Goal: Register for event/course: Register for event/course

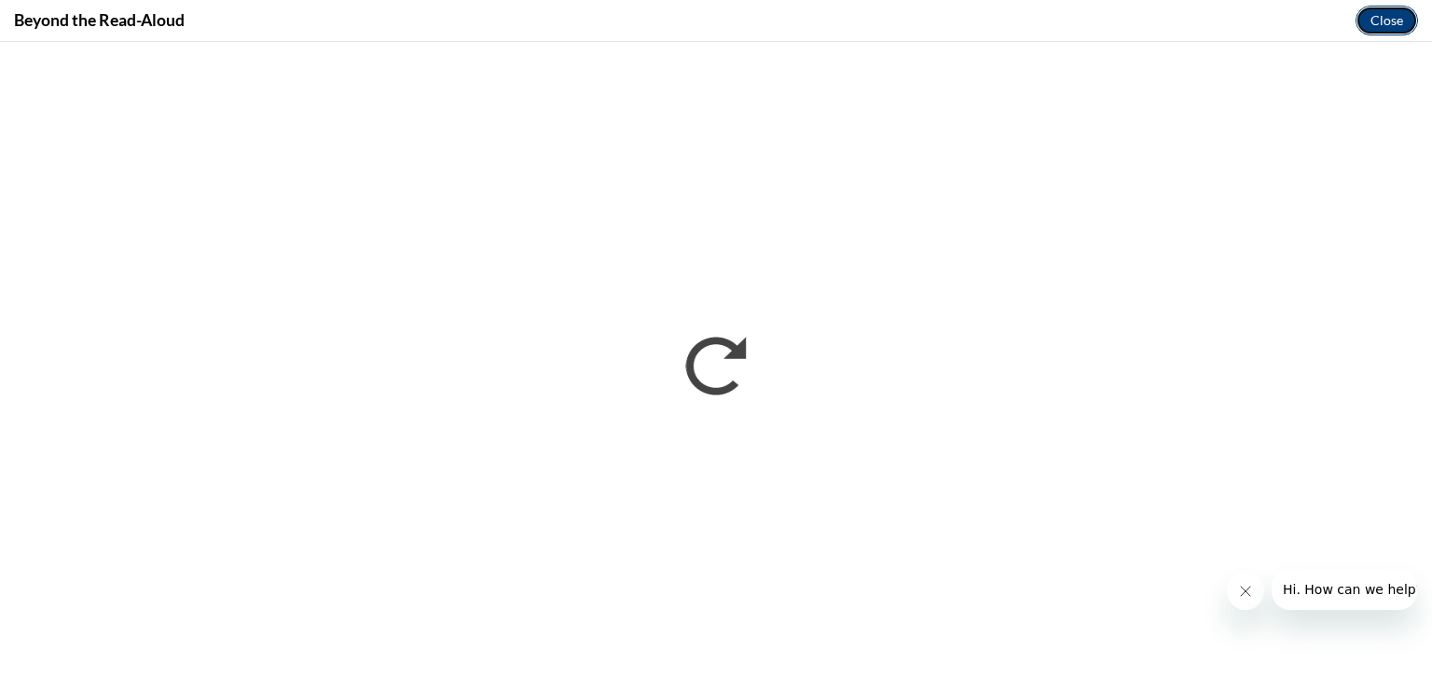
click at [1389, 29] on button "Close" at bounding box center [1387, 21] width 62 height 30
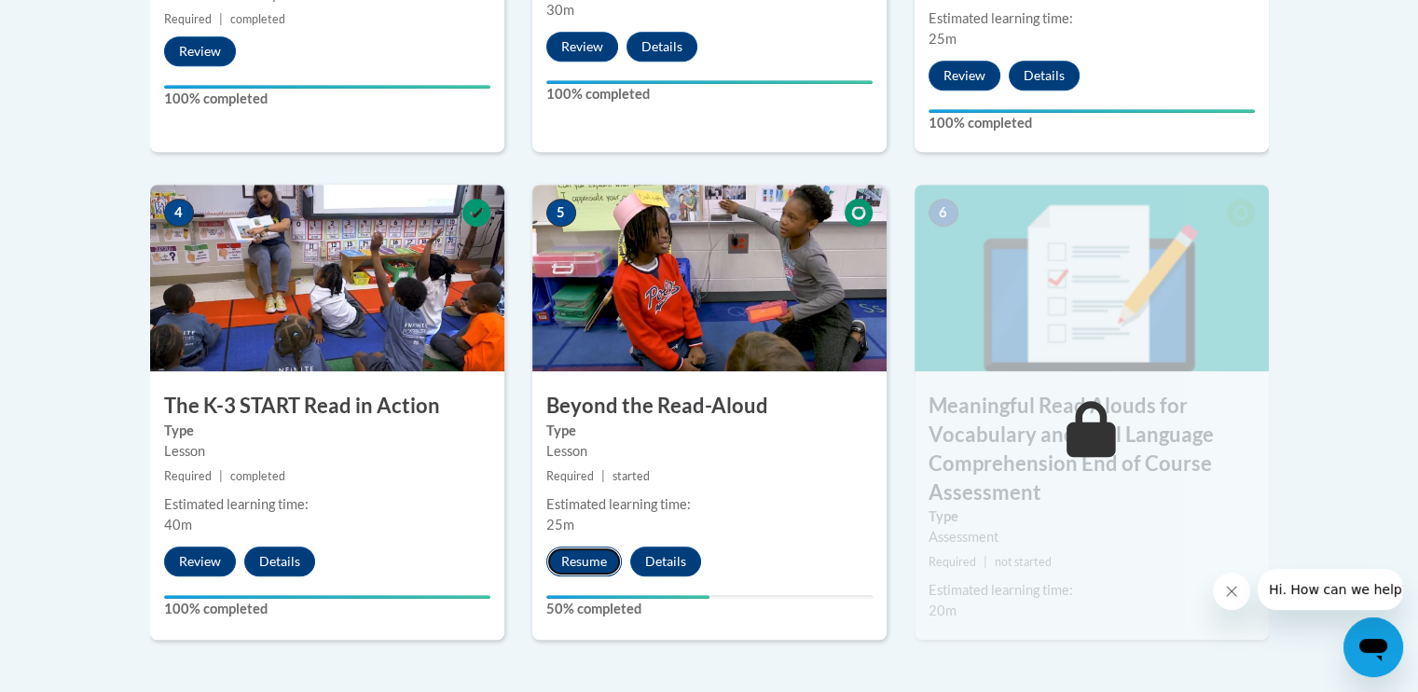
click at [593, 557] on button "Resume" at bounding box center [585, 562] width 76 height 30
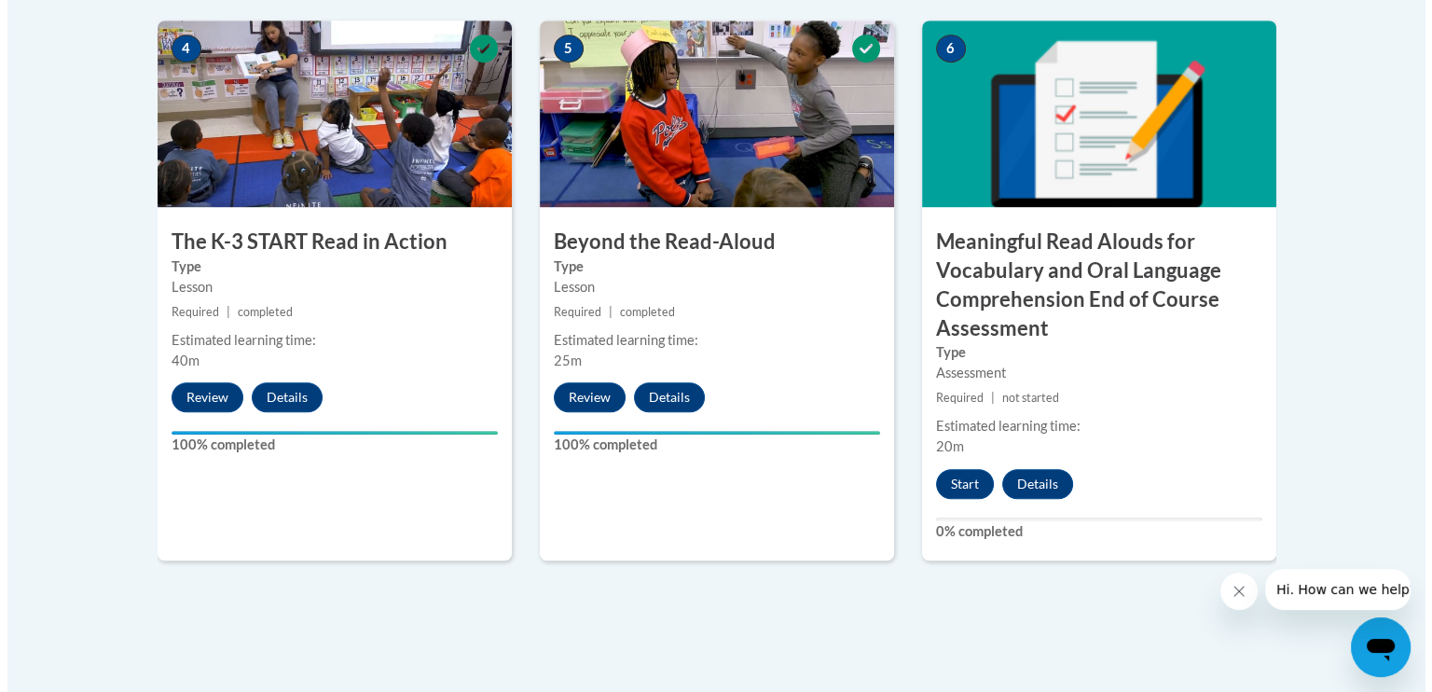
scroll to position [1175, 0]
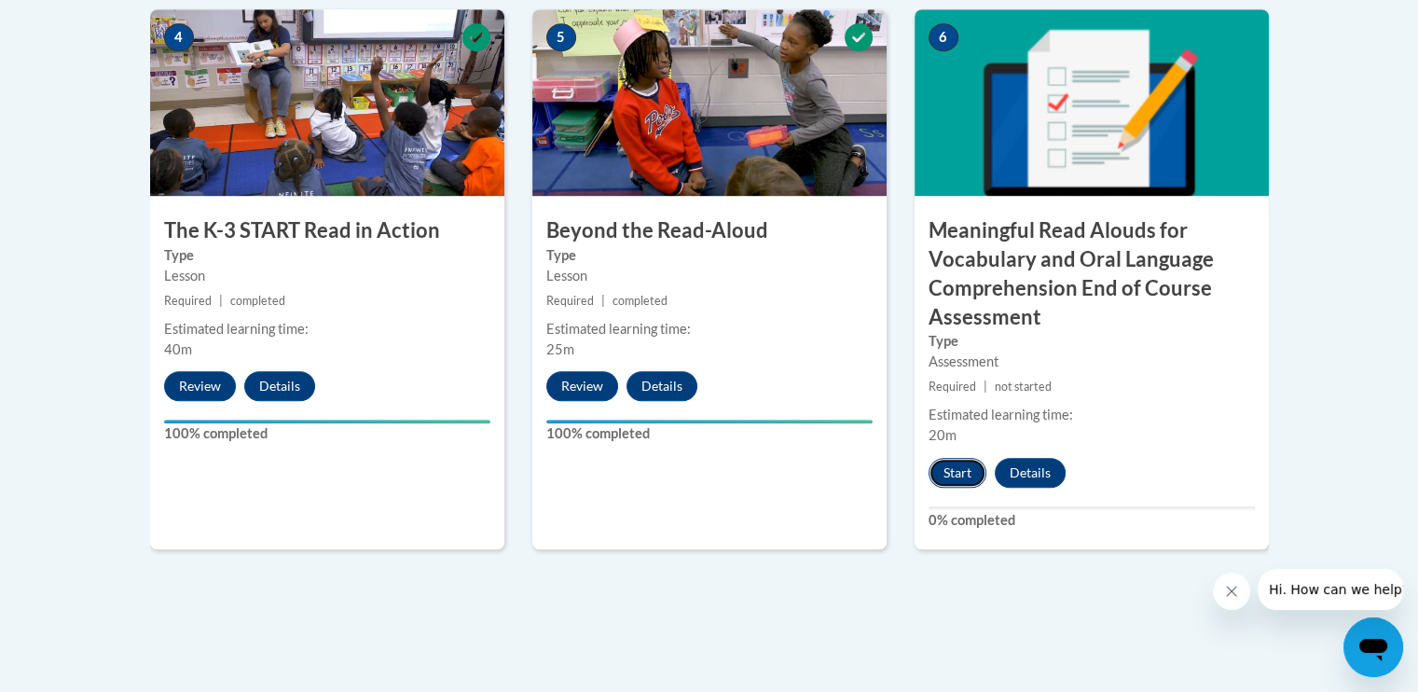
click at [955, 475] on button "Start" at bounding box center [958, 473] width 58 height 30
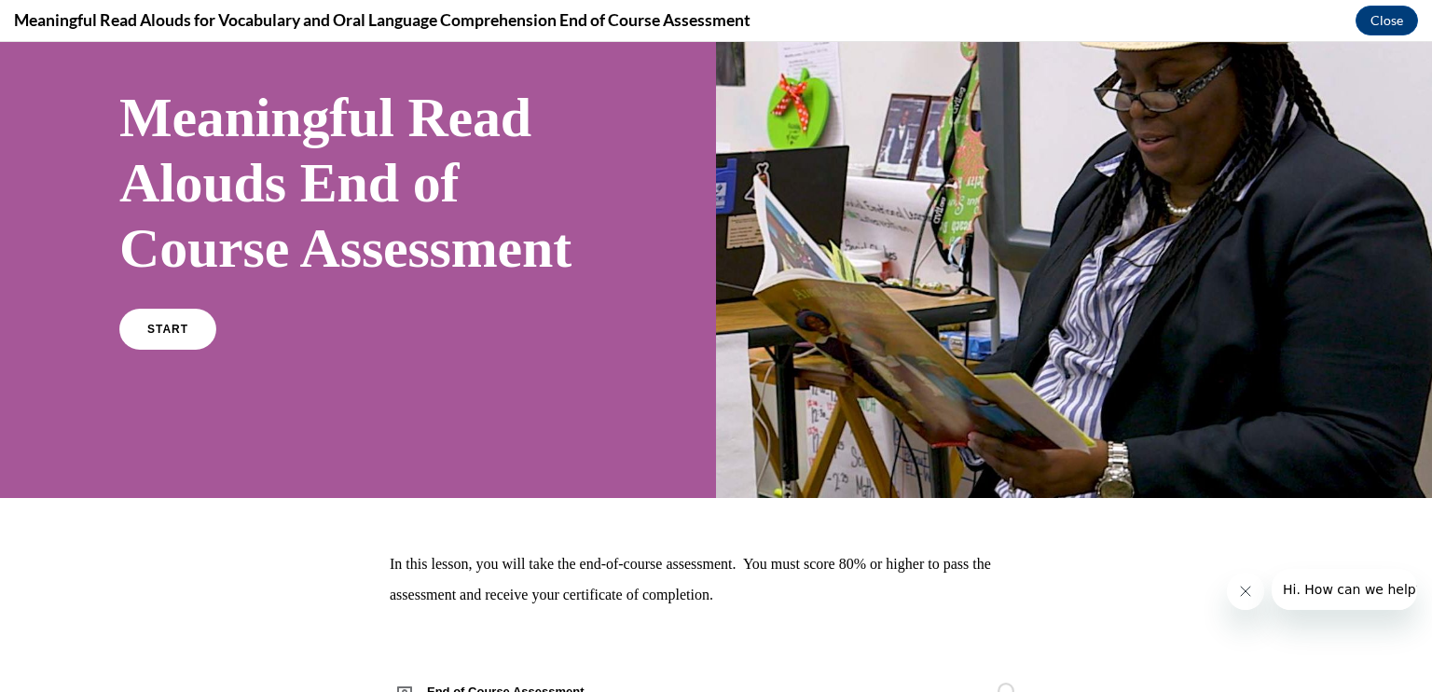
scroll to position [108, 0]
click at [168, 337] on span "START" at bounding box center [167, 330] width 43 height 14
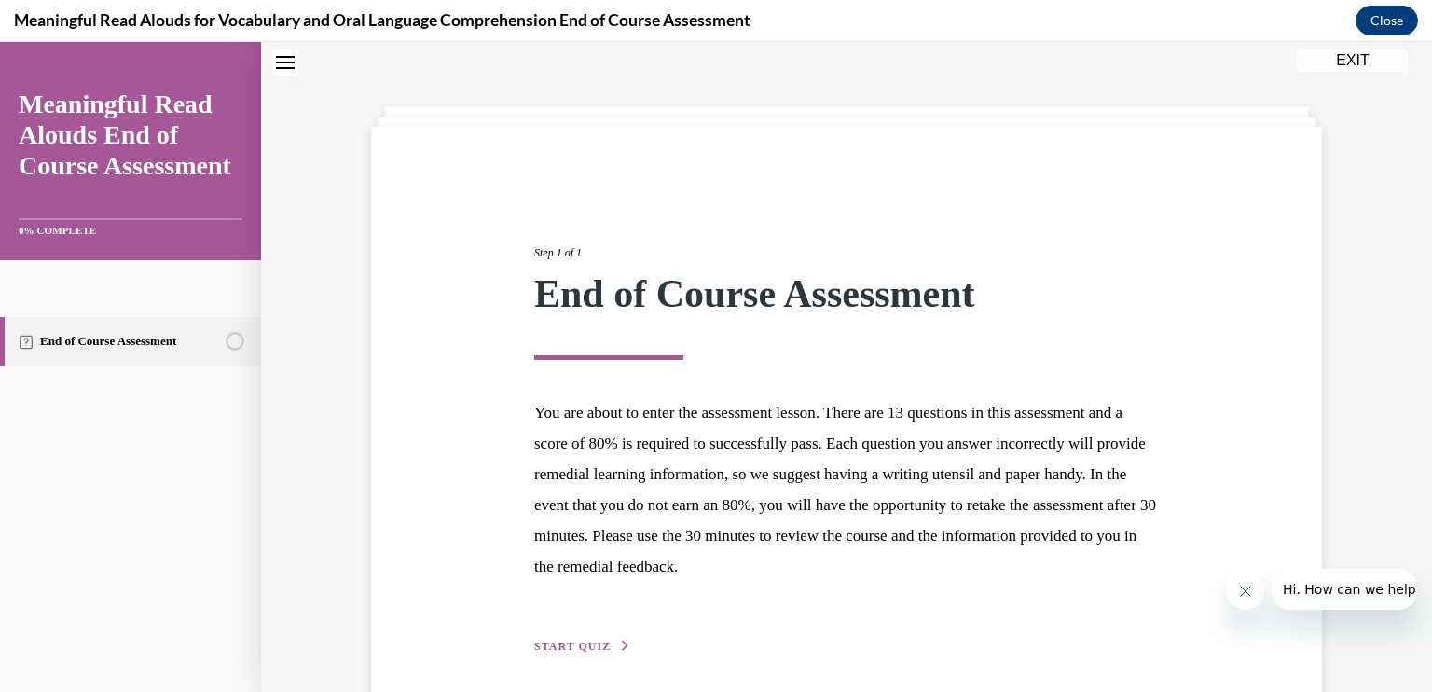
scroll to position [132, 0]
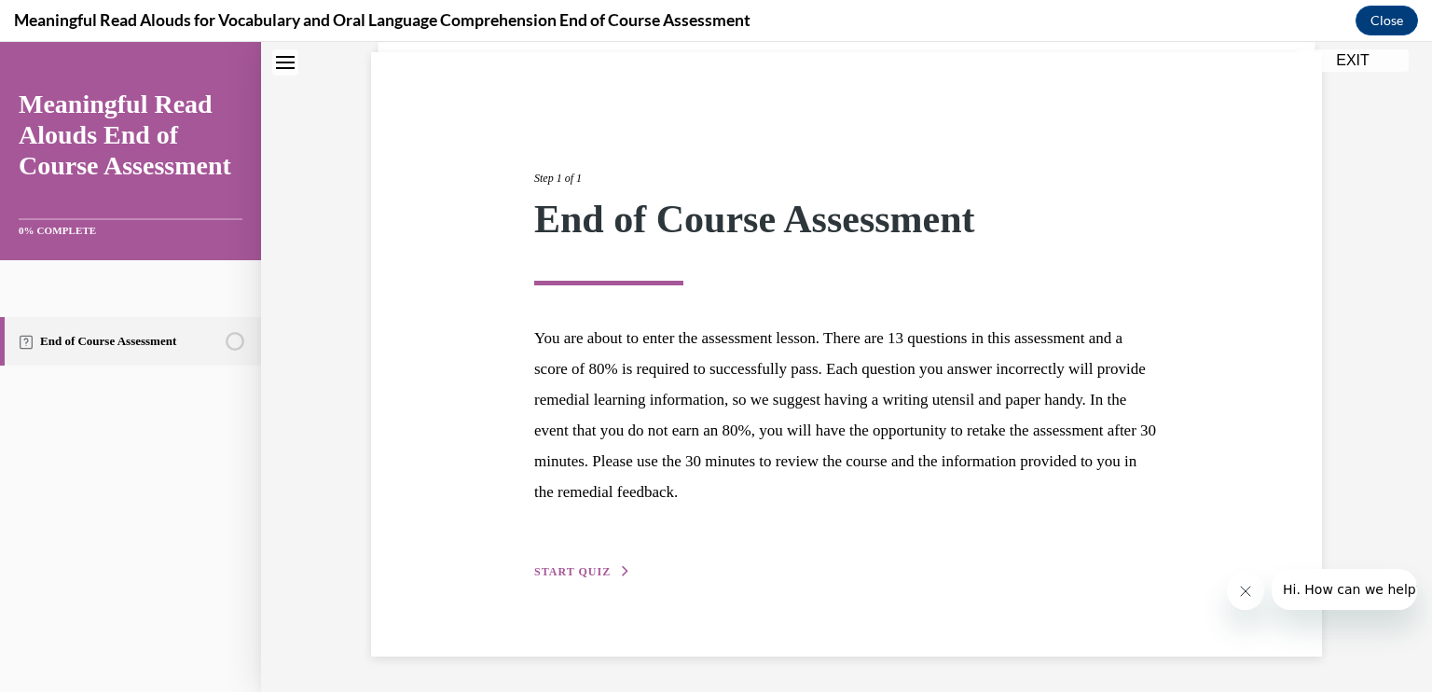
drag, startPoint x: 563, startPoint y: 566, endPoint x: 522, endPoint y: 570, distance: 41.2
click at [522, 570] on div "Step 1 of 1 End of Course Assessment You are about to enter the assessment less…" at bounding box center [846, 354] width 653 height 455
click at [539, 570] on span "START QUIZ" at bounding box center [572, 571] width 76 height 13
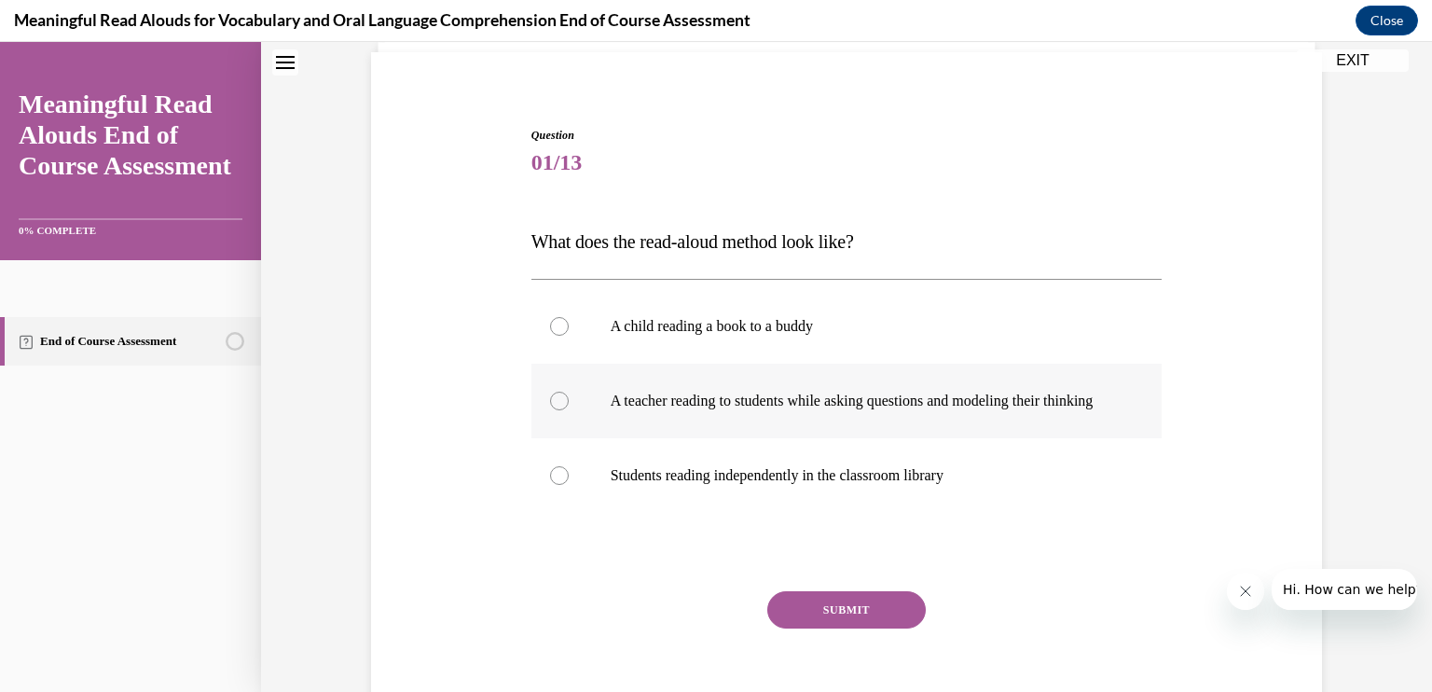
click at [558, 405] on div at bounding box center [559, 401] width 19 height 19
click at [558, 405] on input "A teacher reading to students while asking questions and modeling their thinking" at bounding box center [559, 401] width 19 height 19
radio input "true"
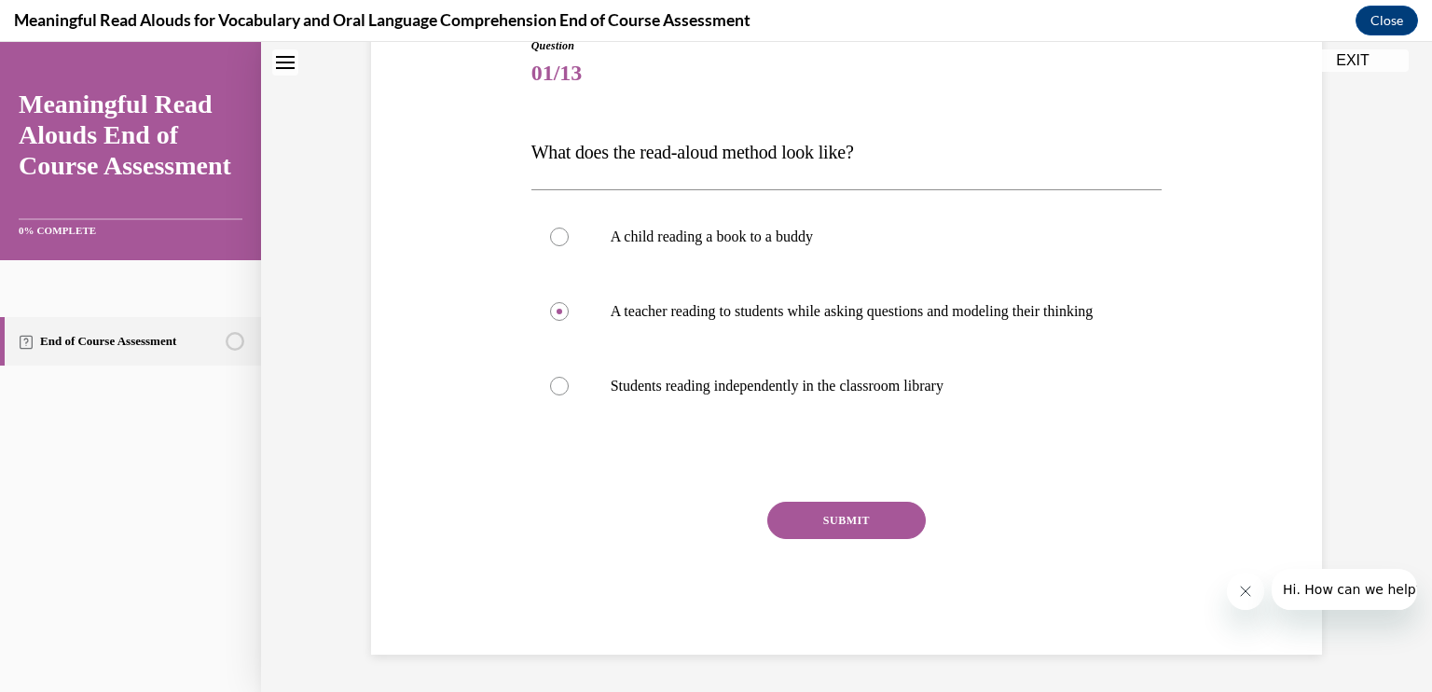
scroll to position [228, 0]
click at [848, 512] on div "Question 01/13 What does the read-aloud method look like? A child reading a boo…" at bounding box center [847, 345] width 631 height 617
click at [849, 520] on button "SUBMIT" at bounding box center [847, 520] width 159 height 37
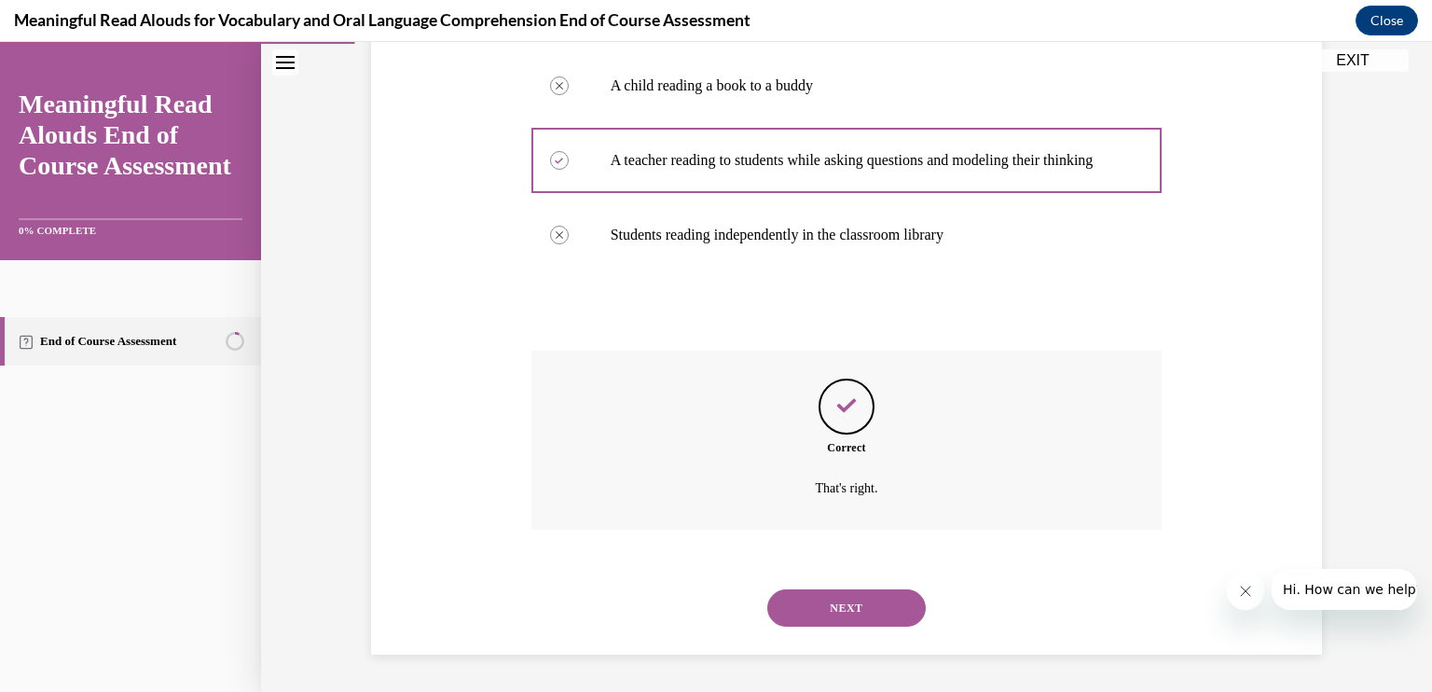
scroll to position [391, 0]
click at [849, 610] on button "NEXT" at bounding box center [847, 607] width 159 height 37
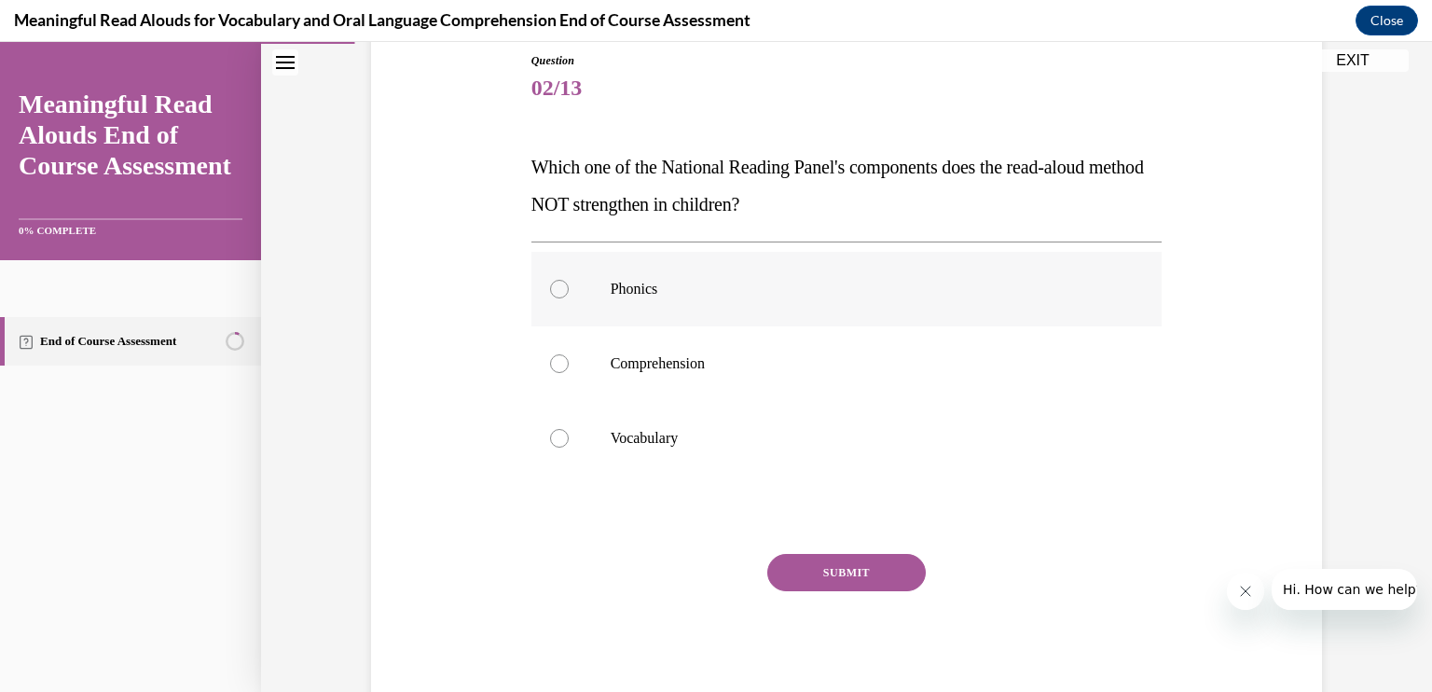
click at [553, 301] on label "Phonics" at bounding box center [847, 289] width 631 height 75
click at [553, 298] on input "Phonics" at bounding box center [559, 289] width 19 height 19
radio input "true"
click at [816, 575] on button "SUBMIT" at bounding box center [847, 572] width 159 height 37
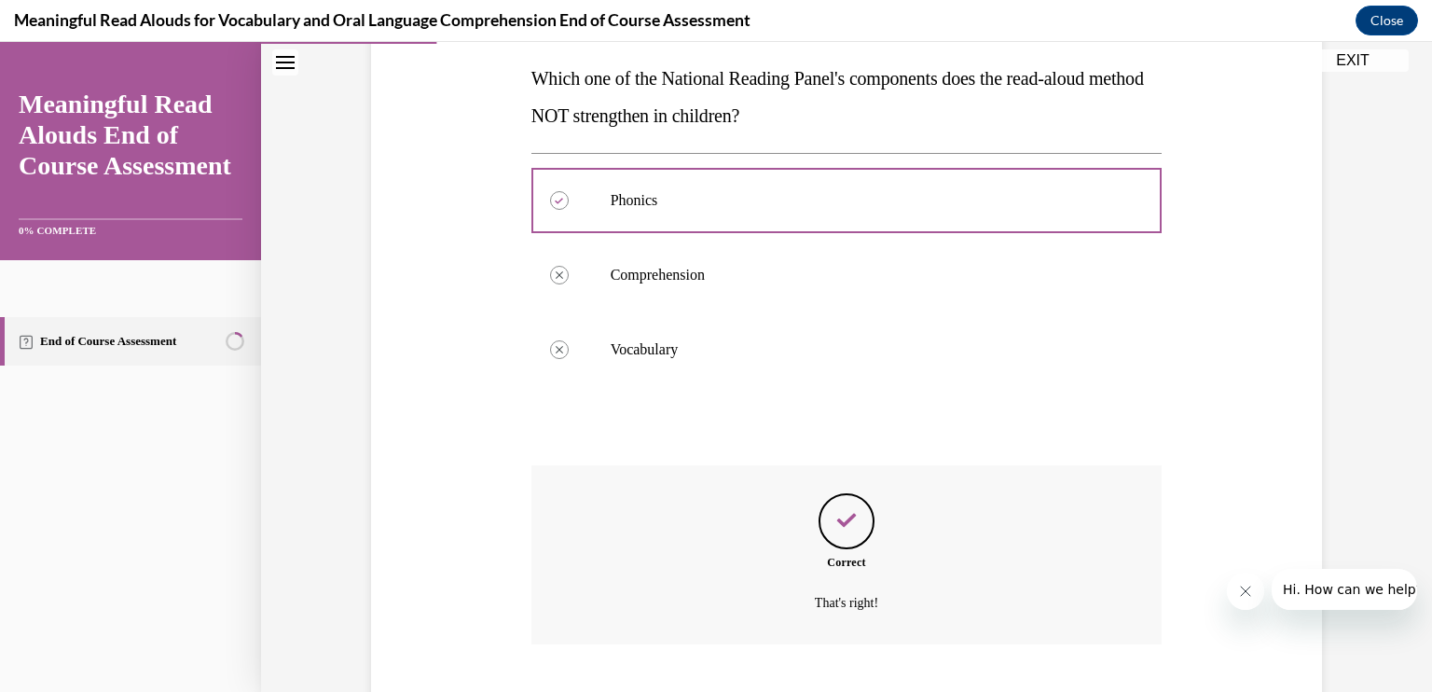
scroll to position [409, 0]
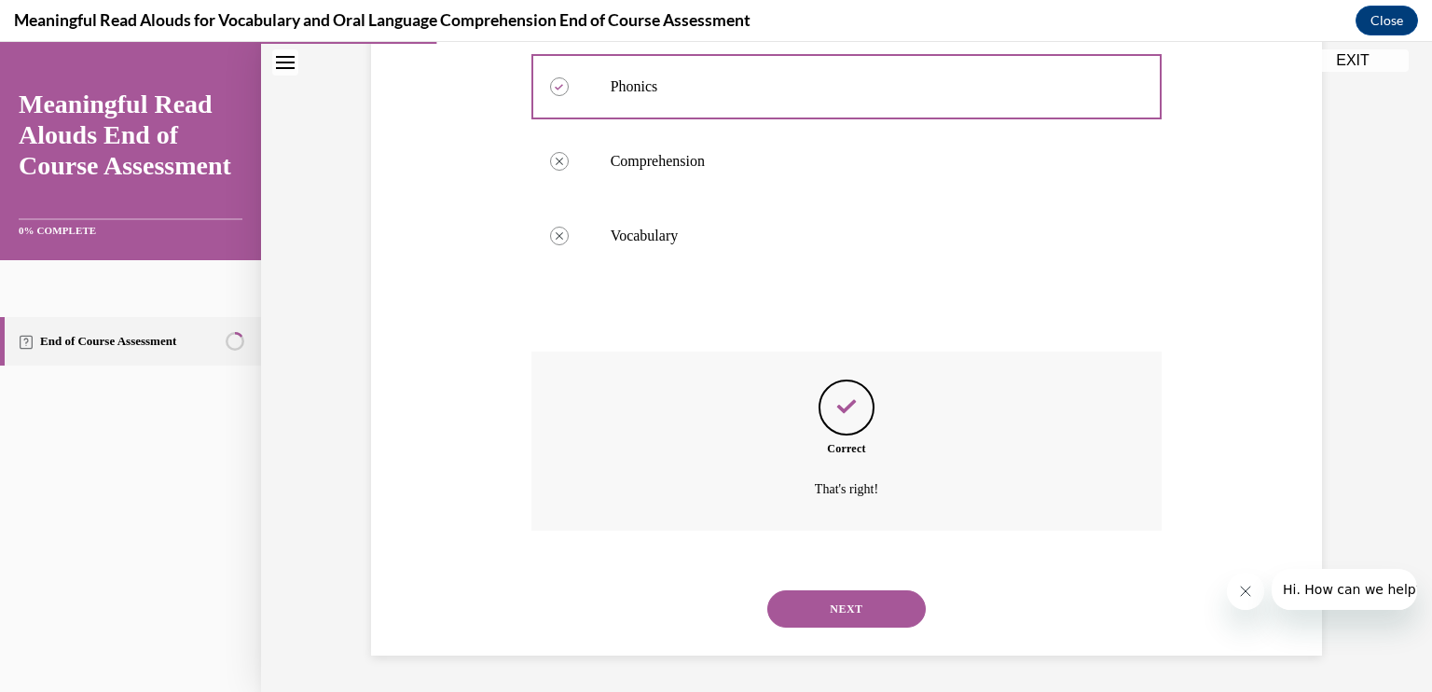
click at [858, 604] on button "NEXT" at bounding box center [847, 608] width 159 height 37
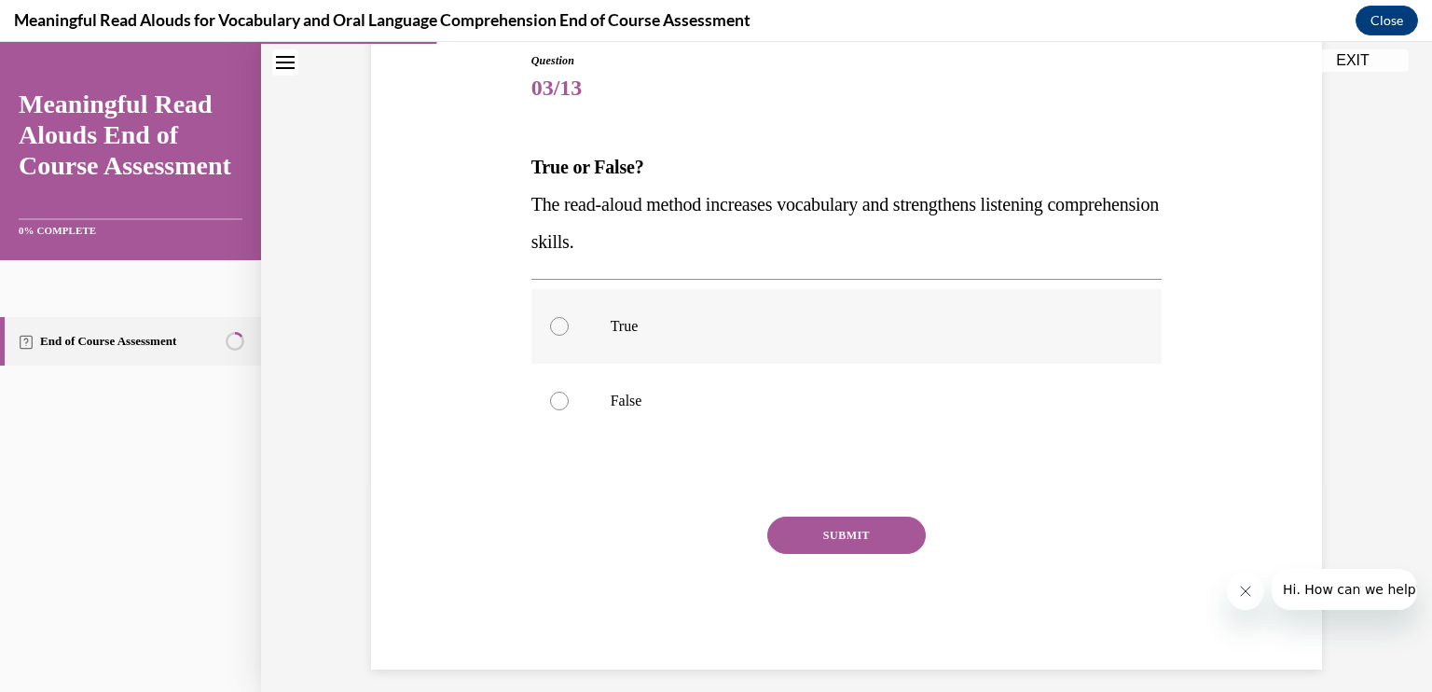
click at [551, 324] on div at bounding box center [559, 326] width 19 height 19
click at [551, 324] on input "True" at bounding box center [559, 326] width 19 height 19
radio input "true"
click at [556, 328] on div at bounding box center [559, 326] width 19 height 19
click at [556, 328] on input "True" at bounding box center [559, 326] width 19 height 19
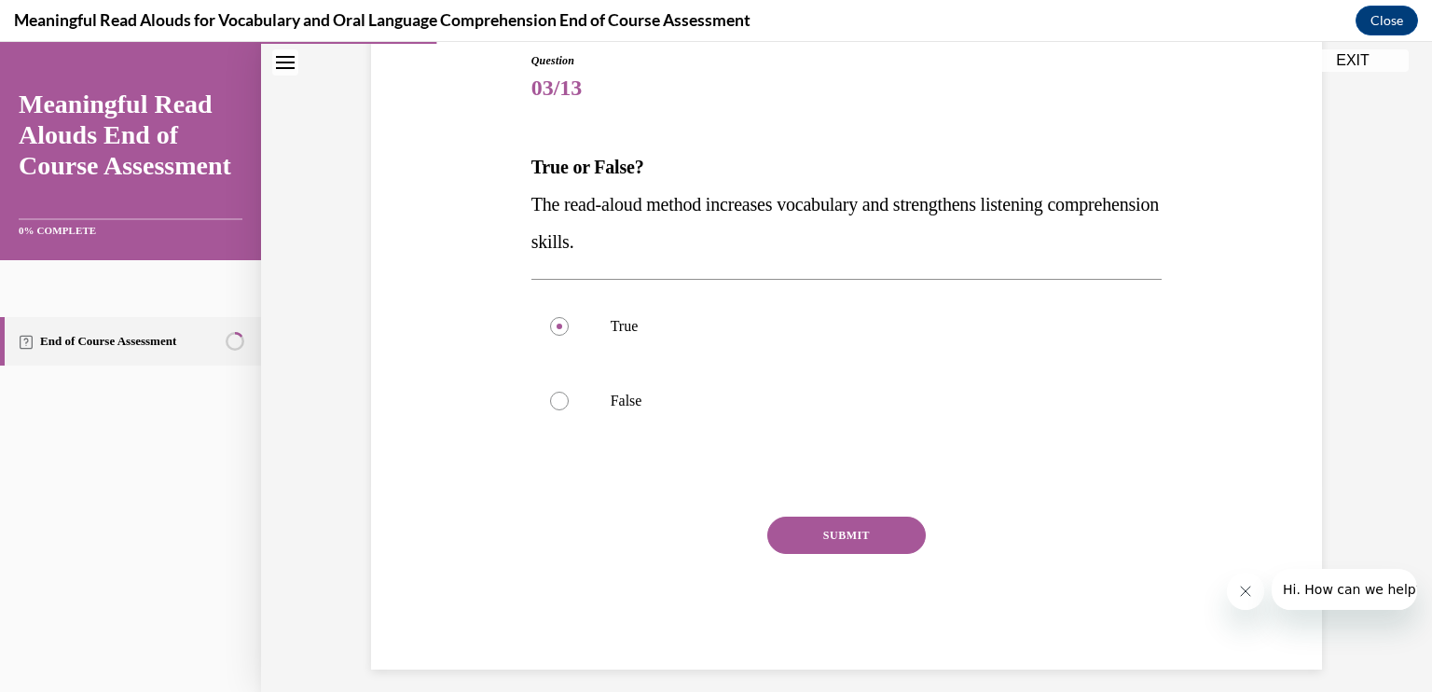
click at [832, 529] on button "SUBMIT" at bounding box center [847, 535] width 159 height 37
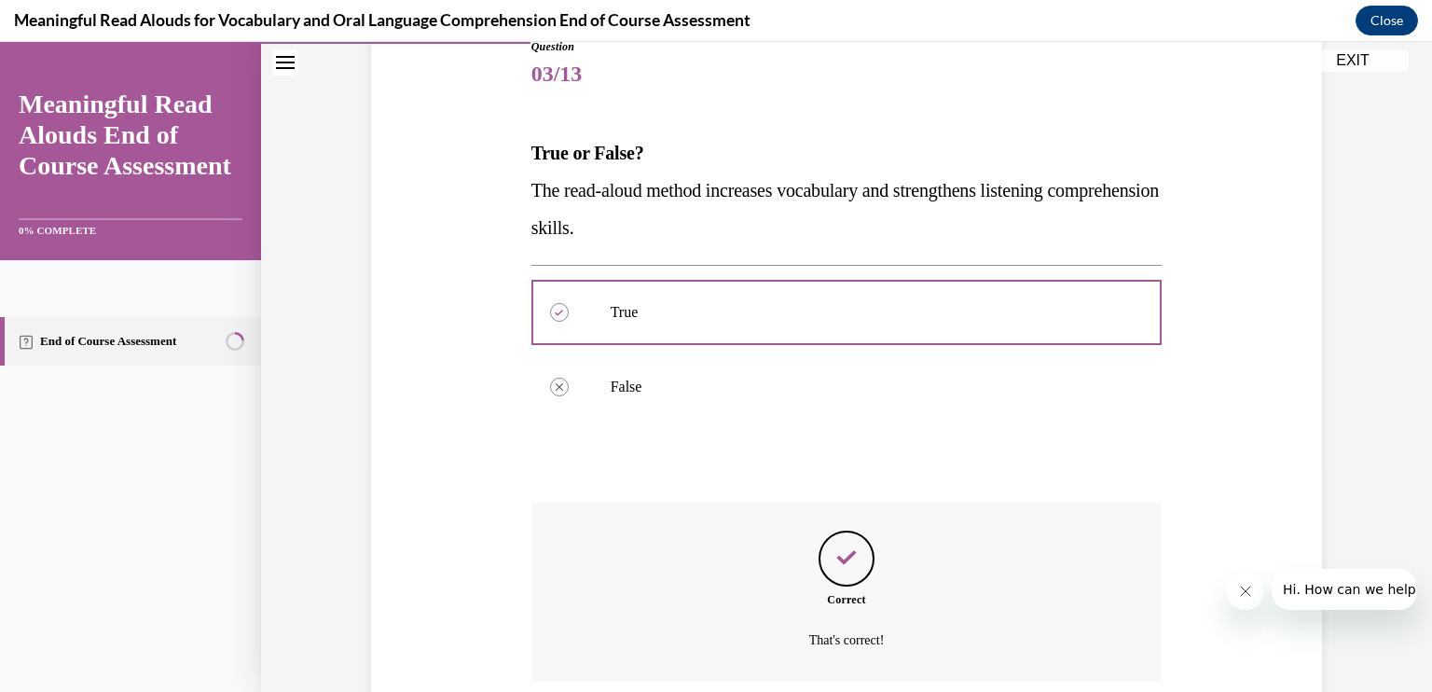
scroll to position [372, 0]
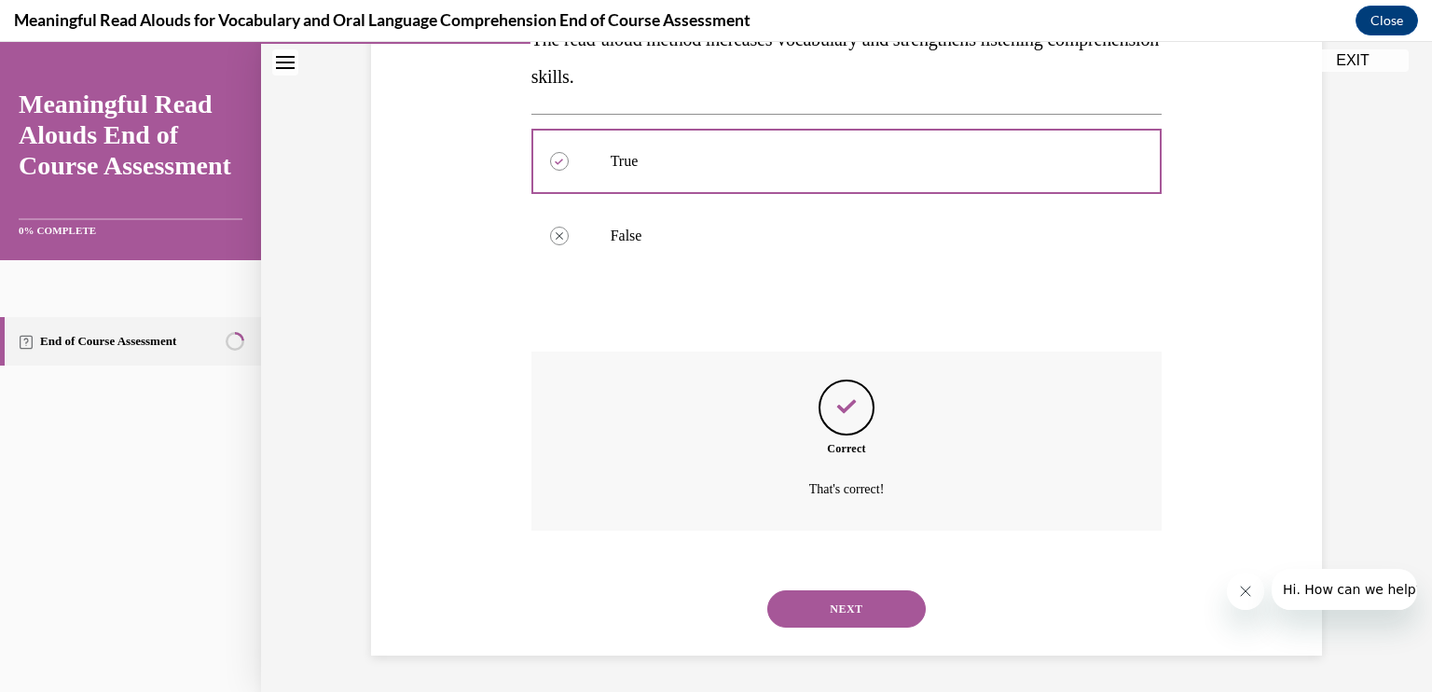
click at [828, 608] on button "NEXT" at bounding box center [847, 608] width 159 height 37
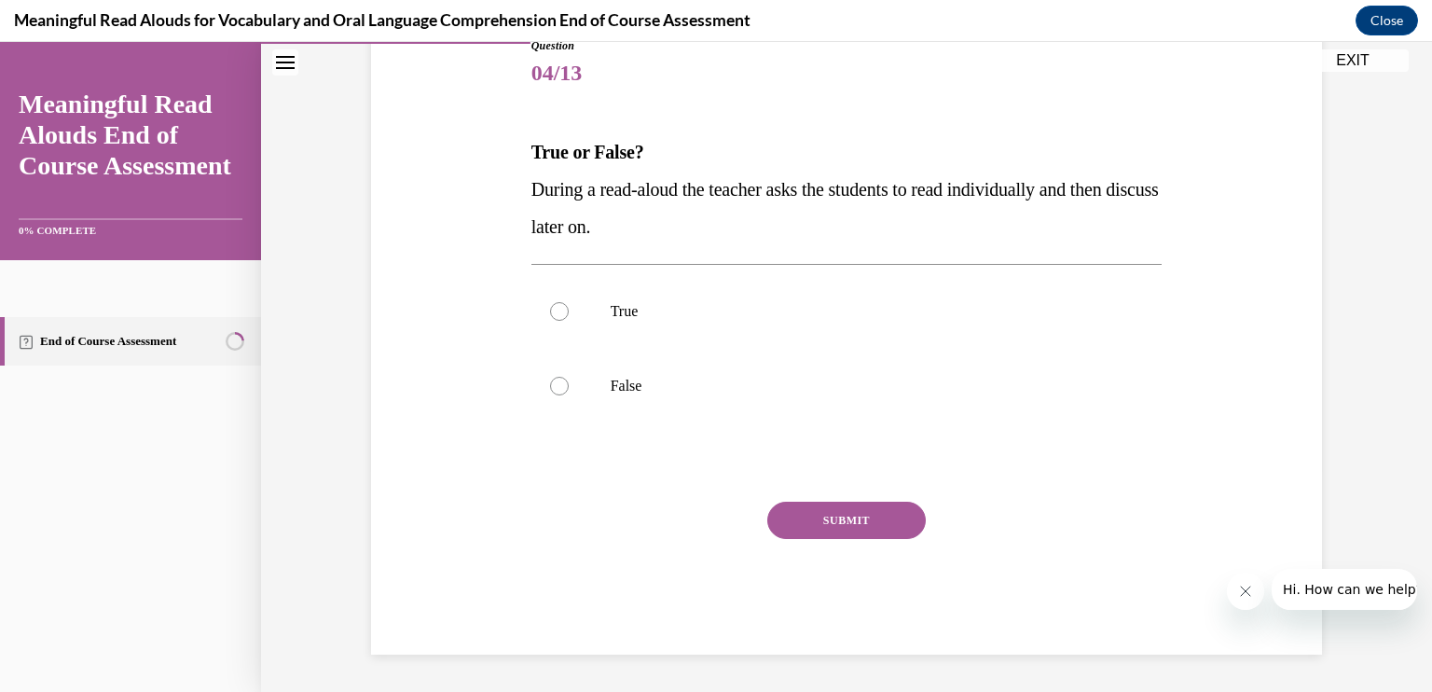
scroll to position [207, 0]
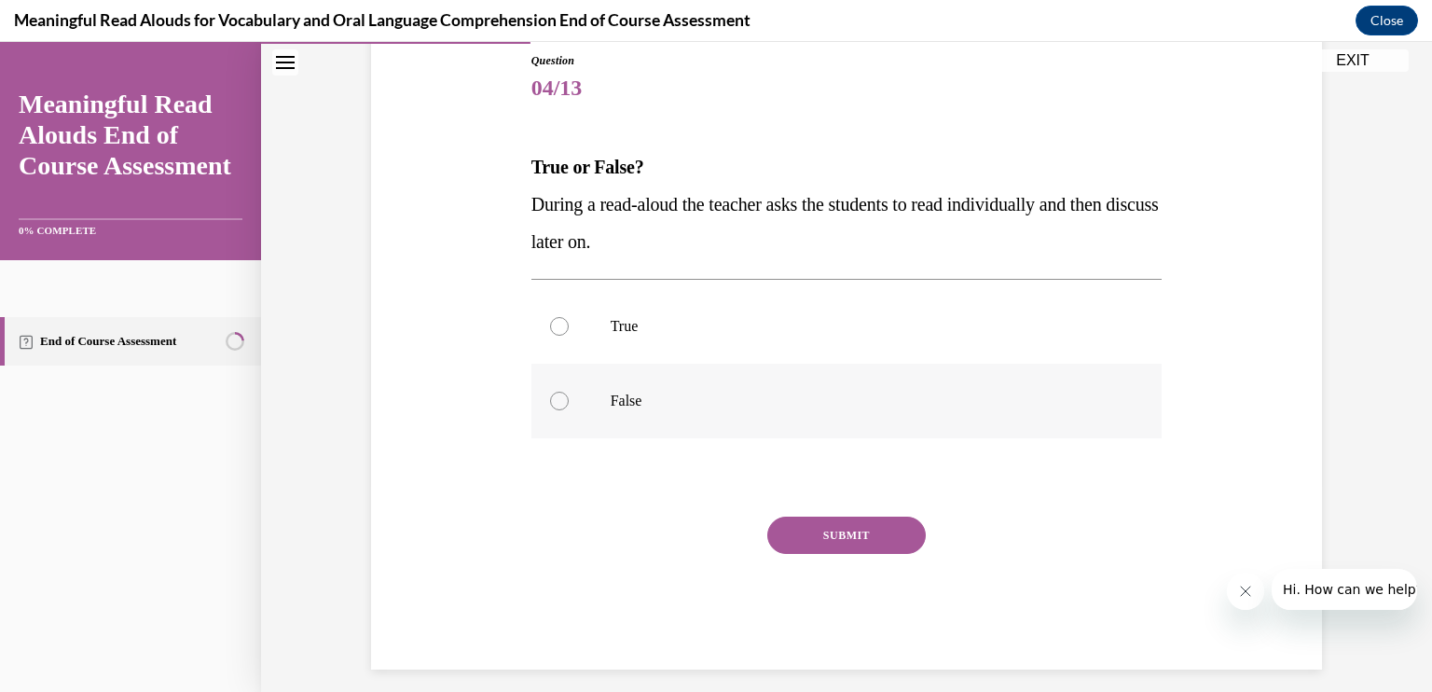
click at [557, 395] on div at bounding box center [559, 401] width 19 height 19
click at [557, 395] on input "False" at bounding box center [559, 401] width 19 height 19
radio input "true"
click at [881, 533] on button "SUBMIT" at bounding box center [847, 535] width 159 height 37
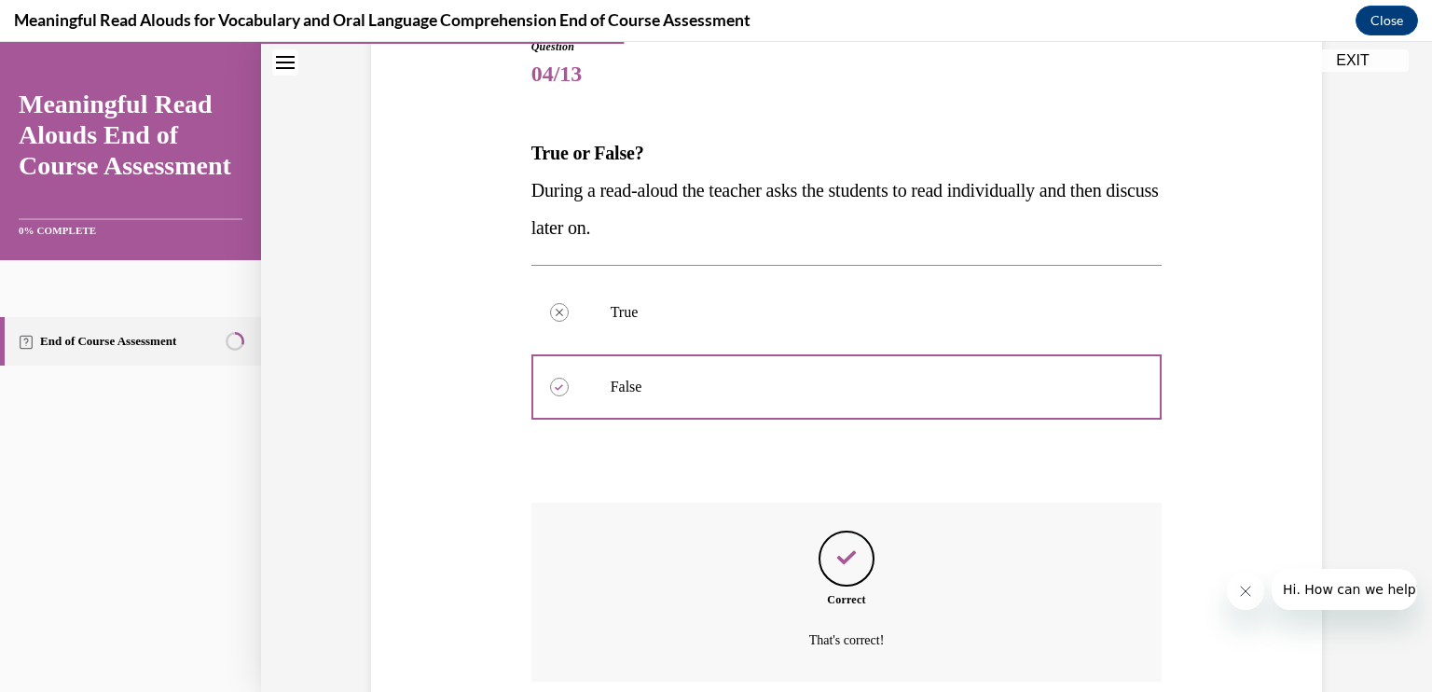
scroll to position [372, 0]
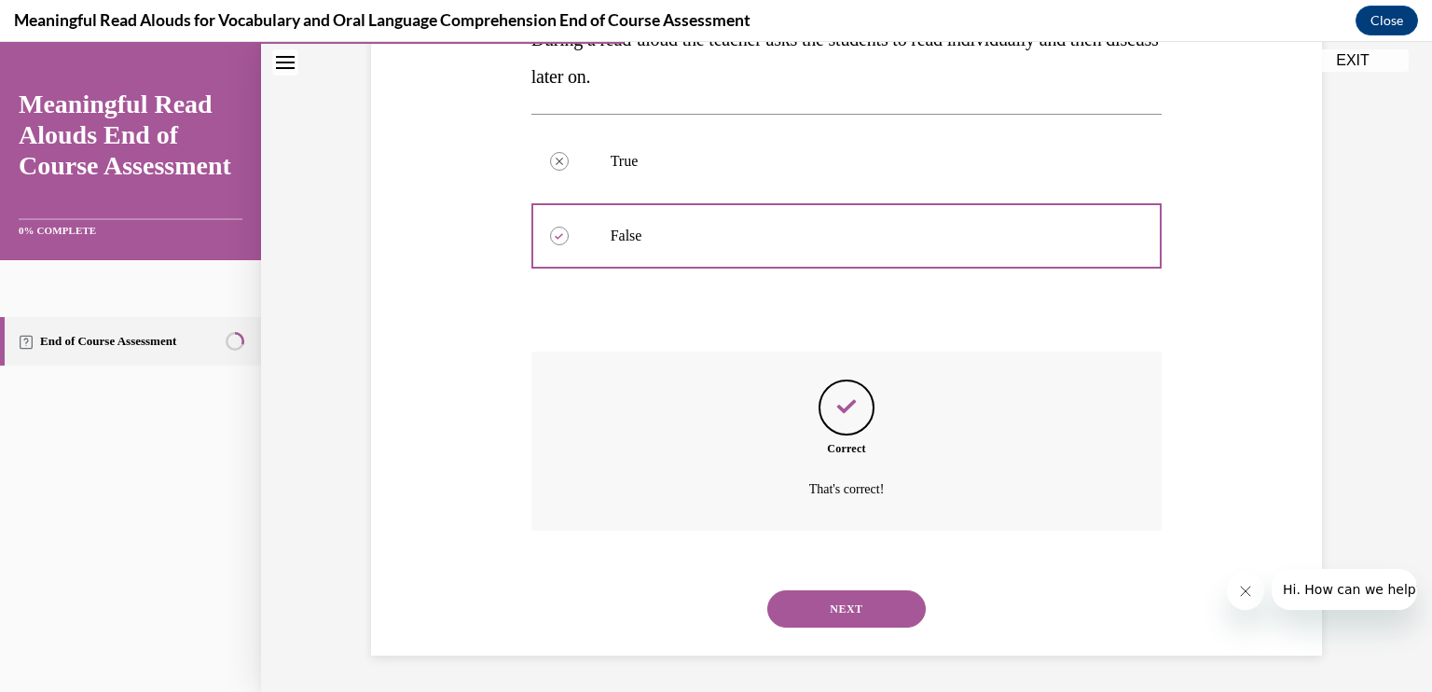
click at [838, 599] on button "NEXT" at bounding box center [847, 608] width 159 height 37
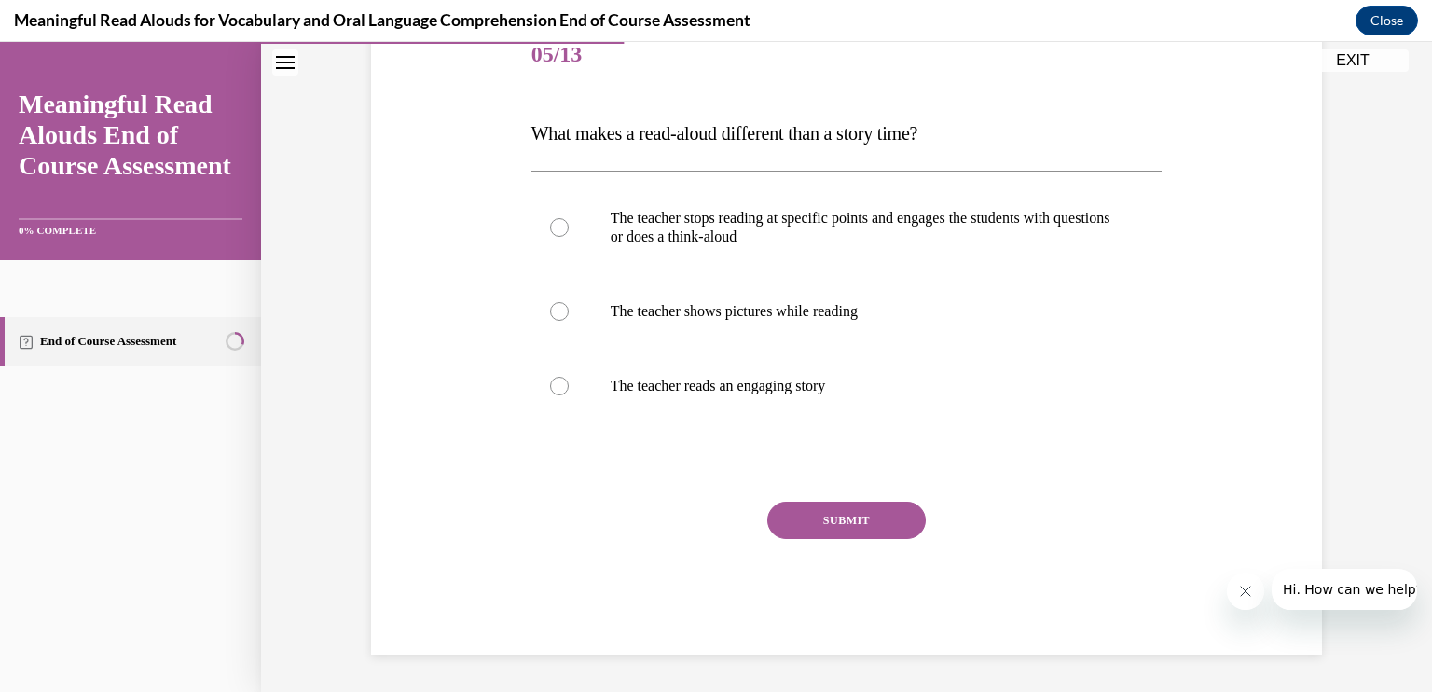
scroll to position [207, 0]
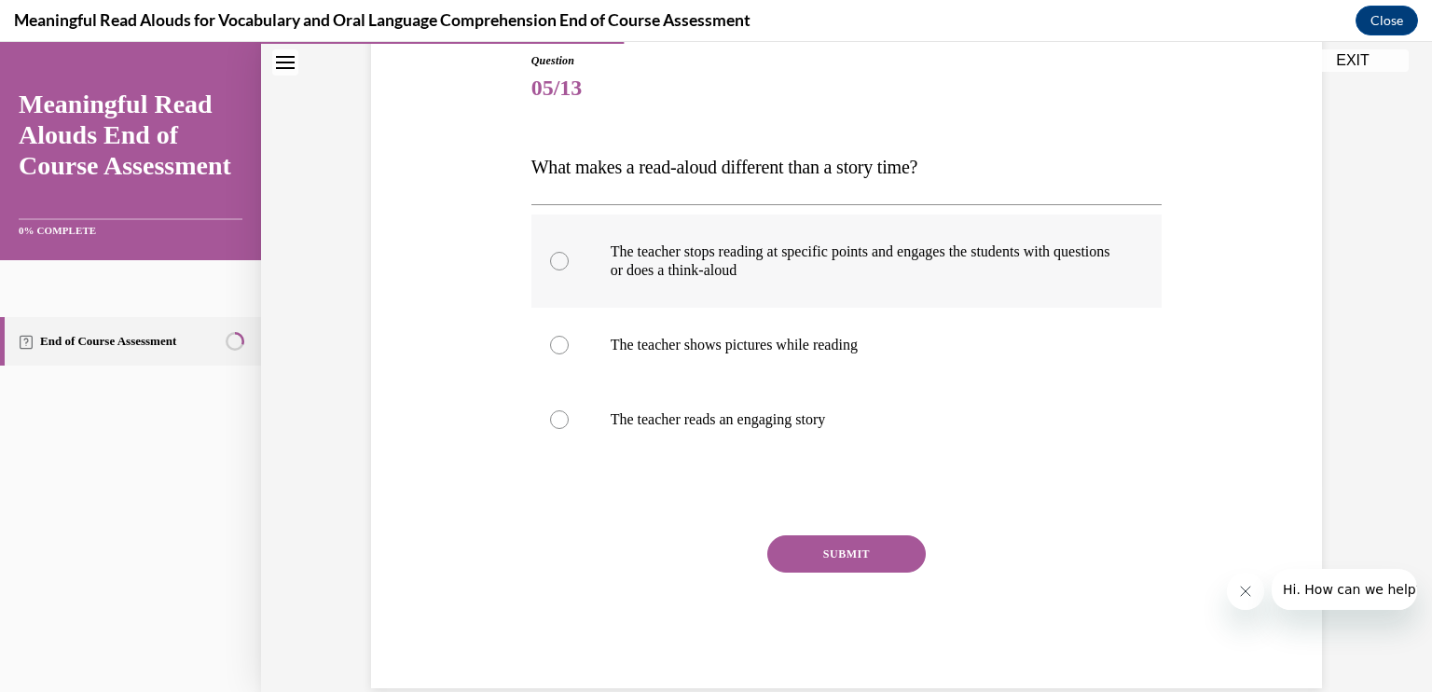
click at [553, 260] on div at bounding box center [559, 261] width 19 height 19
click at [553, 260] on input "The teacher stops reading at specific points and engages the students with ques…" at bounding box center [559, 261] width 19 height 19
radio input "true"
click at [815, 547] on button "SUBMIT" at bounding box center [847, 553] width 159 height 37
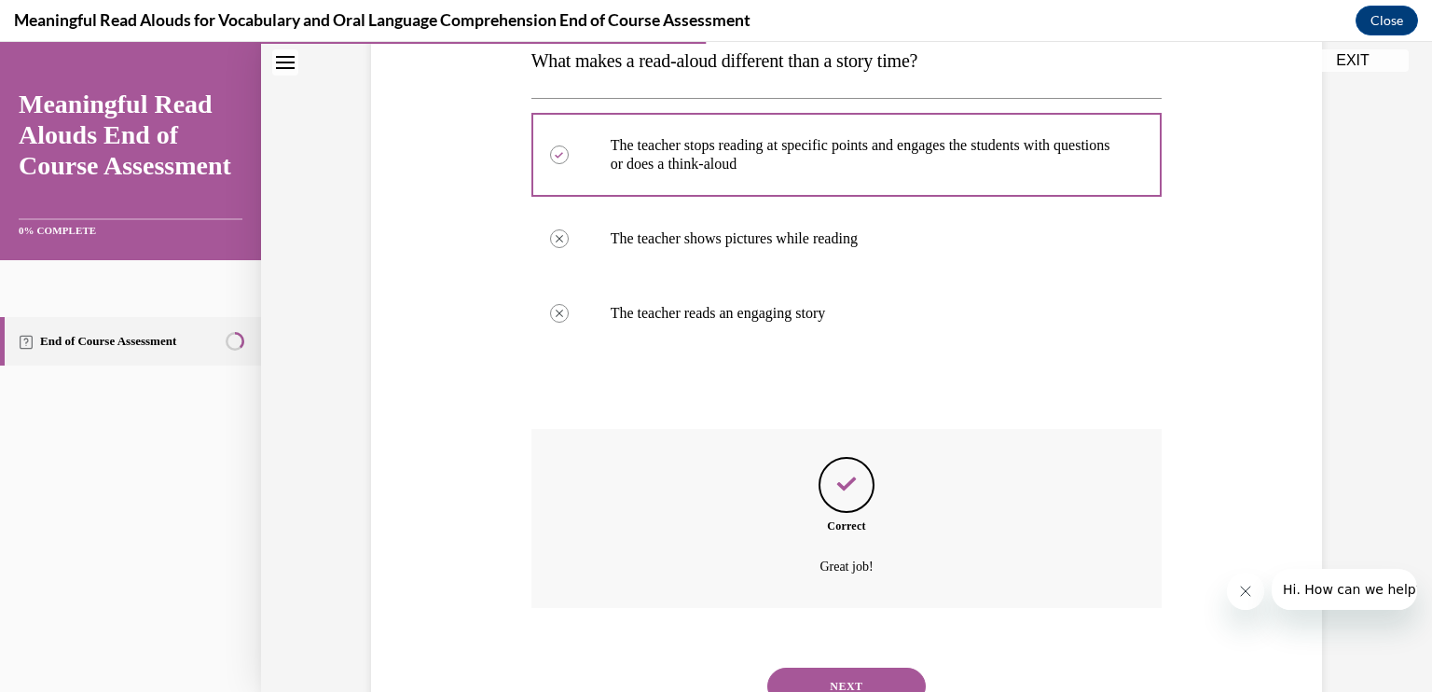
scroll to position [391, 0]
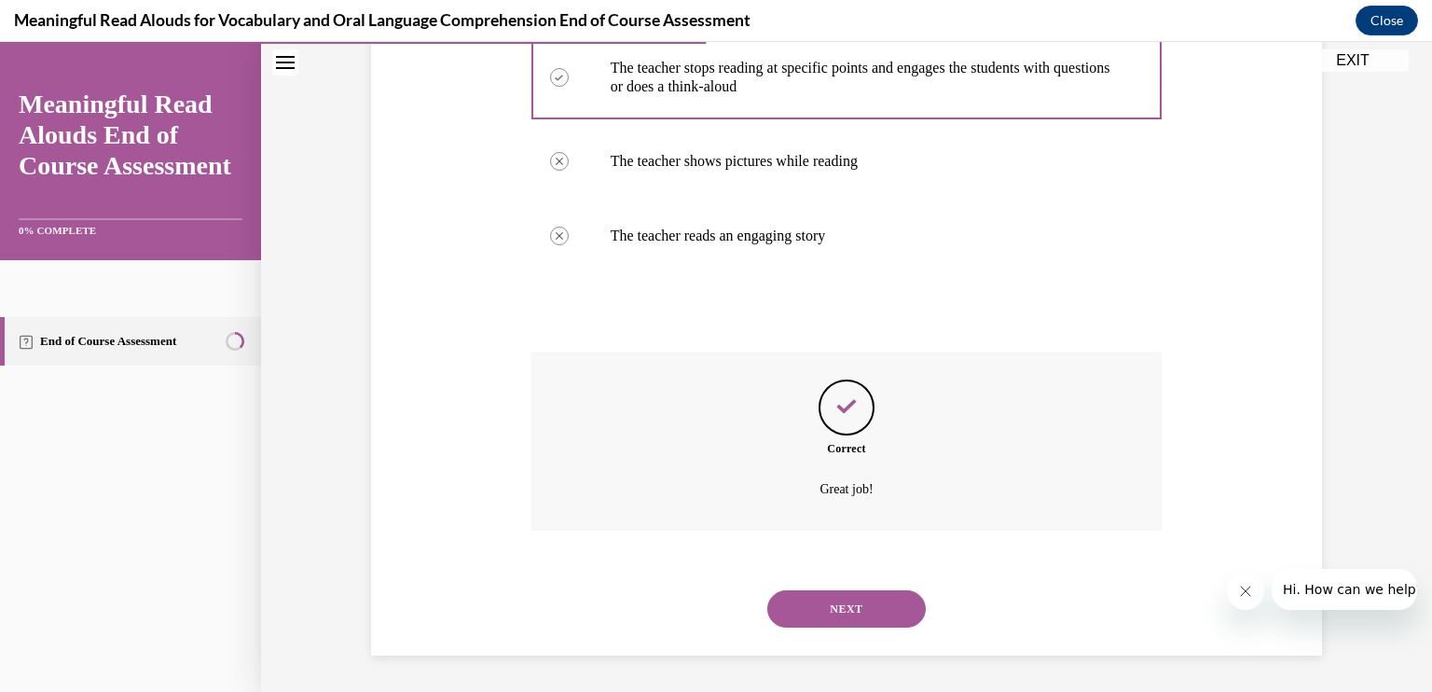
click at [817, 611] on button "NEXT" at bounding box center [847, 608] width 159 height 37
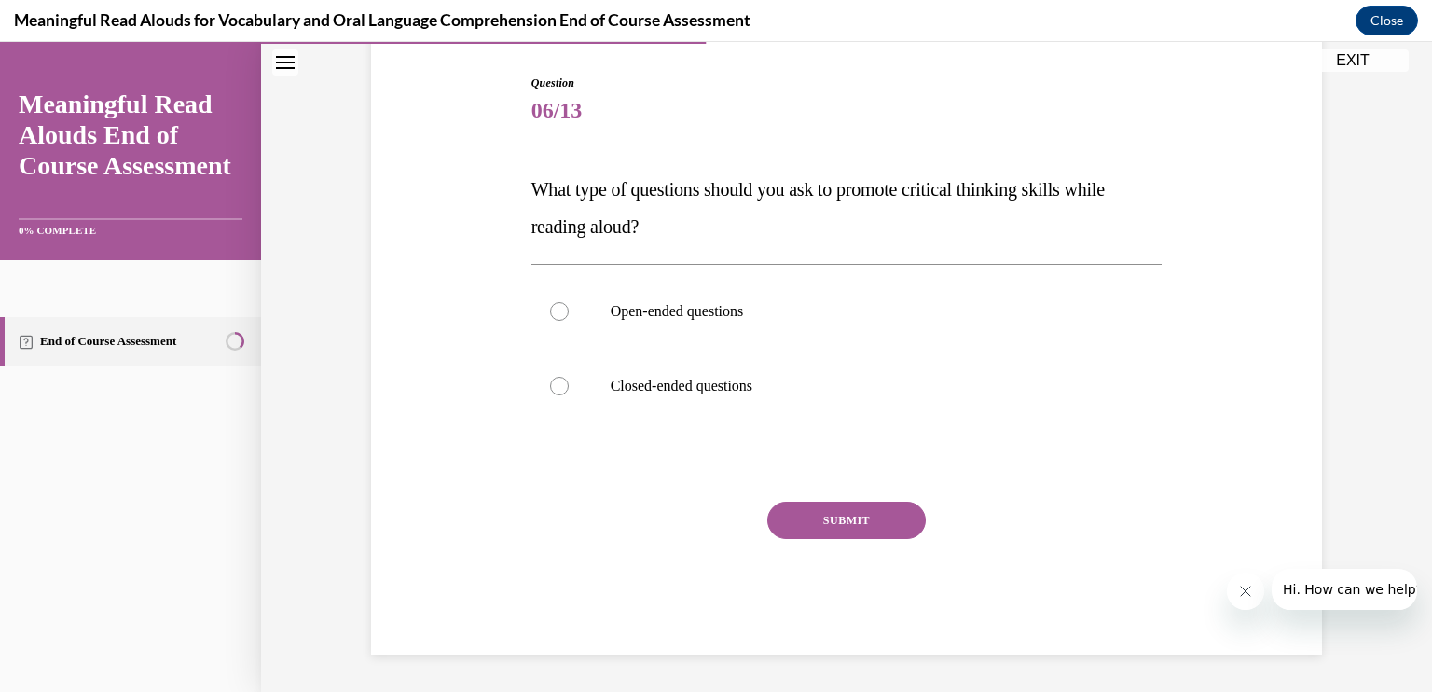
scroll to position [184, 0]
click at [560, 310] on div at bounding box center [559, 312] width 19 height 19
click at [560, 310] on input "Open-ended questions" at bounding box center [559, 312] width 19 height 19
radio input "true"
click at [864, 517] on button "SUBMIT" at bounding box center [847, 521] width 159 height 37
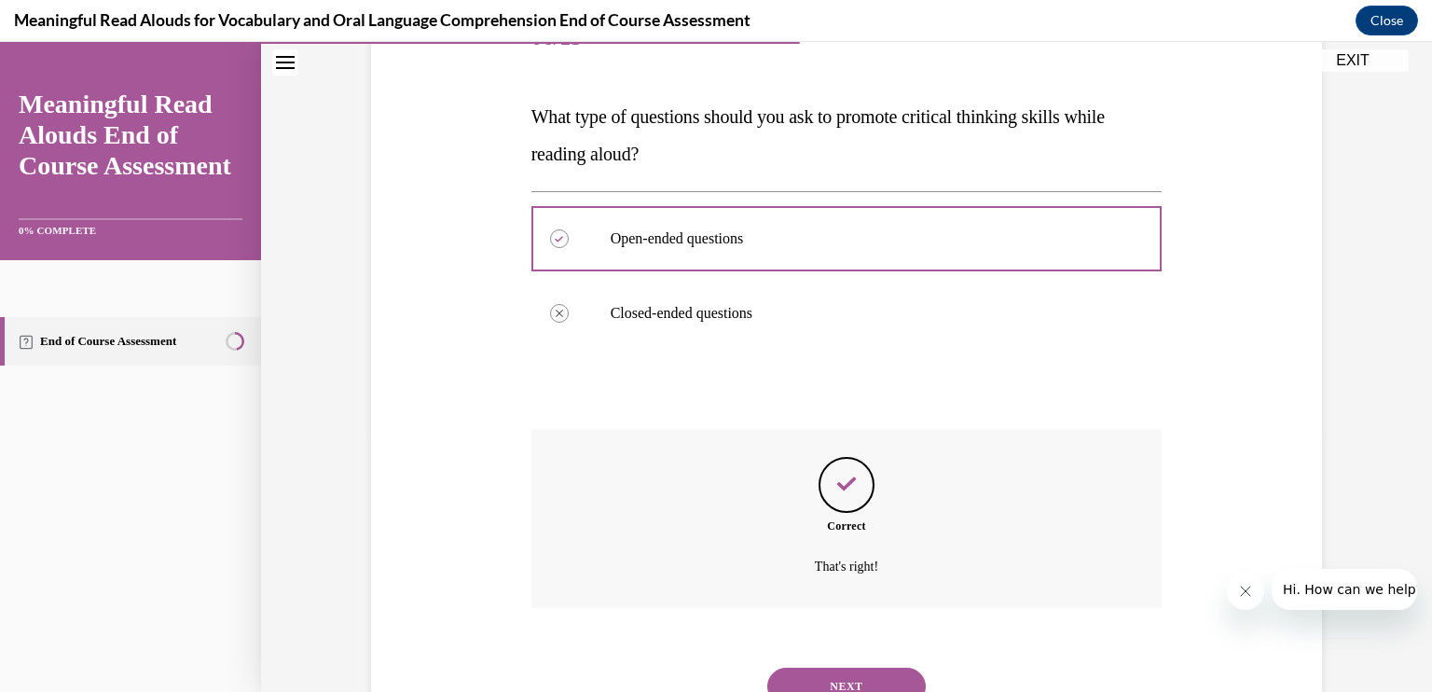
scroll to position [335, 0]
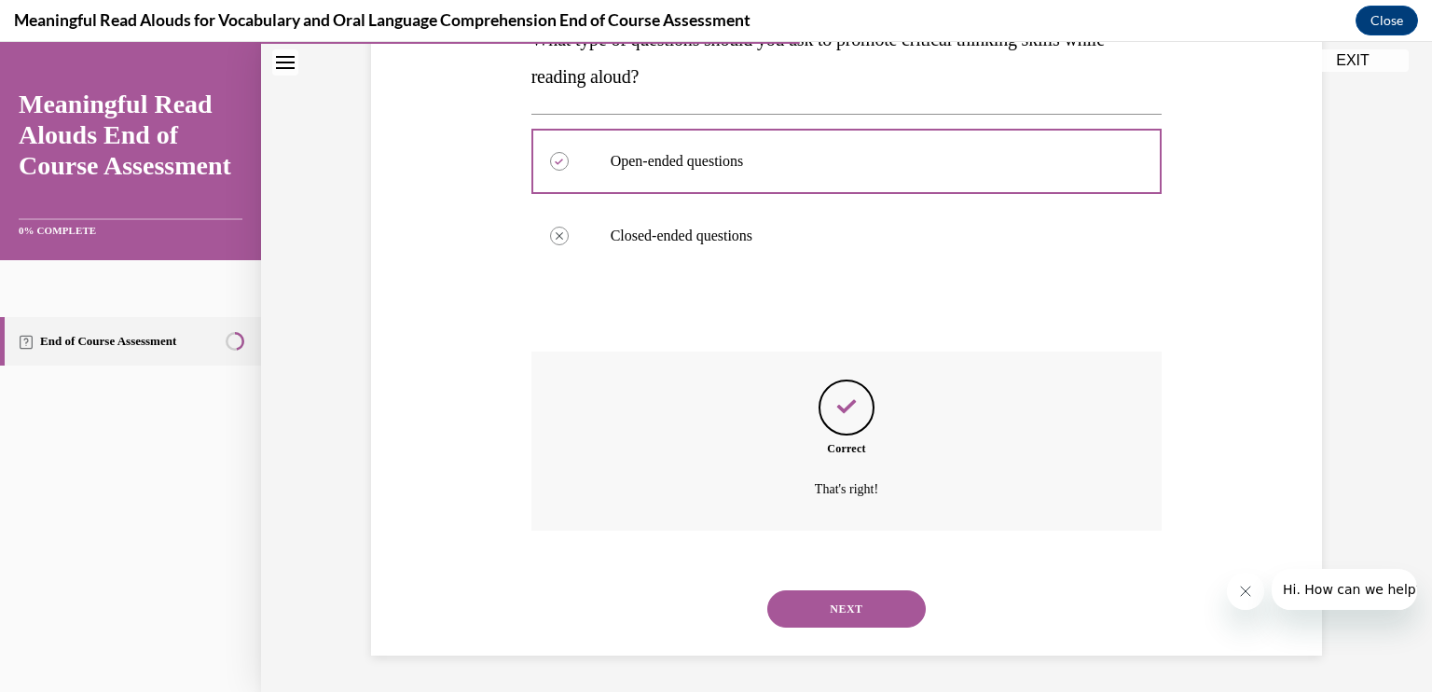
click at [843, 607] on button "NEXT" at bounding box center [847, 608] width 159 height 37
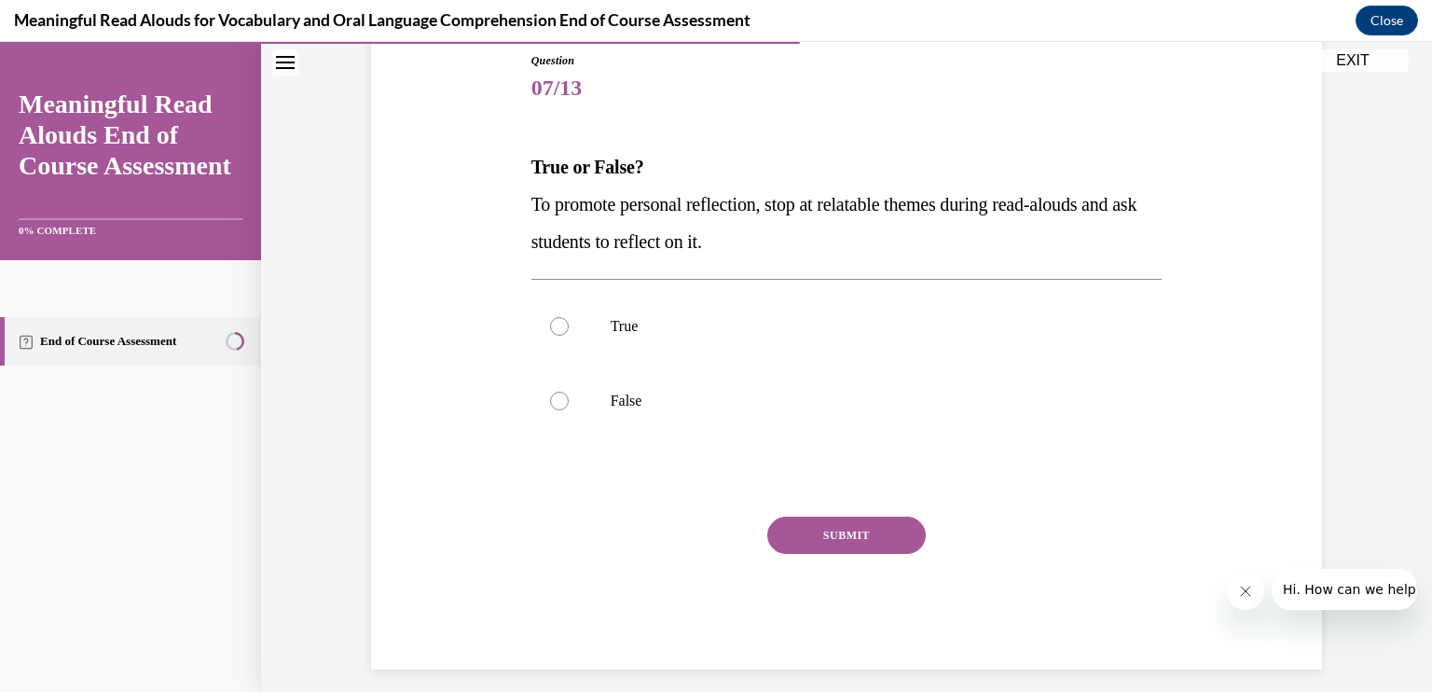
scroll to position [221, 0]
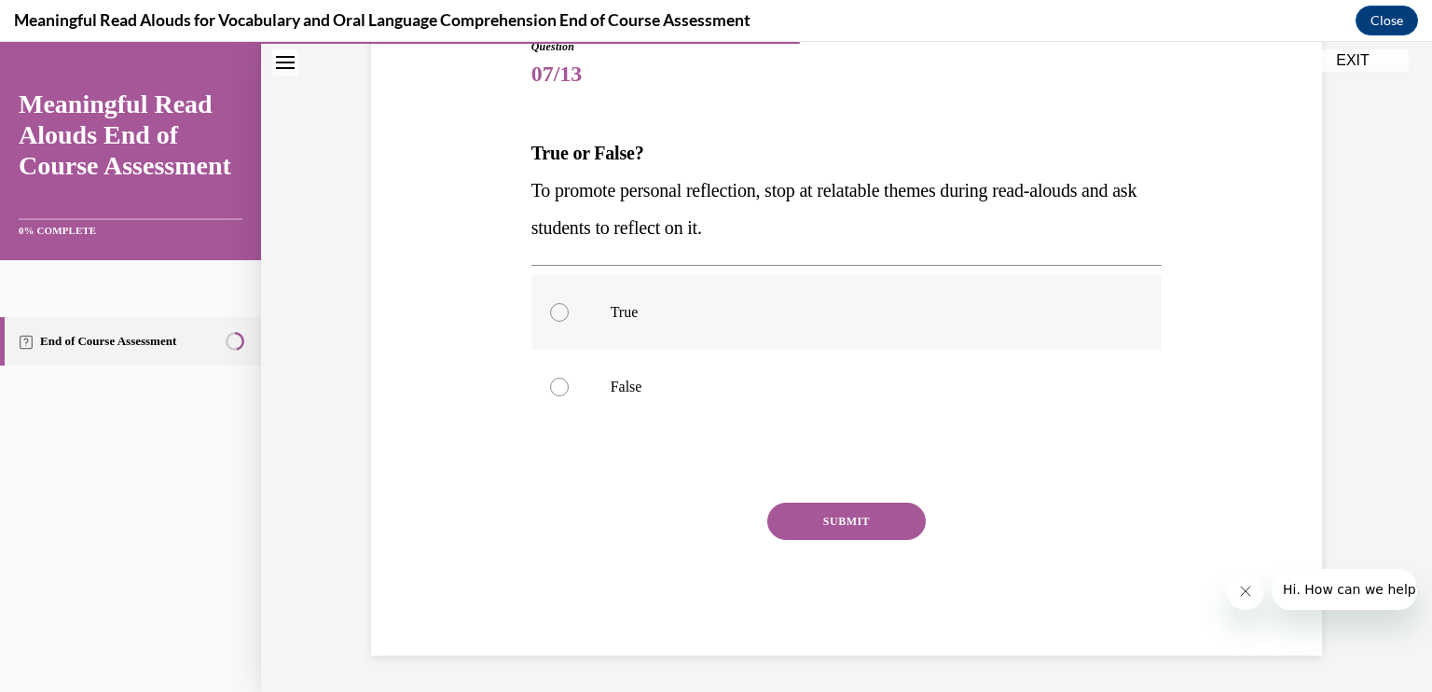
click at [533, 312] on label "True" at bounding box center [847, 312] width 631 height 75
click at [550, 312] on input "True" at bounding box center [559, 312] width 19 height 19
radio input "true"
click at [821, 514] on button "SUBMIT" at bounding box center [847, 521] width 159 height 37
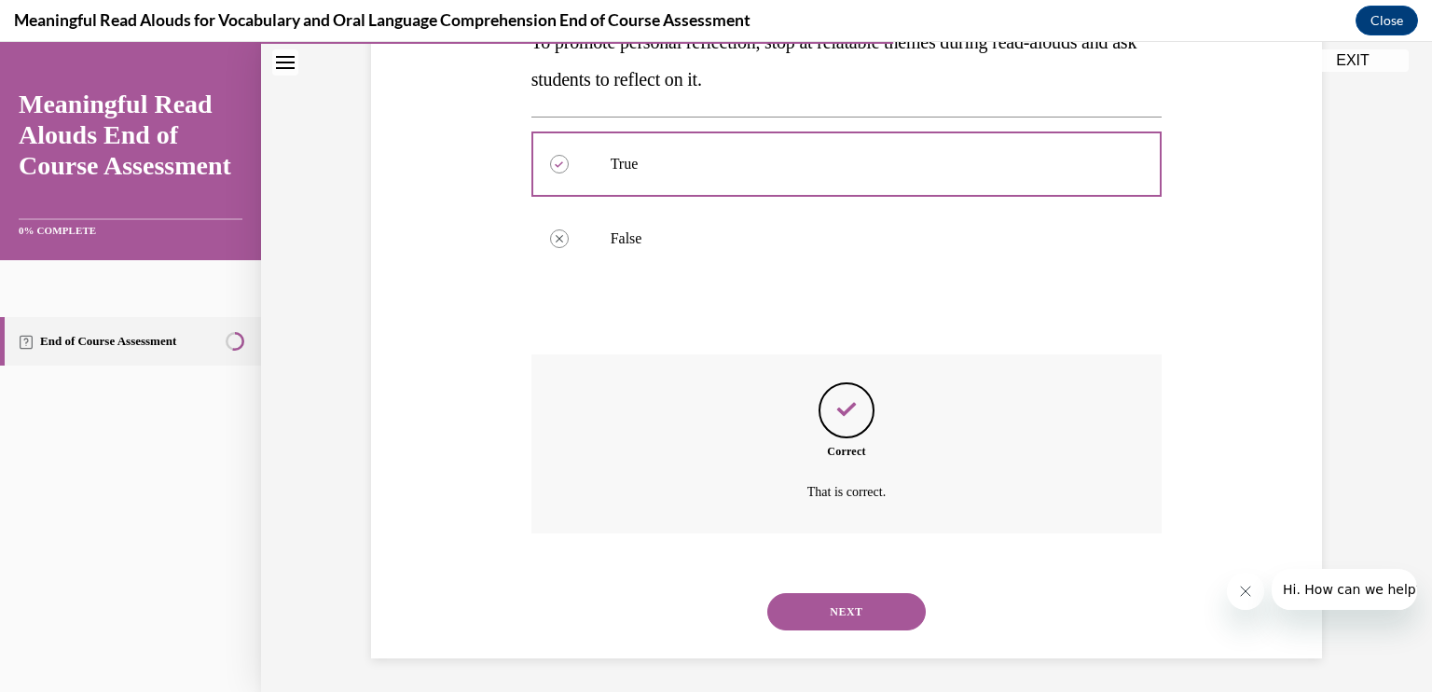
scroll to position [372, 0]
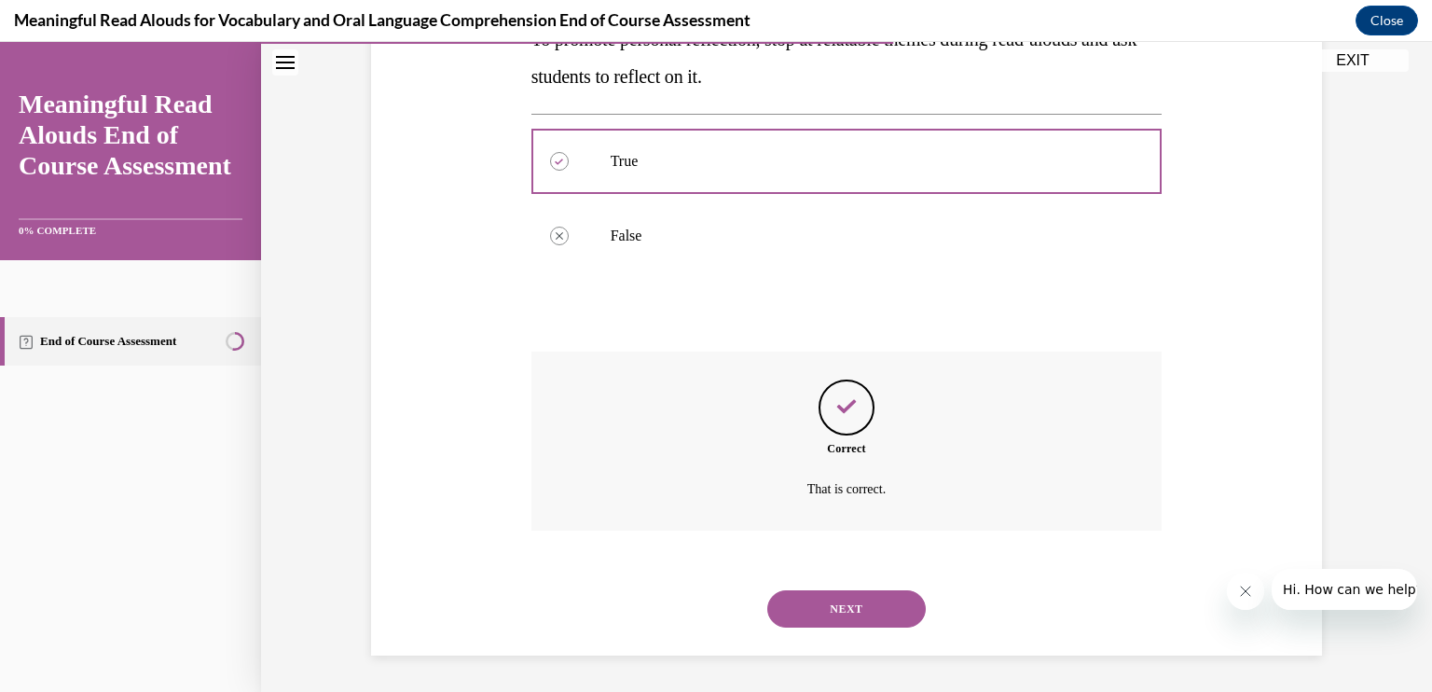
click at [810, 616] on button "NEXT" at bounding box center [847, 608] width 159 height 37
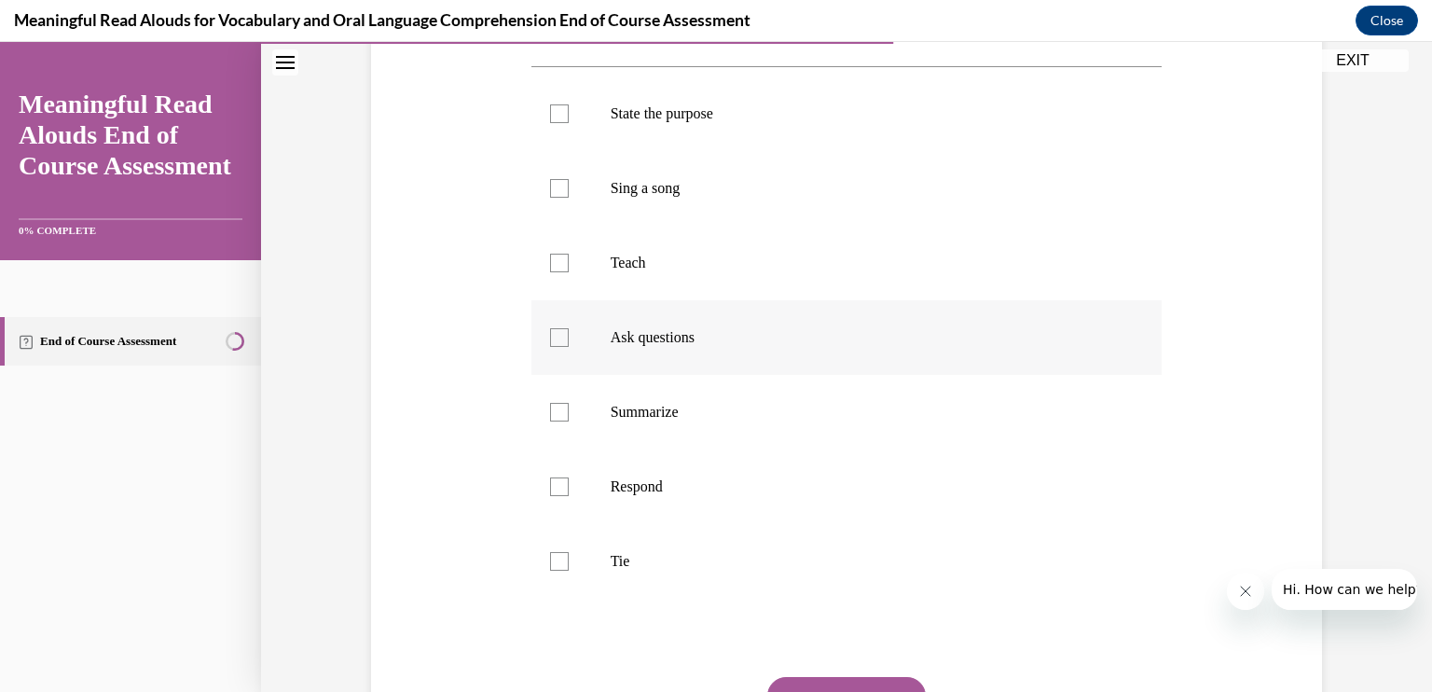
scroll to position [413, 0]
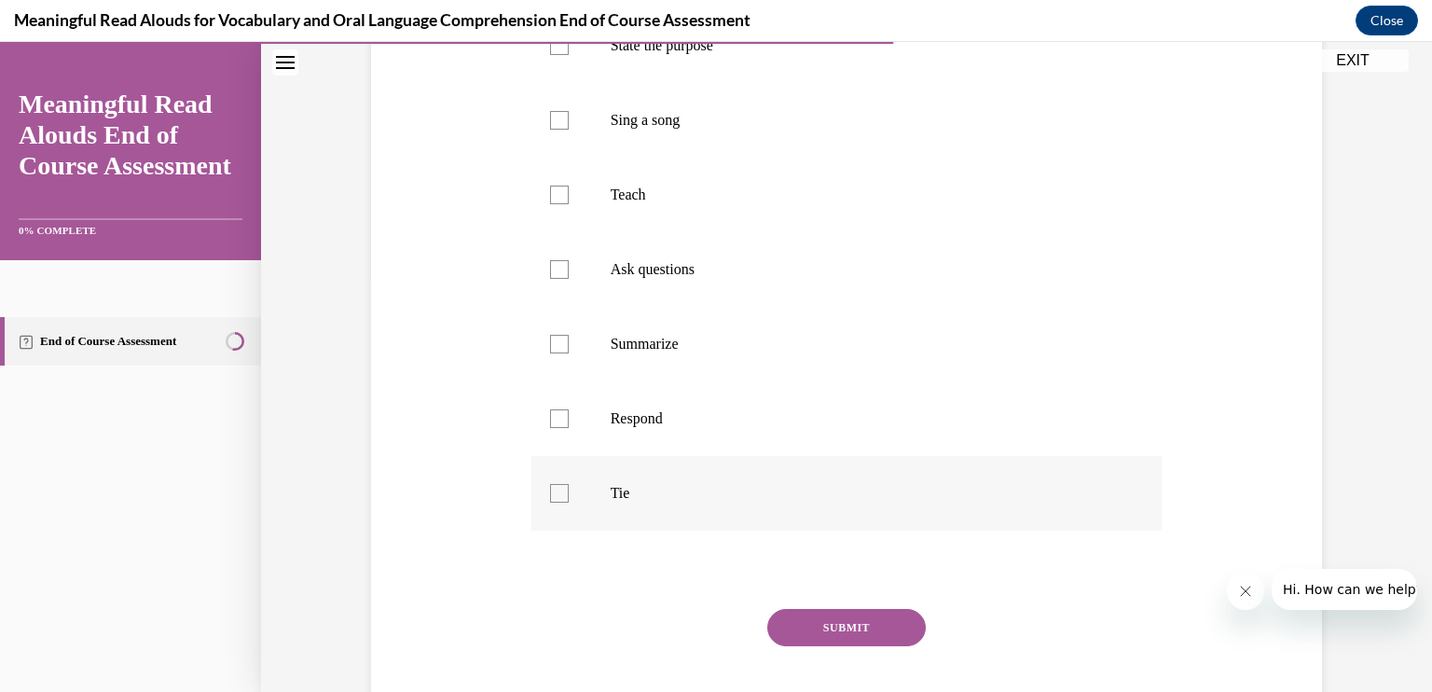
click at [550, 493] on div at bounding box center [559, 493] width 19 height 19
click at [550, 493] on input "Tie" at bounding box center [559, 493] width 19 height 19
checkbox input "true"
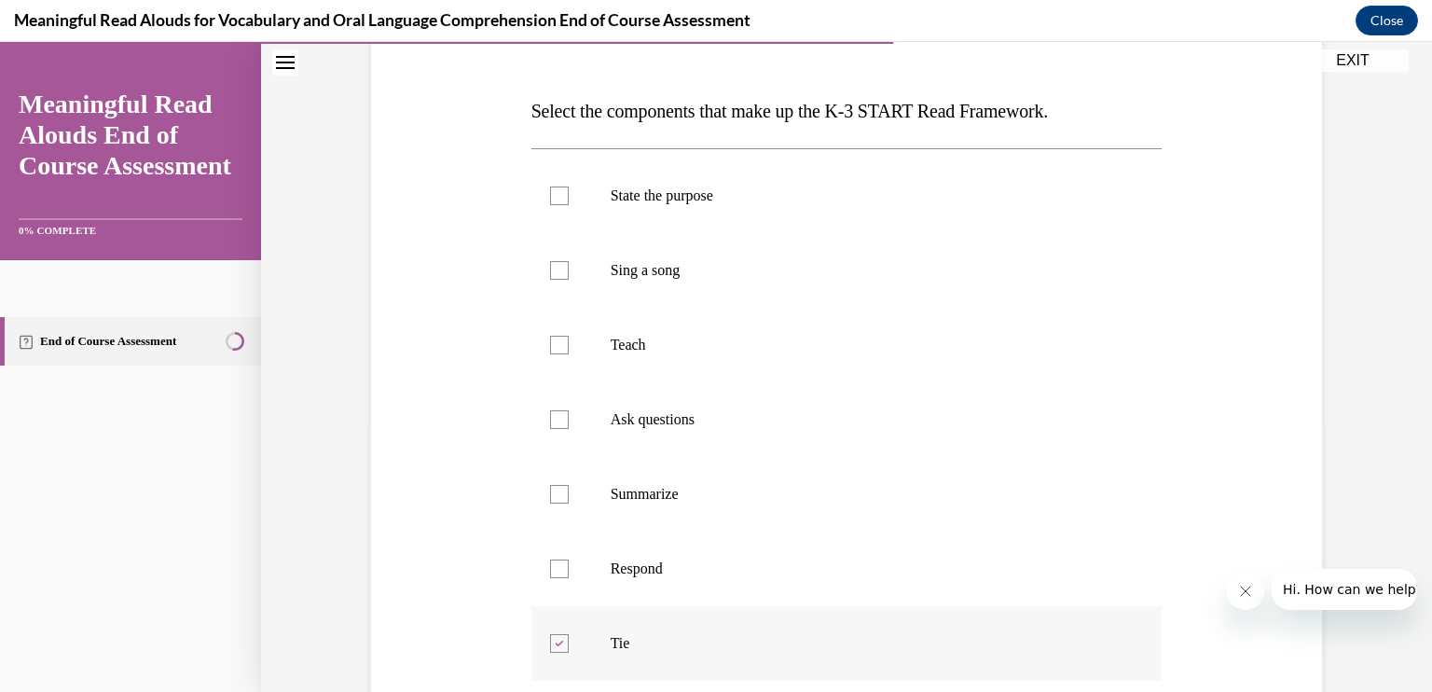
scroll to position [270, 0]
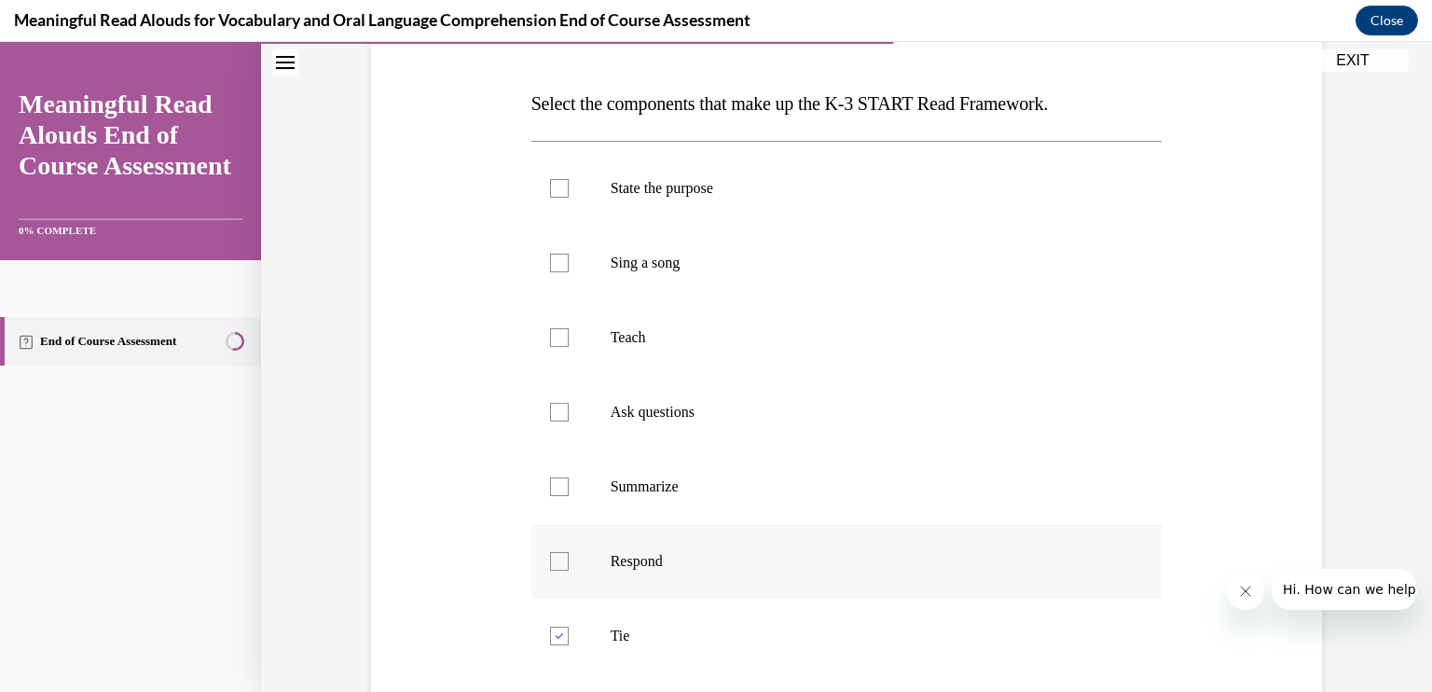
click at [557, 560] on div at bounding box center [559, 561] width 19 height 19
click at [557, 560] on input "Respond" at bounding box center [559, 561] width 19 height 19
click at [568, 557] on label "Respond" at bounding box center [847, 561] width 631 height 75
click at [568, 557] on input "Respond" at bounding box center [559, 561] width 19 height 19
checkbox input "false"
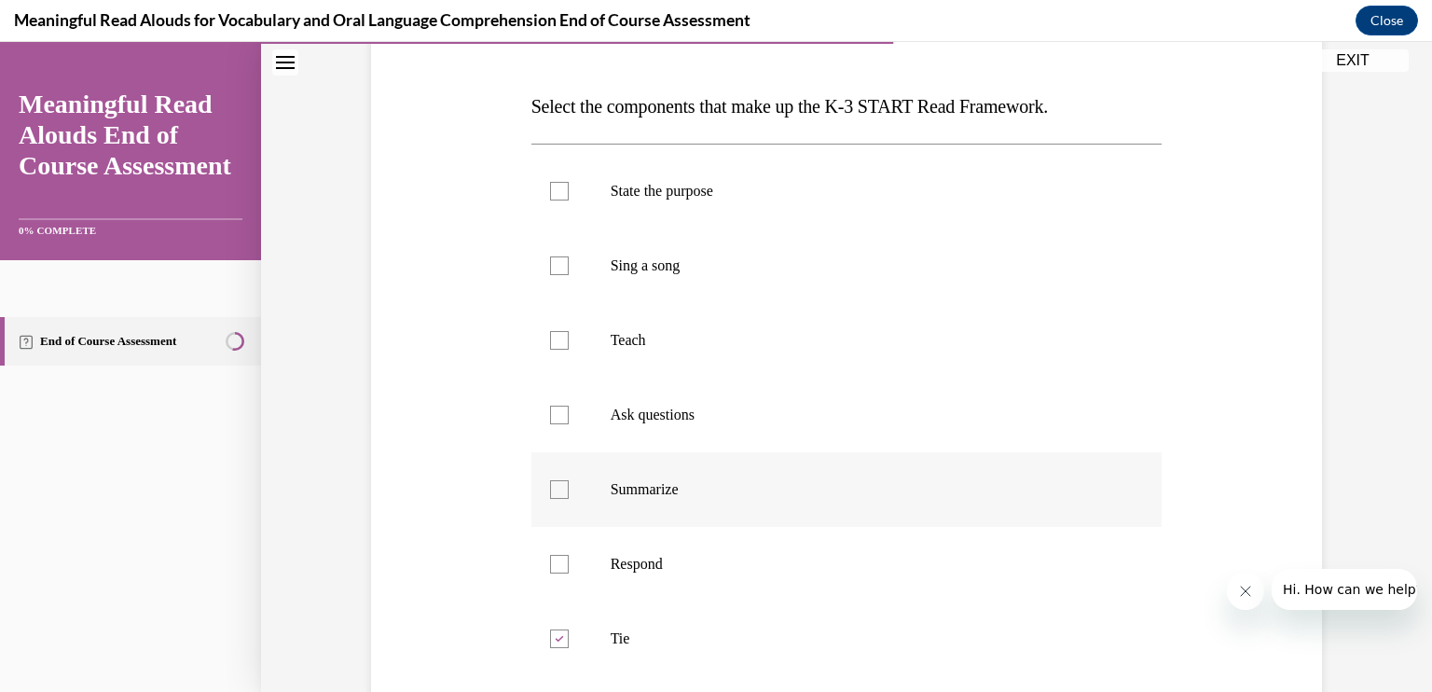
scroll to position [267, 0]
click at [555, 184] on div at bounding box center [559, 192] width 19 height 19
click at [555, 184] on input "State the purpose" at bounding box center [559, 192] width 19 height 19
checkbox input "true"
click at [556, 339] on div at bounding box center [559, 341] width 19 height 19
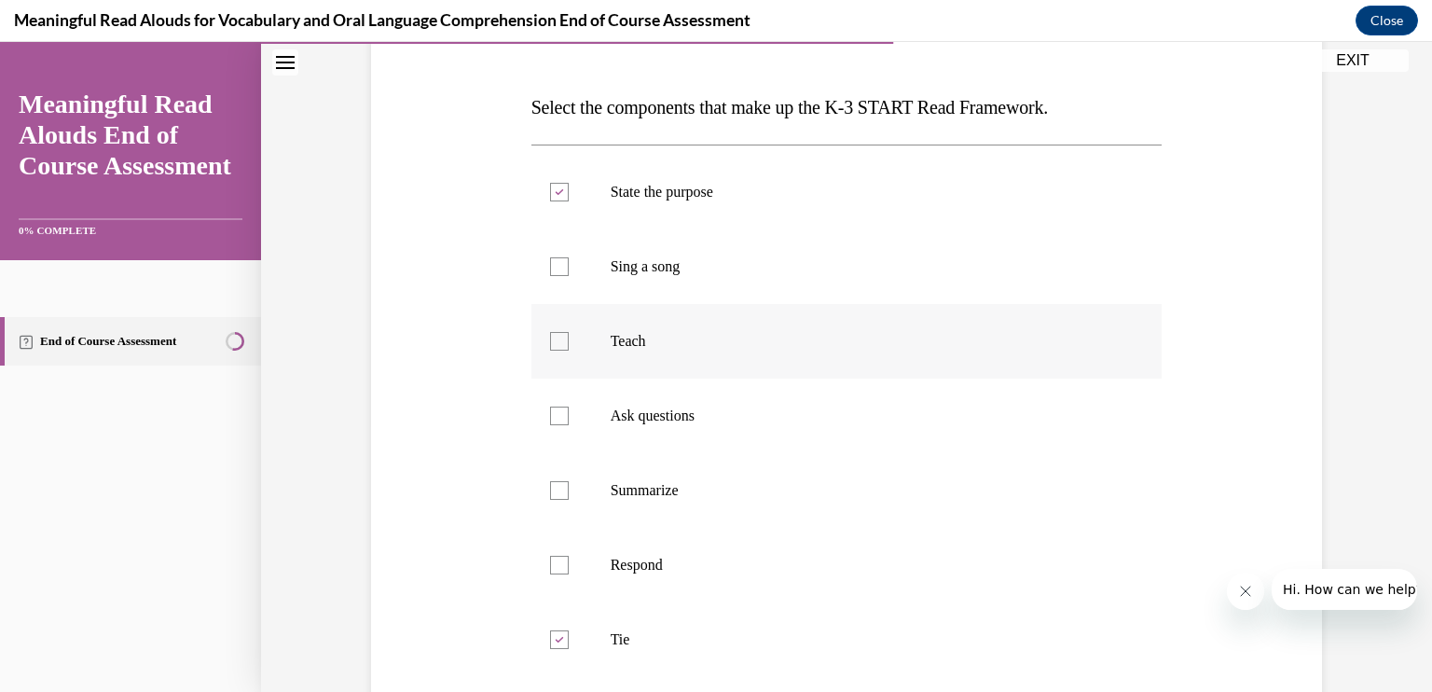
click at [556, 339] on input "Teach" at bounding box center [559, 341] width 19 height 19
checkbox input "true"
click at [561, 413] on label "Ask questions" at bounding box center [847, 416] width 631 height 75
click at [561, 413] on input "Ask questions" at bounding box center [559, 416] width 19 height 19
checkbox input "true"
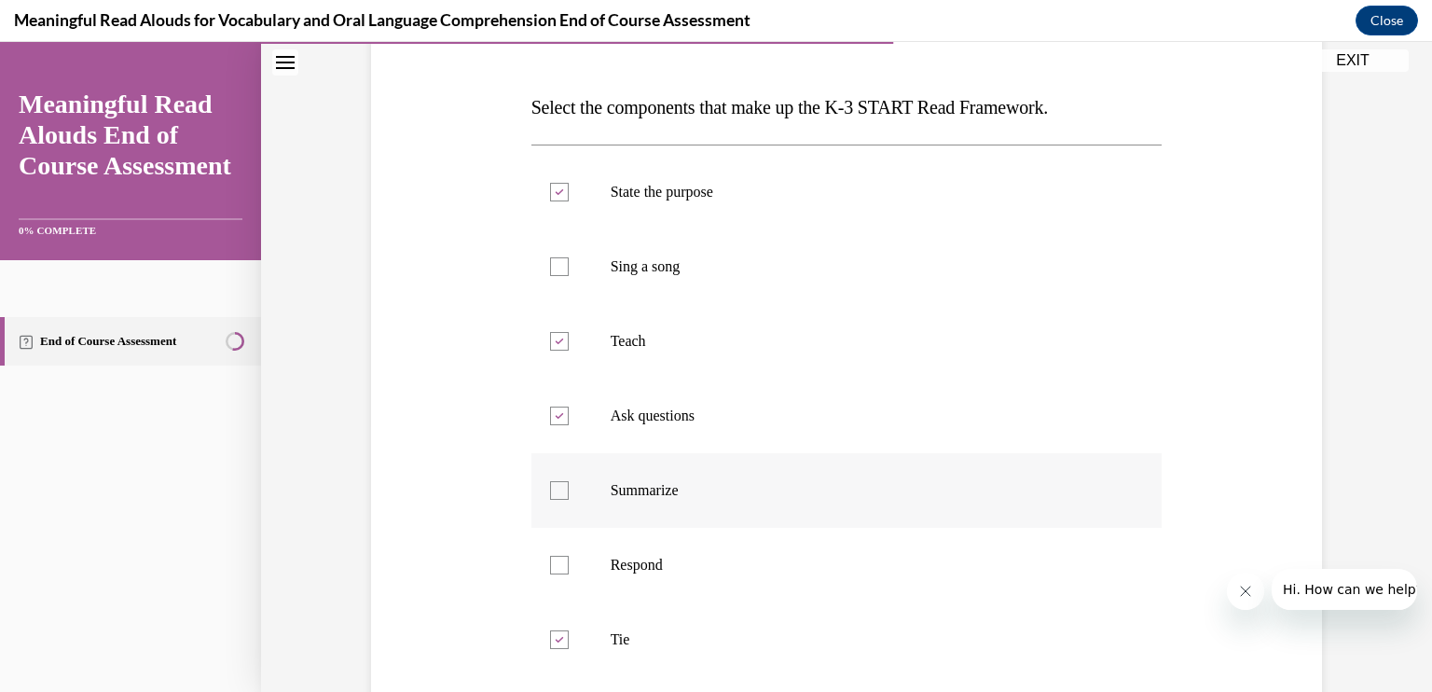
click at [556, 485] on div at bounding box center [559, 490] width 19 height 19
click at [556, 485] on input "Summarize" at bounding box center [559, 490] width 19 height 19
checkbox input "true"
click at [560, 560] on div at bounding box center [559, 565] width 19 height 19
click at [560, 560] on input "Respond" at bounding box center [559, 565] width 19 height 19
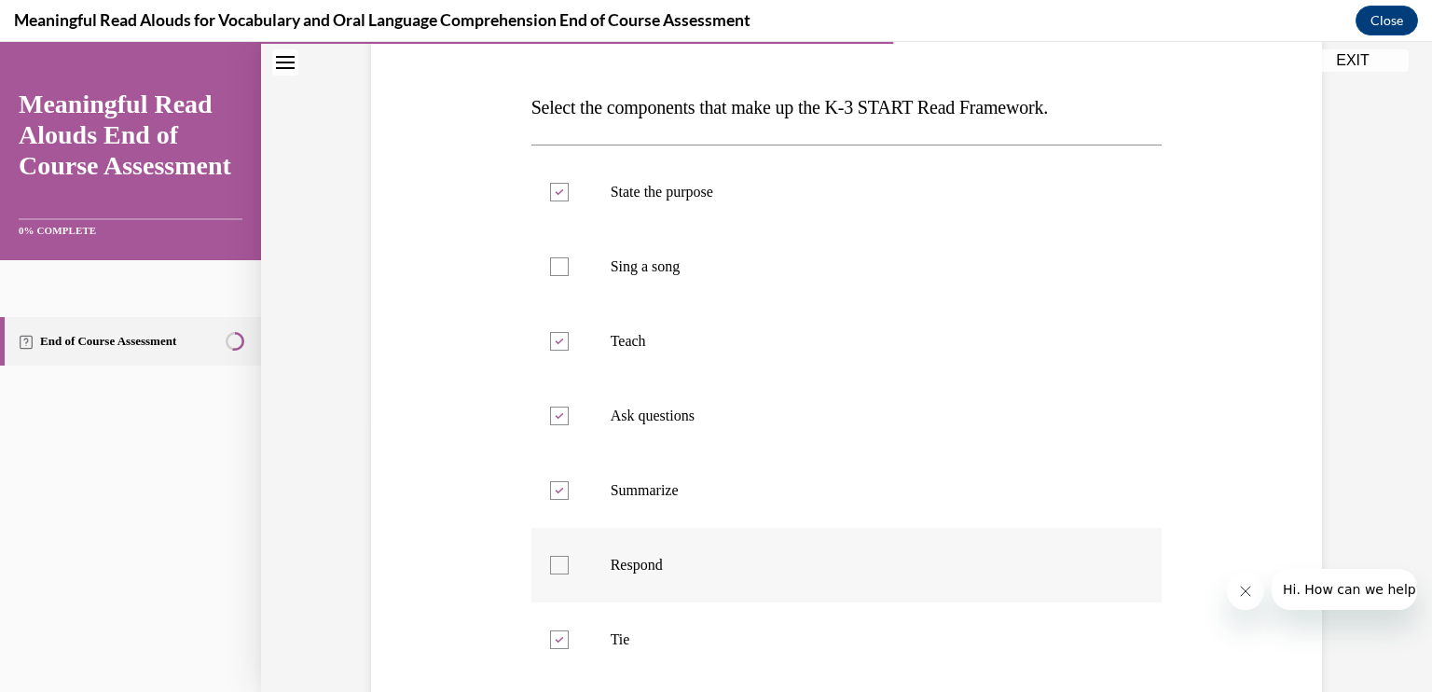
checkbox input "true"
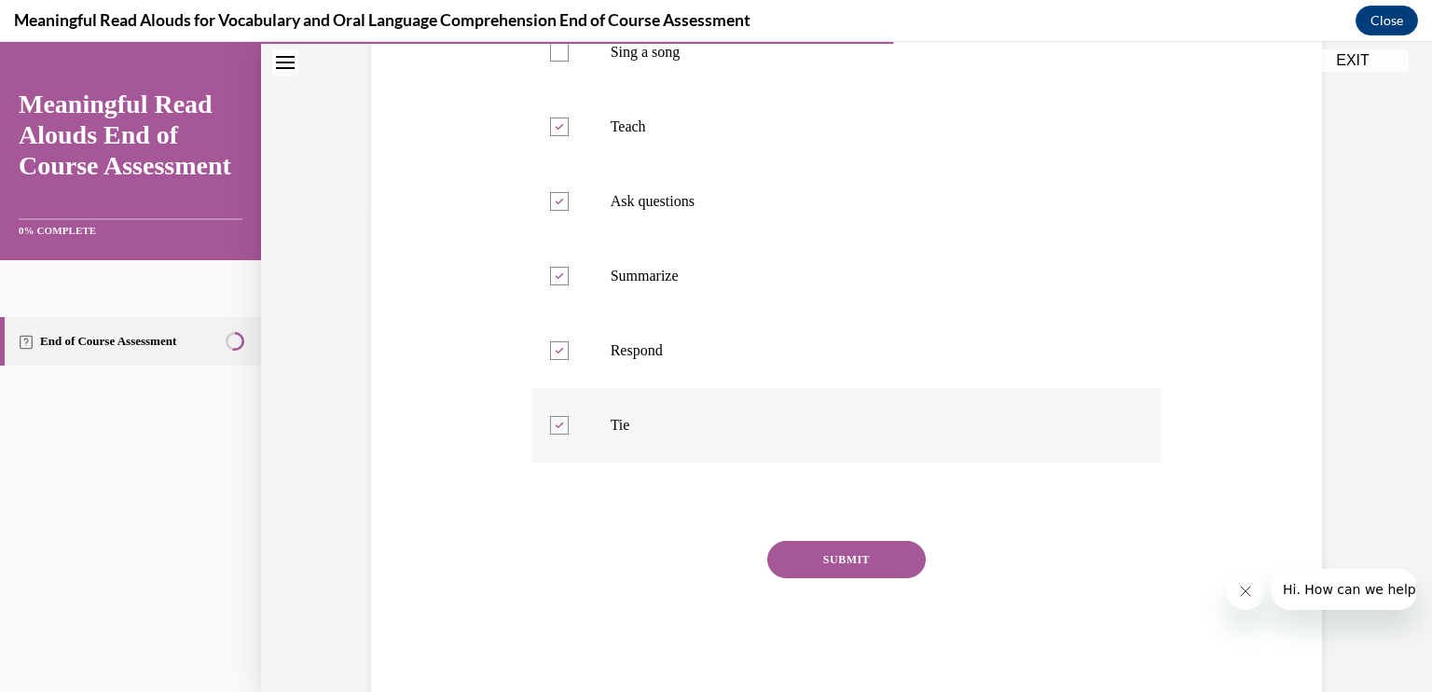
scroll to position [519, 0]
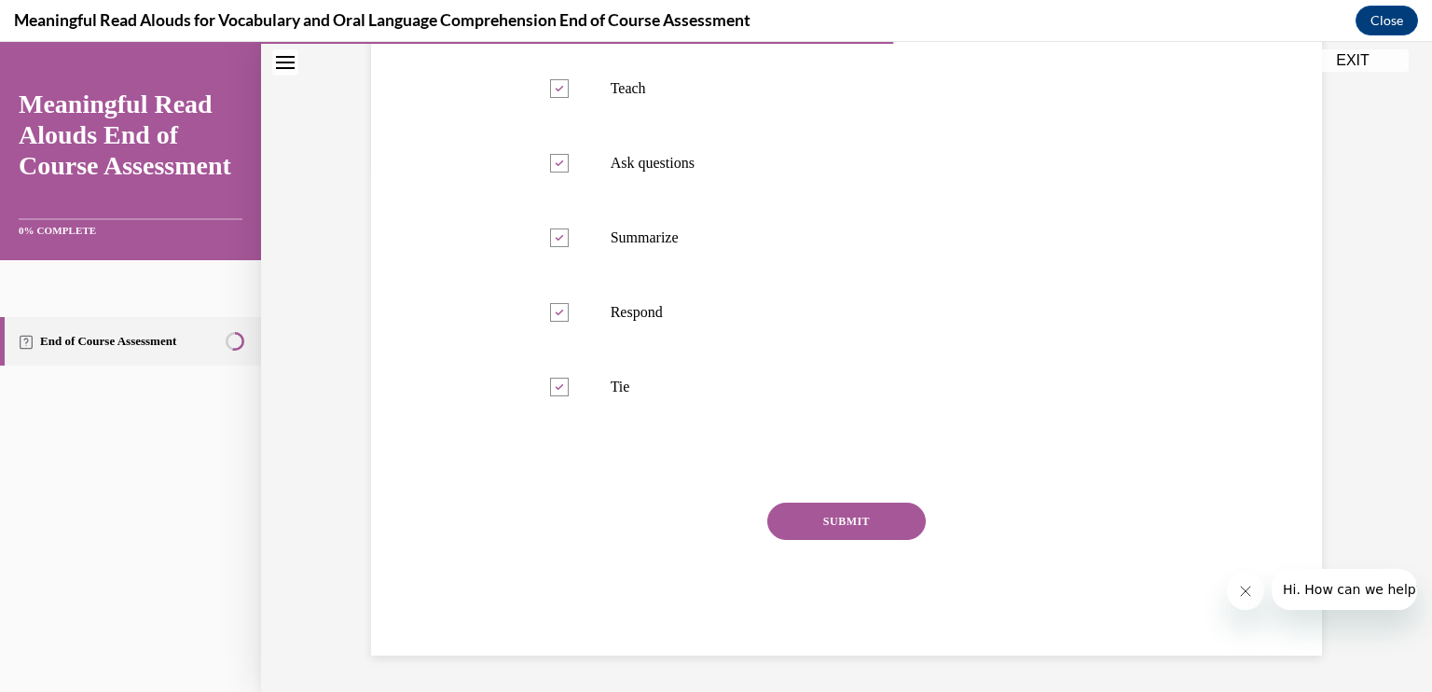
click at [816, 529] on button "SUBMIT" at bounding box center [847, 521] width 159 height 37
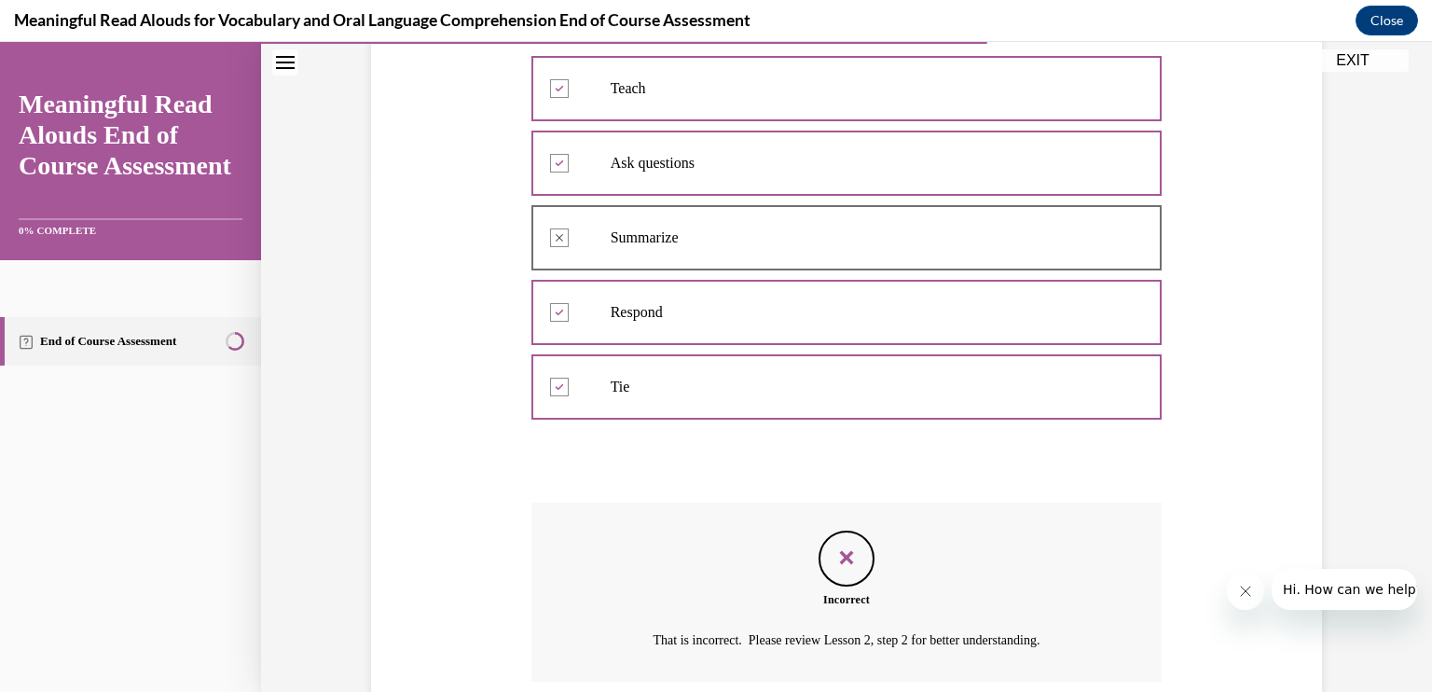
scroll to position [671, 0]
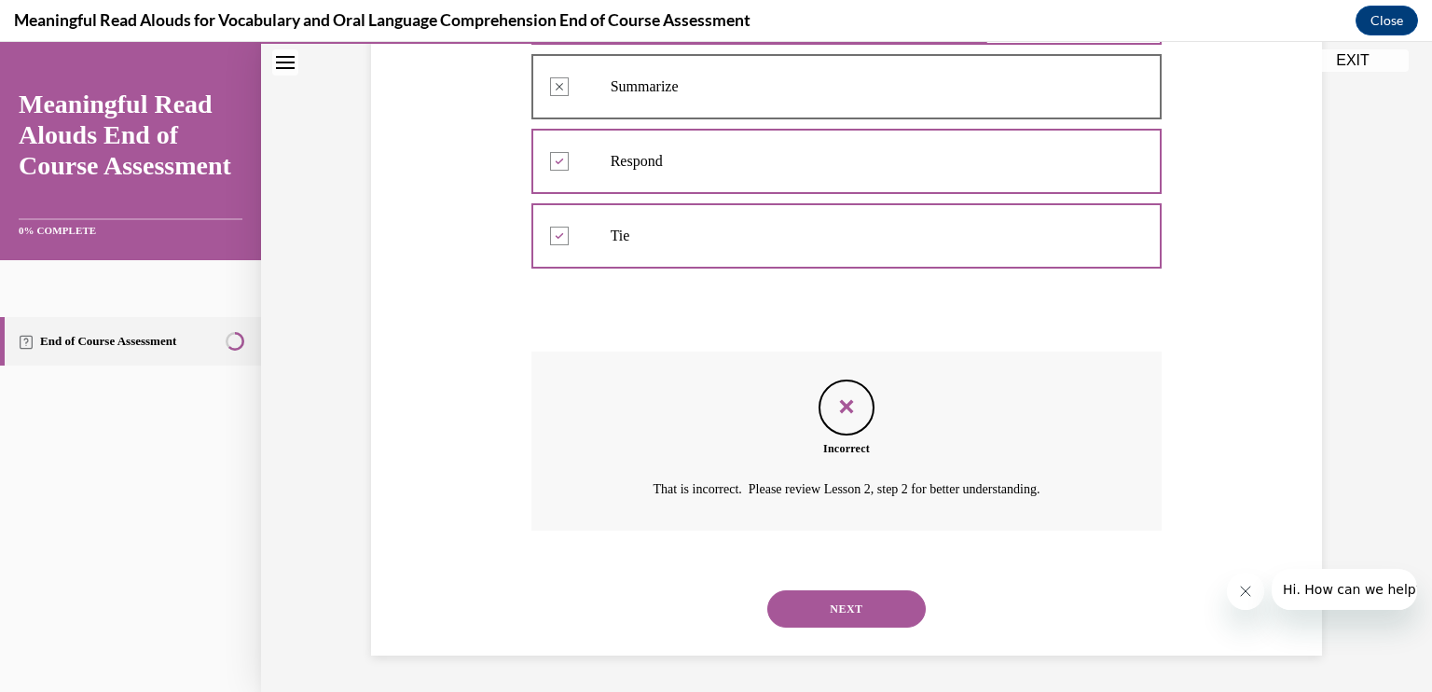
click at [856, 603] on button "NEXT" at bounding box center [847, 608] width 159 height 37
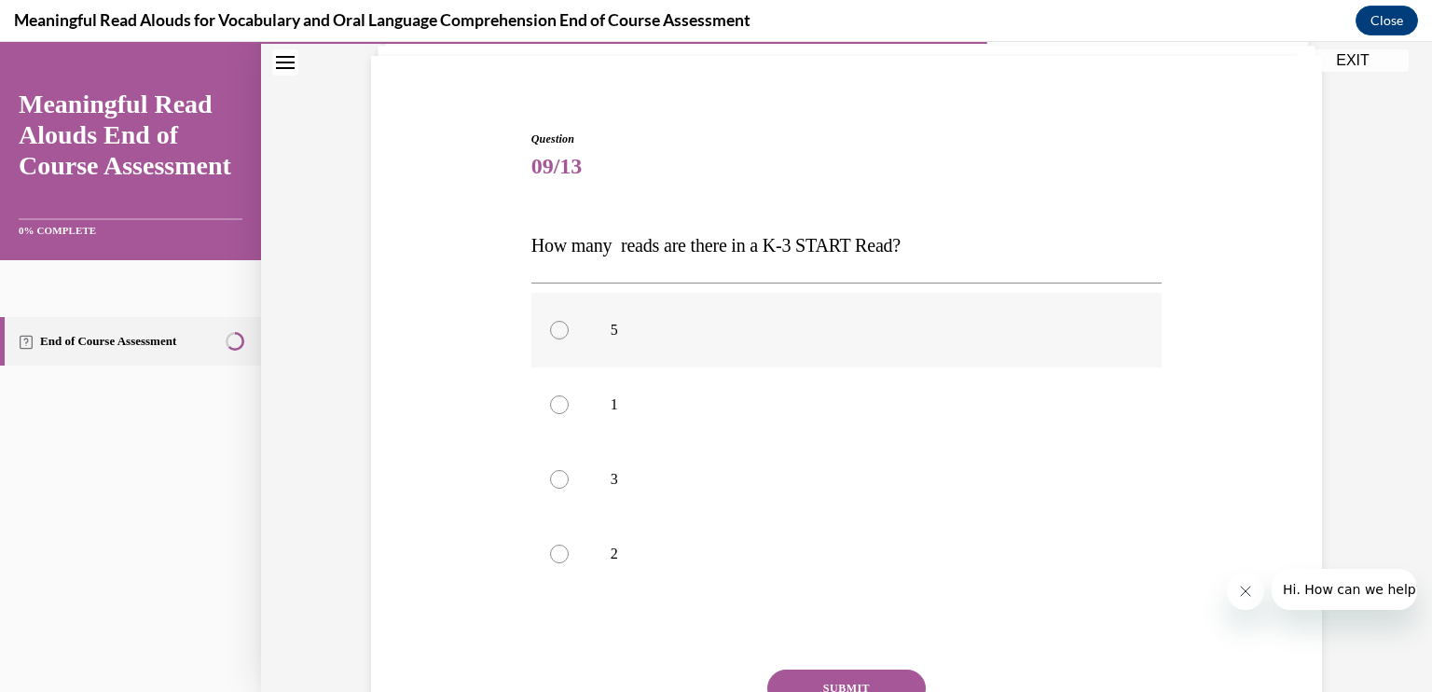
scroll to position [128, 0]
click at [549, 468] on label "3" at bounding box center [847, 480] width 631 height 75
click at [550, 471] on input "3" at bounding box center [559, 480] width 19 height 19
radio input "true"
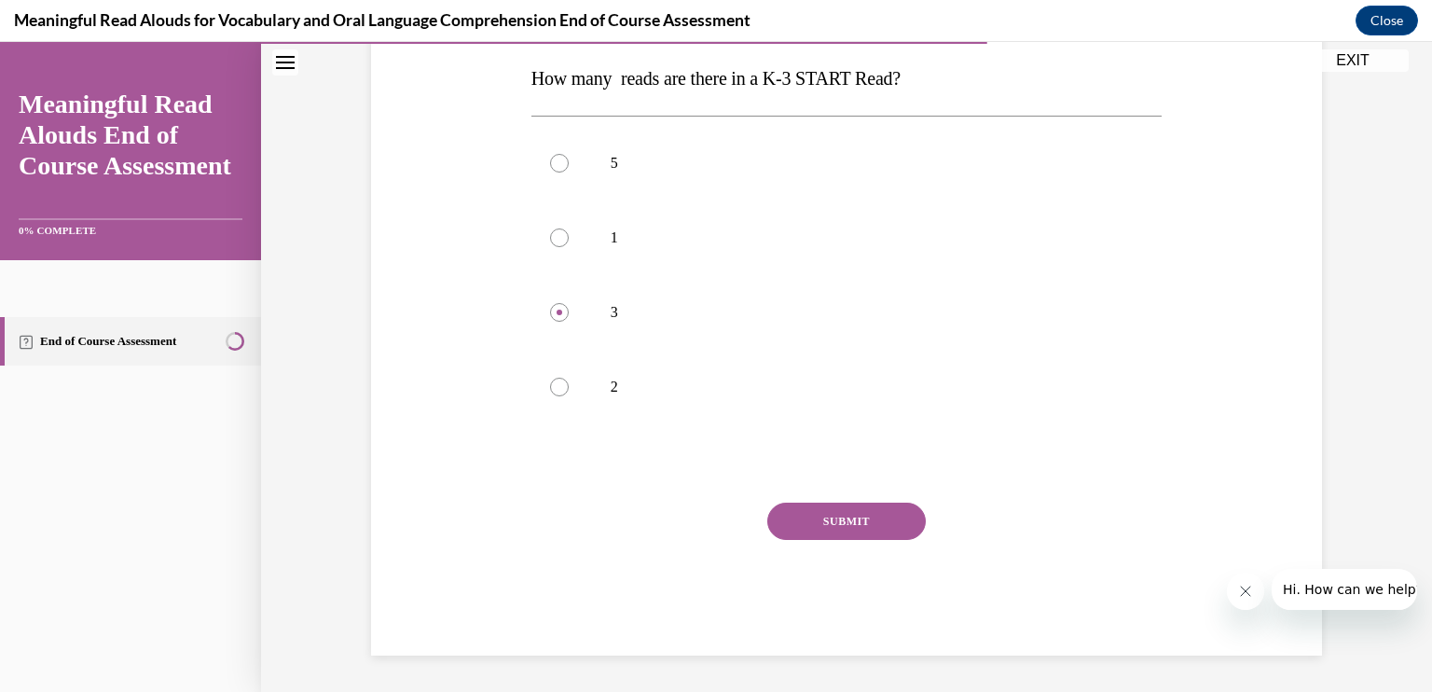
click at [797, 514] on button "SUBMIT" at bounding box center [847, 521] width 159 height 37
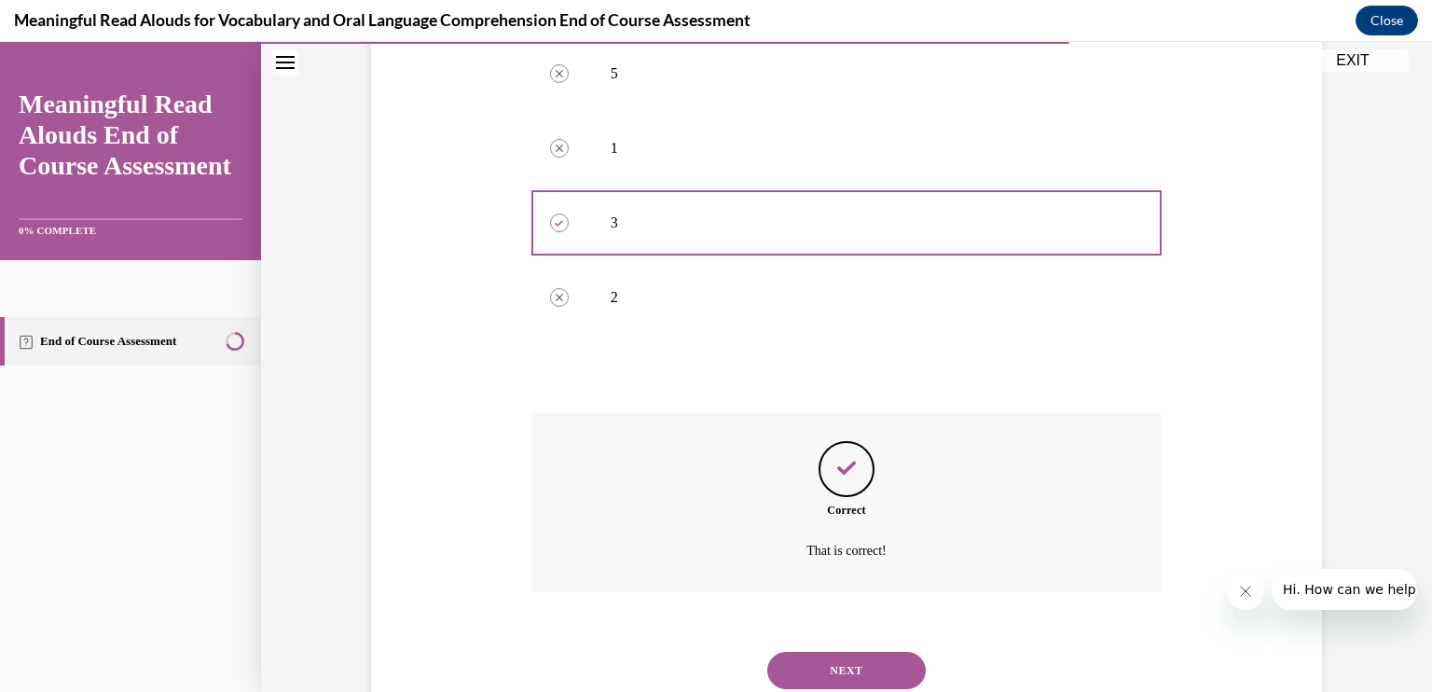
scroll to position [447, 0]
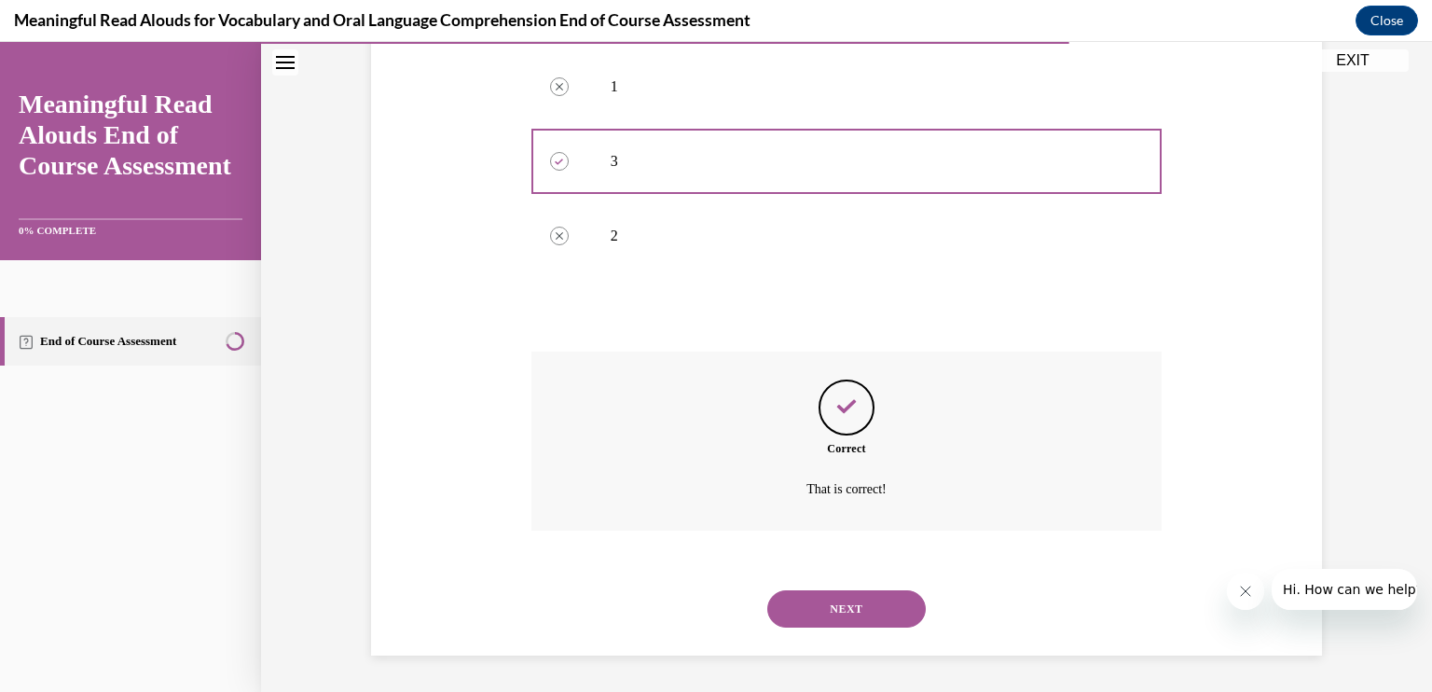
click at [843, 600] on button "NEXT" at bounding box center [847, 608] width 159 height 37
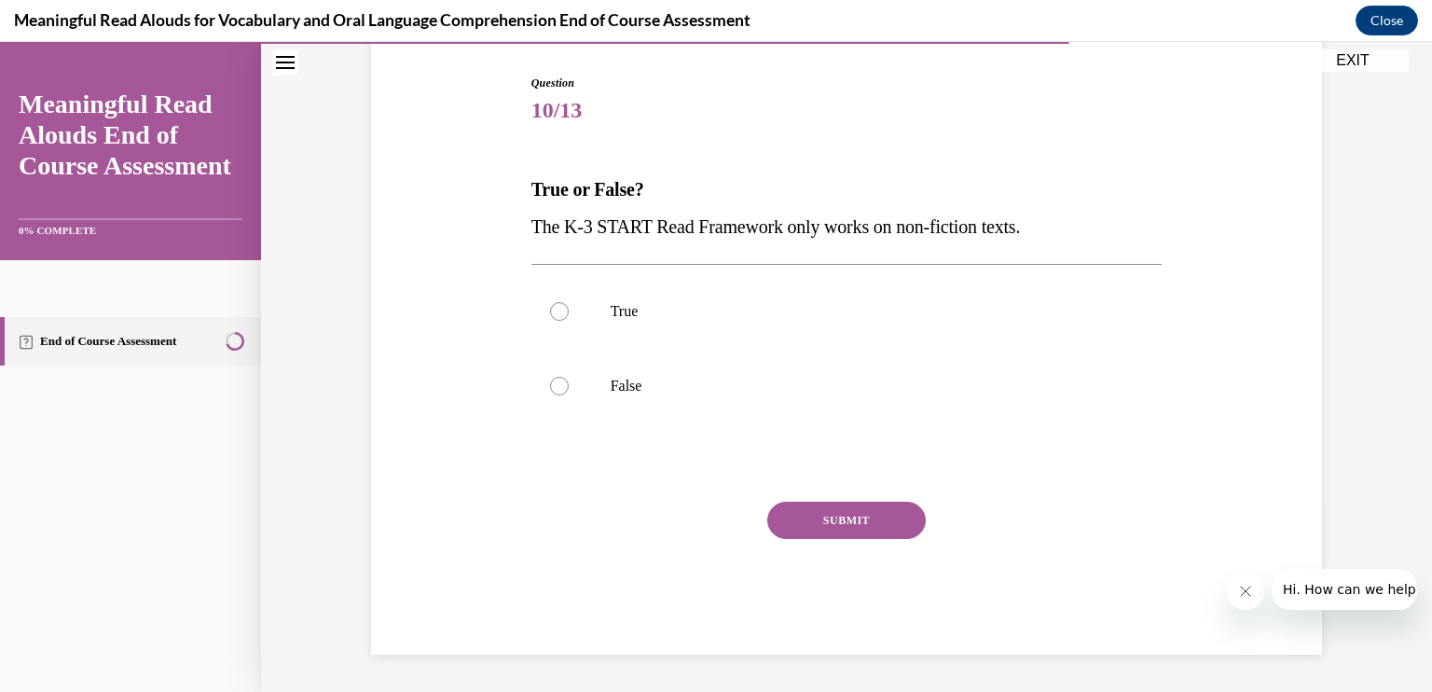
scroll to position [184, 0]
click at [550, 378] on div at bounding box center [559, 387] width 19 height 19
click at [550, 378] on input "False" at bounding box center [559, 387] width 19 height 19
radio input "true"
click at [837, 519] on button "SUBMIT" at bounding box center [847, 521] width 159 height 37
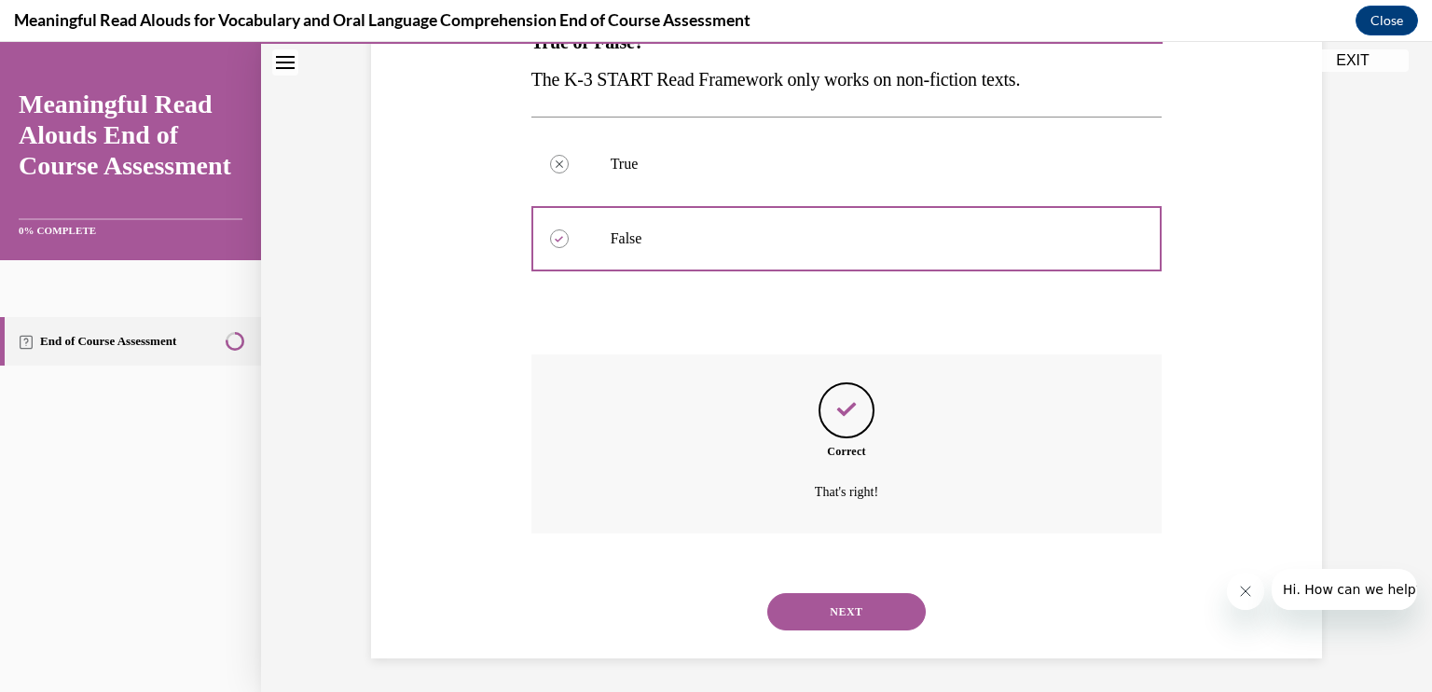
scroll to position [335, 0]
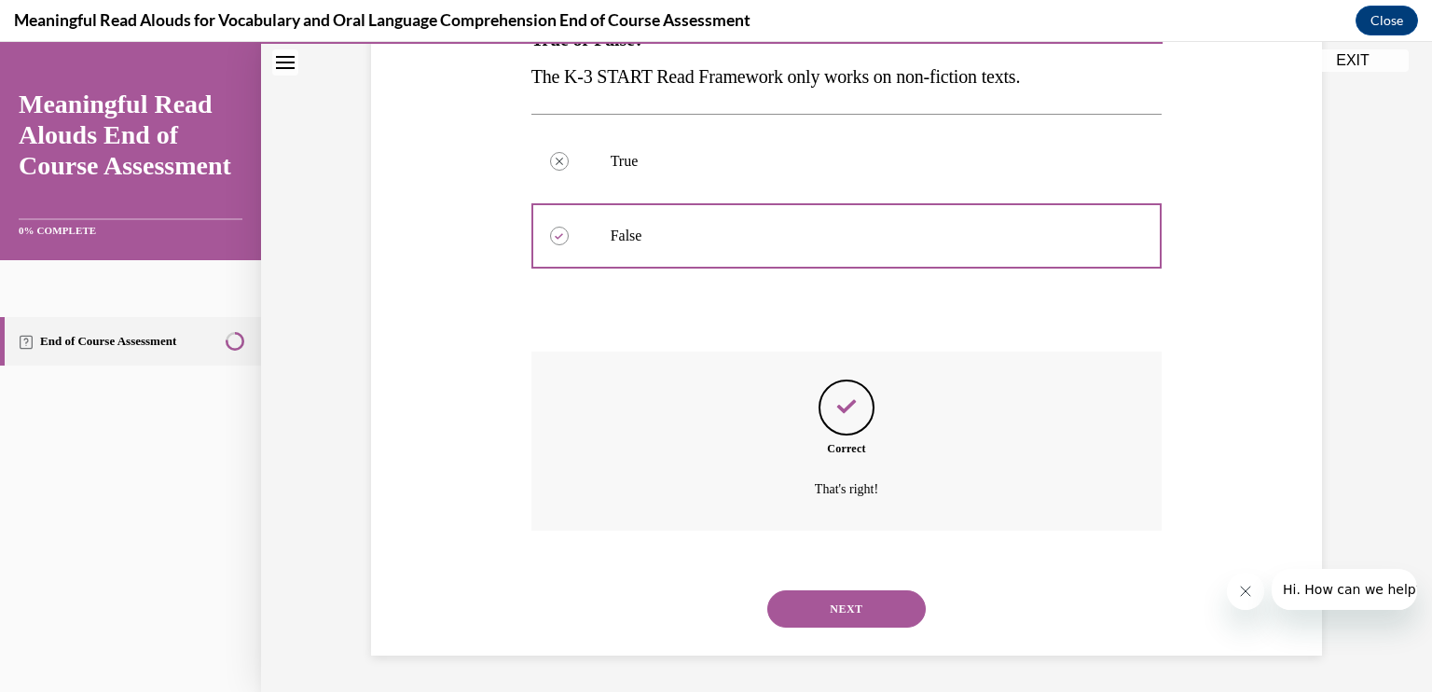
click at [849, 611] on button "NEXT" at bounding box center [847, 608] width 159 height 37
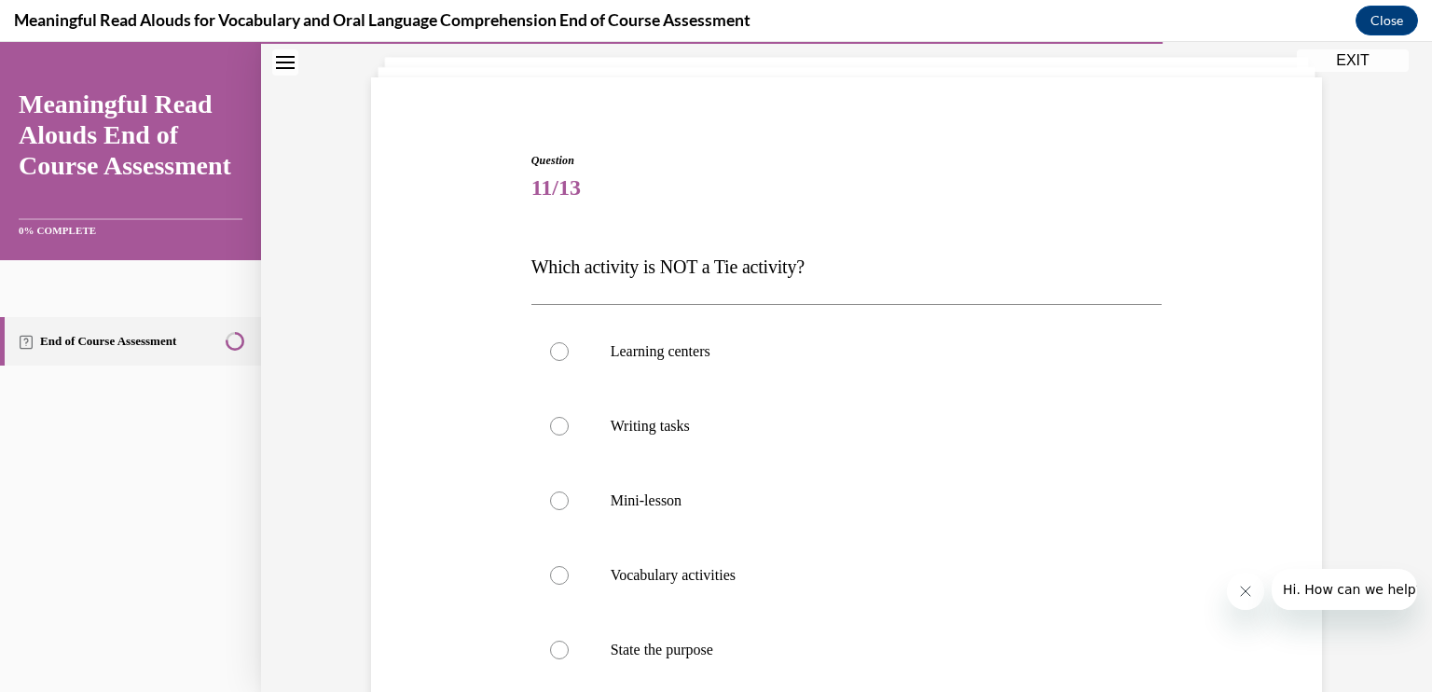
scroll to position [201, 0]
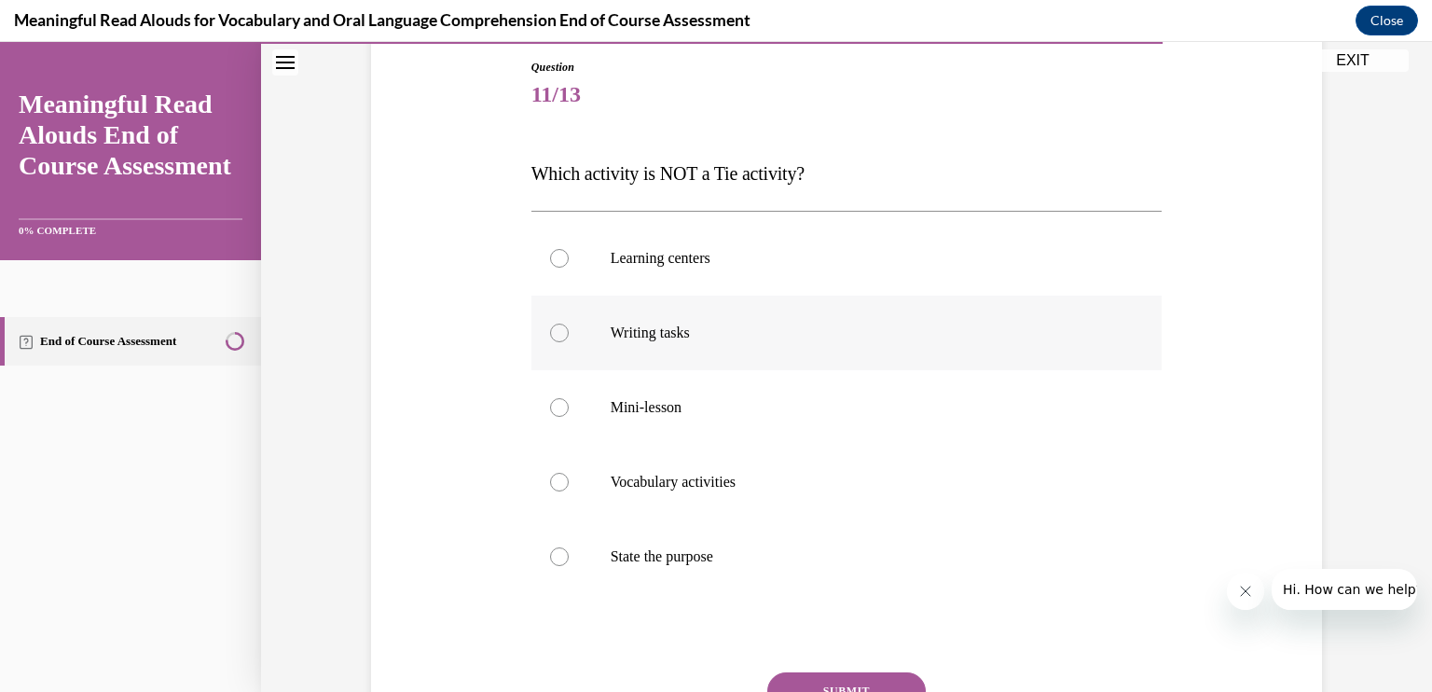
click at [578, 327] on label "Writing tasks" at bounding box center [847, 333] width 631 height 75
click at [569, 327] on input "Writing tasks" at bounding box center [559, 333] width 19 height 19
radio input "true"
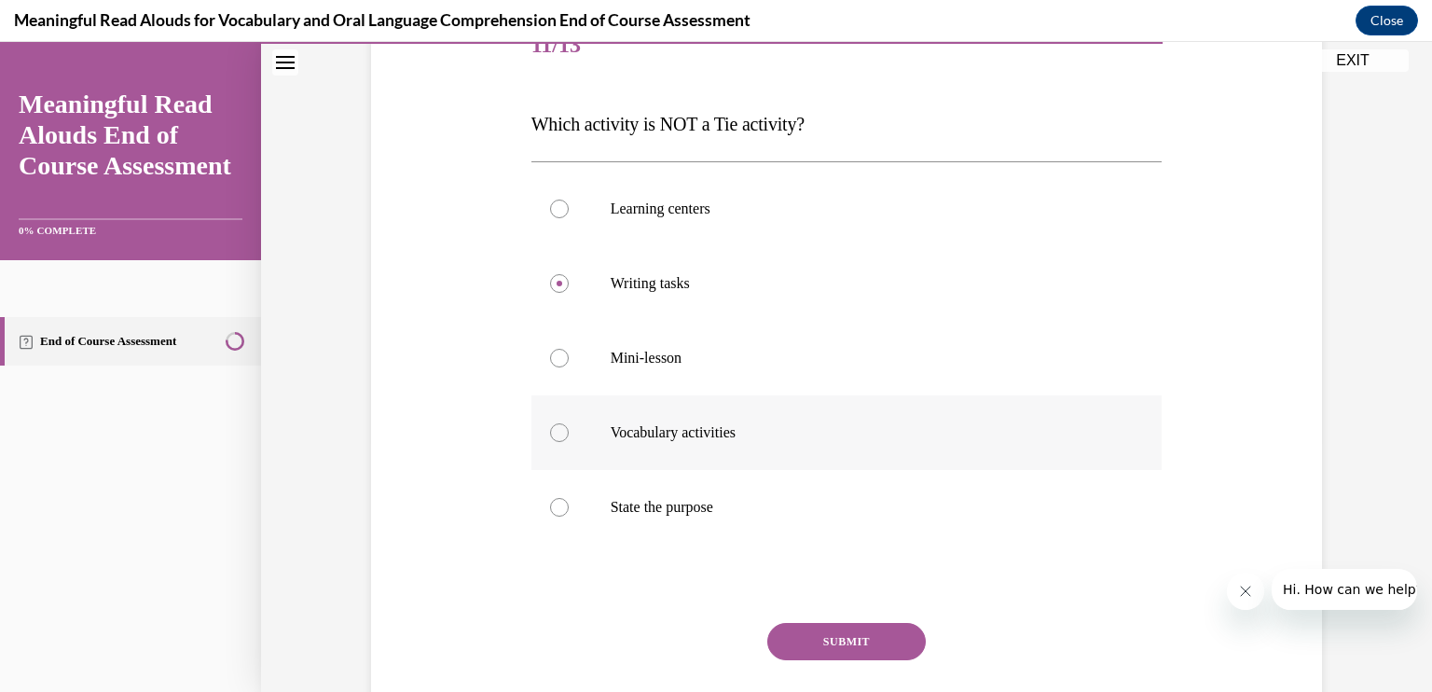
scroll to position [250, 0]
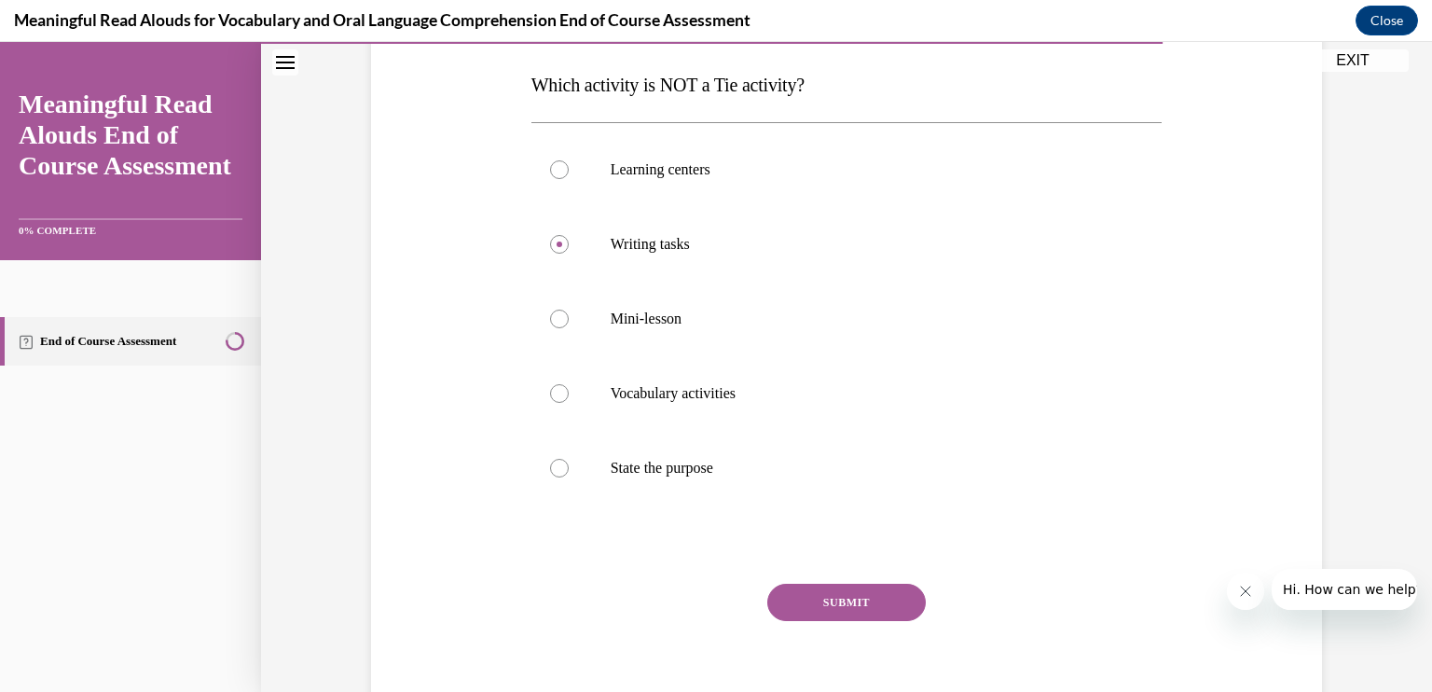
click at [836, 595] on button "SUBMIT" at bounding box center [847, 602] width 159 height 37
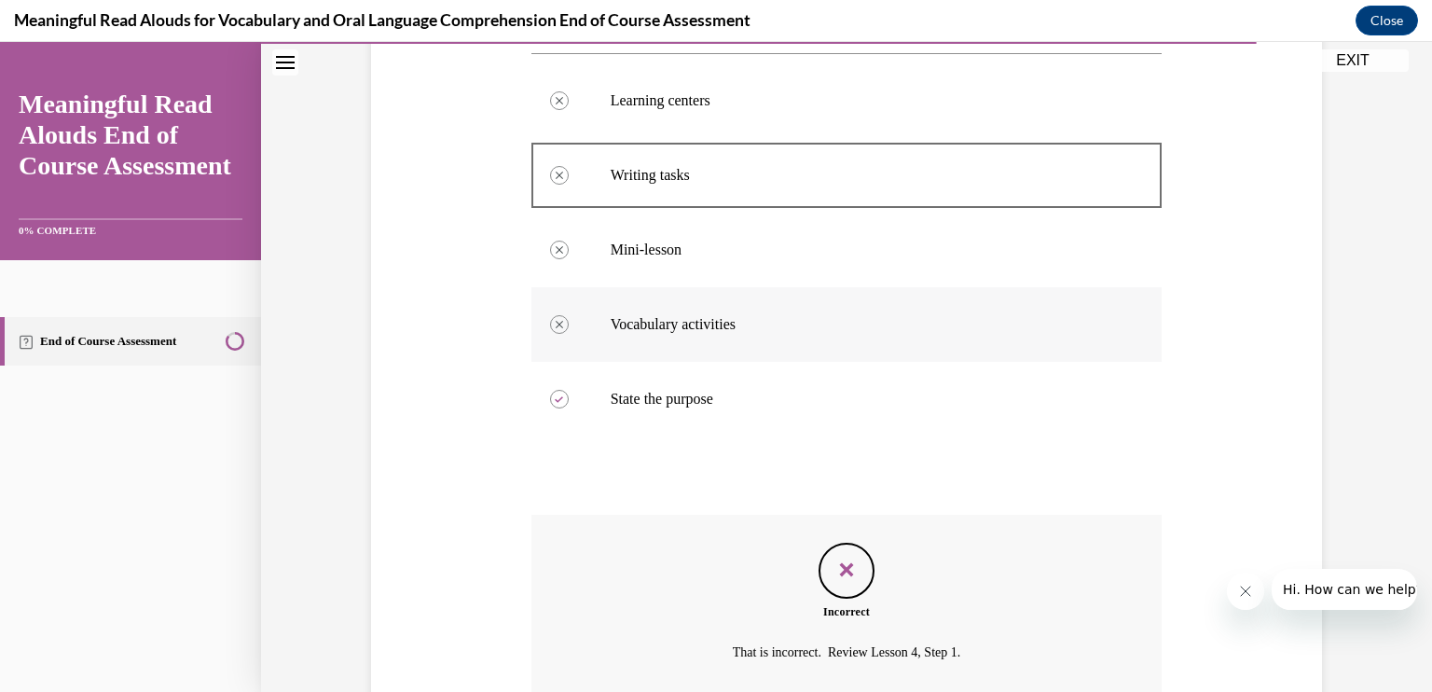
scroll to position [521, 0]
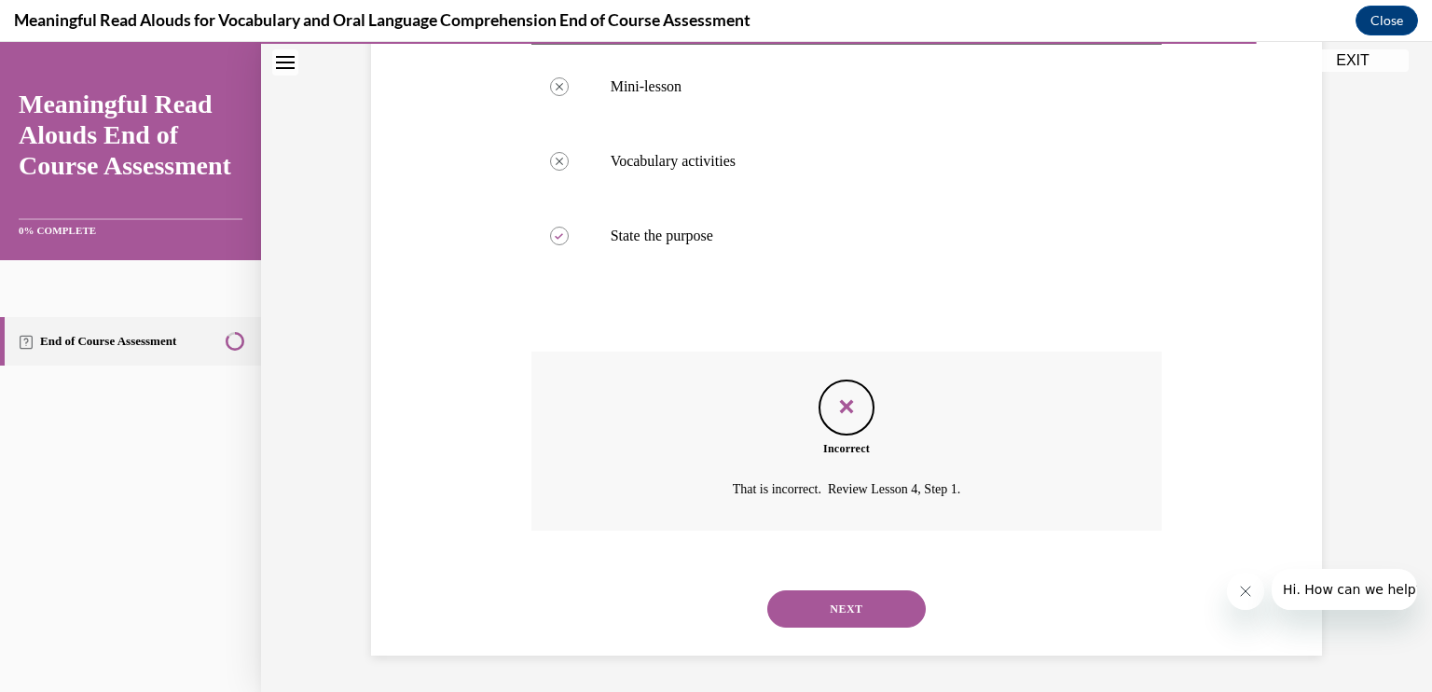
click at [833, 393] on icon "Feedback" at bounding box center [847, 407] width 28 height 28
click at [817, 604] on button "NEXT" at bounding box center [847, 608] width 159 height 37
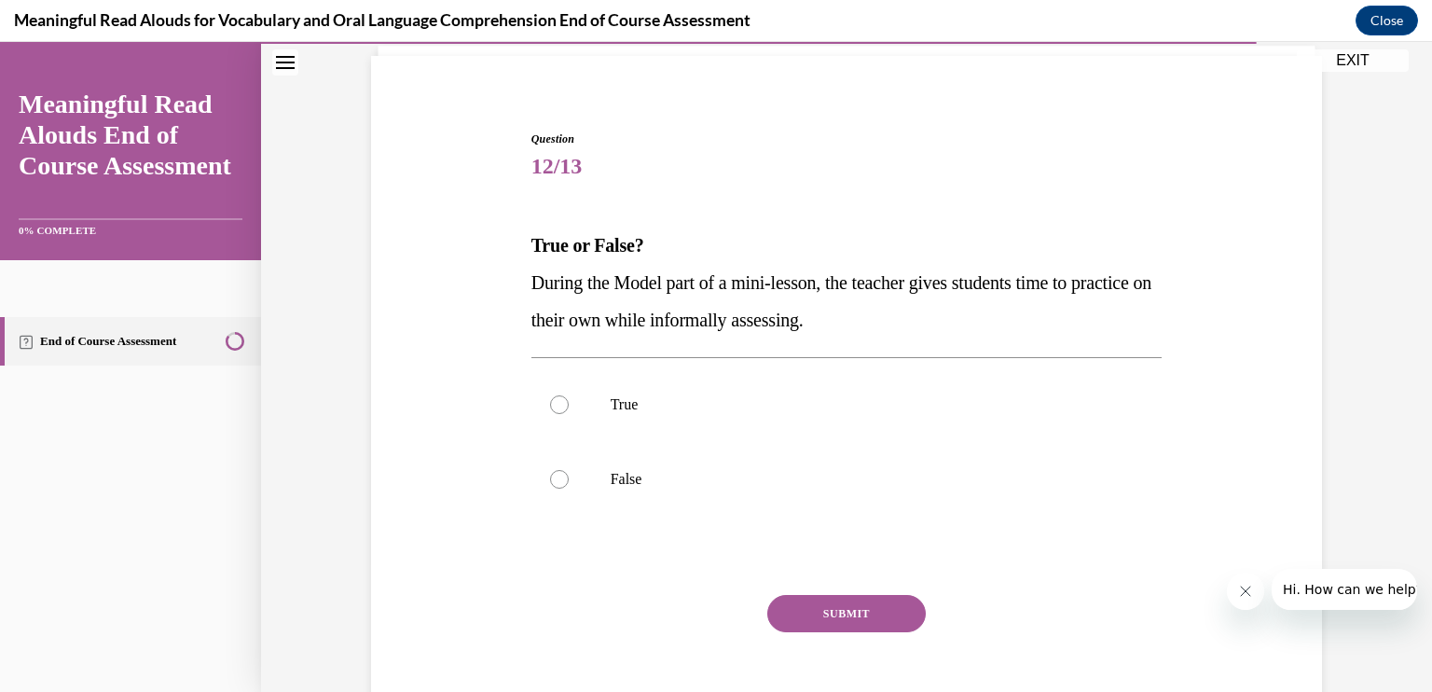
scroll to position [195, 0]
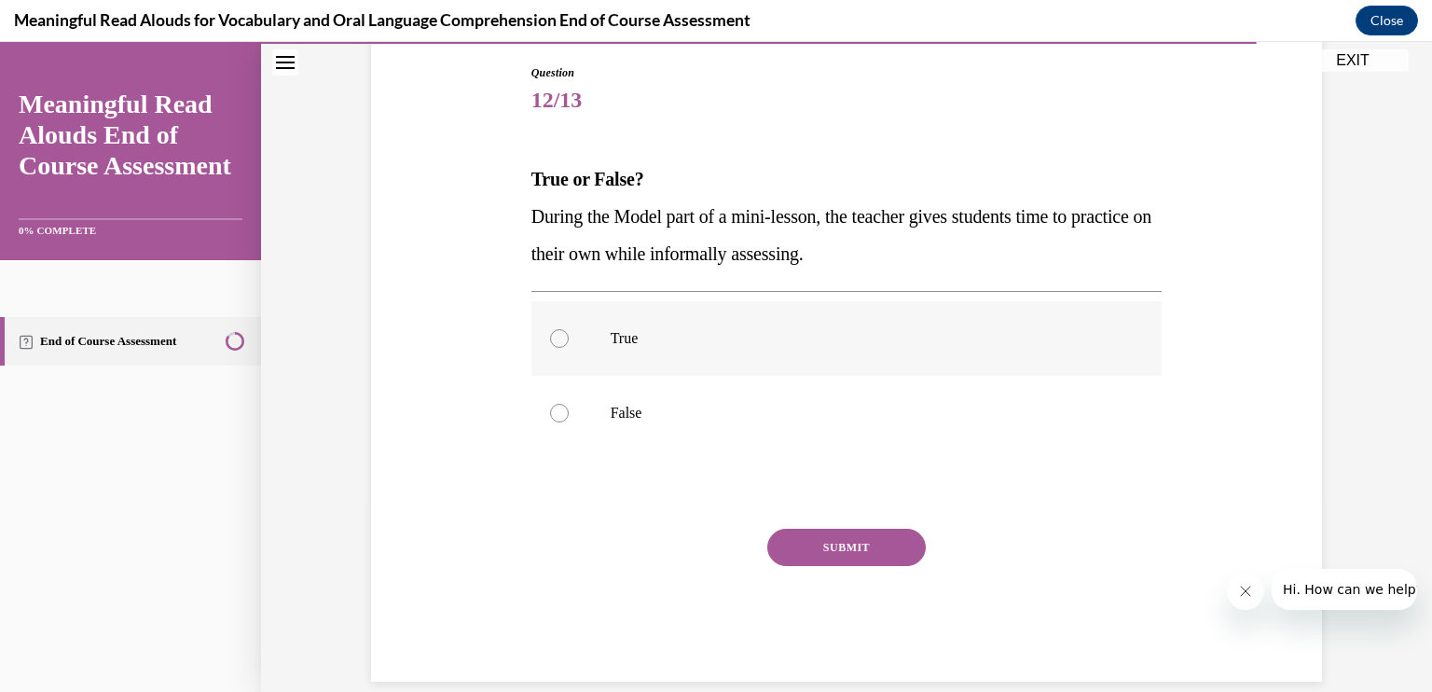
click at [542, 327] on label "True" at bounding box center [847, 338] width 631 height 75
click at [550, 329] on input "True" at bounding box center [559, 338] width 19 height 19
radio input "true"
click at [873, 535] on button "SUBMIT" at bounding box center [847, 547] width 159 height 37
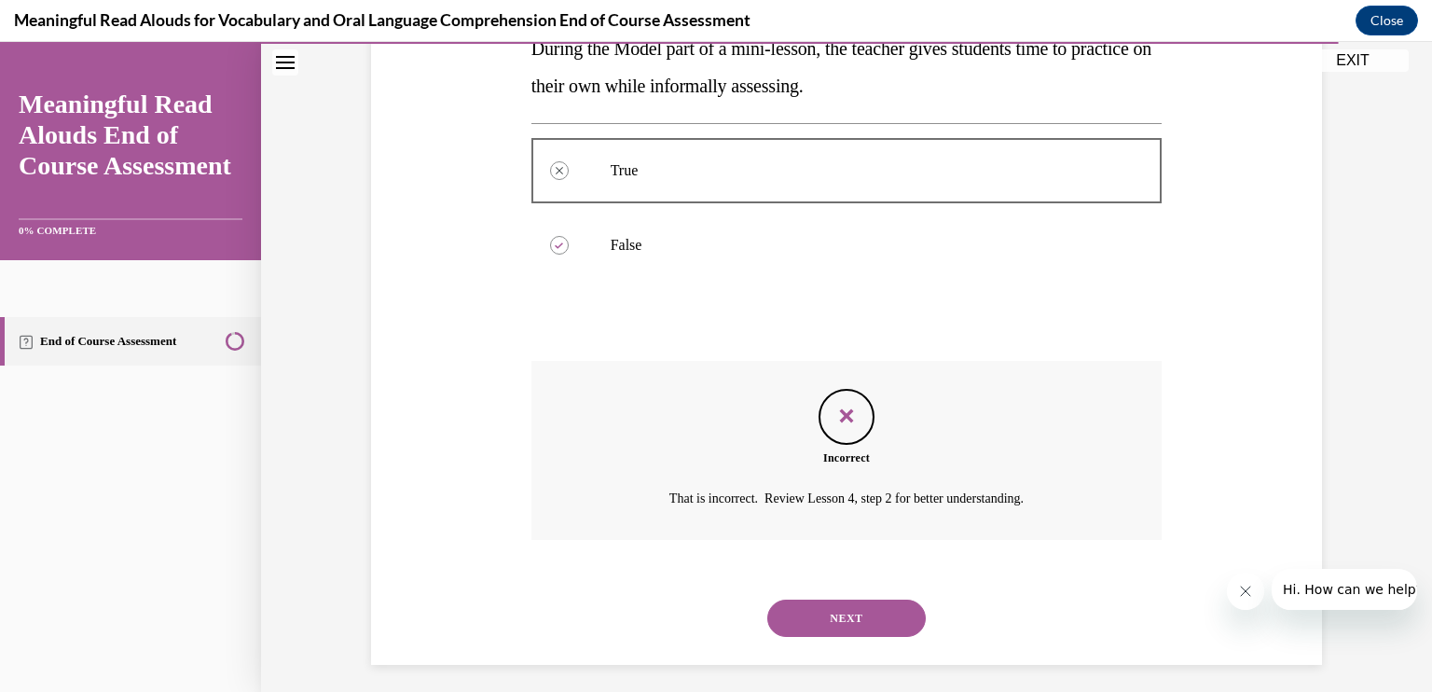
scroll to position [372, 0]
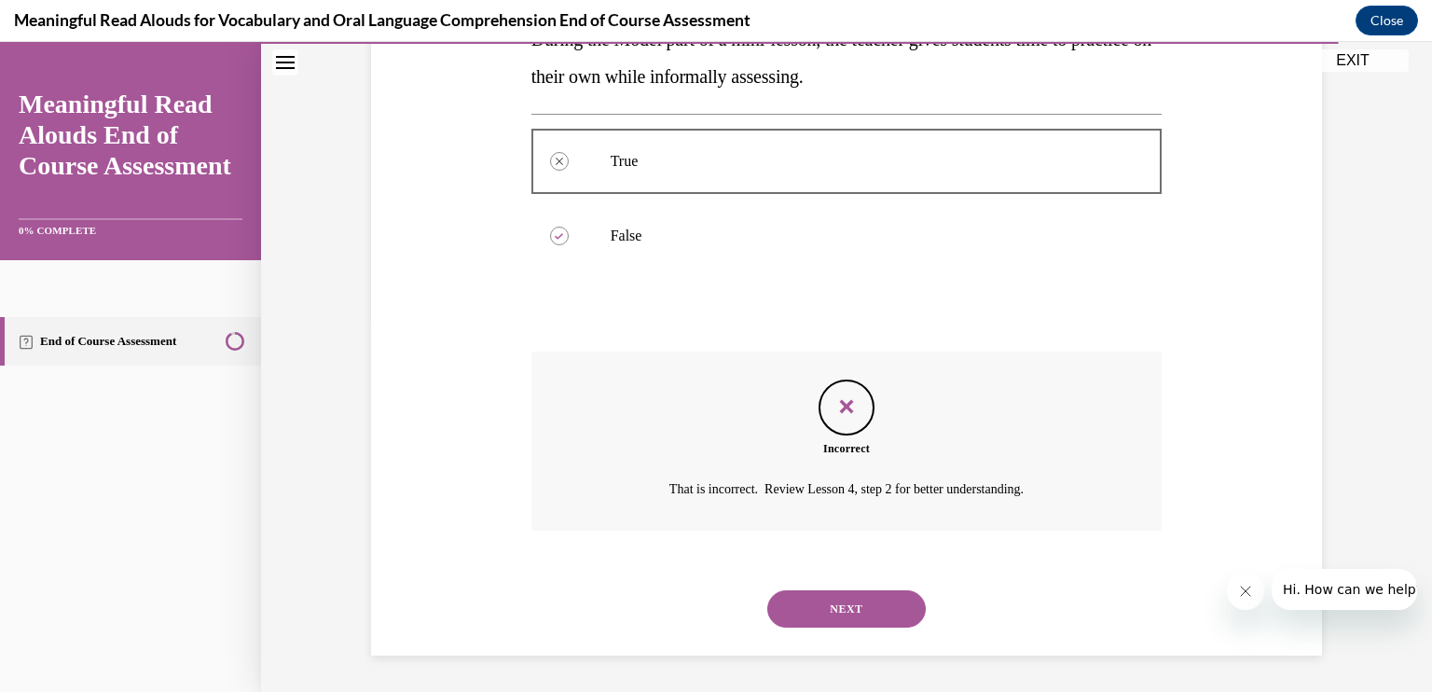
drag, startPoint x: 858, startPoint y: 589, endPoint x: 835, endPoint y: 613, distance: 33.0
click at [835, 613] on button "NEXT" at bounding box center [847, 608] width 159 height 37
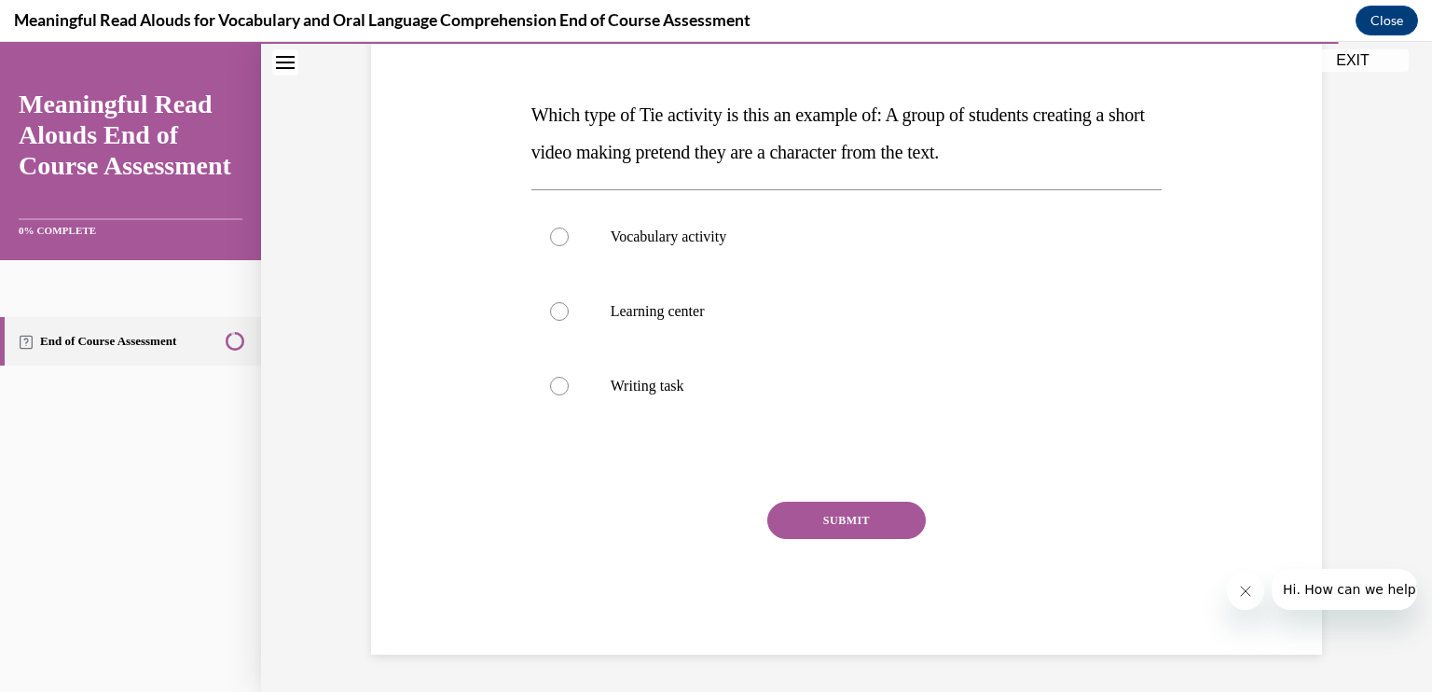
scroll to position [207, 0]
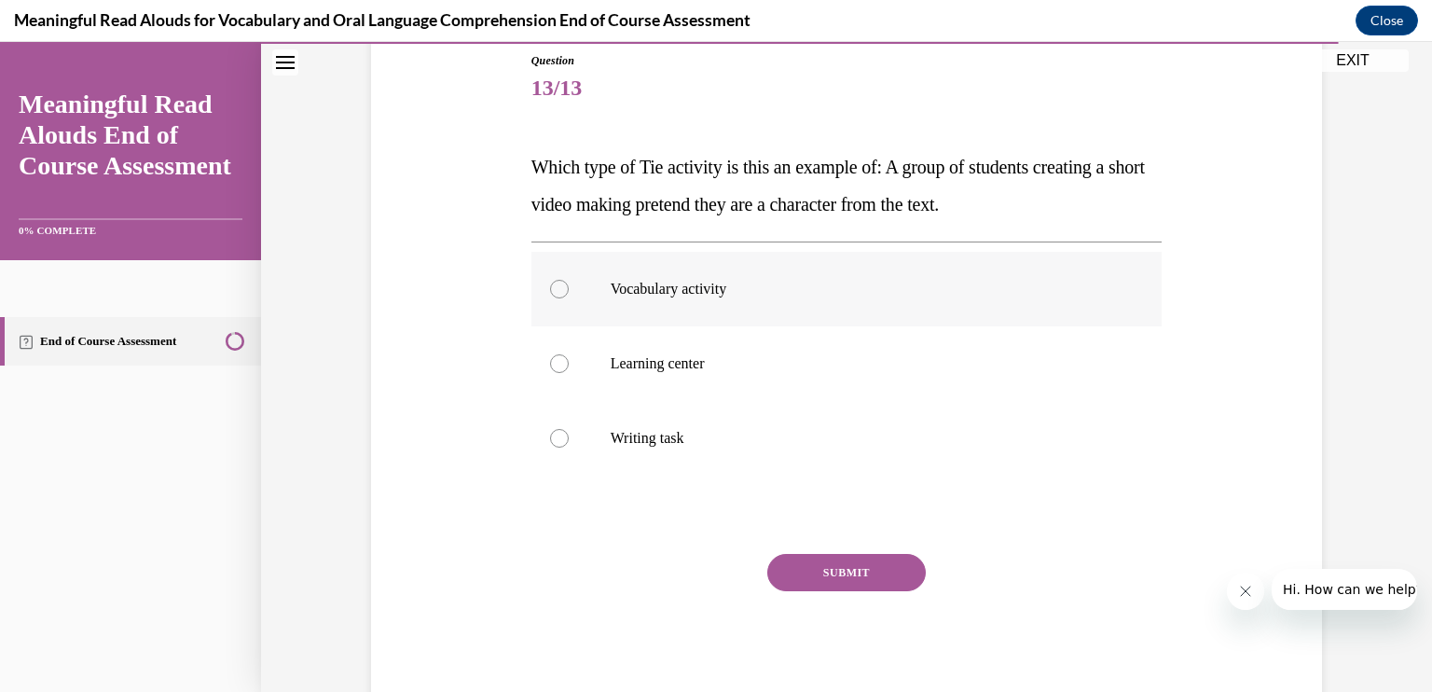
click at [550, 293] on div at bounding box center [559, 289] width 19 height 19
click at [550, 293] on input "Vocabulary activity" at bounding box center [559, 289] width 19 height 19
radio input "true"
click at [550, 359] on div at bounding box center [559, 363] width 19 height 19
click at [550, 359] on input "Learning center" at bounding box center [559, 363] width 19 height 19
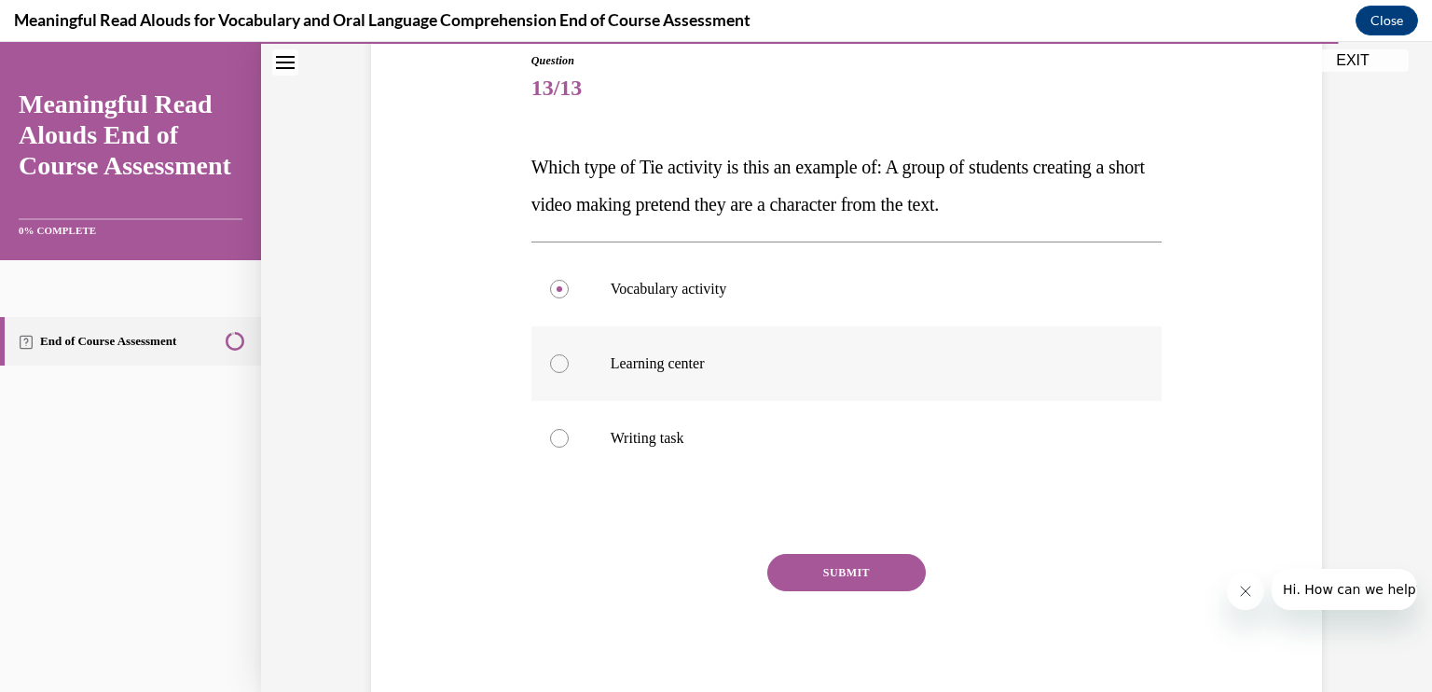
radio input "true"
click at [851, 562] on button "SUBMIT" at bounding box center [847, 572] width 159 height 37
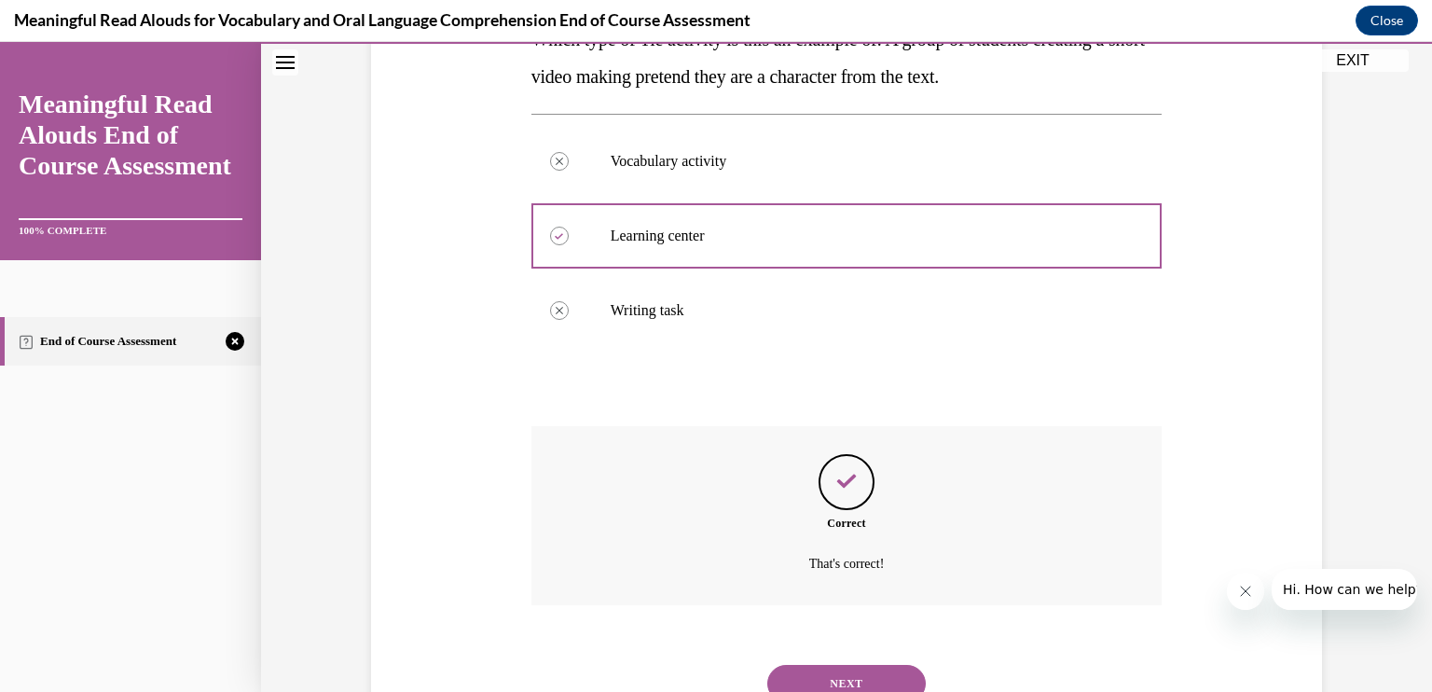
scroll to position [409, 0]
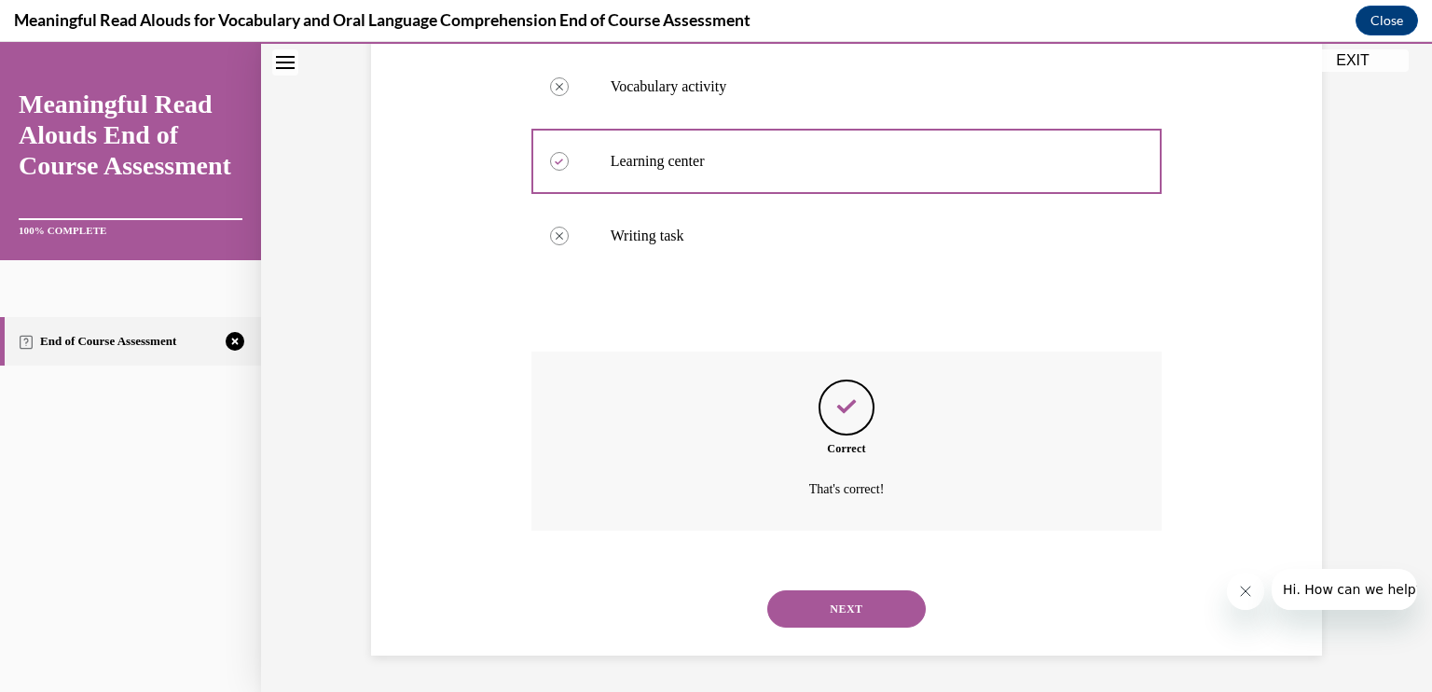
click at [855, 598] on button "NEXT" at bounding box center [847, 608] width 159 height 37
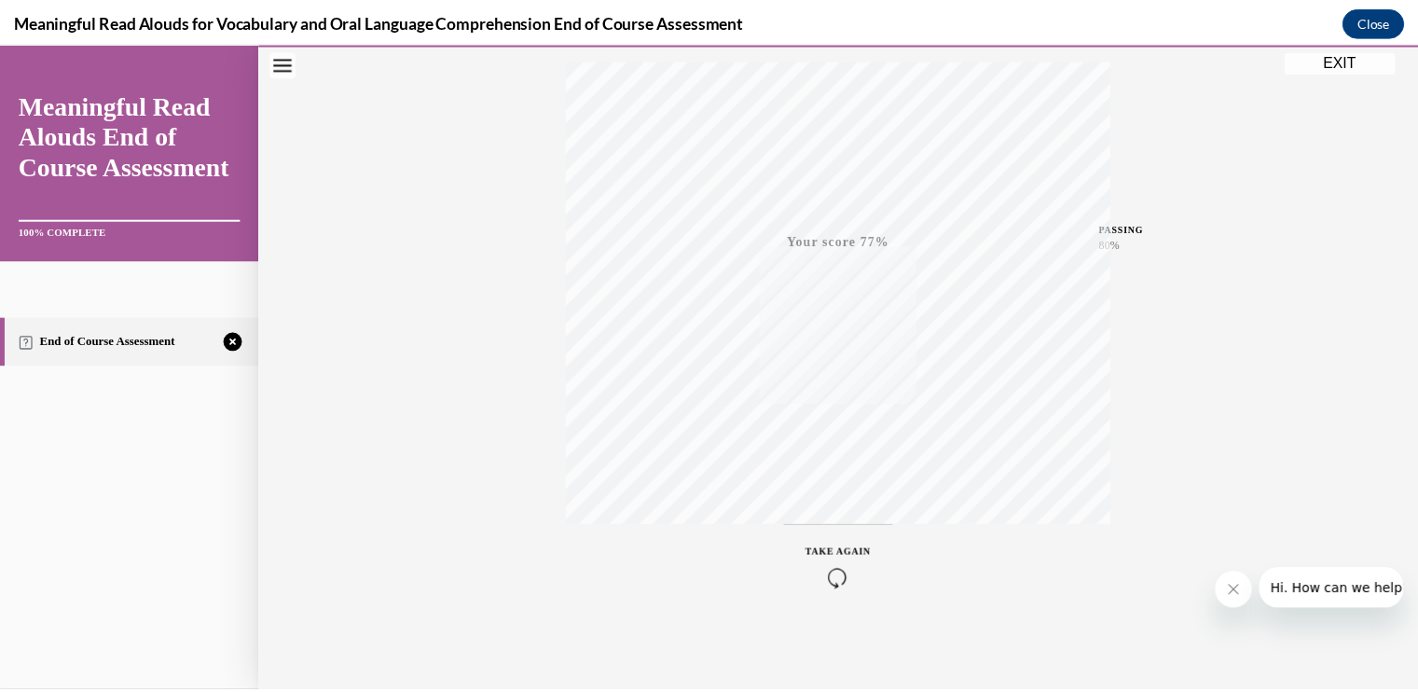
scroll to position [305, 0]
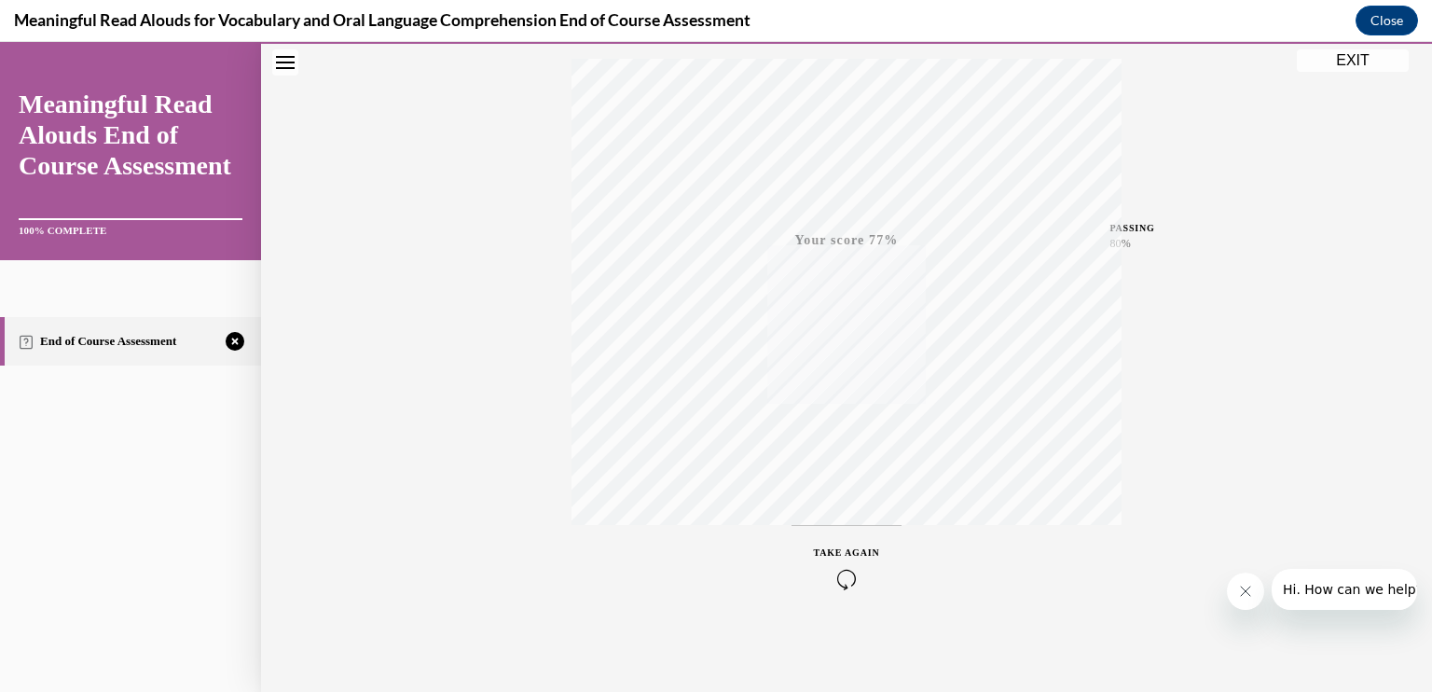
click at [1353, 61] on button "EXIT" at bounding box center [1353, 60] width 112 height 22
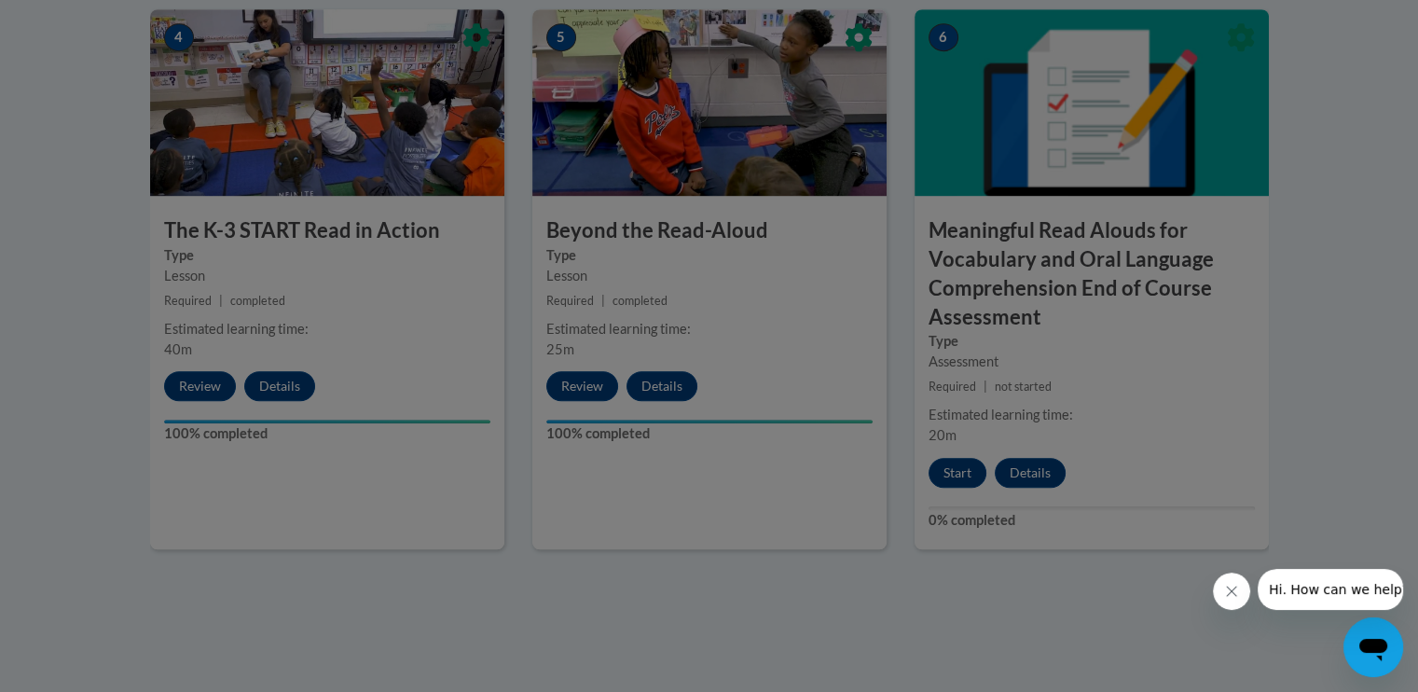
click at [962, 465] on div at bounding box center [709, 346] width 1418 height 692
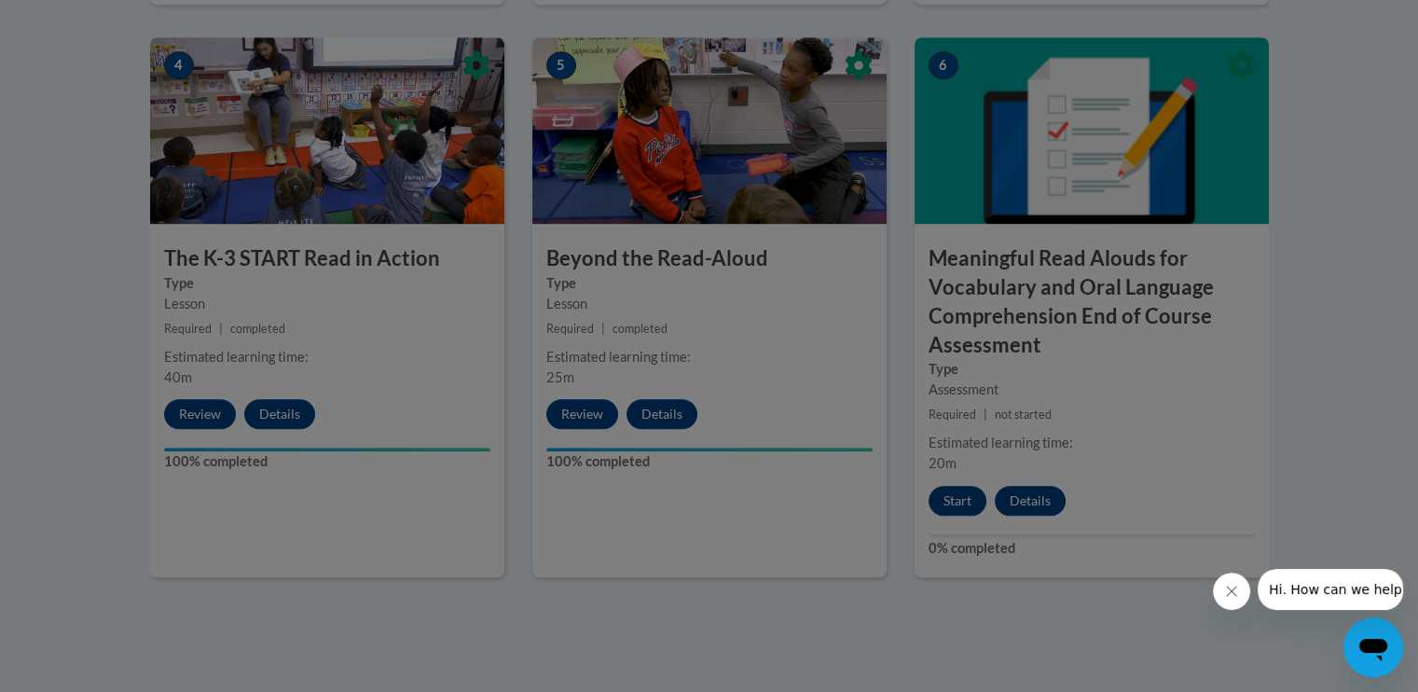
scroll to position [1148, 0]
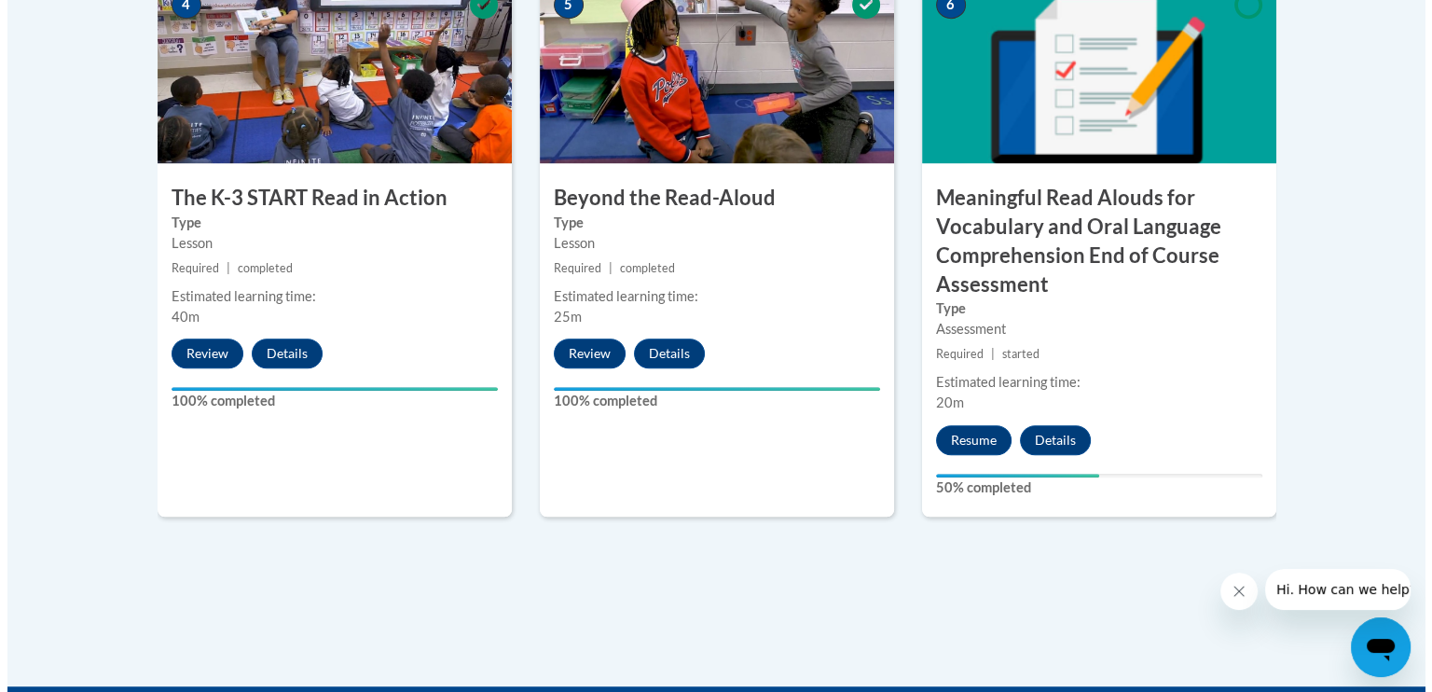
scroll to position [1216, 0]
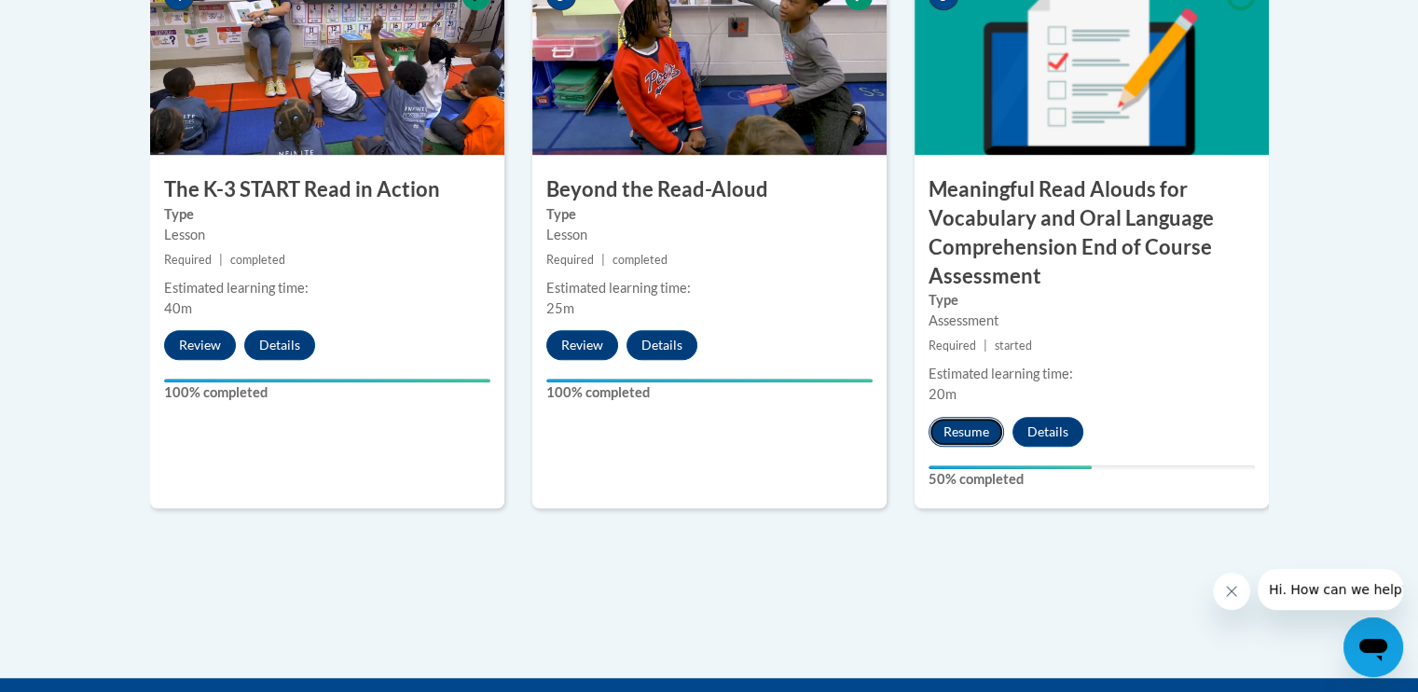
click at [967, 429] on button "Resume" at bounding box center [967, 432] width 76 height 30
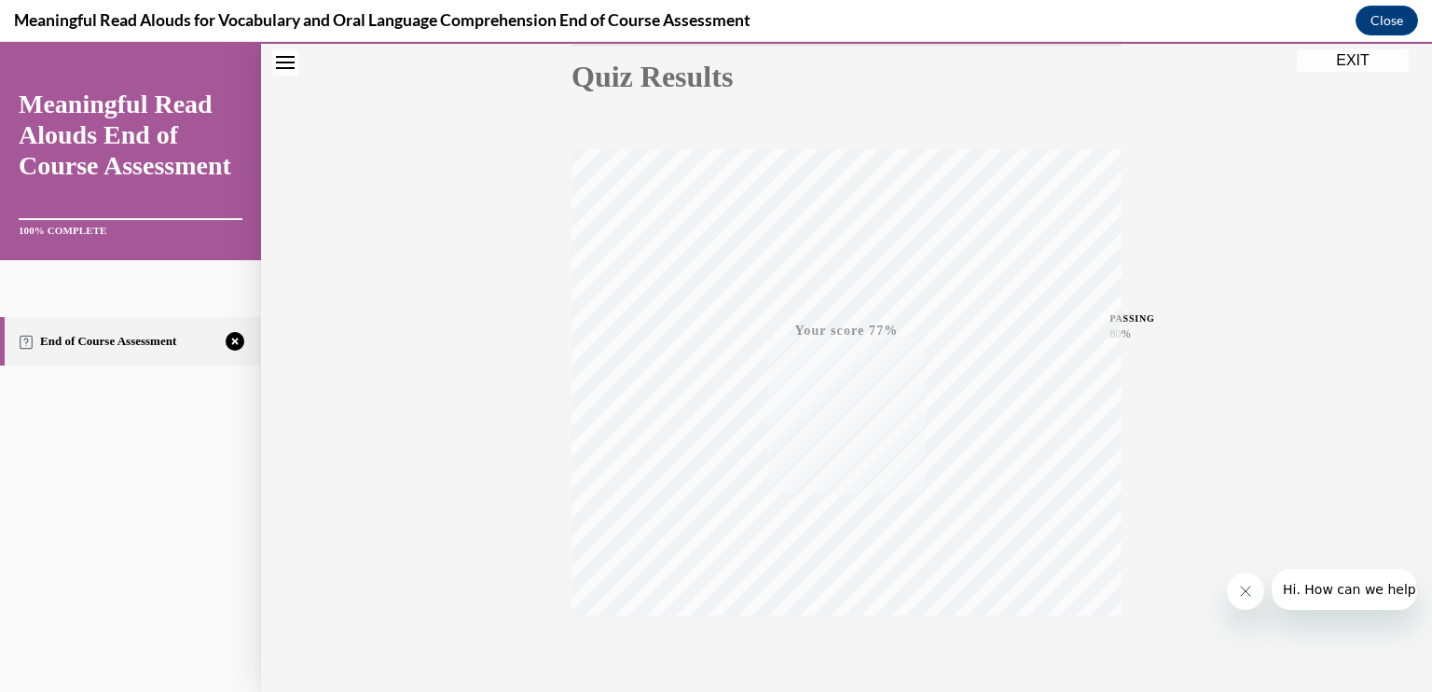
scroll to position [305, 0]
click at [827, 555] on span "TAKE AGAIN" at bounding box center [847, 552] width 66 height 10
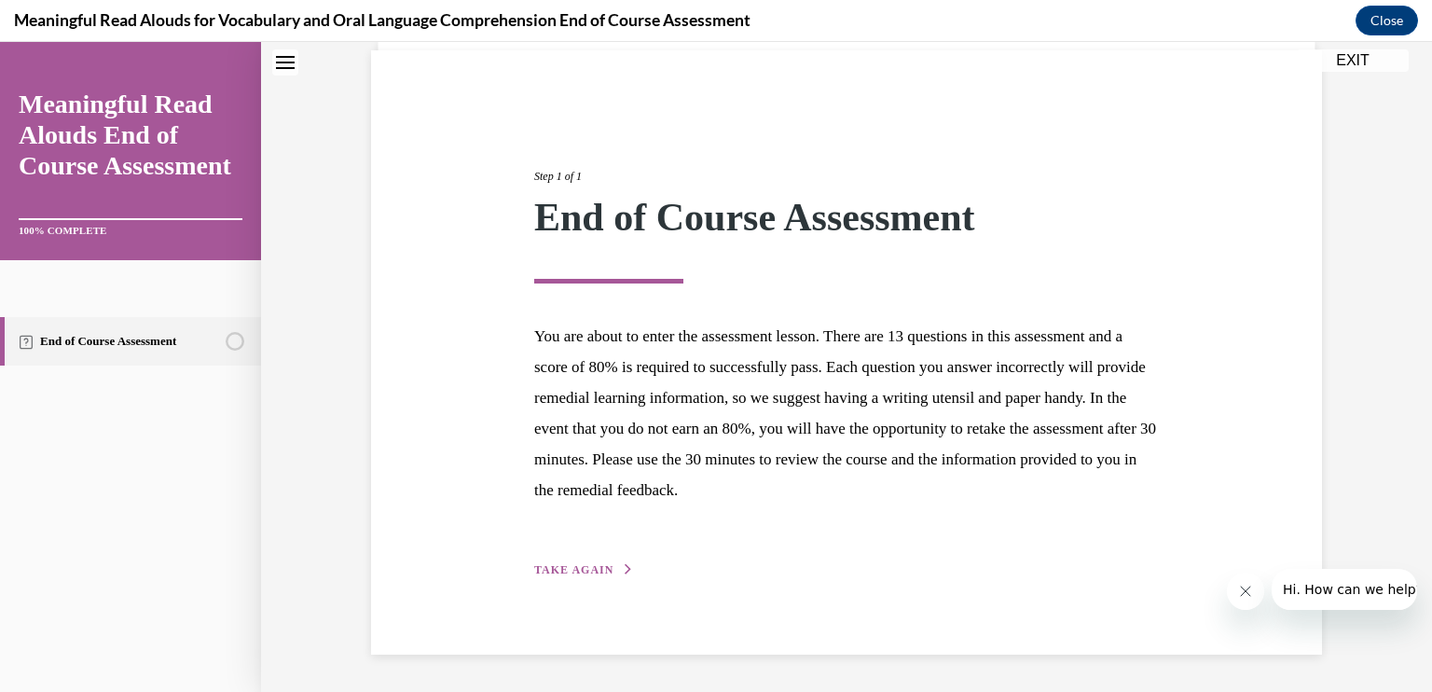
scroll to position [132, 0]
click at [827, 555] on div "Step 1 of 1 End of Course Assessment You are about to enter the assessment less…" at bounding box center [846, 354] width 653 height 455
click at [557, 568] on span "TAKE AGAIN" at bounding box center [573, 571] width 79 height 13
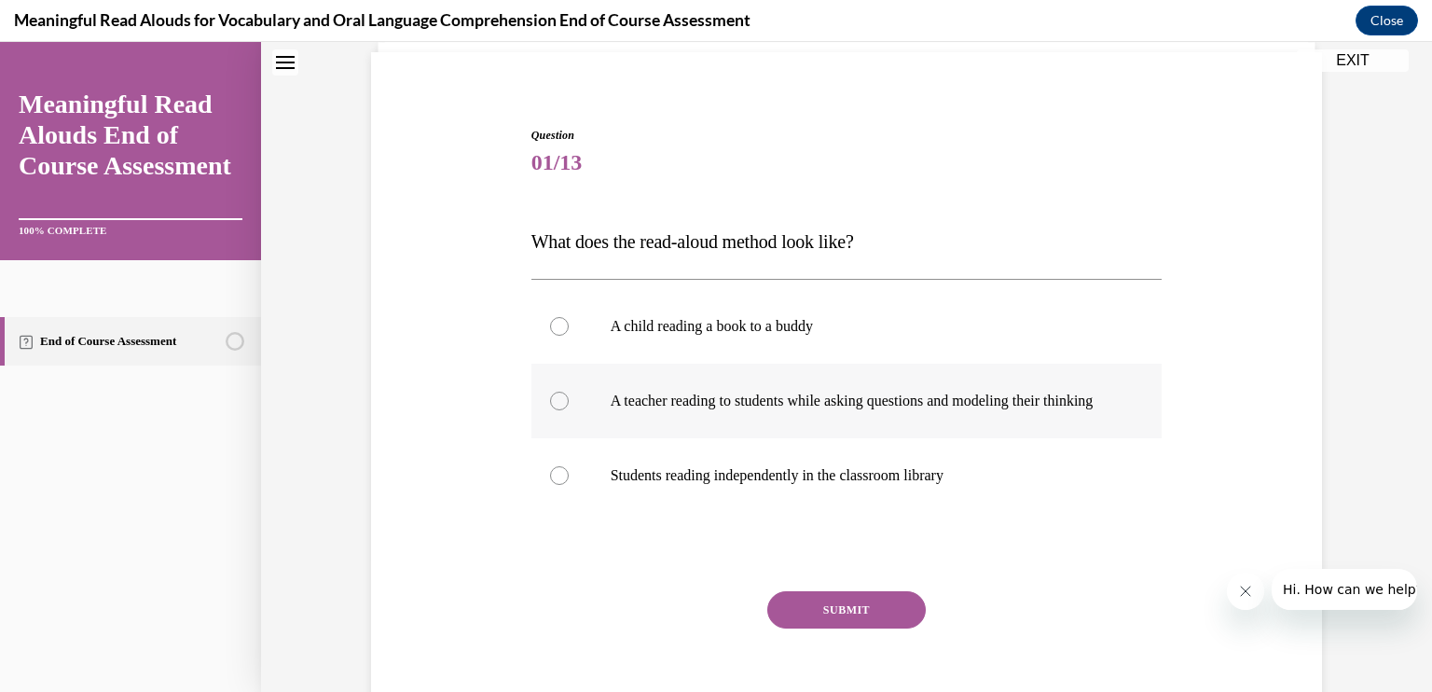
click at [550, 410] on div at bounding box center [559, 401] width 19 height 19
click at [550, 410] on input "A teacher reading to students while asking questions and modeling their thinking" at bounding box center [559, 401] width 19 height 19
radio input "true"
click at [840, 629] on button "SUBMIT" at bounding box center [847, 609] width 159 height 37
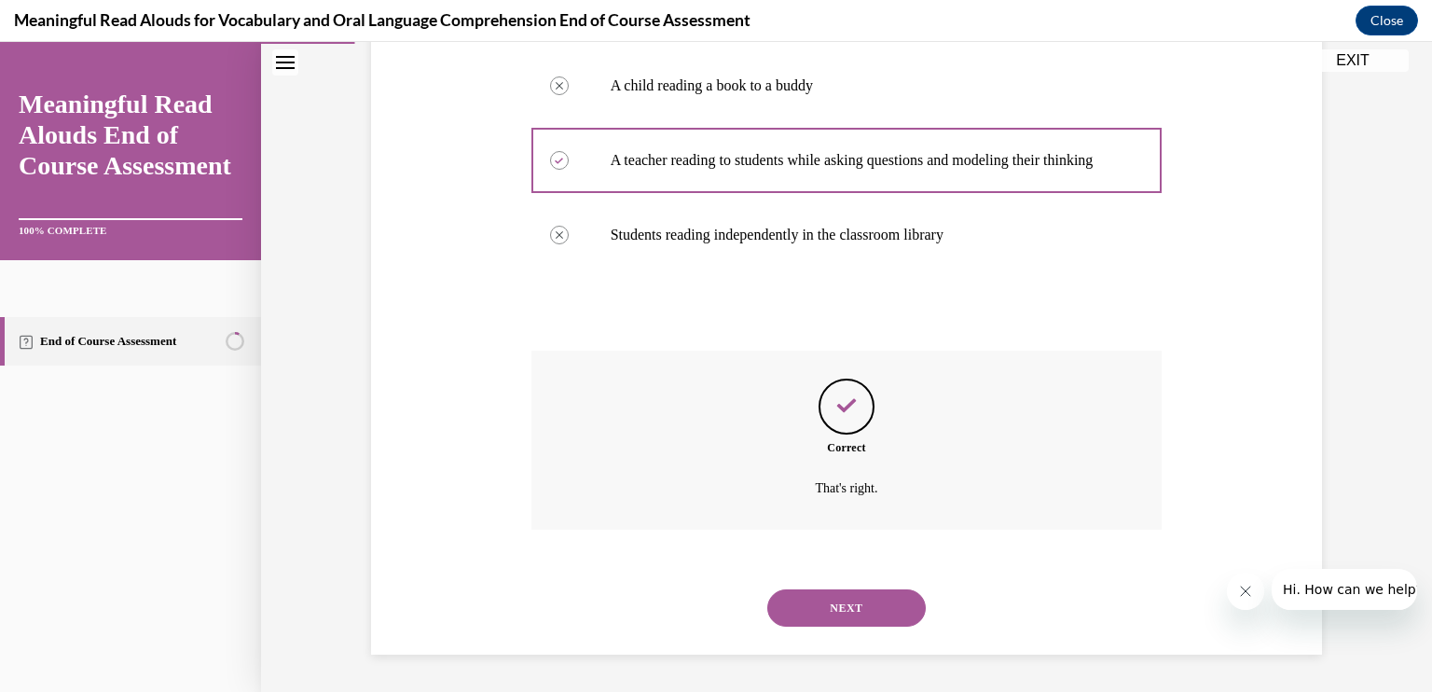
scroll to position [391, 0]
click at [830, 606] on button "NEXT" at bounding box center [847, 607] width 159 height 37
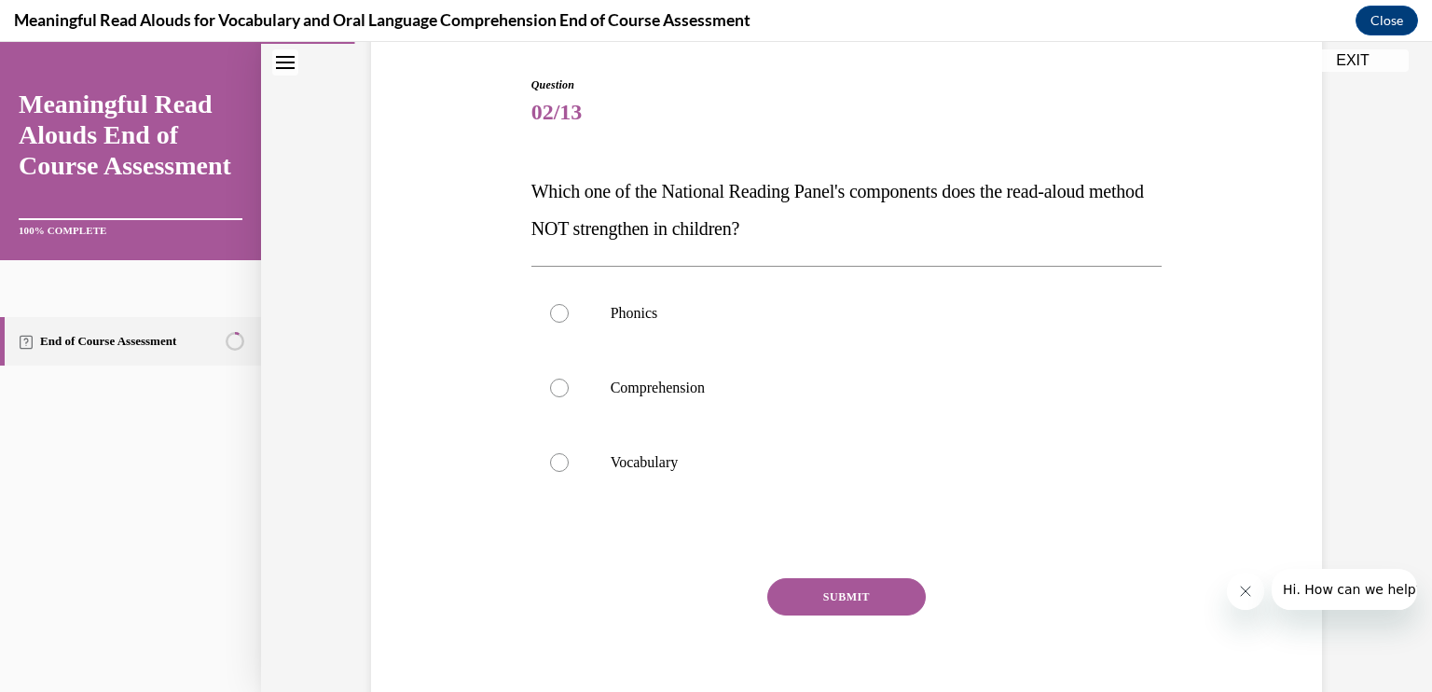
scroll to position [177, 0]
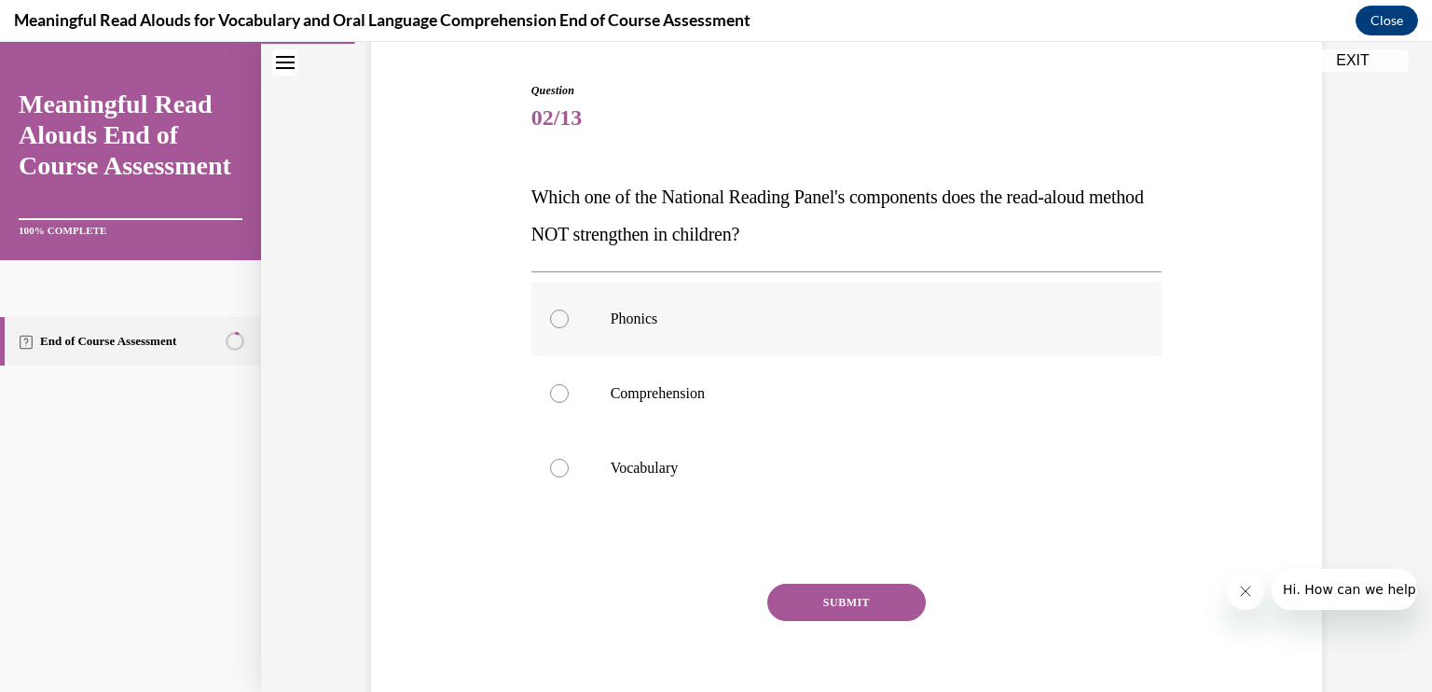
click at [554, 326] on div at bounding box center [559, 319] width 19 height 19
click at [554, 326] on input "Phonics" at bounding box center [559, 319] width 19 height 19
radio input "true"
click at [792, 596] on button "SUBMIT" at bounding box center [847, 602] width 159 height 37
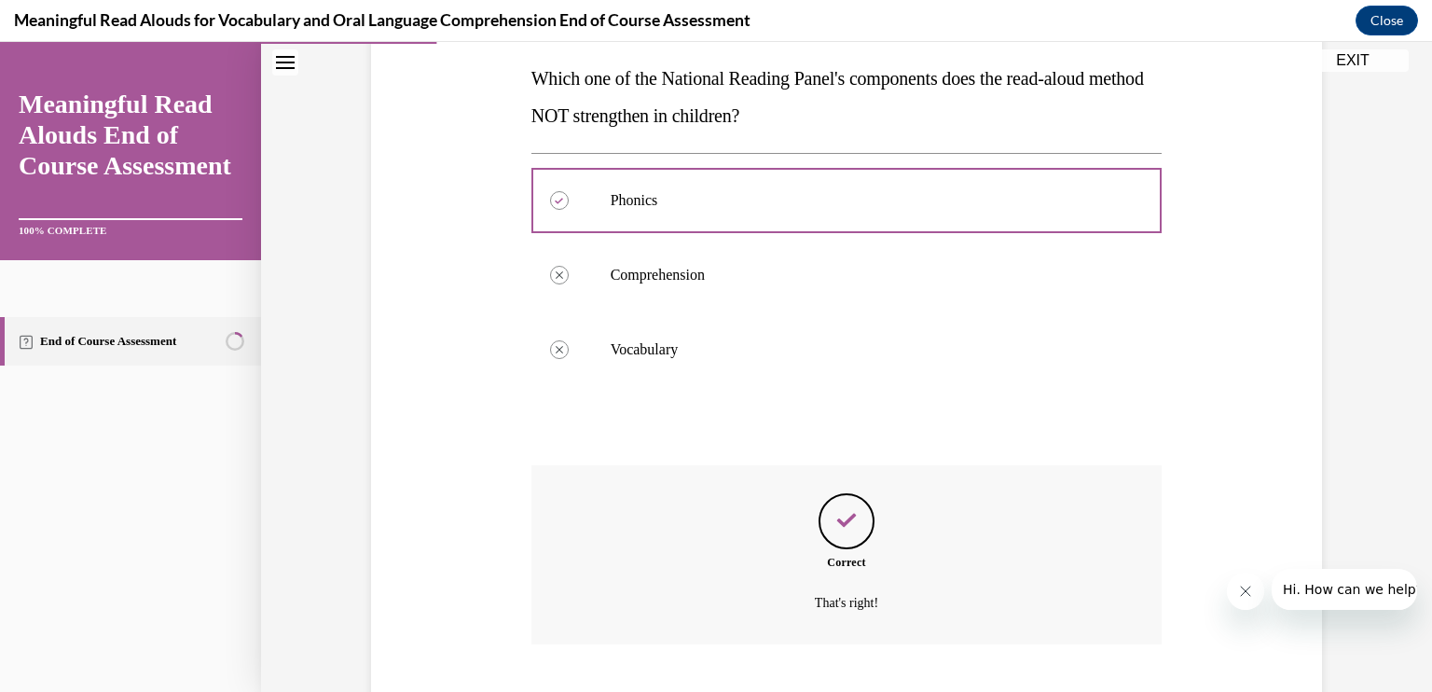
scroll to position [409, 0]
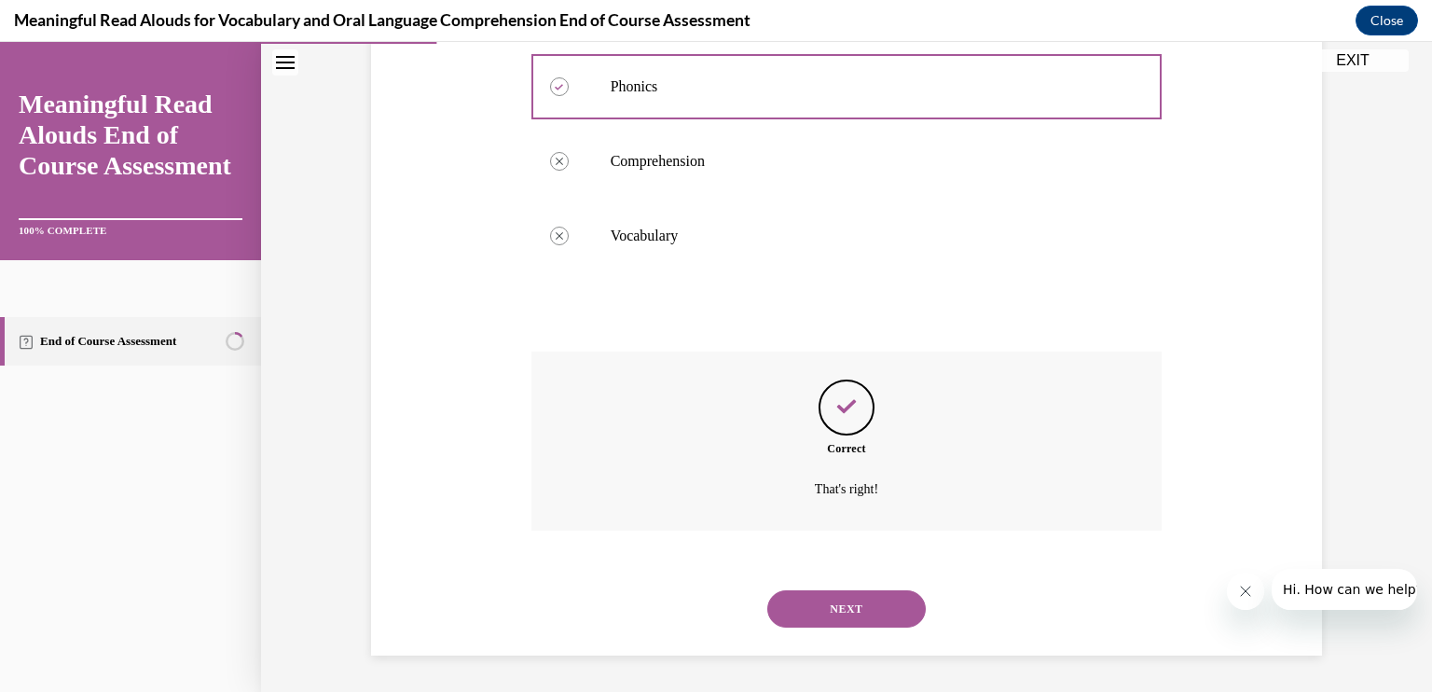
drag, startPoint x: 792, startPoint y: 596, endPoint x: 779, endPoint y: 614, distance: 22.0
click at [779, 614] on button "NEXT" at bounding box center [847, 608] width 159 height 37
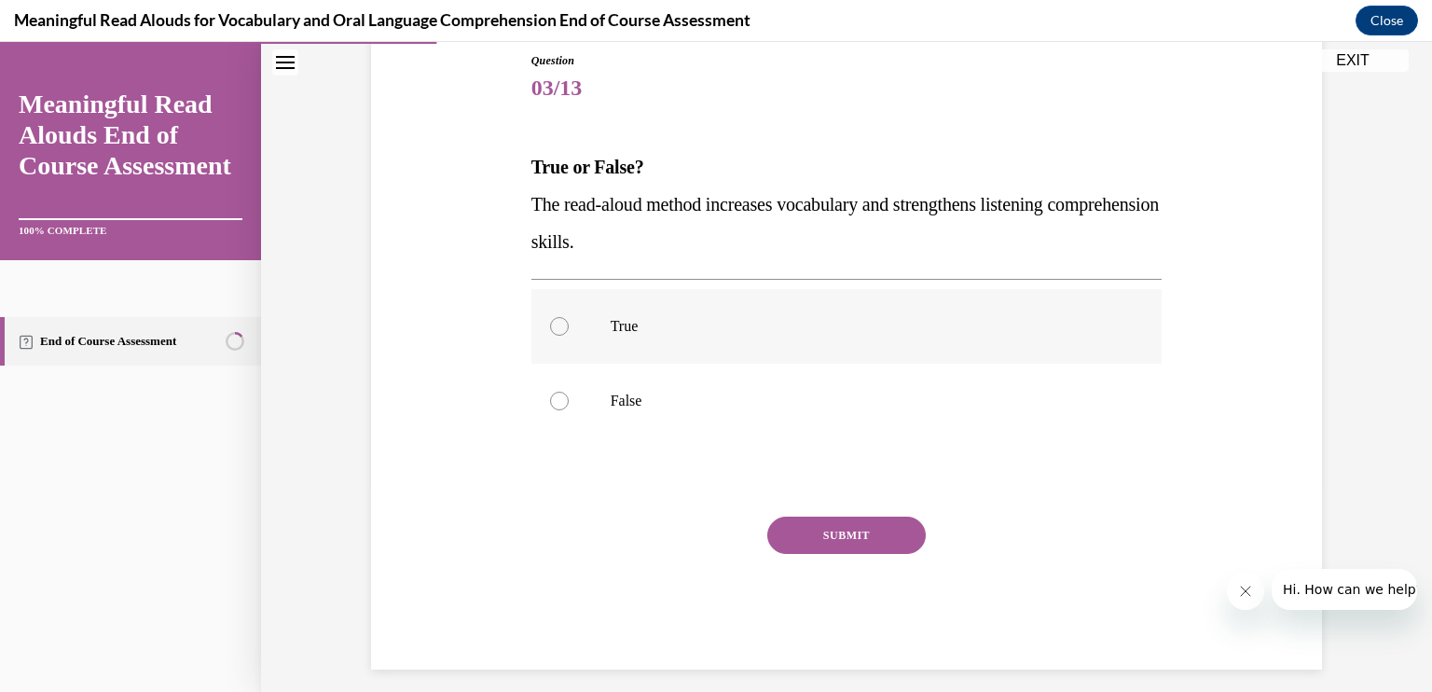
click at [553, 325] on div at bounding box center [559, 326] width 19 height 19
click at [553, 325] on input "True" at bounding box center [559, 326] width 19 height 19
radio input "true"
click at [866, 539] on button "SUBMIT" at bounding box center [847, 535] width 159 height 37
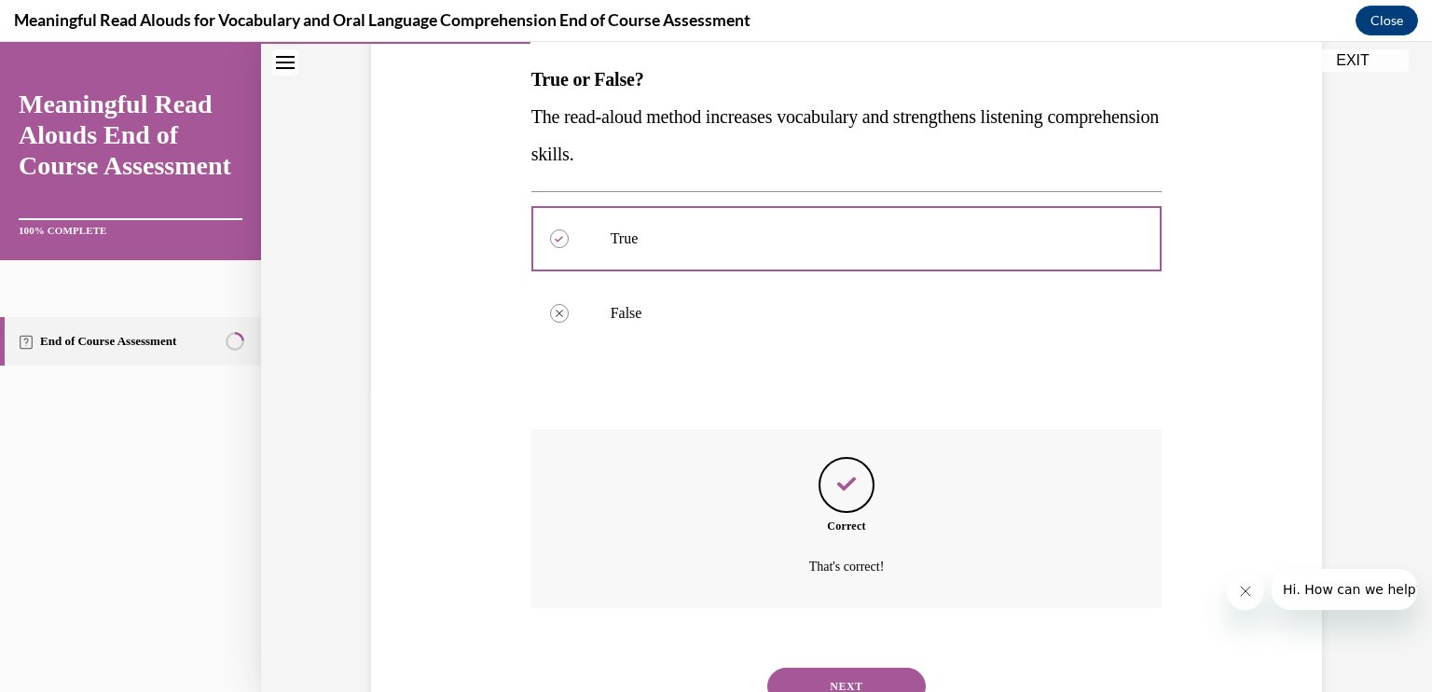
scroll to position [372, 0]
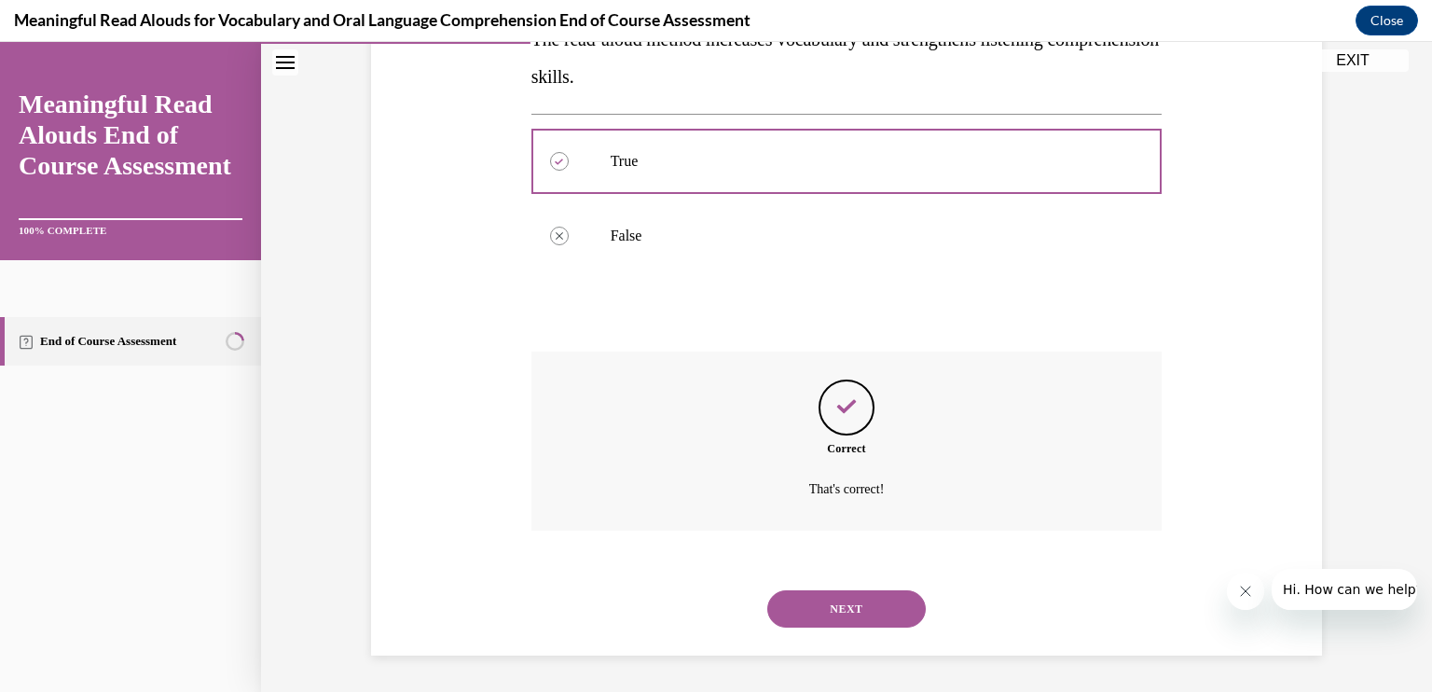
click at [855, 601] on button "NEXT" at bounding box center [847, 608] width 159 height 37
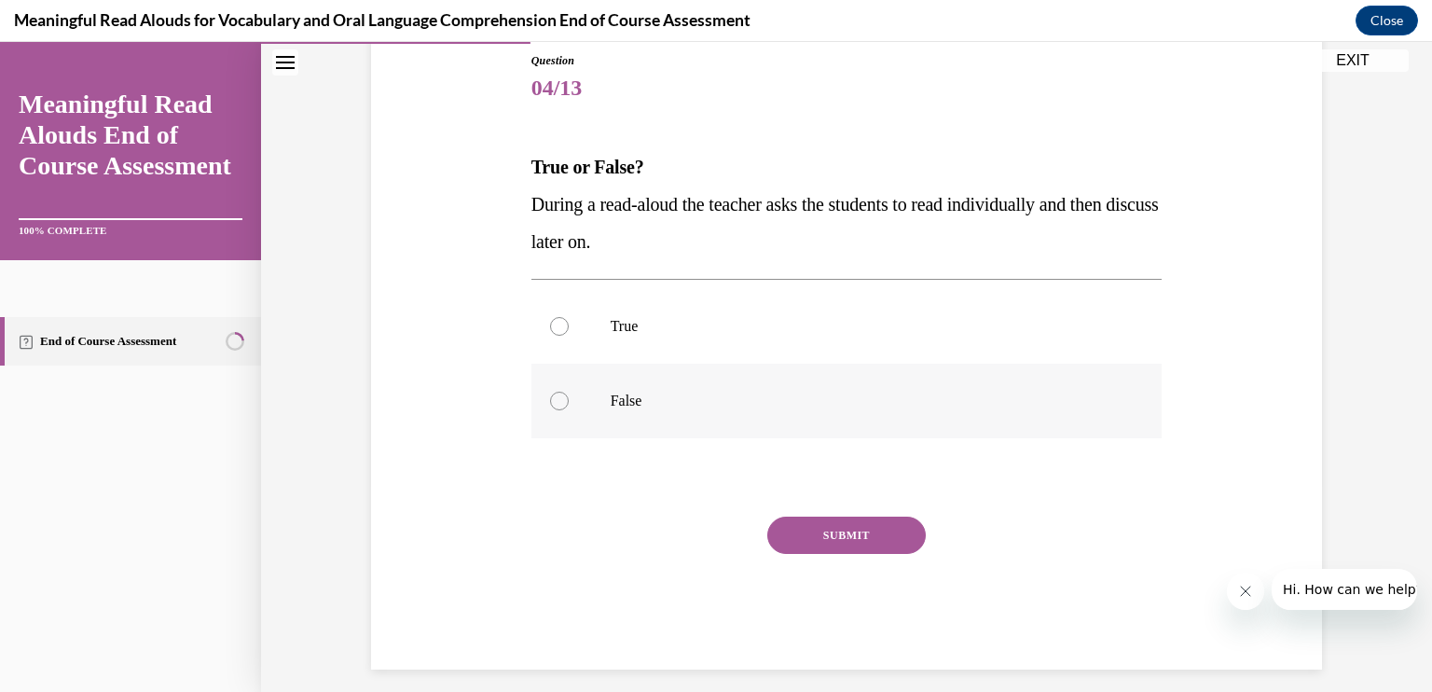
click at [557, 398] on div at bounding box center [559, 401] width 19 height 19
click at [557, 398] on input "False" at bounding box center [559, 401] width 19 height 19
radio input "true"
click at [847, 530] on button "SUBMIT" at bounding box center [847, 535] width 159 height 37
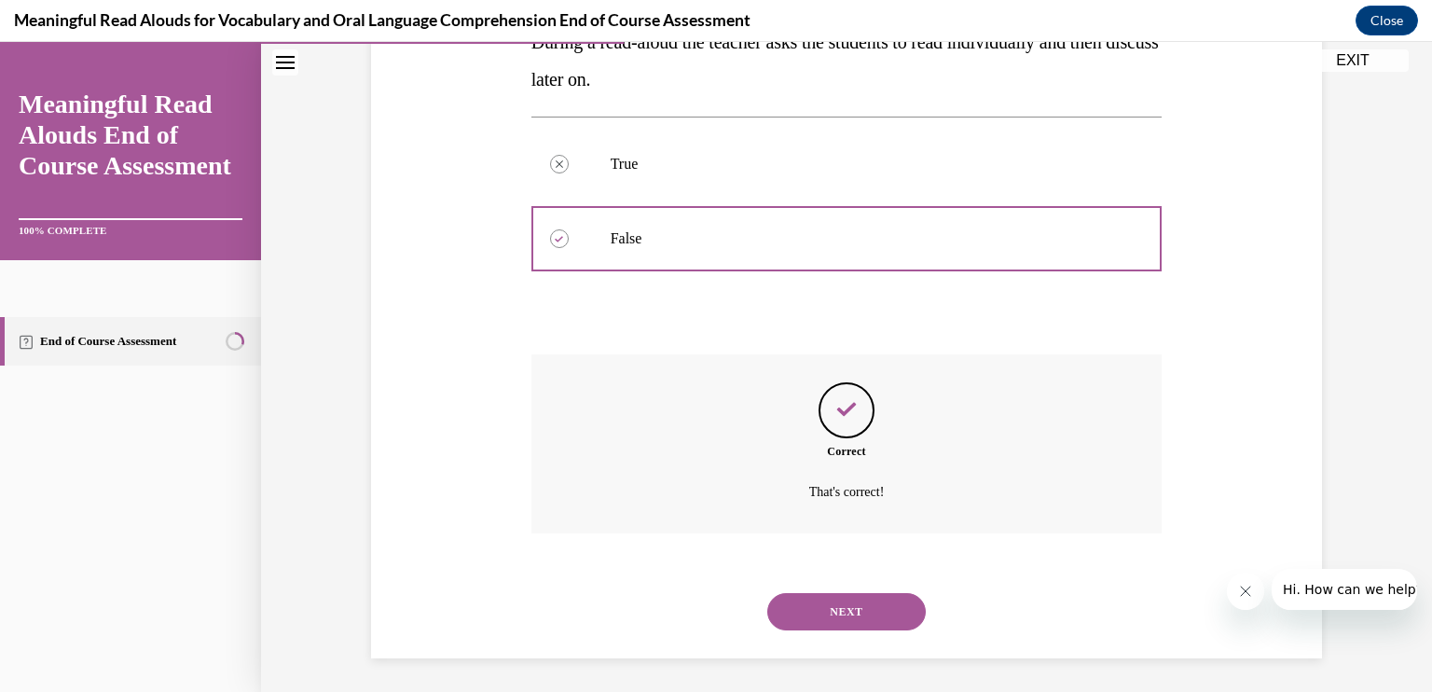
scroll to position [372, 0]
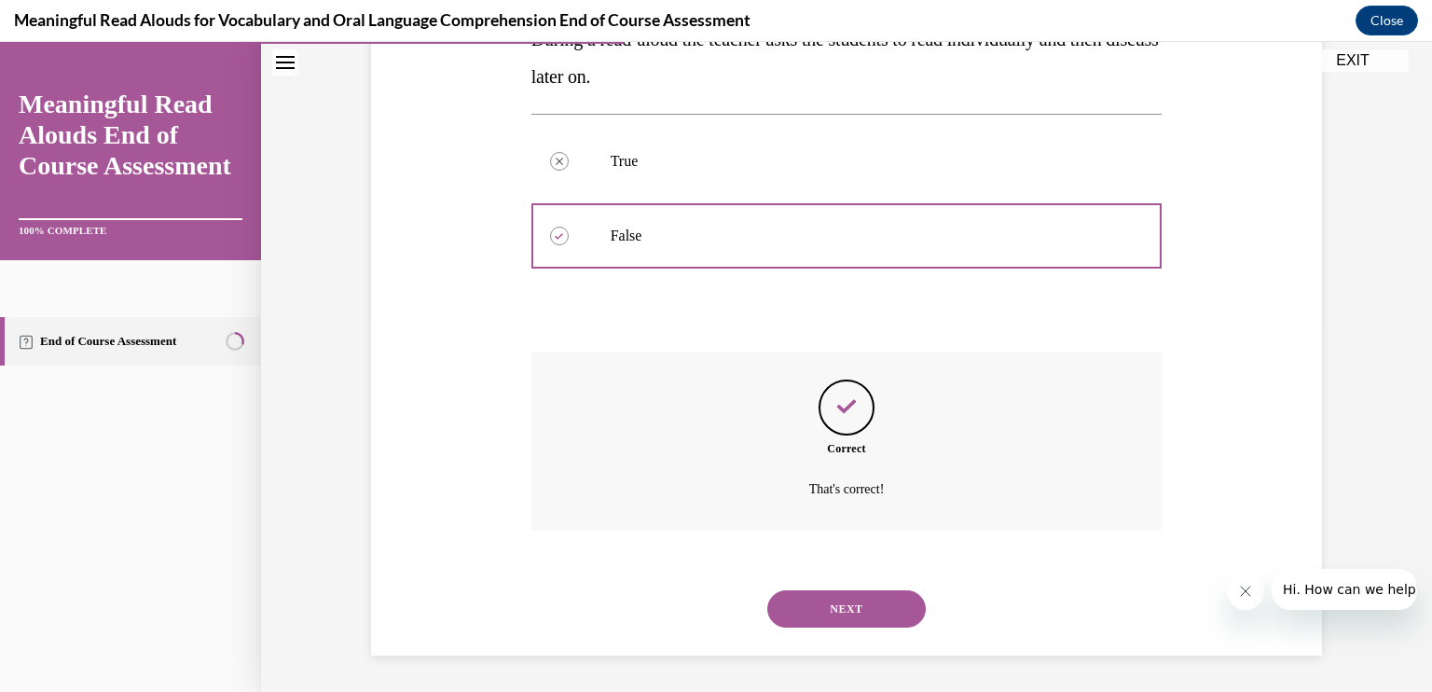
click at [847, 606] on button "NEXT" at bounding box center [847, 608] width 159 height 37
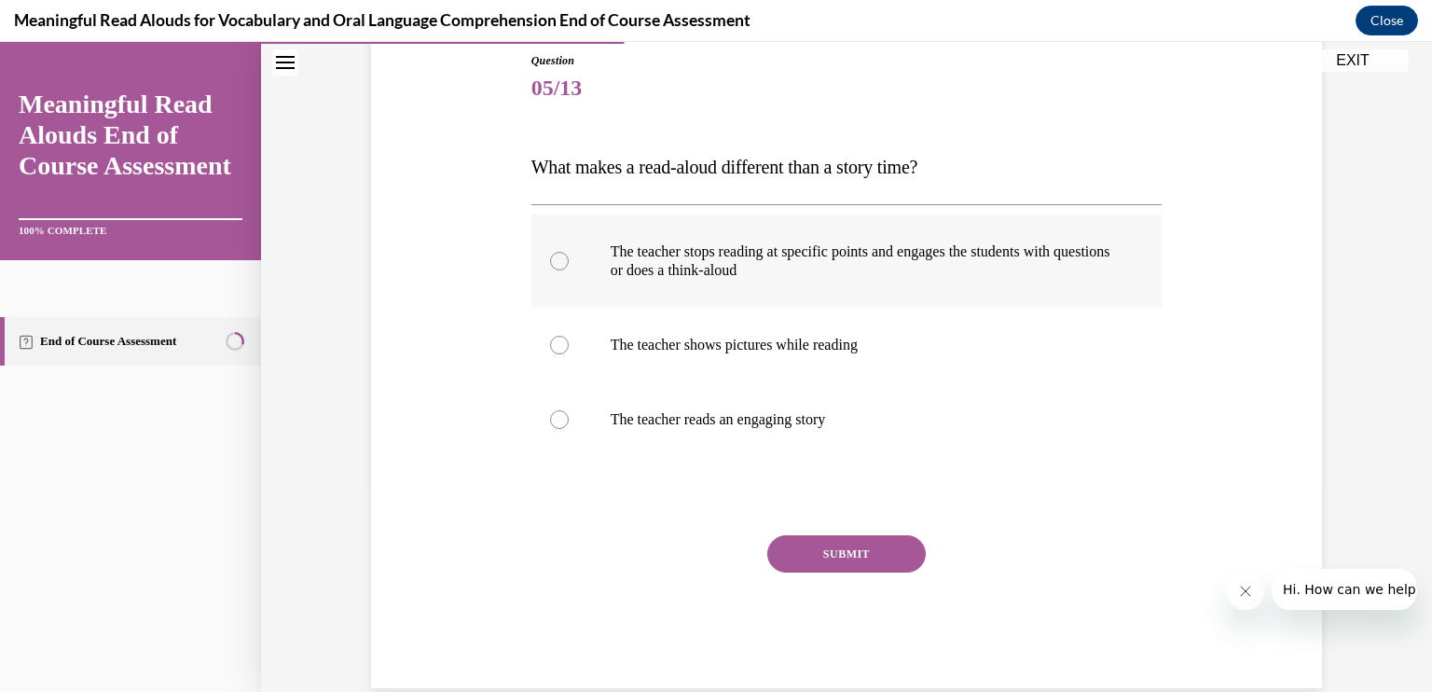
click at [556, 267] on div at bounding box center [559, 261] width 19 height 19
click at [556, 267] on input "The teacher stops reading at specific points and engages the students with ques…" at bounding box center [559, 261] width 19 height 19
radio input "true"
click at [852, 555] on button "SUBMIT" at bounding box center [847, 553] width 159 height 37
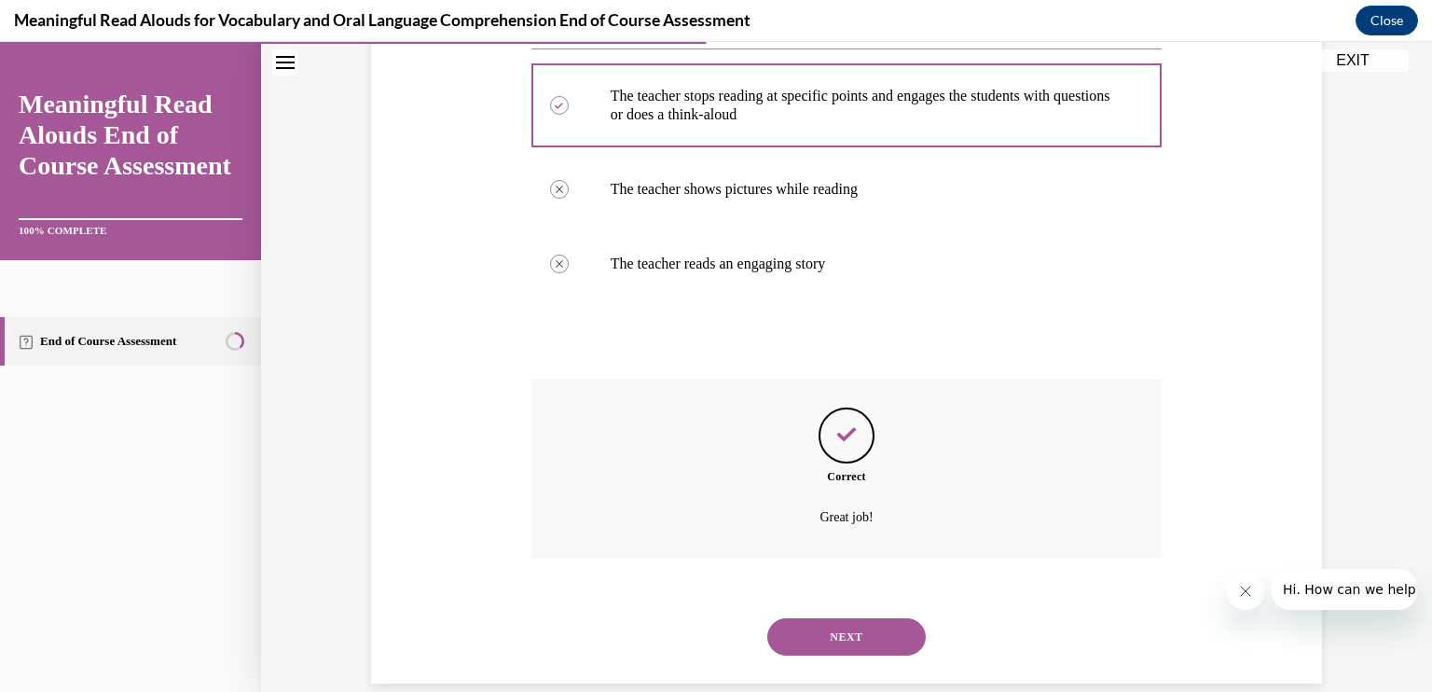
scroll to position [391, 0]
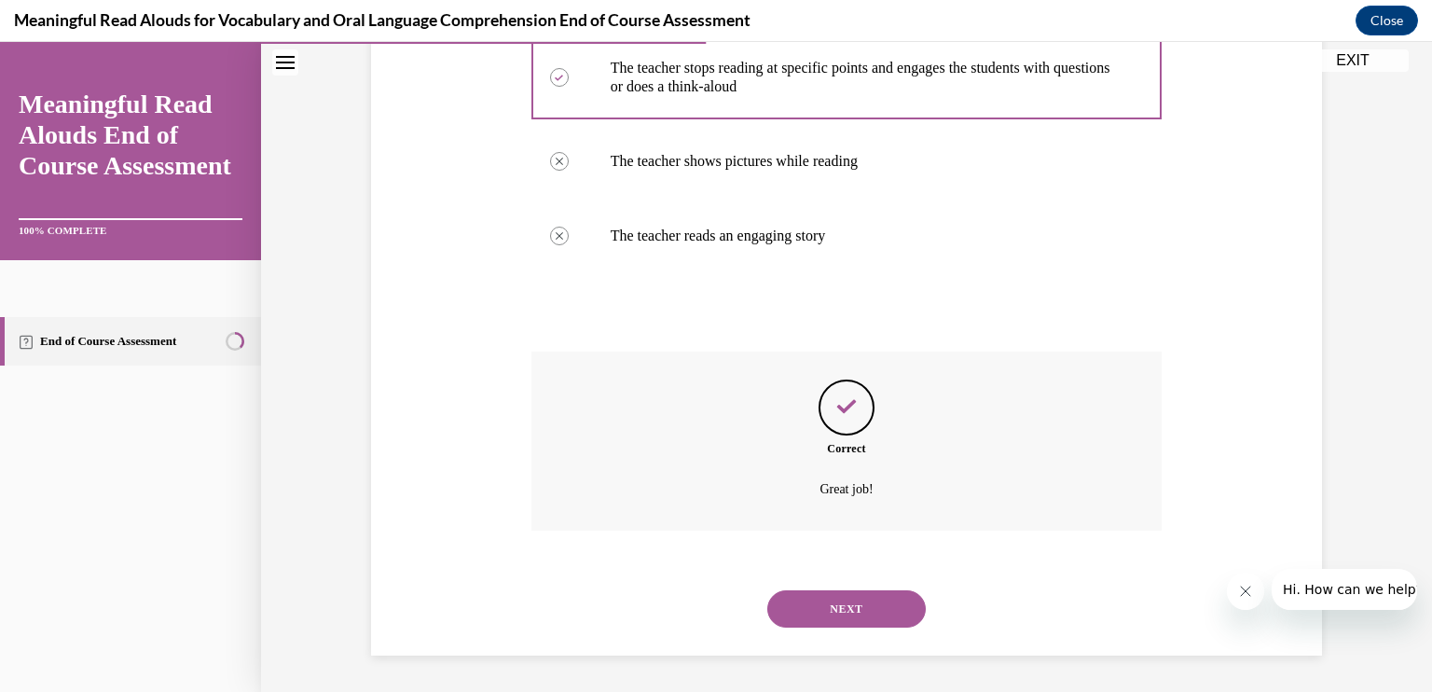
click at [827, 604] on button "NEXT" at bounding box center [847, 608] width 159 height 37
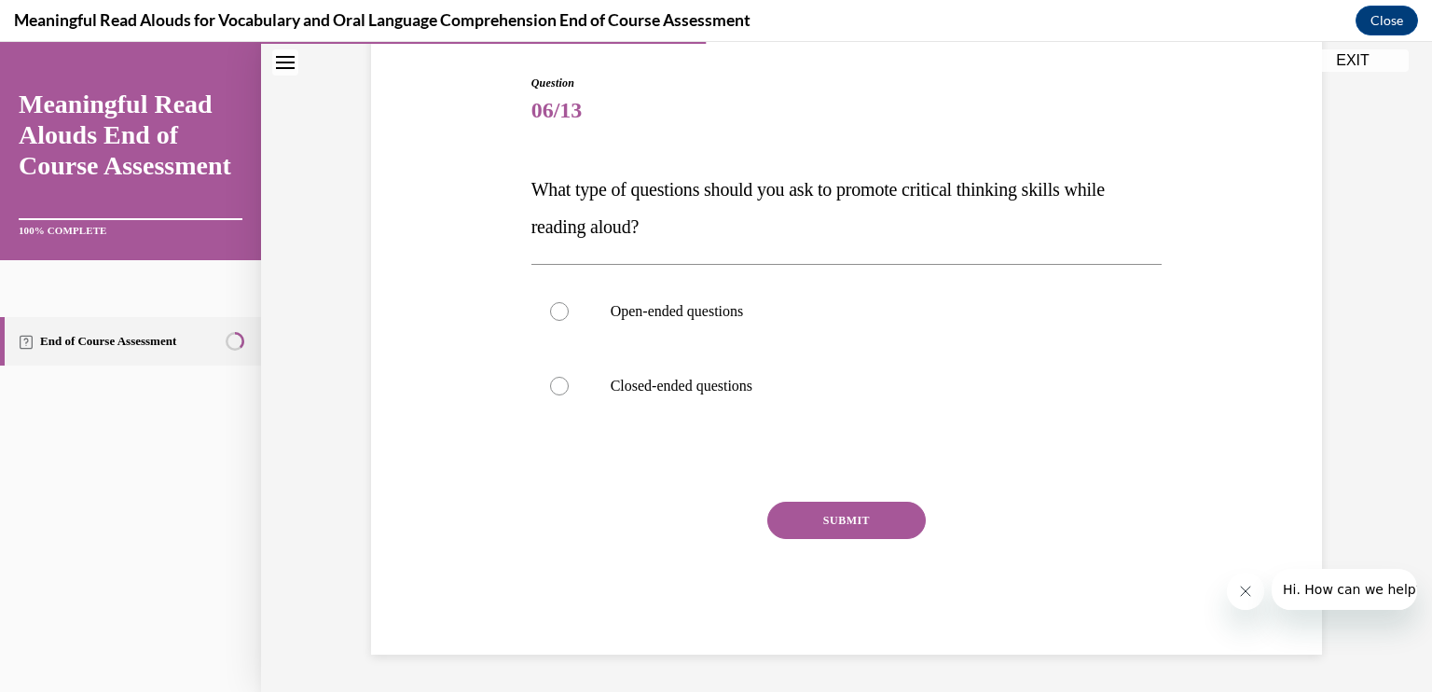
scroll to position [184, 0]
click at [560, 315] on div at bounding box center [559, 312] width 19 height 19
click at [560, 315] on input "Open-ended questions" at bounding box center [559, 312] width 19 height 19
radio input "true"
click at [837, 551] on div "SUBMIT" at bounding box center [847, 549] width 631 height 93
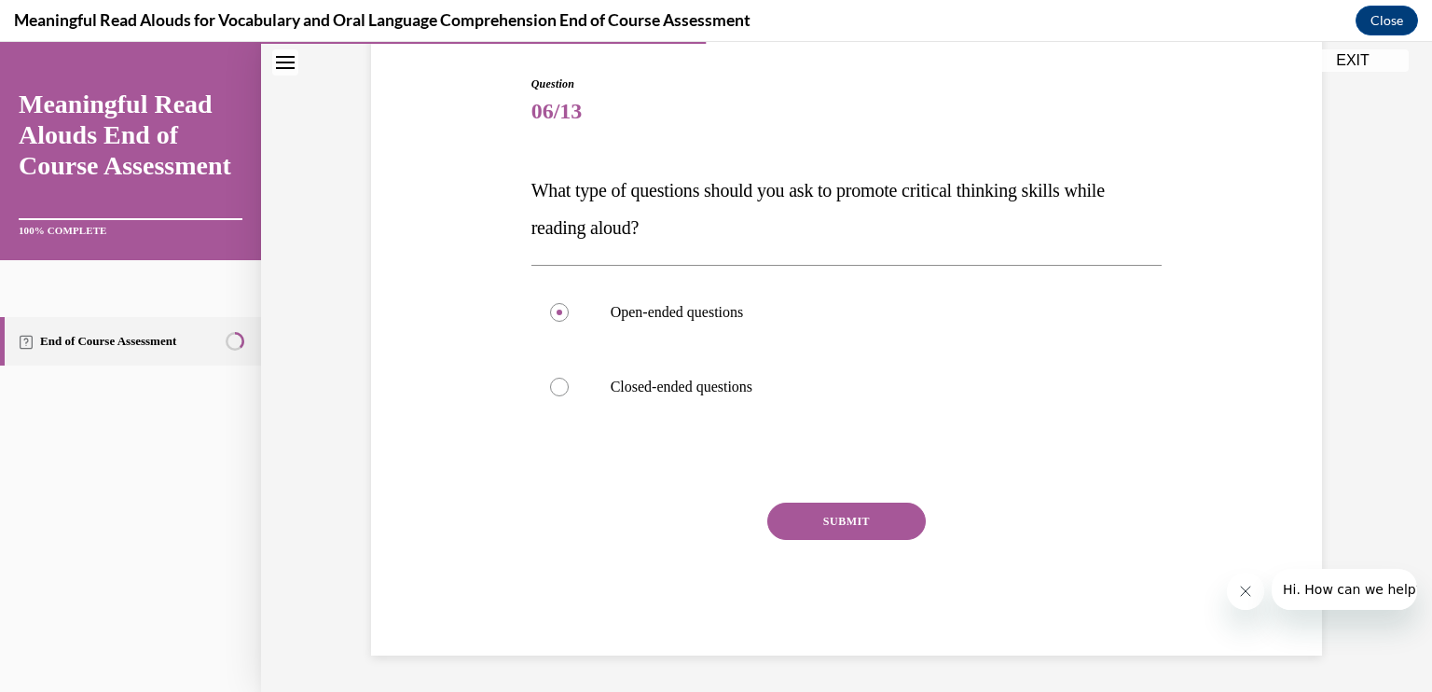
click at [842, 519] on button "SUBMIT" at bounding box center [847, 521] width 159 height 37
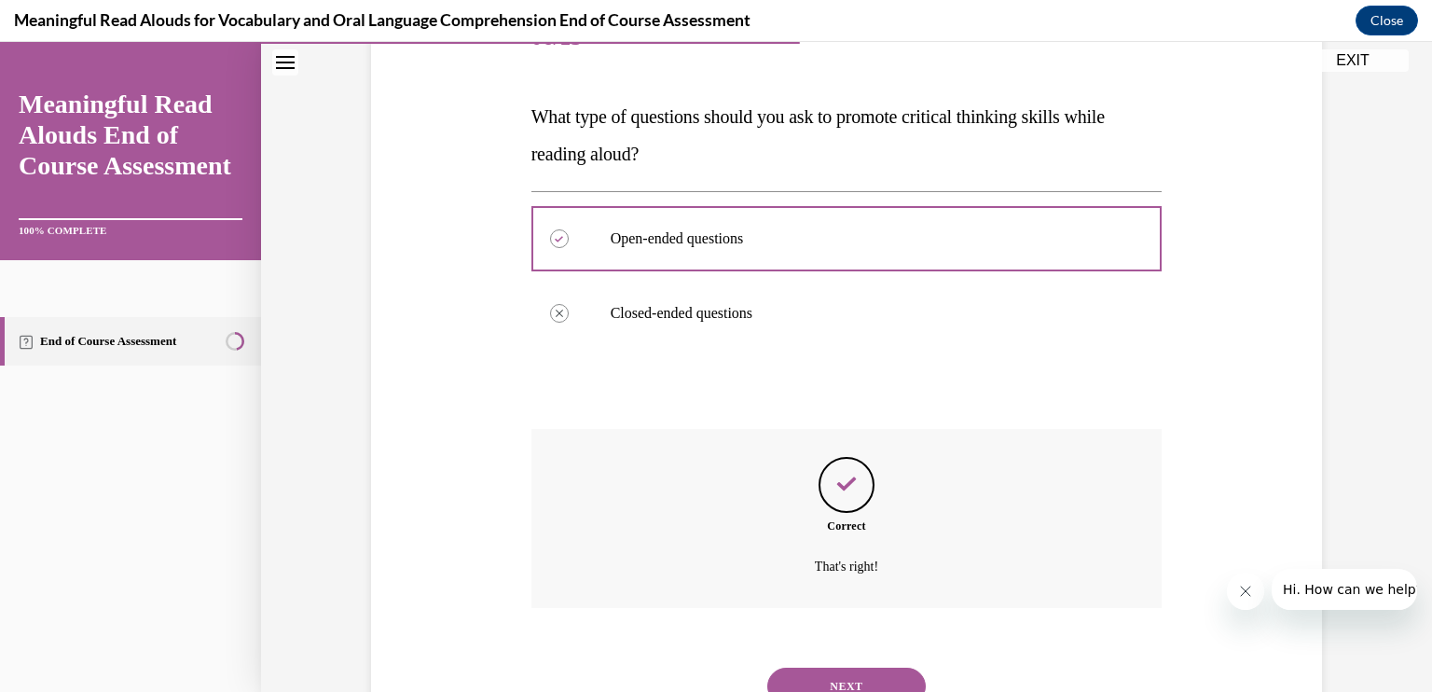
scroll to position [335, 0]
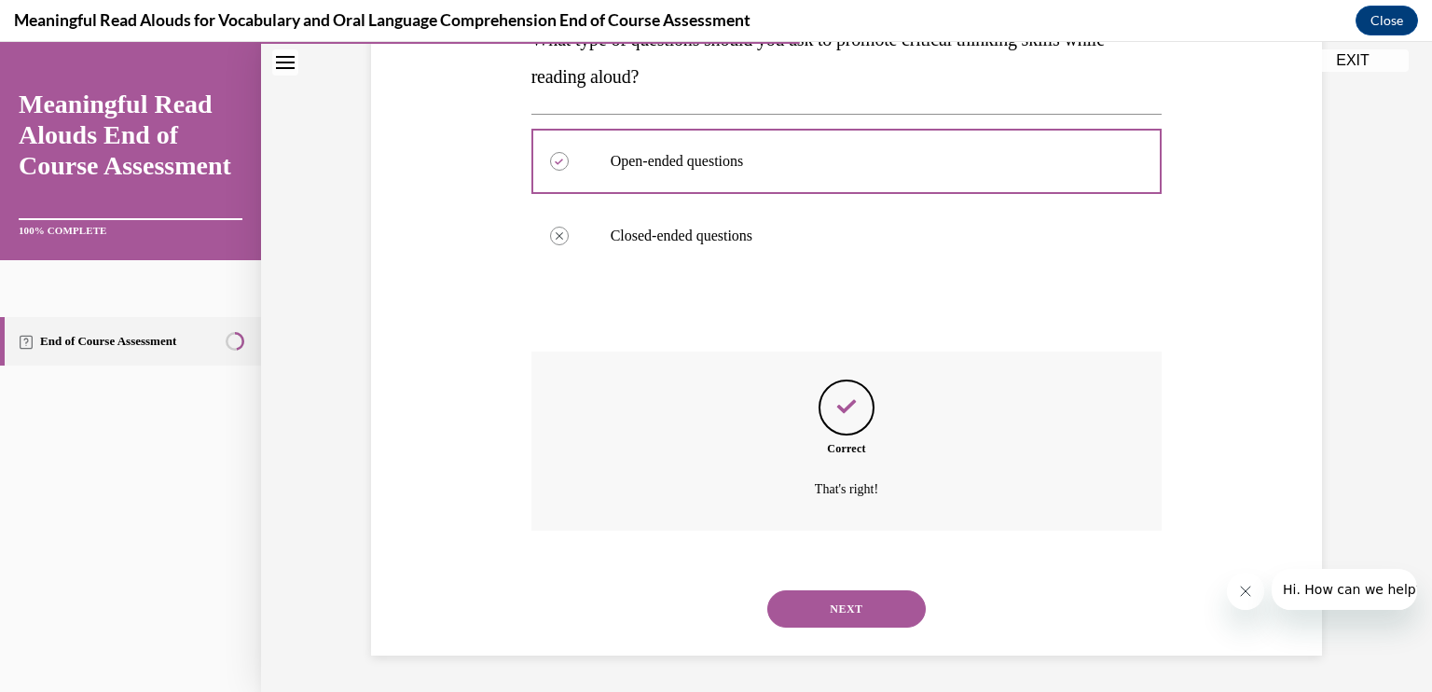
click at [836, 611] on button "NEXT" at bounding box center [847, 608] width 159 height 37
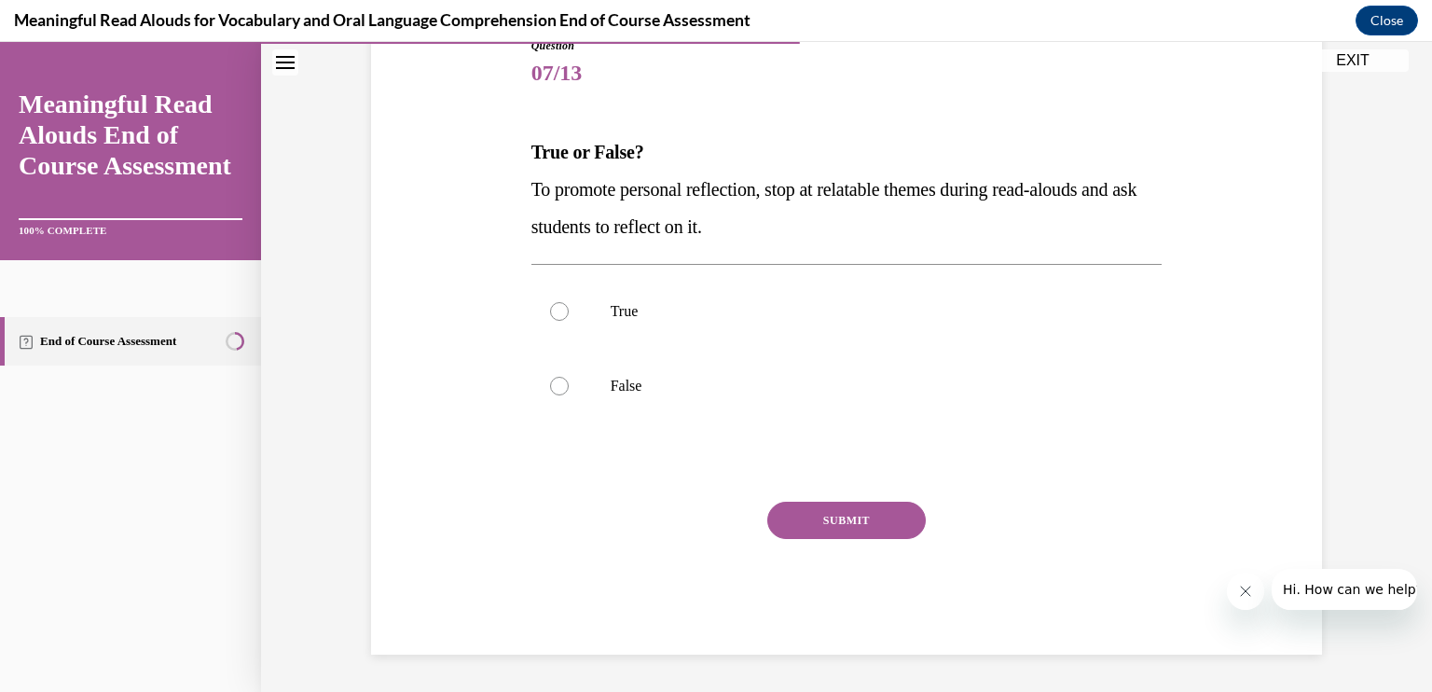
scroll to position [207, 0]
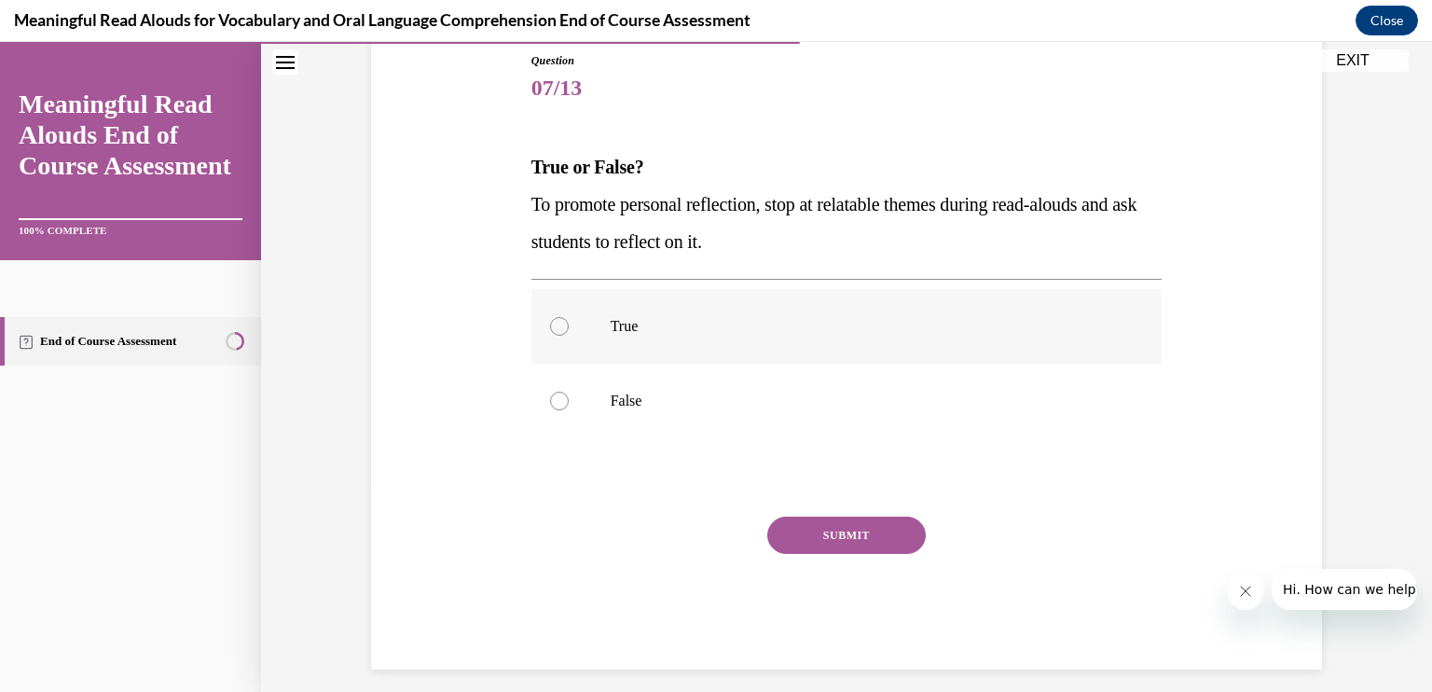
click at [550, 325] on div at bounding box center [559, 326] width 19 height 19
click at [550, 325] on input "True" at bounding box center [559, 326] width 19 height 19
radio input "true"
click at [823, 544] on button "SUBMIT" at bounding box center [847, 535] width 159 height 37
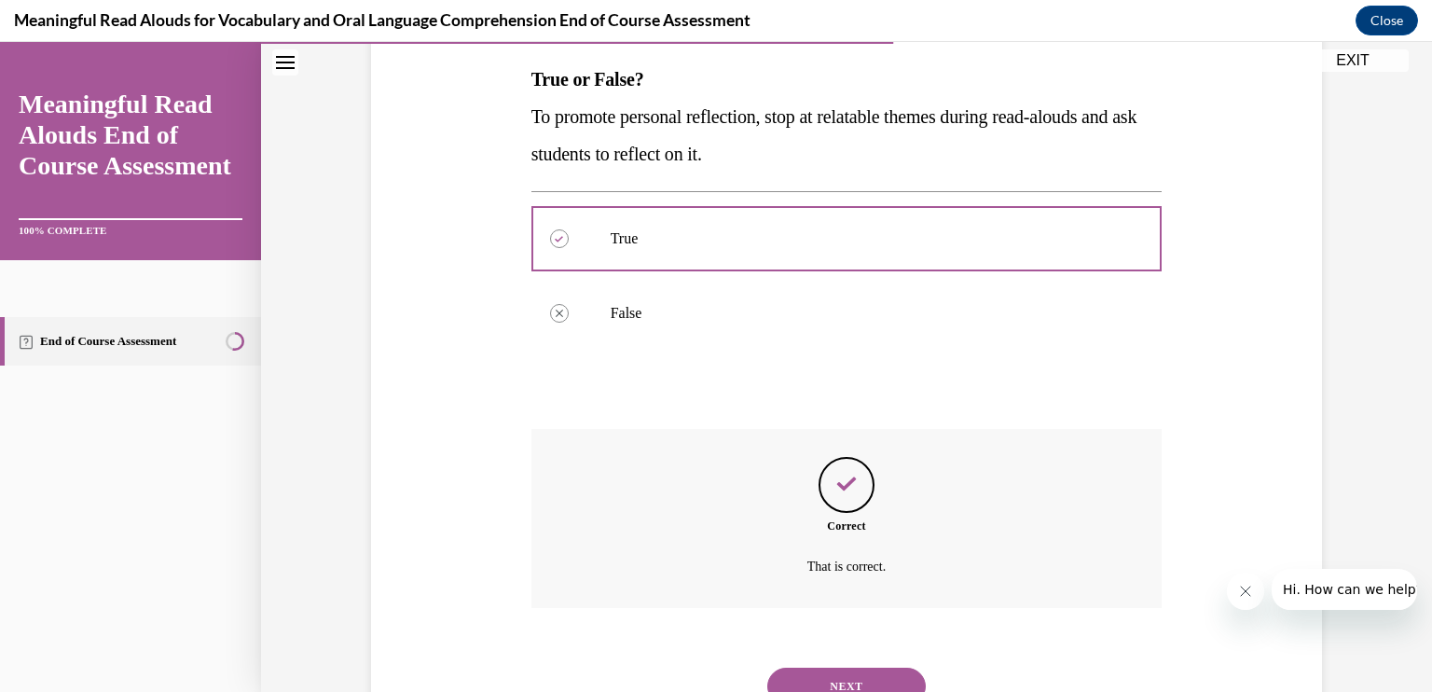
scroll to position [372, 0]
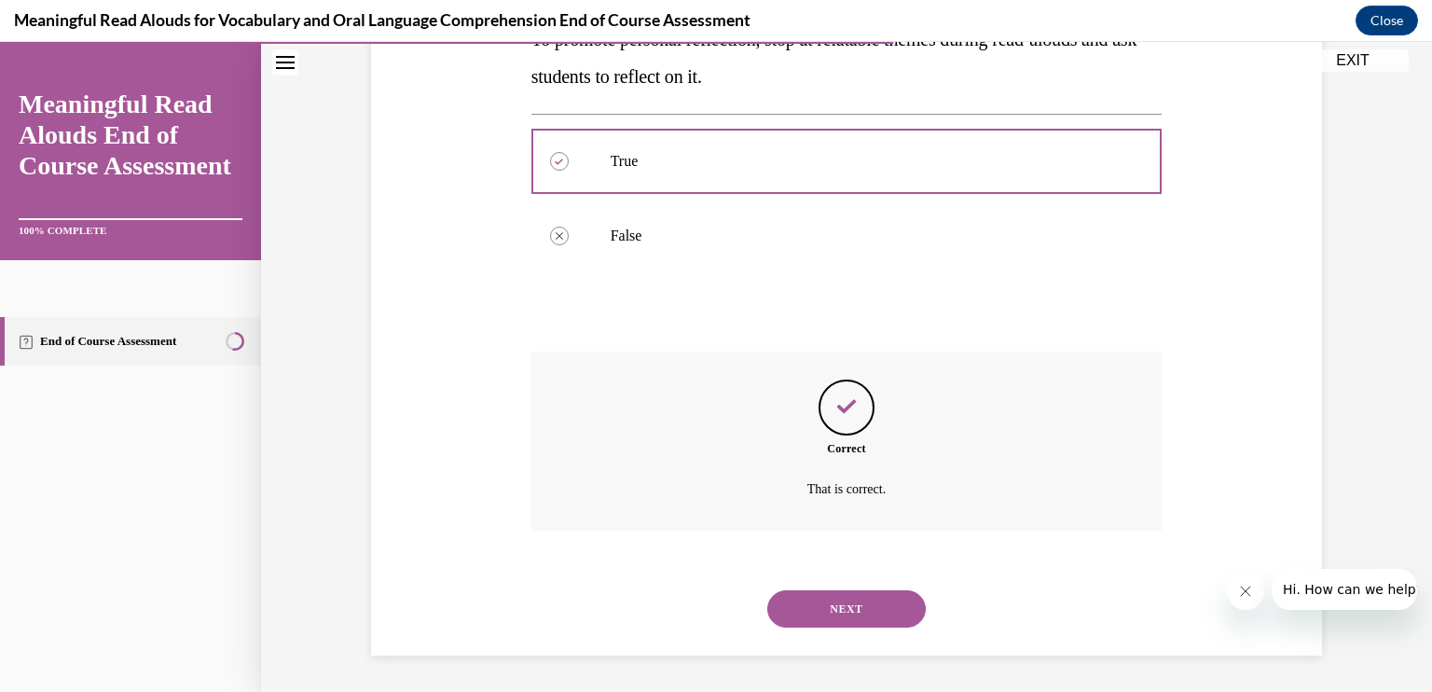
click at [811, 605] on button "NEXT" at bounding box center [847, 608] width 159 height 37
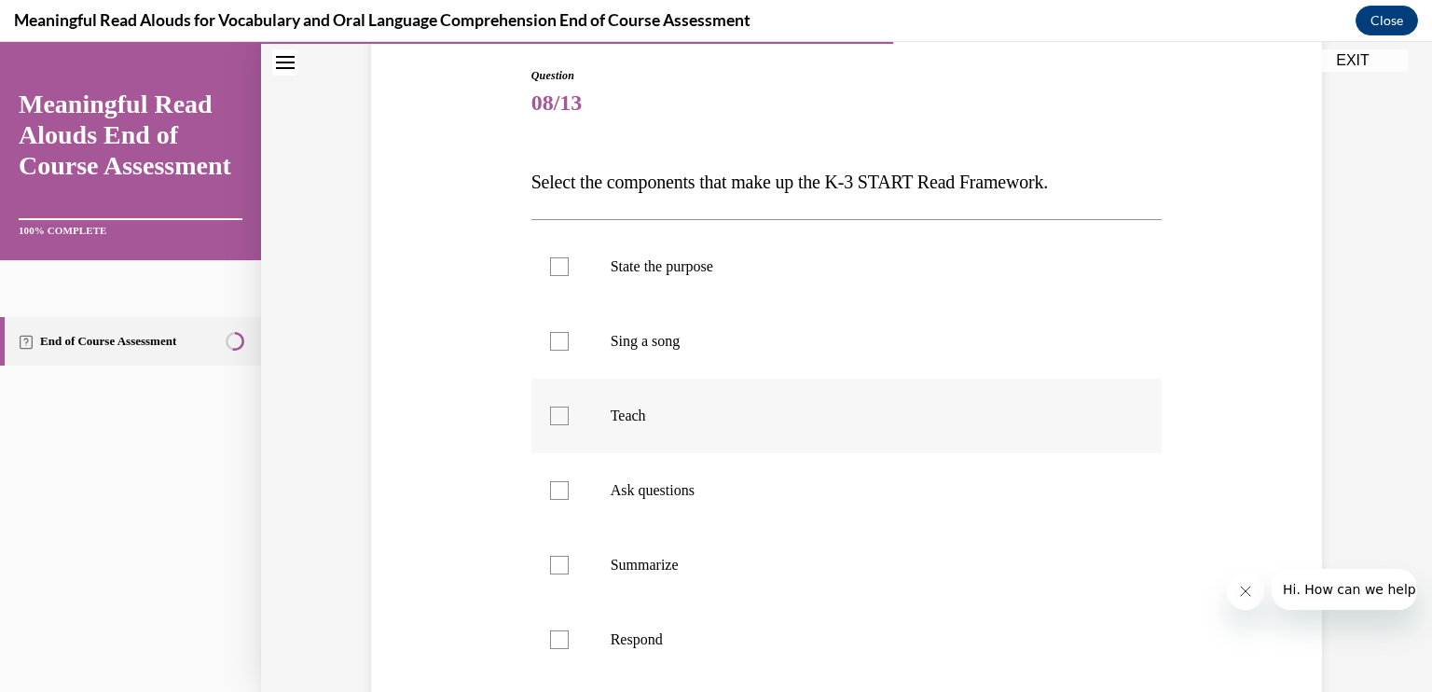
scroll to position [190, 0]
click at [550, 256] on label "State the purpose" at bounding box center [847, 268] width 631 height 75
click at [550, 259] on input "State the purpose" at bounding box center [559, 268] width 19 height 19
checkbox input "true"
click at [550, 347] on div at bounding box center [559, 343] width 19 height 19
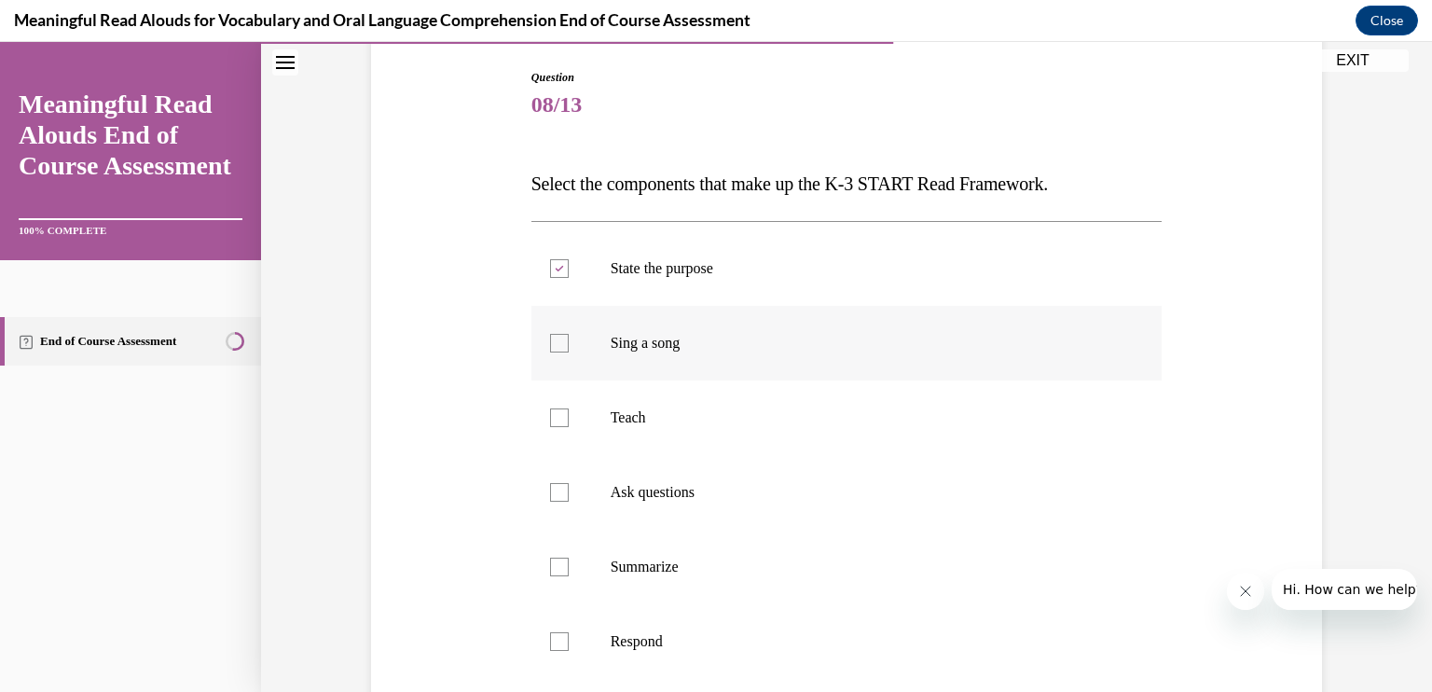
click at [550, 347] on input "Sing a song" at bounding box center [559, 343] width 19 height 19
checkbox input "true"
click at [557, 419] on div at bounding box center [559, 417] width 19 height 19
click at [557, 419] on input "Teach" at bounding box center [559, 417] width 19 height 19
checkbox input "true"
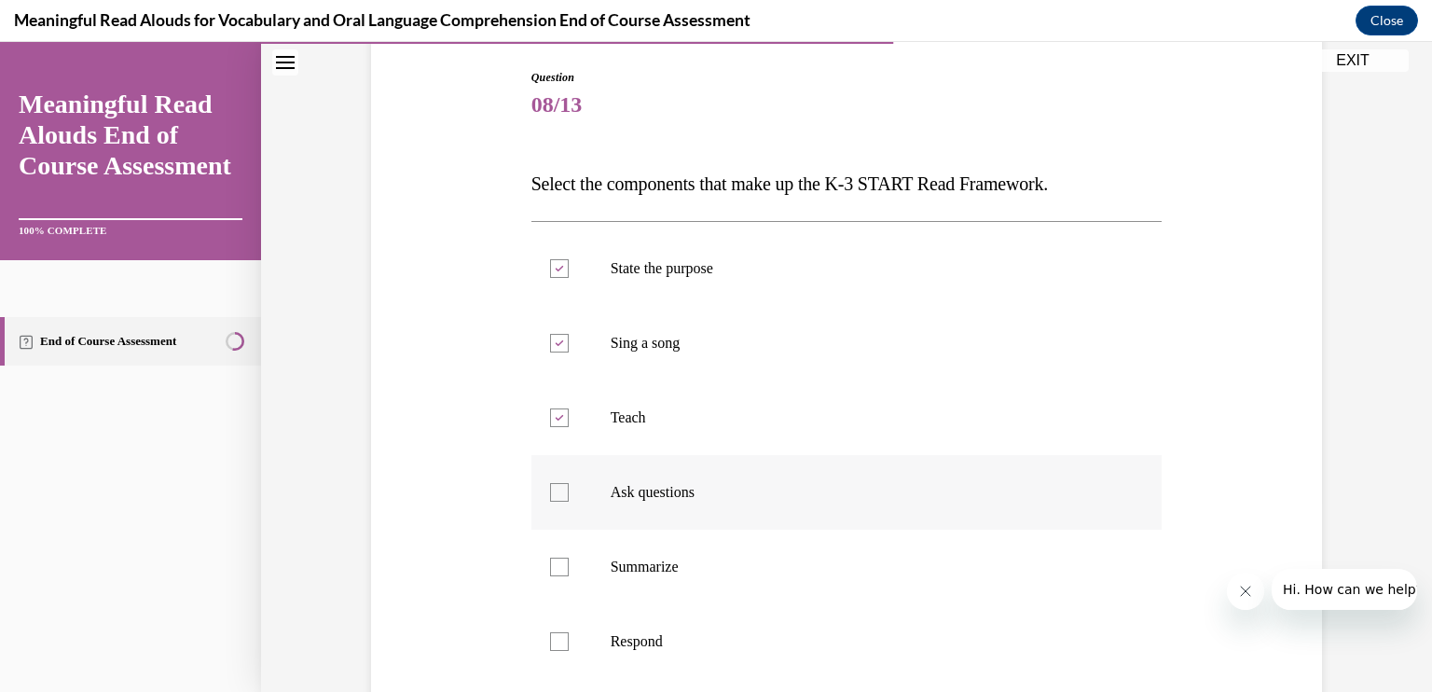
click at [562, 476] on label "Ask questions" at bounding box center [847, 492] width 631 height 75
click at [562, 483] on input "Ask questions" at bounding box center [559, 492] width 19 height 19
checkbox input "true"
click at [558, 563] on div at bounding box center [559, 567] width 19 height 19
click at [558, 563] on input "Summarize" at bounding box center [559, 567] width 19 height 19
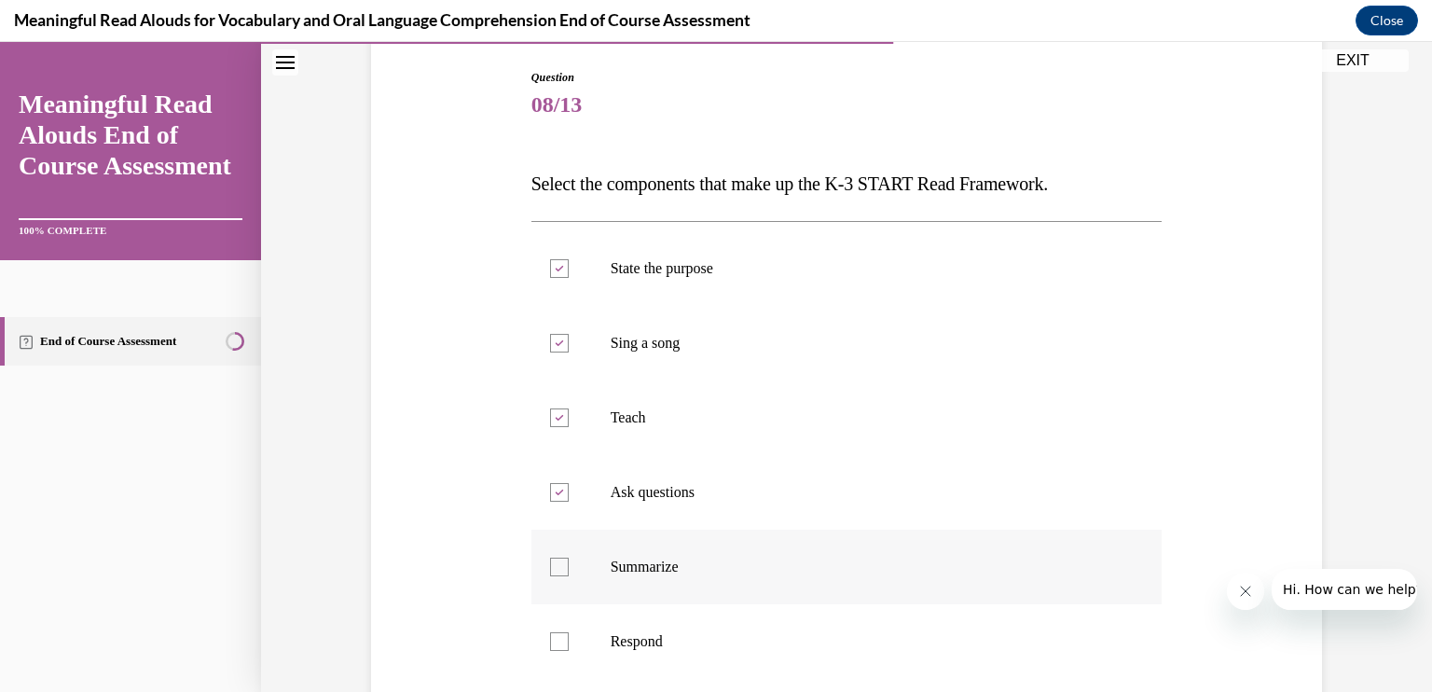
checkbox input "true"
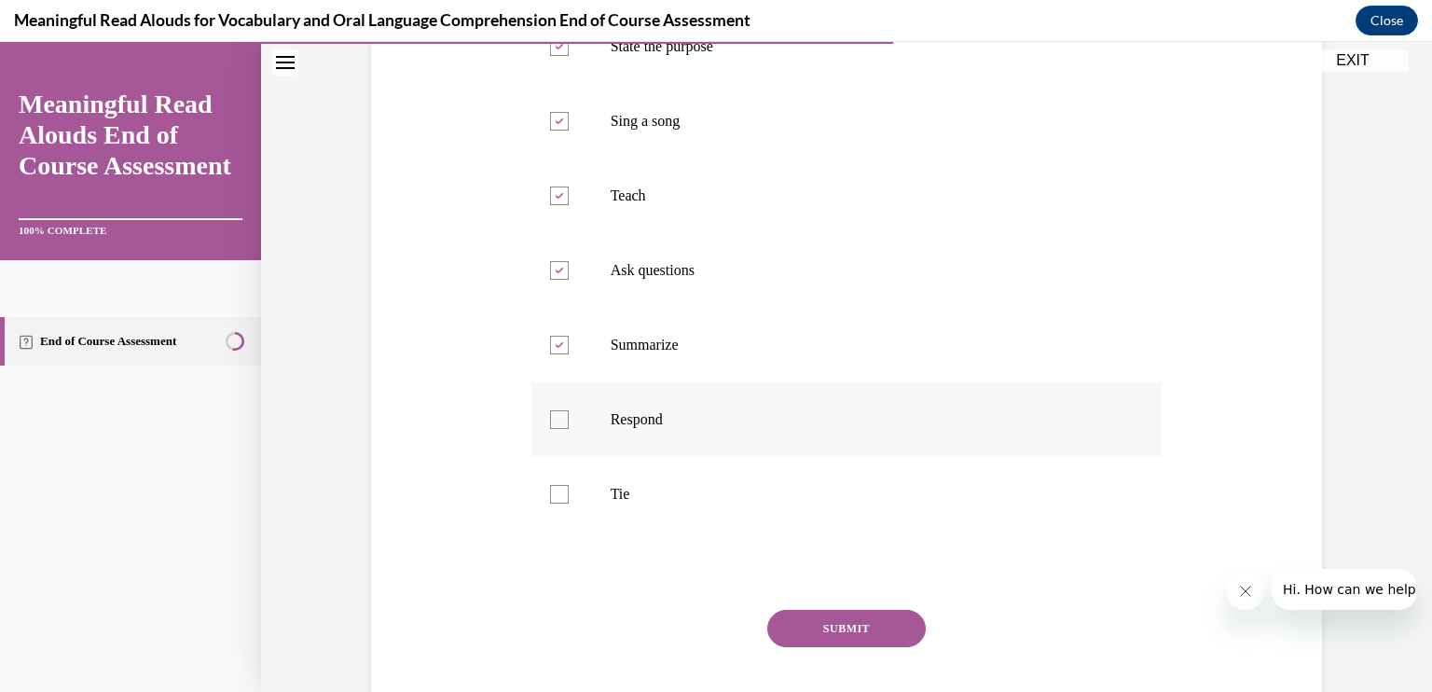
scroll to position [410, 0]
click at [552, 412] on div at bounding box center [559, 421] width 19 height 19
click at [552, 412] on input "Respond" at bounding box center [559, 421] width 19 height 19
checkbox input "true"
click at [556, 490] on div at bounding box center [559, 496] width 19 height 19
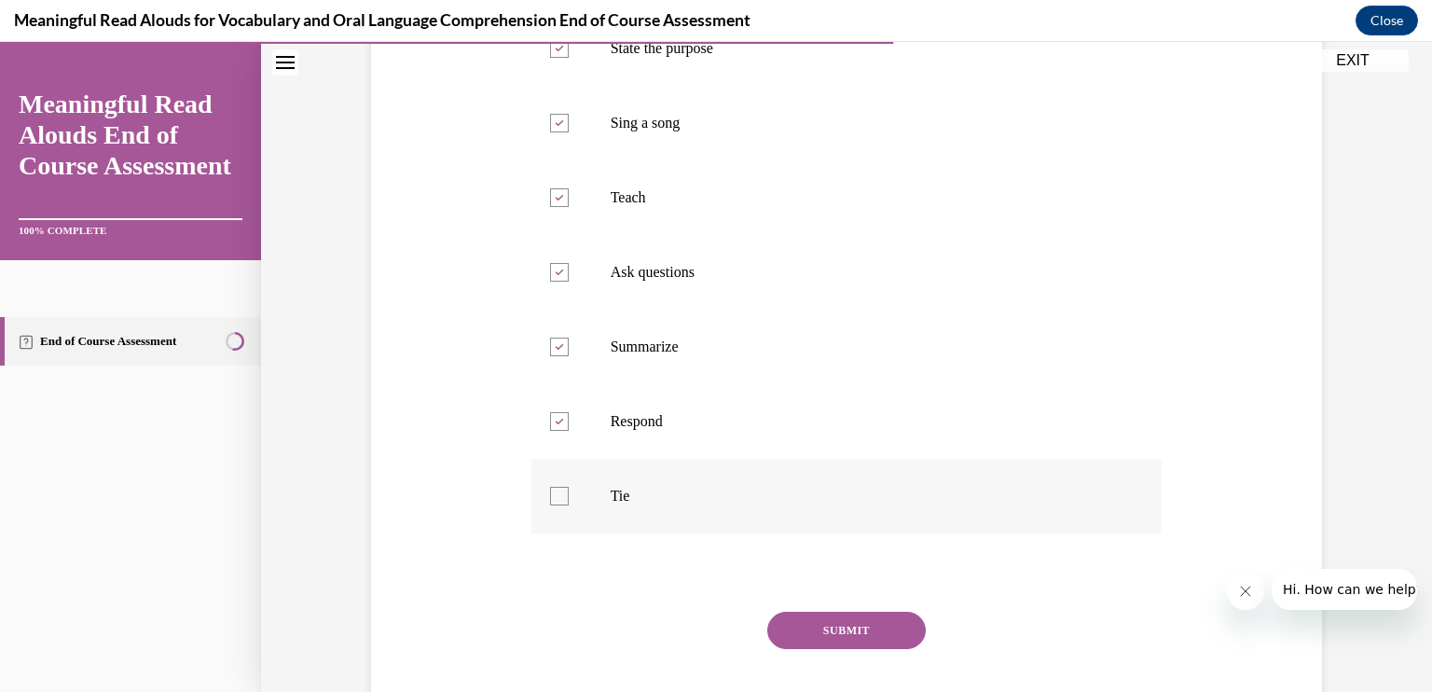
click at [556, 490] on input "Tie" at bounding box center [559, 496] width 19 height 19
checkbox input "true"
click at [789, 631] on button "SUBMIT" at bounding box center [847, 630] width 159 height 37
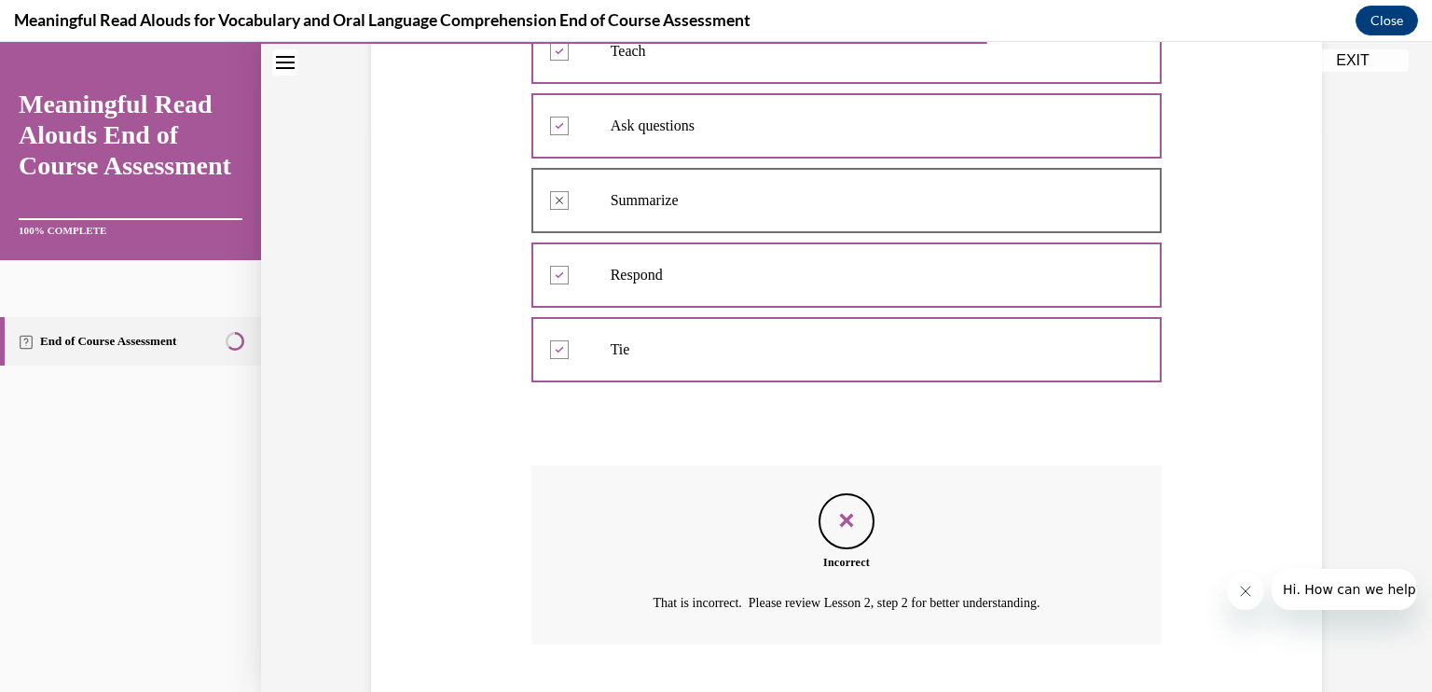
scroll to position [671, 0]
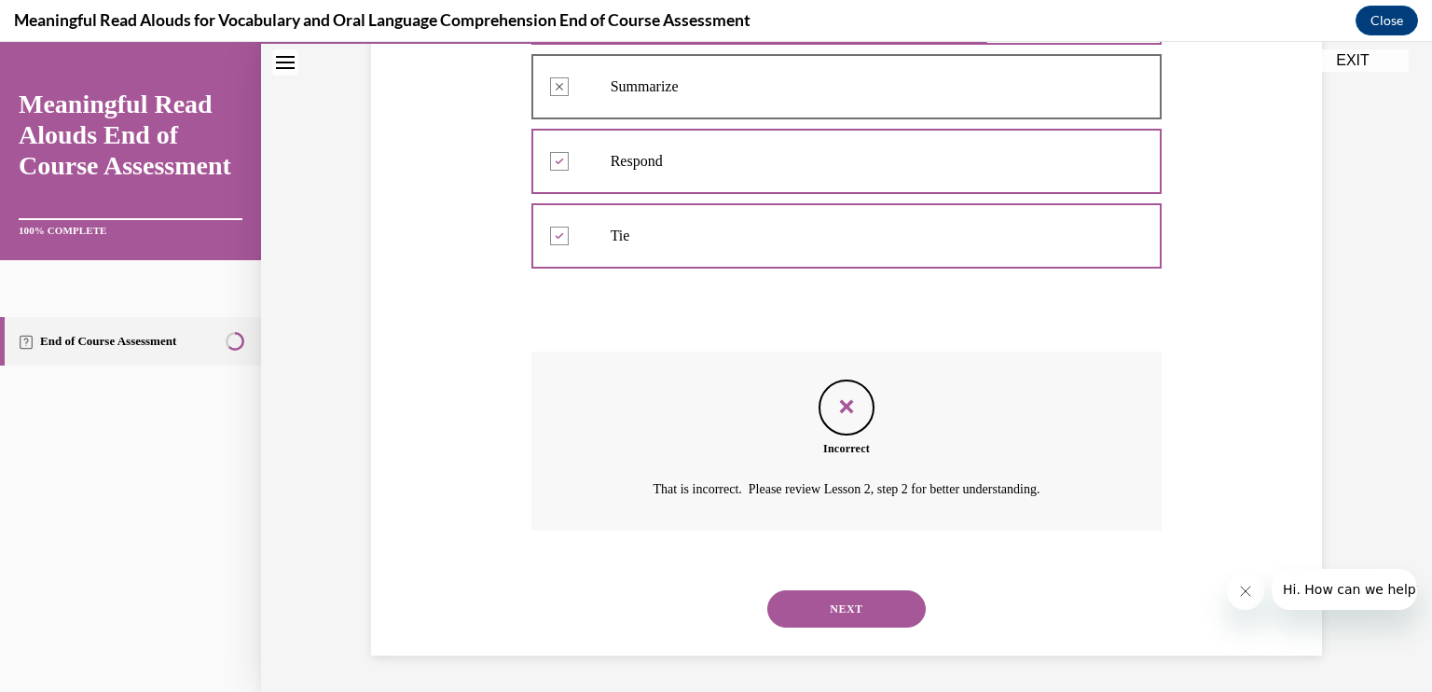
click at [837, 603] on button "NEXT" at bounding box center [847, 608] width 159 height 37
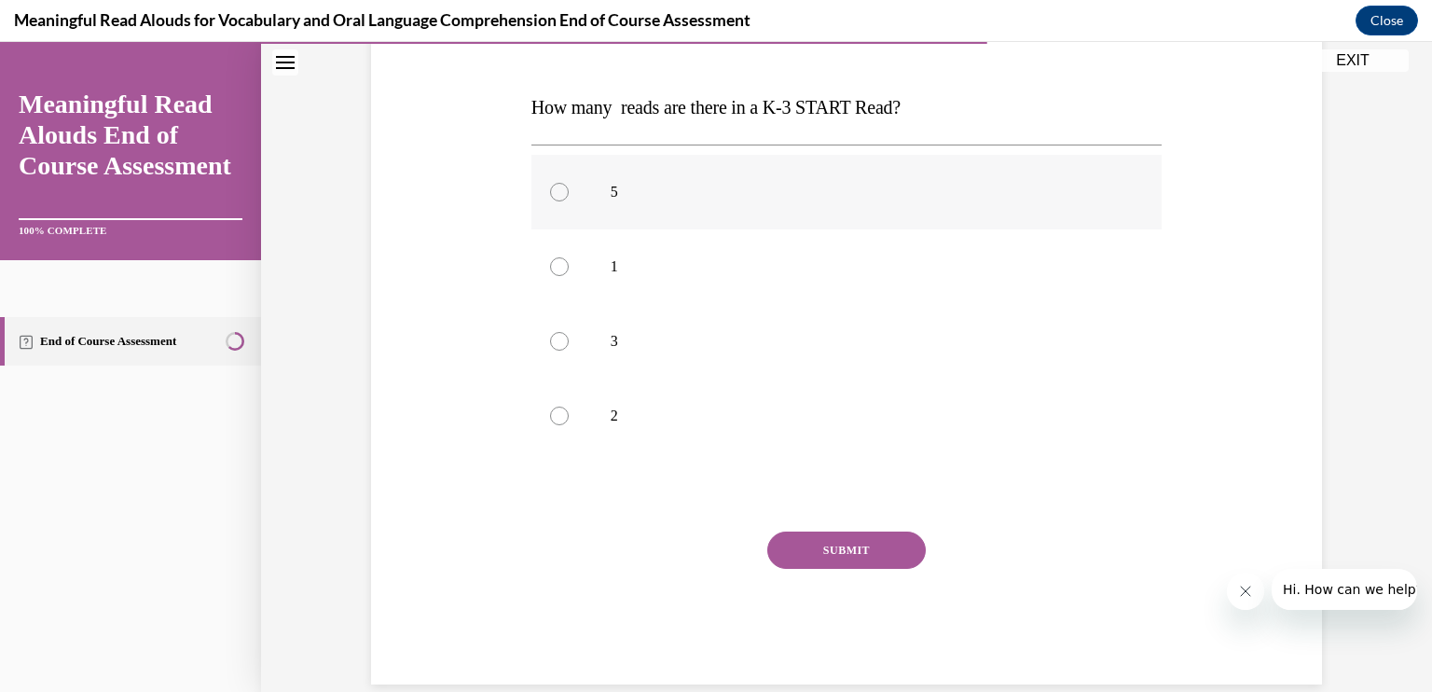
scroll to position [296, 0]
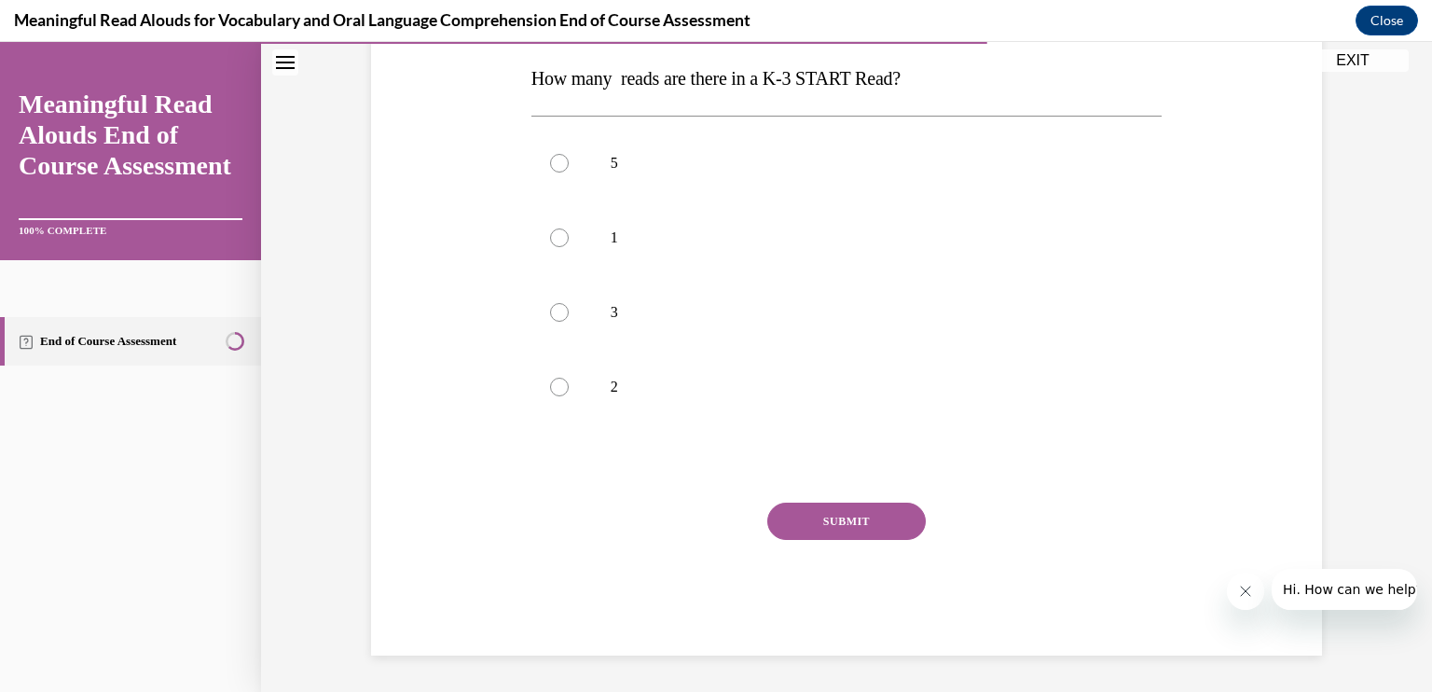
click at [847, 525] on button "SUBMIT" at bounding box center [847, 521] width 159 height 37
click at [586, 387] on label "2" at bounding box center [847, 387] width 631 height 75
click at [569, 387] on input "2" at bounding box center [559, 387] width 19 height 19
radio input "true"
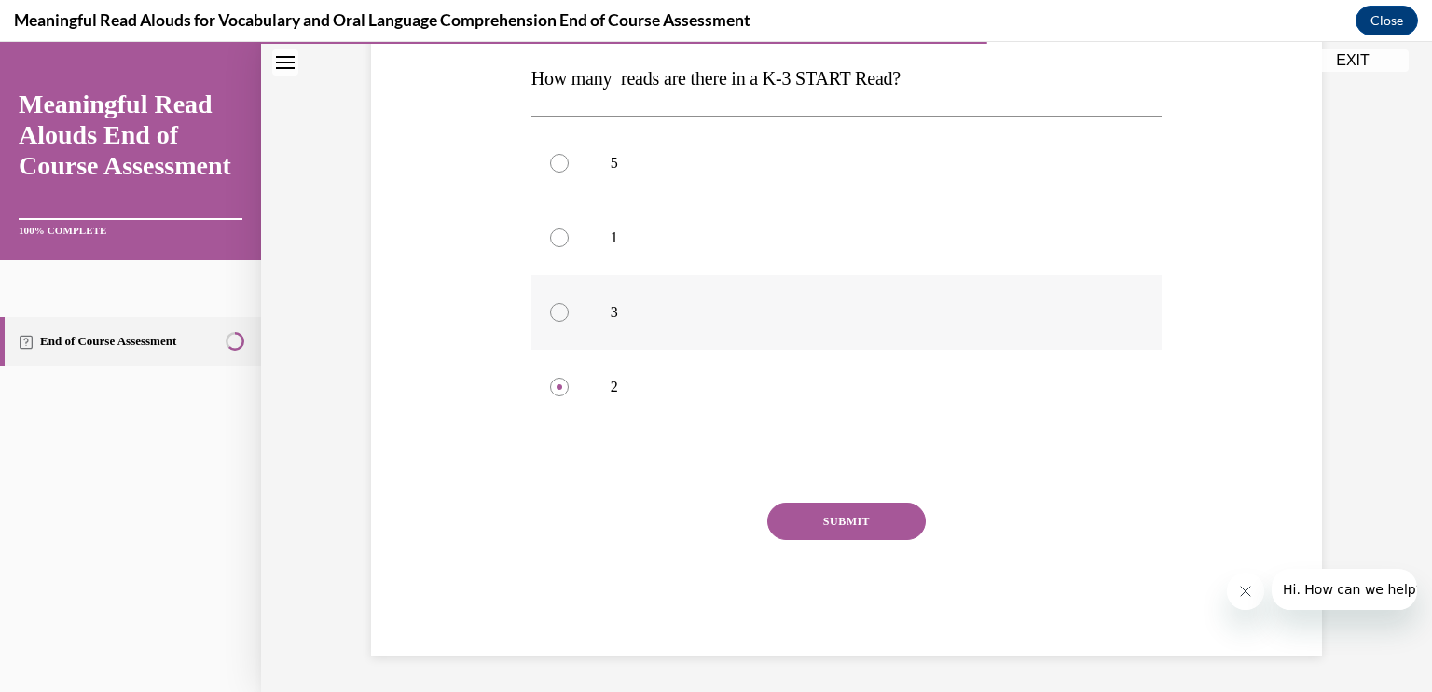
click at [673, 322] on label "3" at bounding box center [847, 312] width 631 height 75
click at [569, 322] on input "3" at bounding box center [559, 312] width 19 height 19
radio input "true"
click at [823, 524] on button "SUBMIT" at bounding box center [847, 521] width 159 height 37
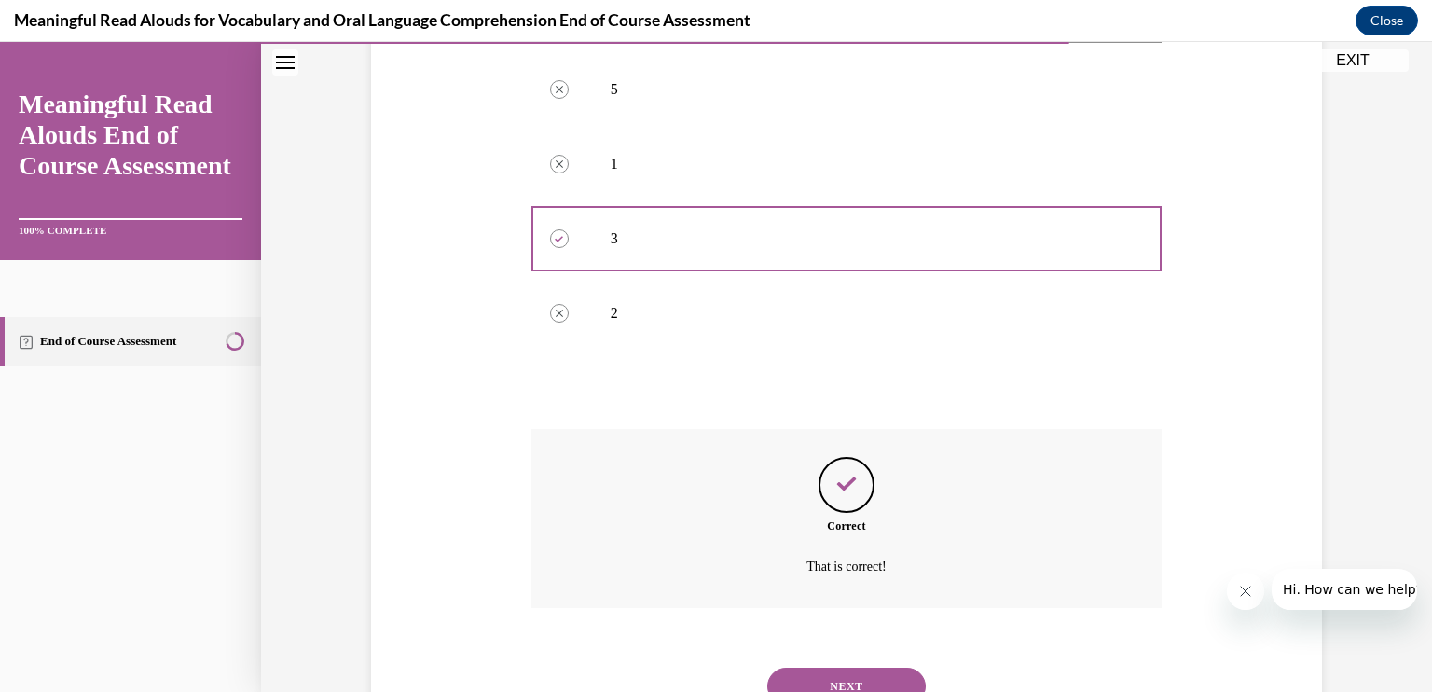
scroll to position [447, 0]
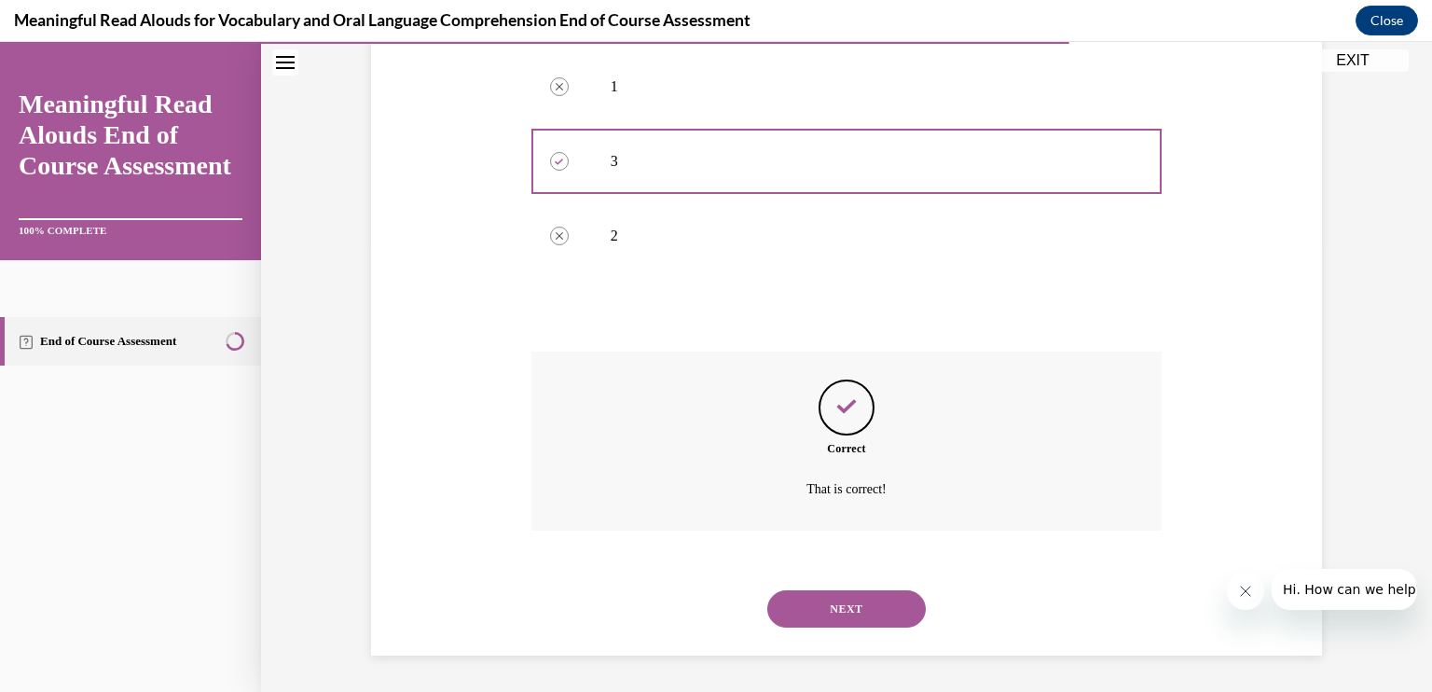
click at [824, 609] on button "NEXT" at bounding box center [847, 608] width 159 height 37
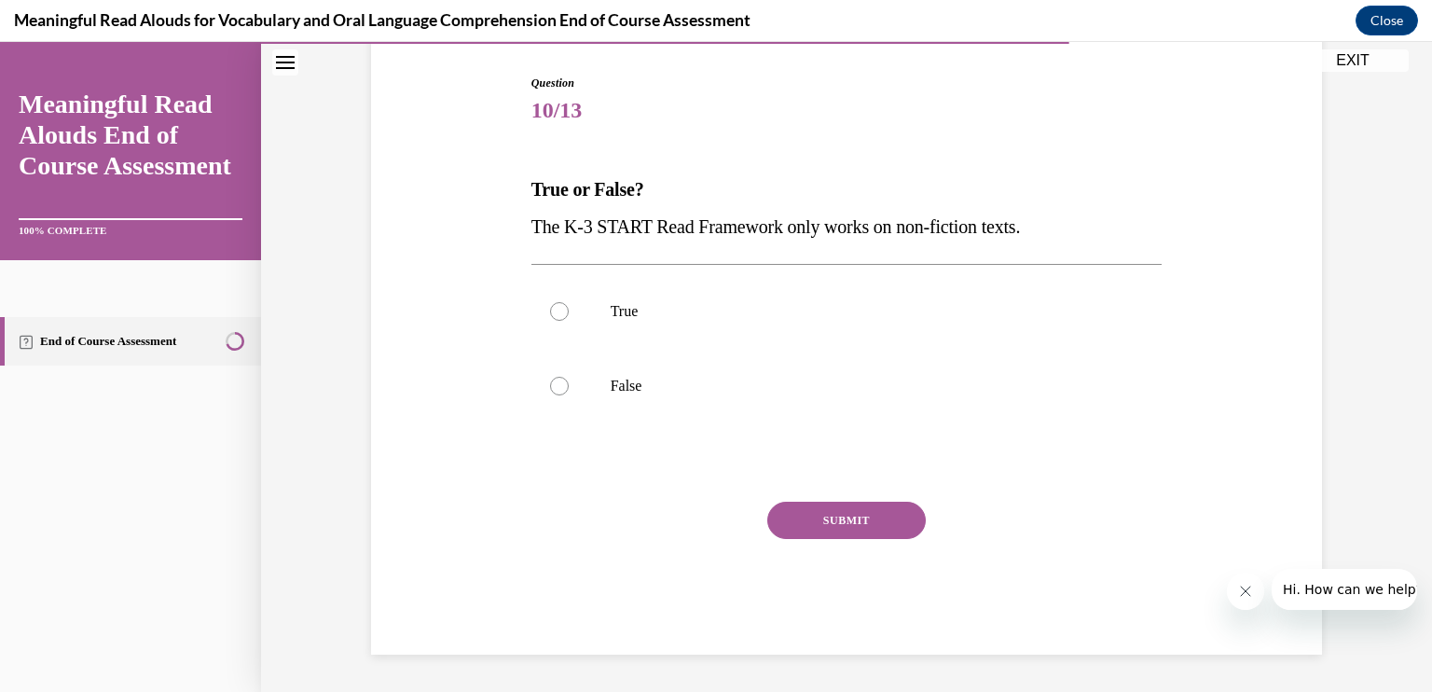
scroll to position [184, 0]
click at [611, 381] on p "False" at bounding box center [863, 387] width 505 height 19
click at [569, 381] on input "False" at bounding box center [559, 387] width 19 height 19
radio input "true"
click at [816, 525] on button "SUBMIT" at bounding box center [847, 521] width 159 height 37
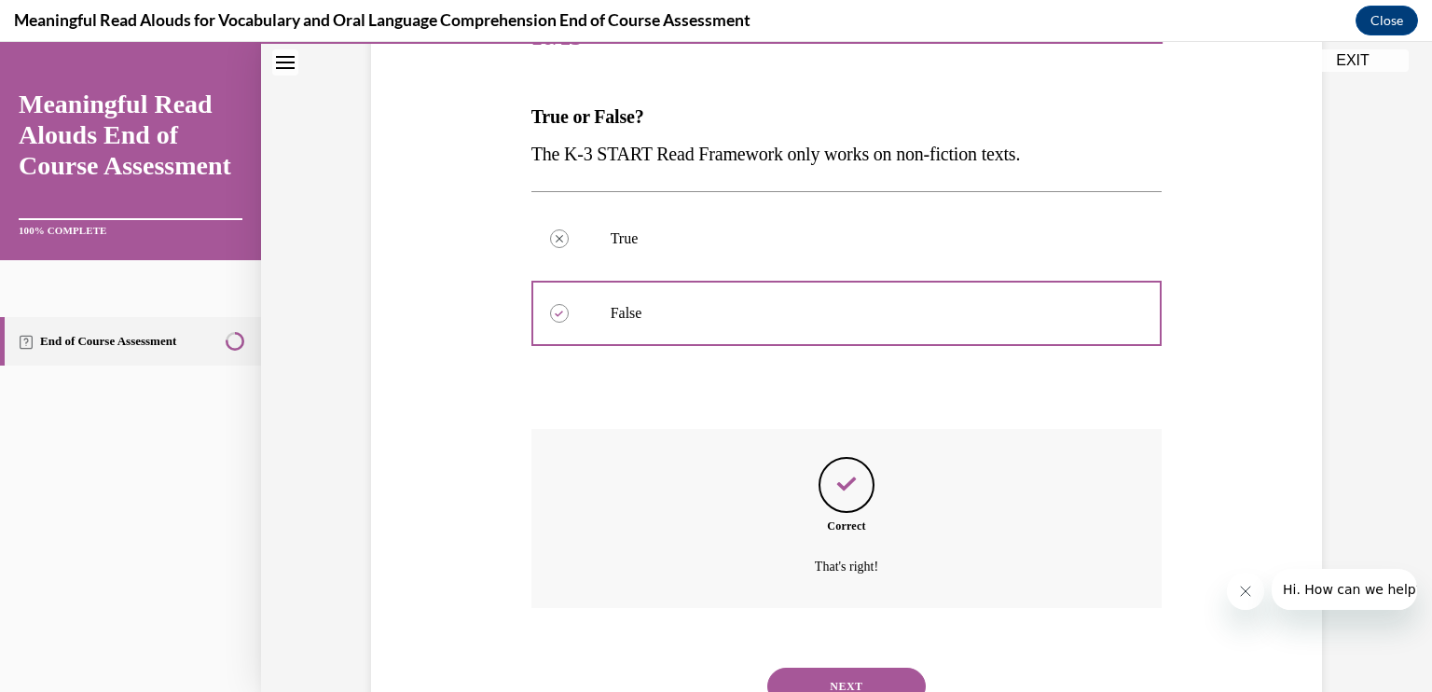
scroll to position [335, 0]
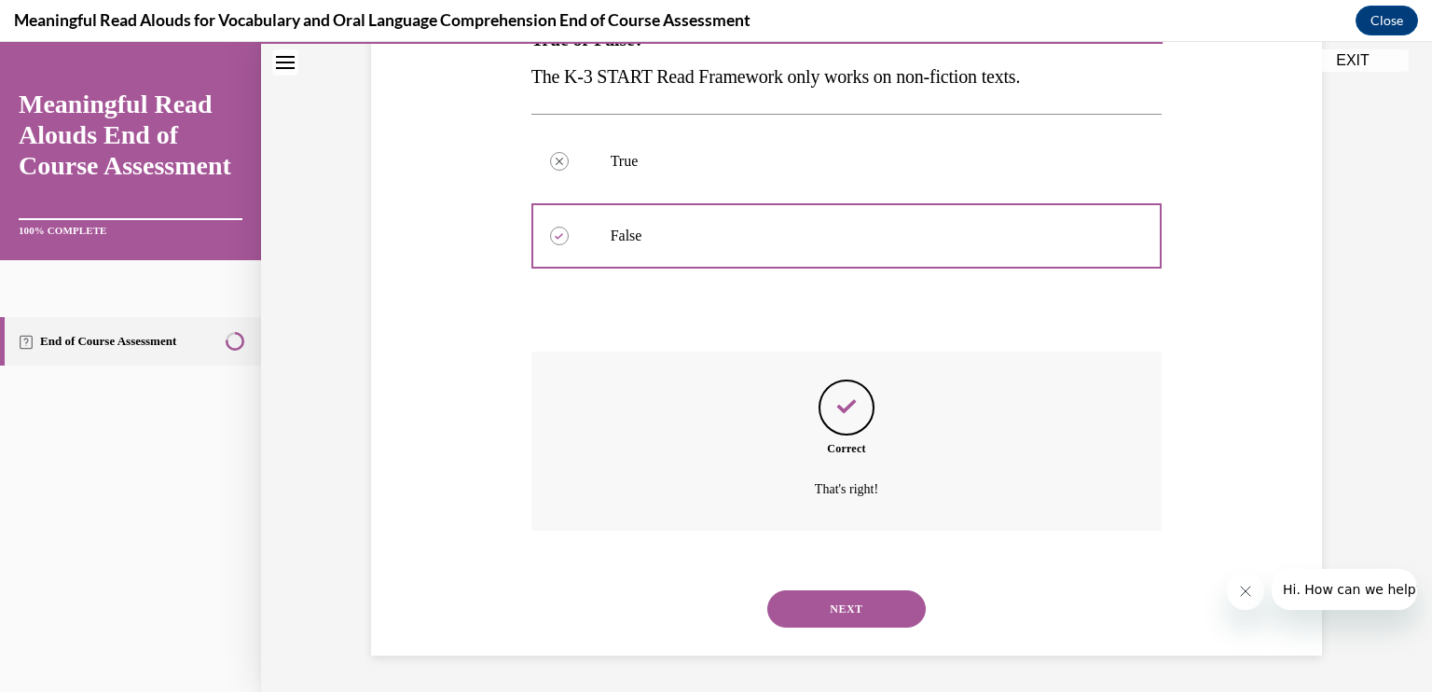
click at [815, 607] on button "NEXT" at bounding box center [847, 608] width 159 height 37
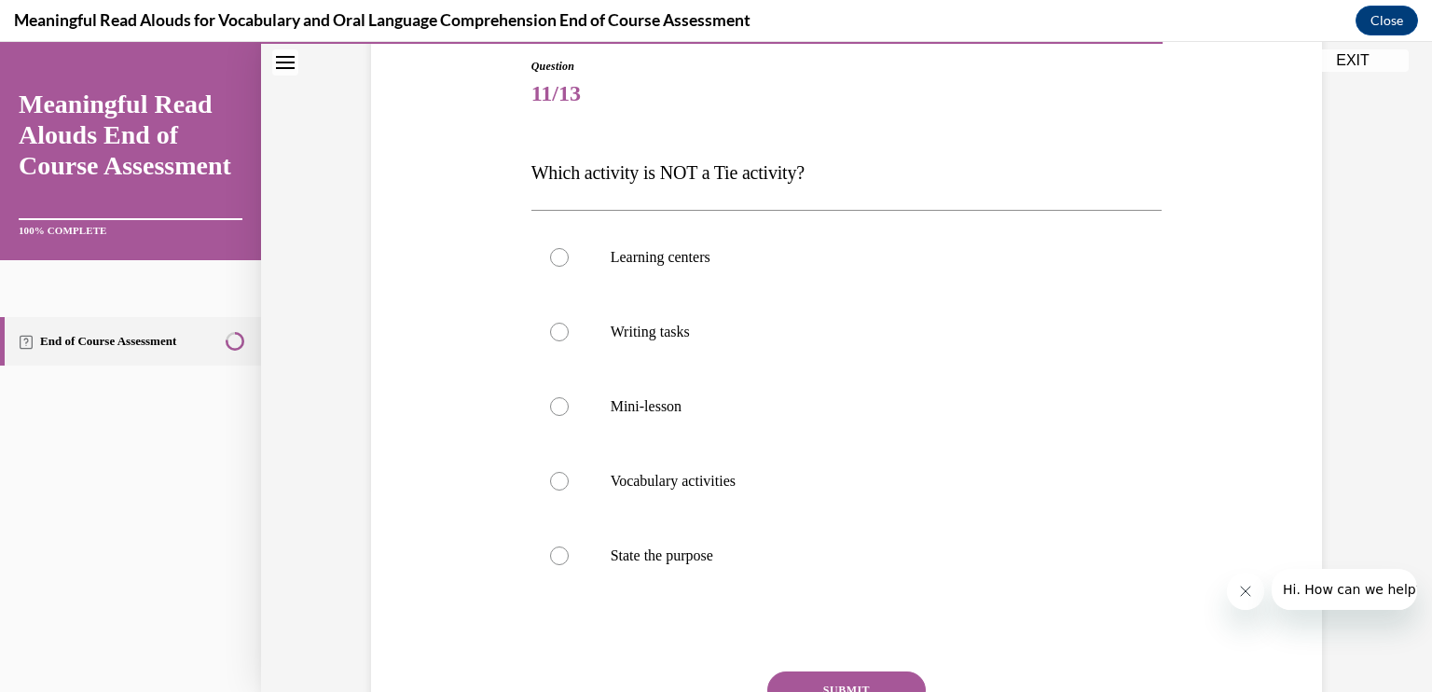
scroll to position [202, 0]
drag, startPoint x: 730, startPoint y: 305, endPoint x: 690, endPoint y: 320, distance: 42.8
click at [690, 320] on label "Writing tasks" at bounding box center [847, 331] width 631 height 75
click at [569, 322] on input "Writing tasks" at bounding box center [559, 331] width 19 height 19
radio input "true"
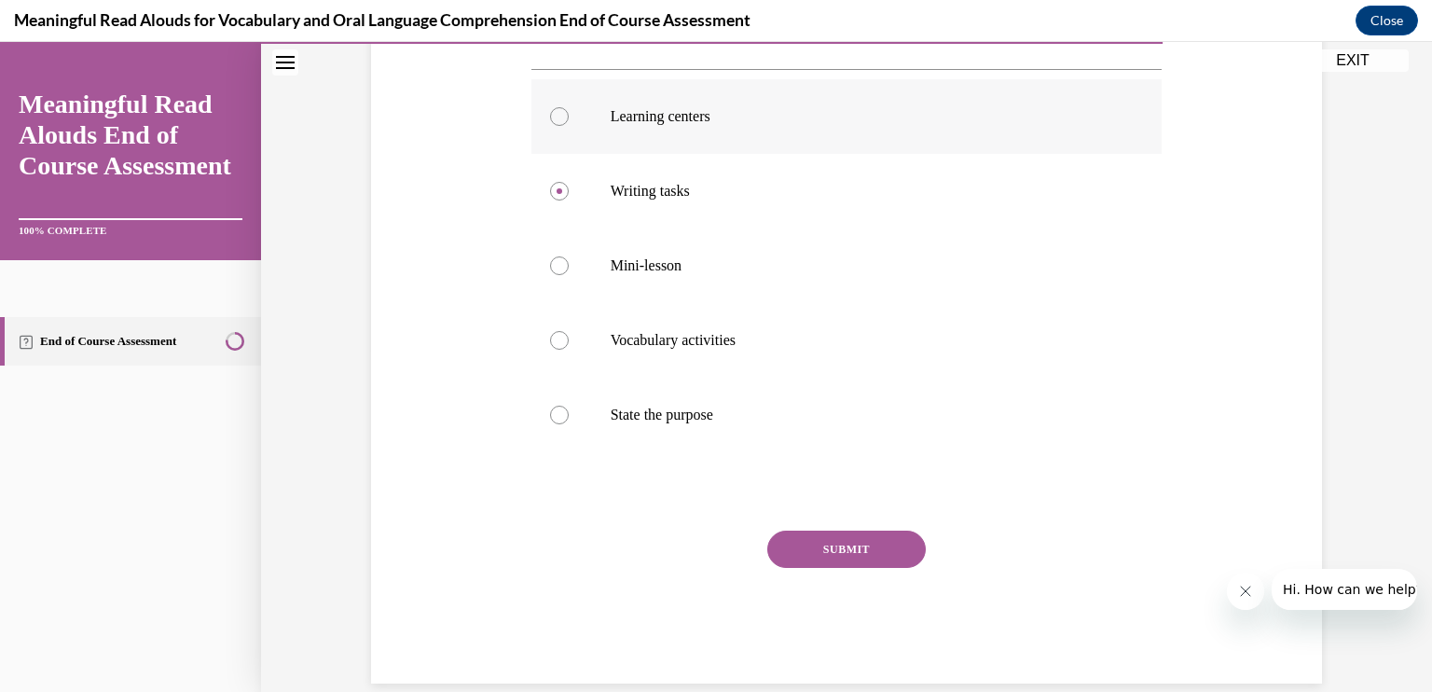
scroll to position [343, 0]
click at [725, 396] on label "State the purpose" at bounding box center [847, 414] width 631 height 75
click at [569, 405] on input "State the purpose" at bounding box center [559, 414] width 19 height 19
radio input "true"
click at [802, 539] on button "SUBMIT" at bounding box center [847, 548] width 159 height 37
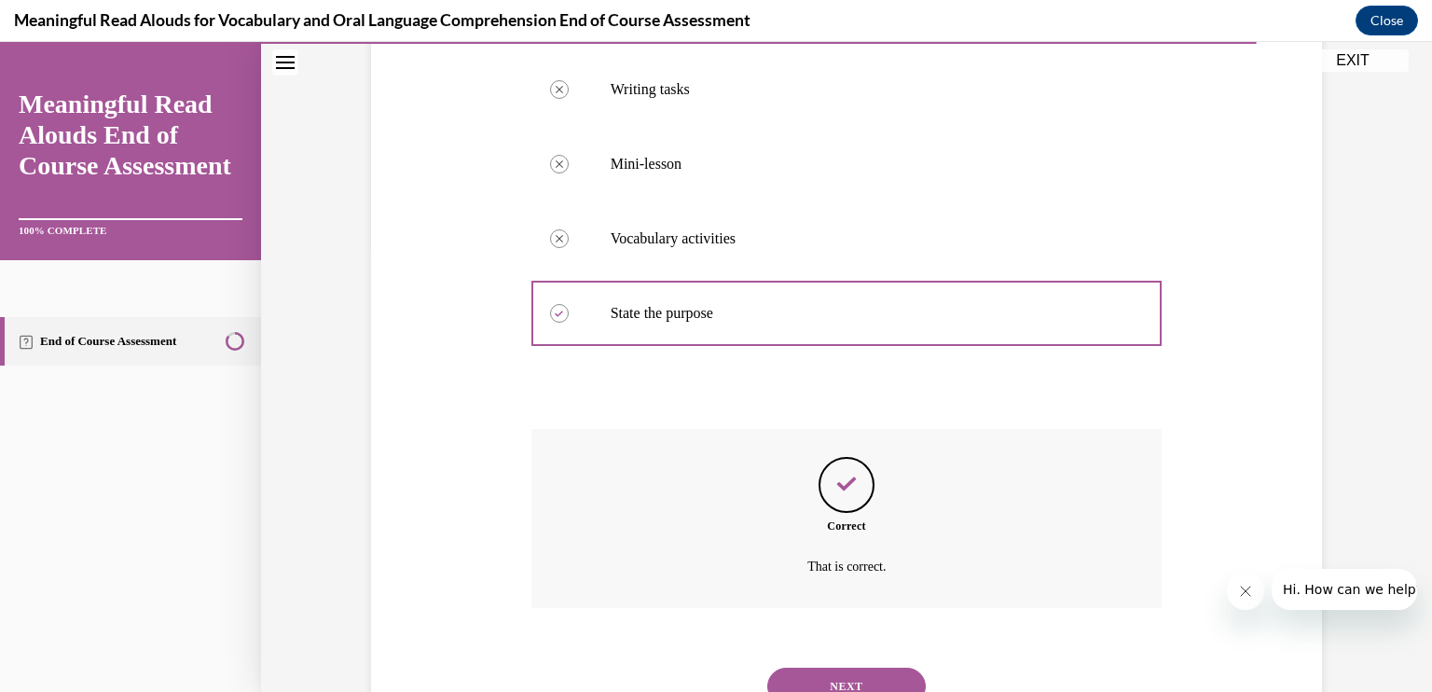
scroll to position [521, 0]
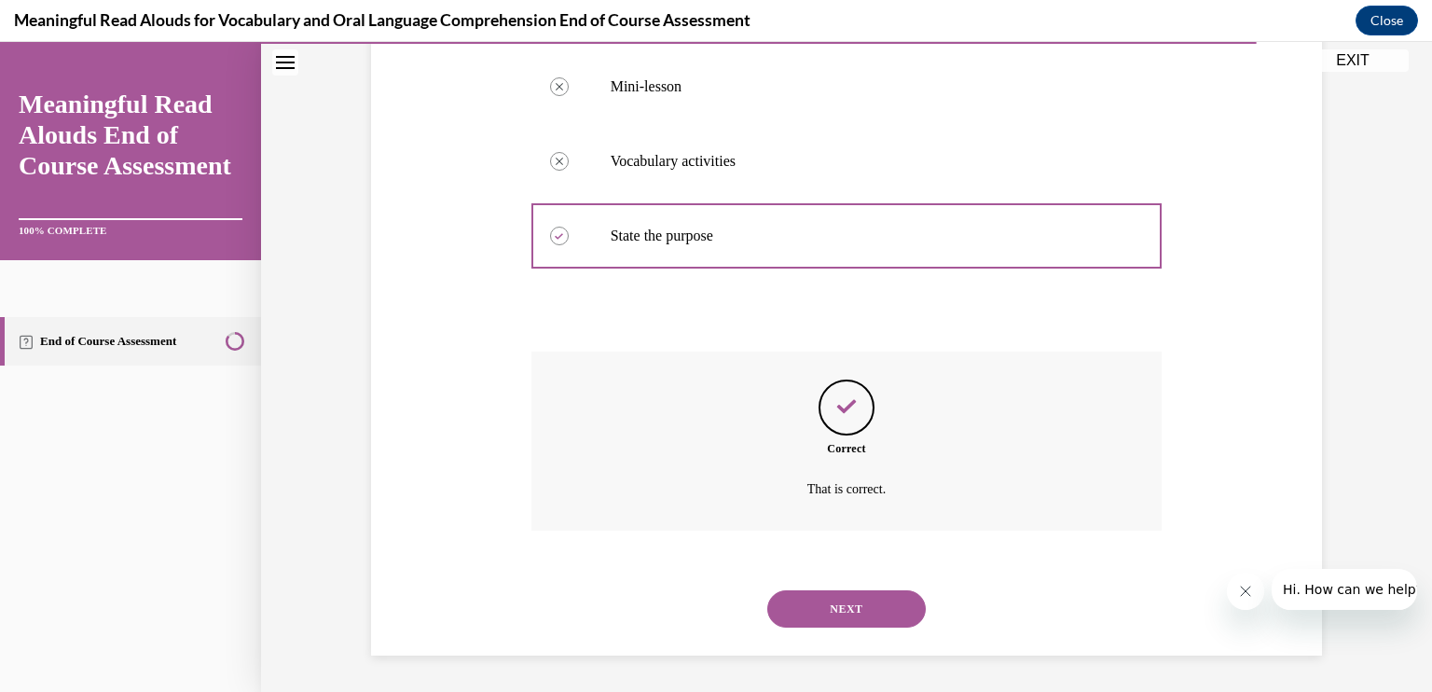
click at [807, 587] on div "NEXT" at bounding box center [847, 609] width 631 height 75
click at [823, 614] on button "NEXT" at bounding box center [847, 608] width 159 height 37
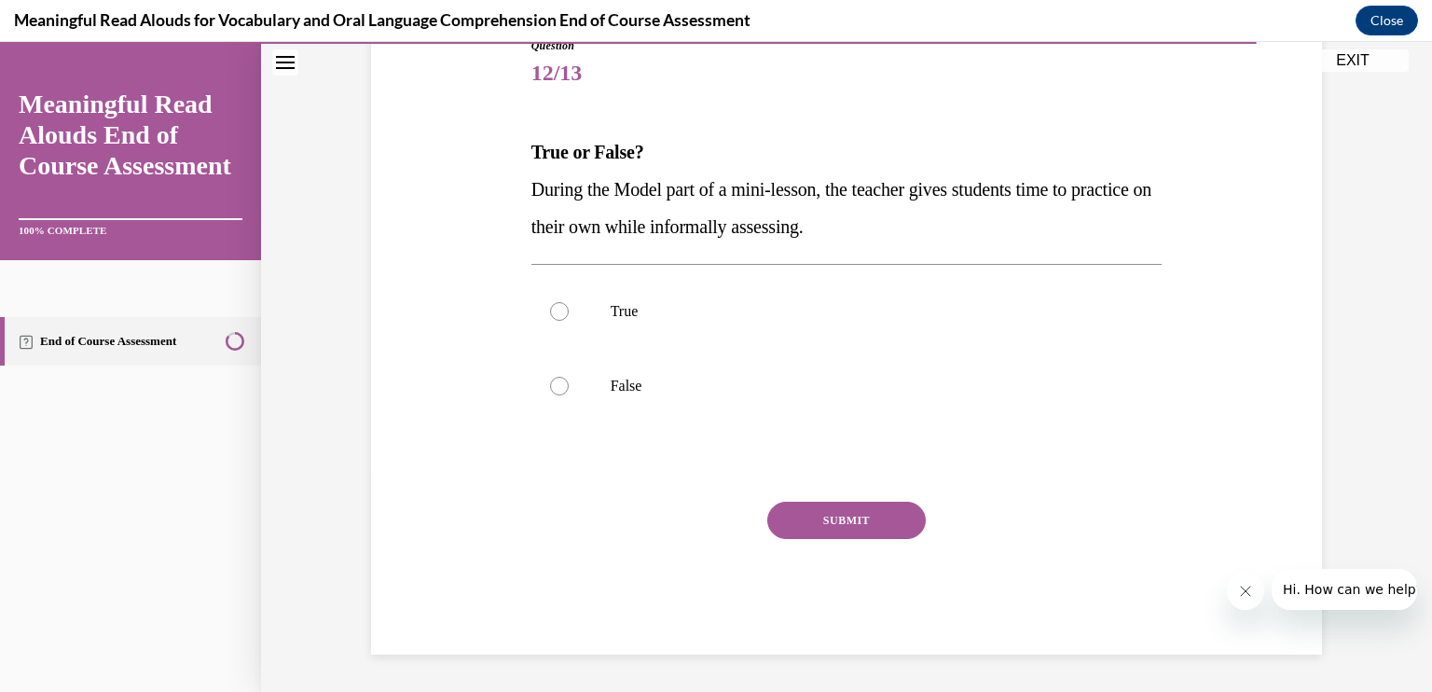
scroll to position [207, 0]
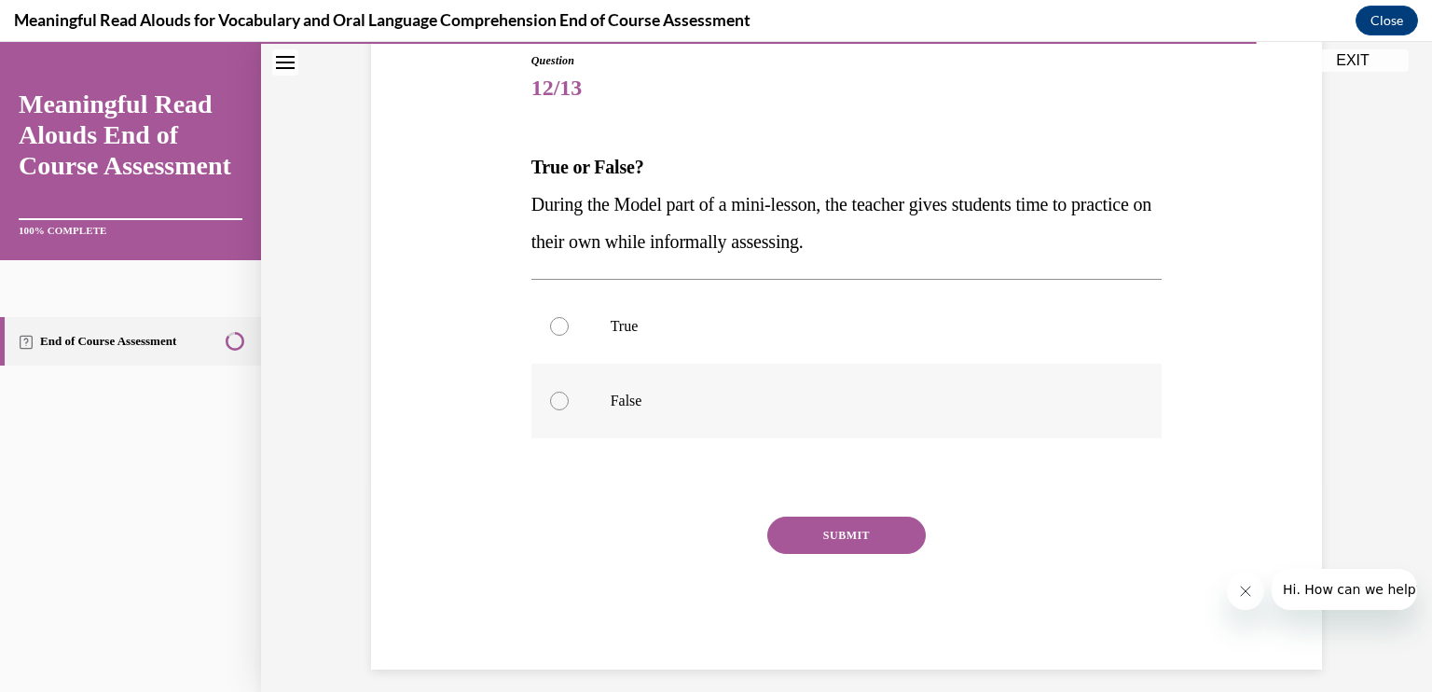
click at [577, 386] on label "False" at bounding box center [847, 401] width 631 height 75
click at [569, 392] on input "False" at bounding box center [559, 401] width 19 height 19
radio input "true"
click at [835, 534] on button "SUBMIT" at bounding box center [847, 535] width 159 height 37
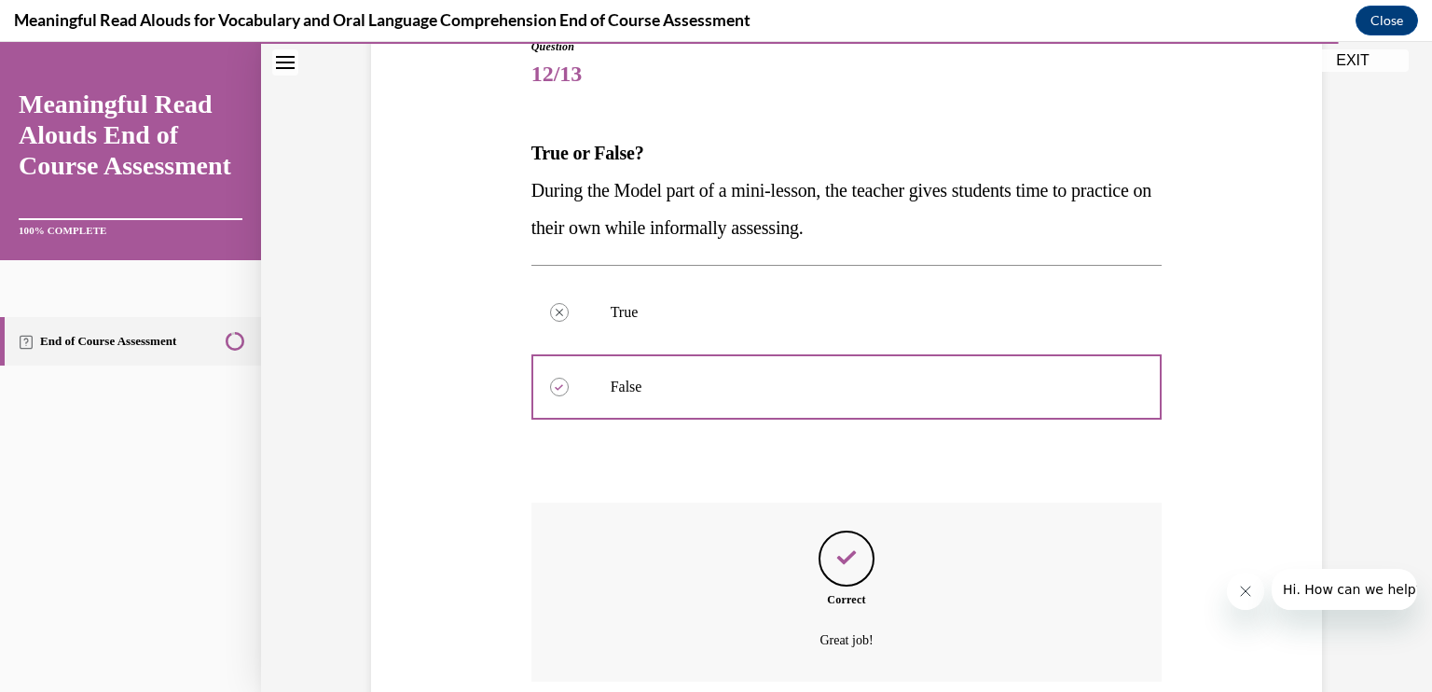
scroll to position [372, 0]
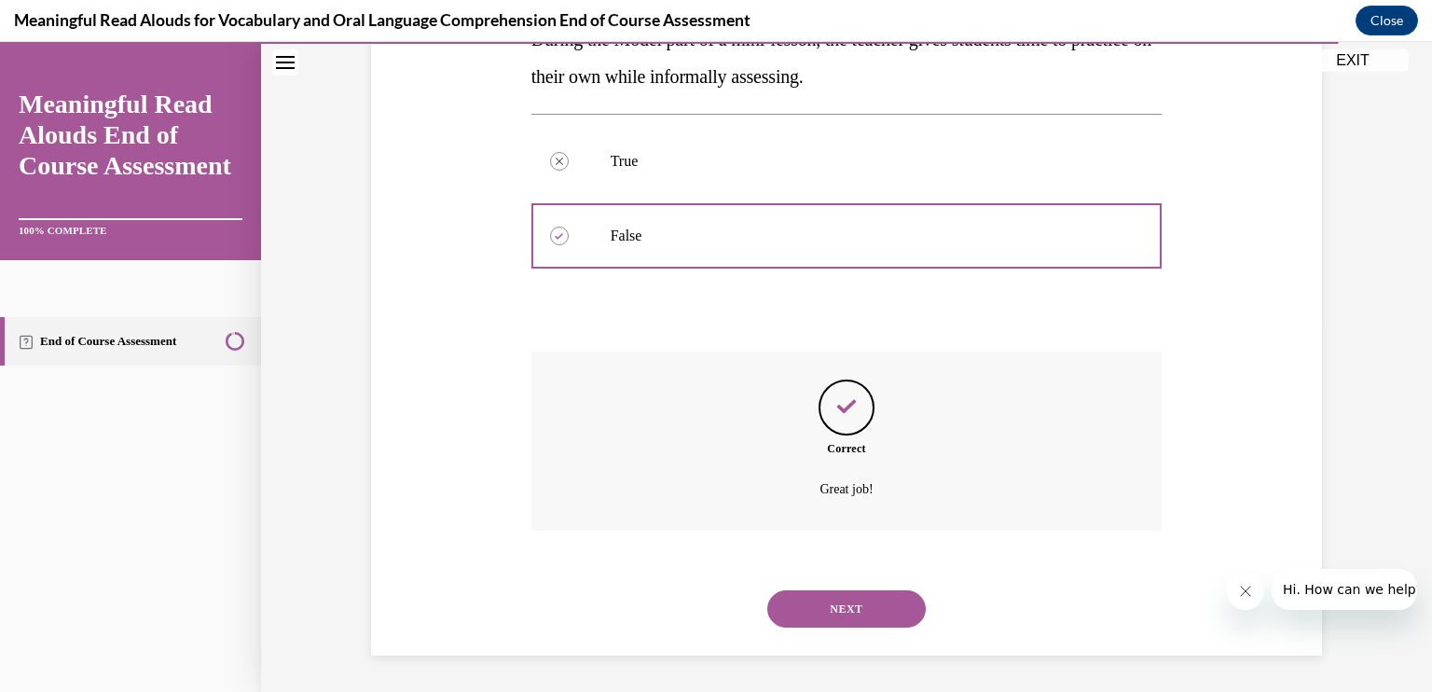
click at [822, 607] on button "NEXT" at bounding box center [847, 608] width 159 height 37
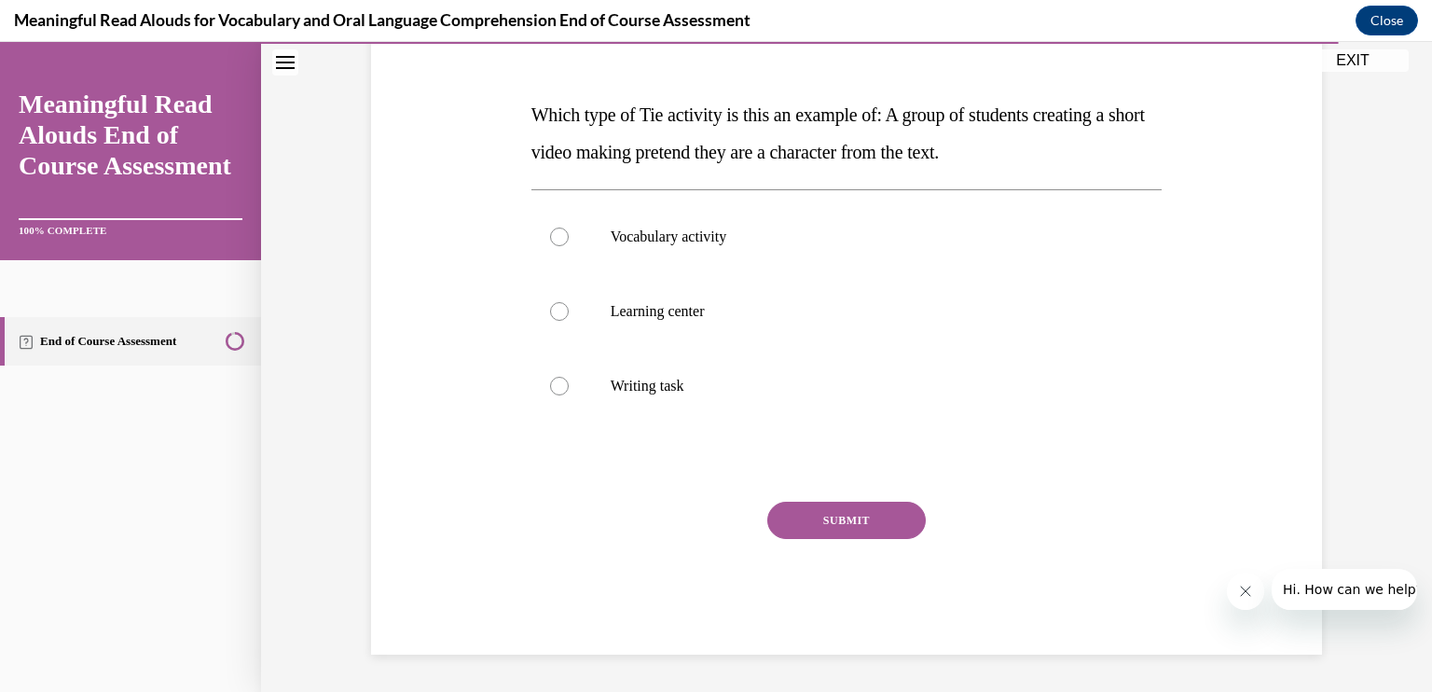
scroll to position [207, 0]
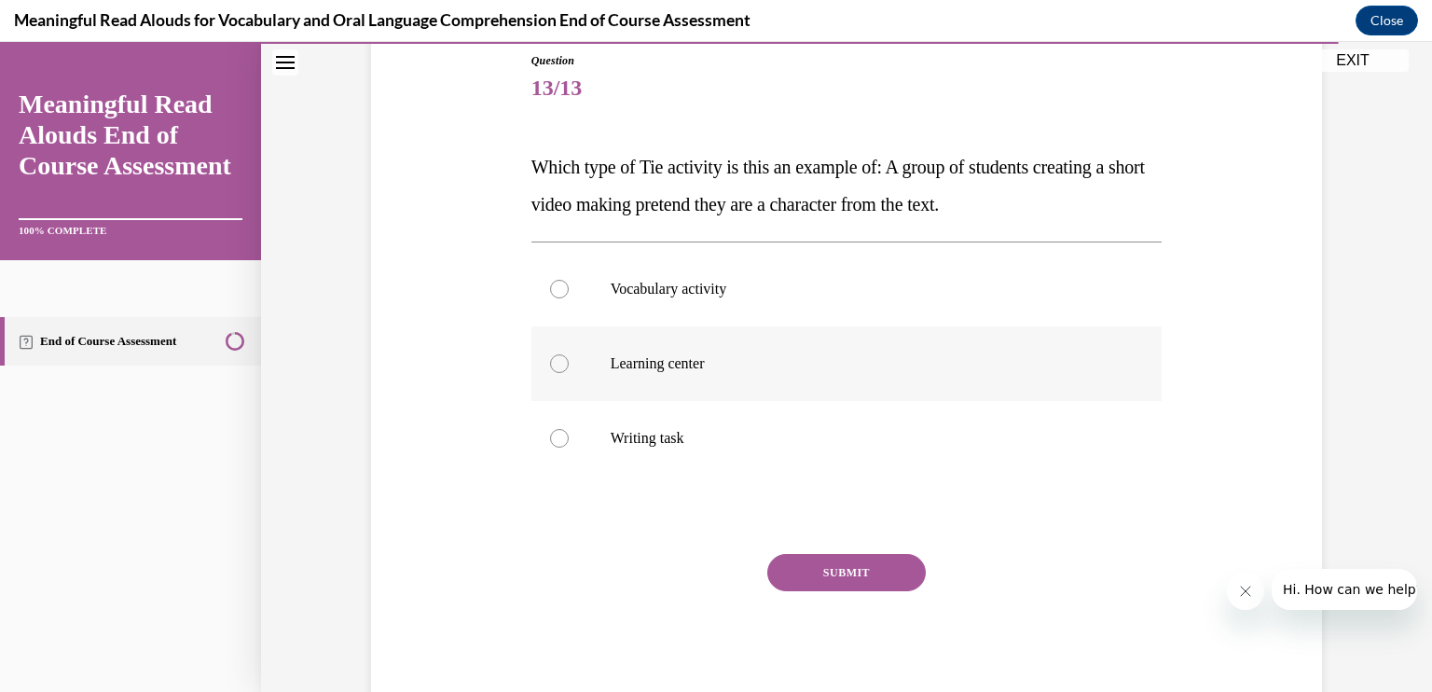
click at [605, 373] on label "Learning center" at bounding box center [847, 363] width 631 height 75
click at [569, 373] on input "Learning center" at bounding box center [559, 363] width 19 height 19
radio input "true"
click at [812, 566] on button "SUBMIT" at bounding box center [847, 572] width 159 height 37
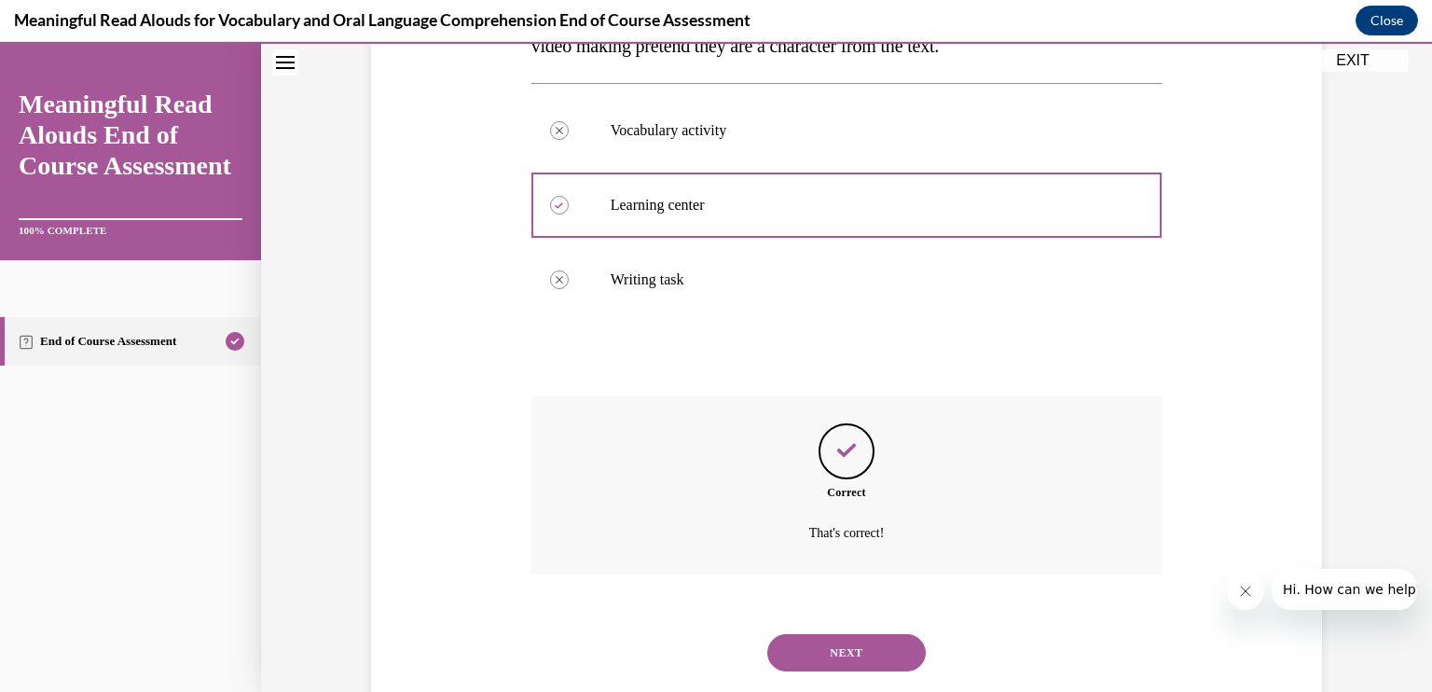
scroll to position [409, 0]
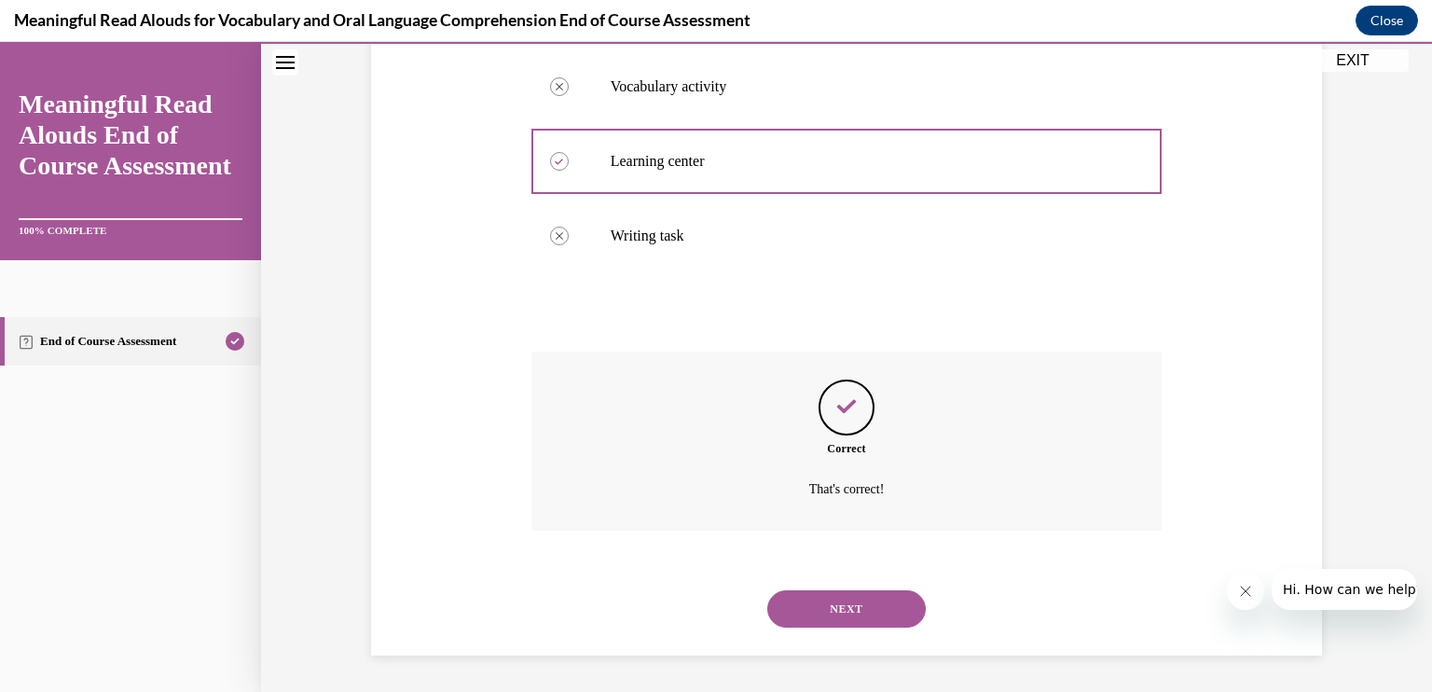
click at [838, 609] on button "NEXT" at bounding box center [847, 608] width 159 height 37
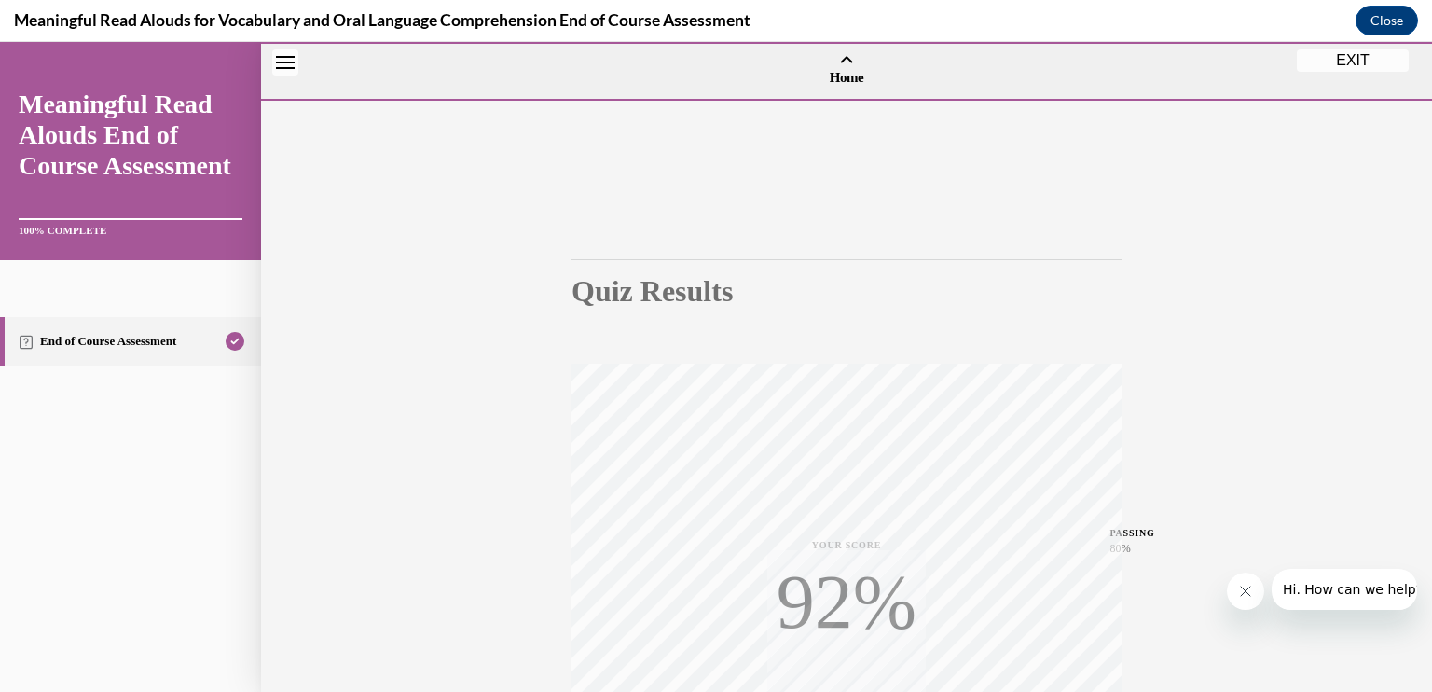
scroll to position [305, 0]
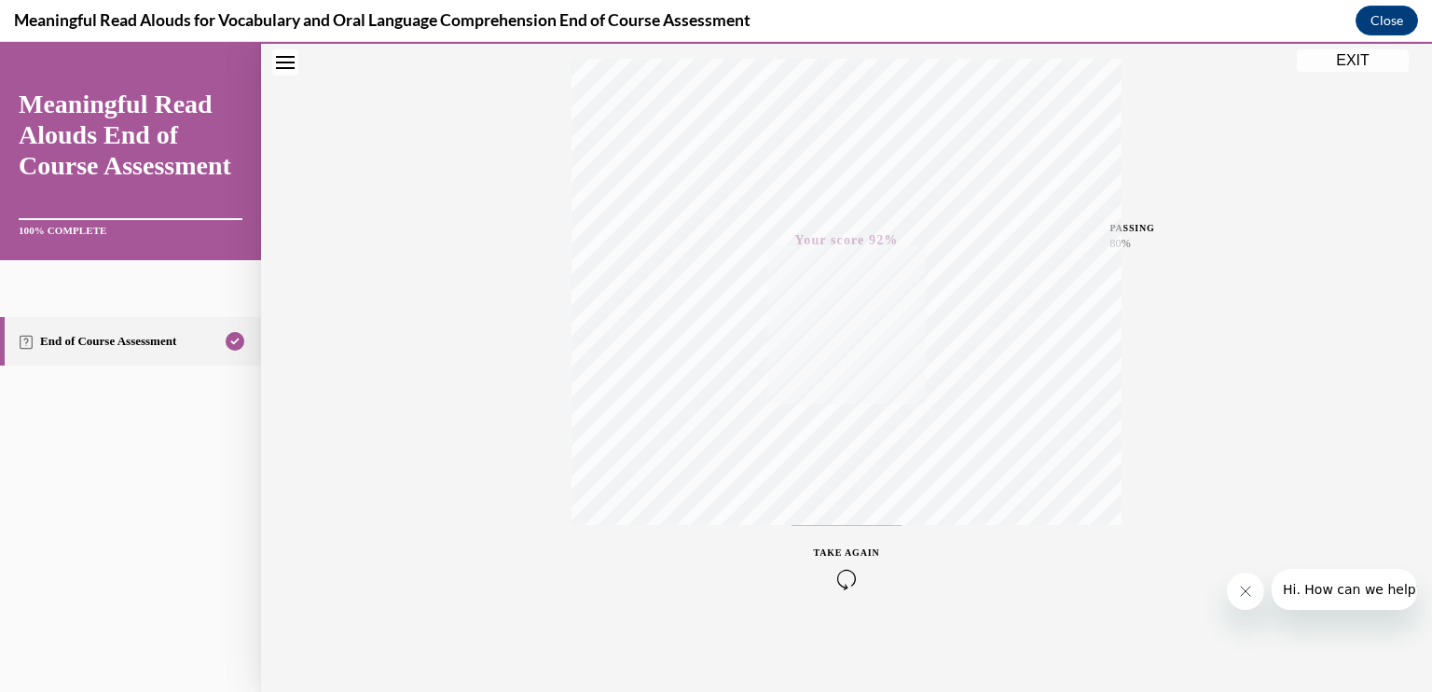
click at [1358, 55] on button "EXIT" at bounding box center [1353, 60] width 112 height 22
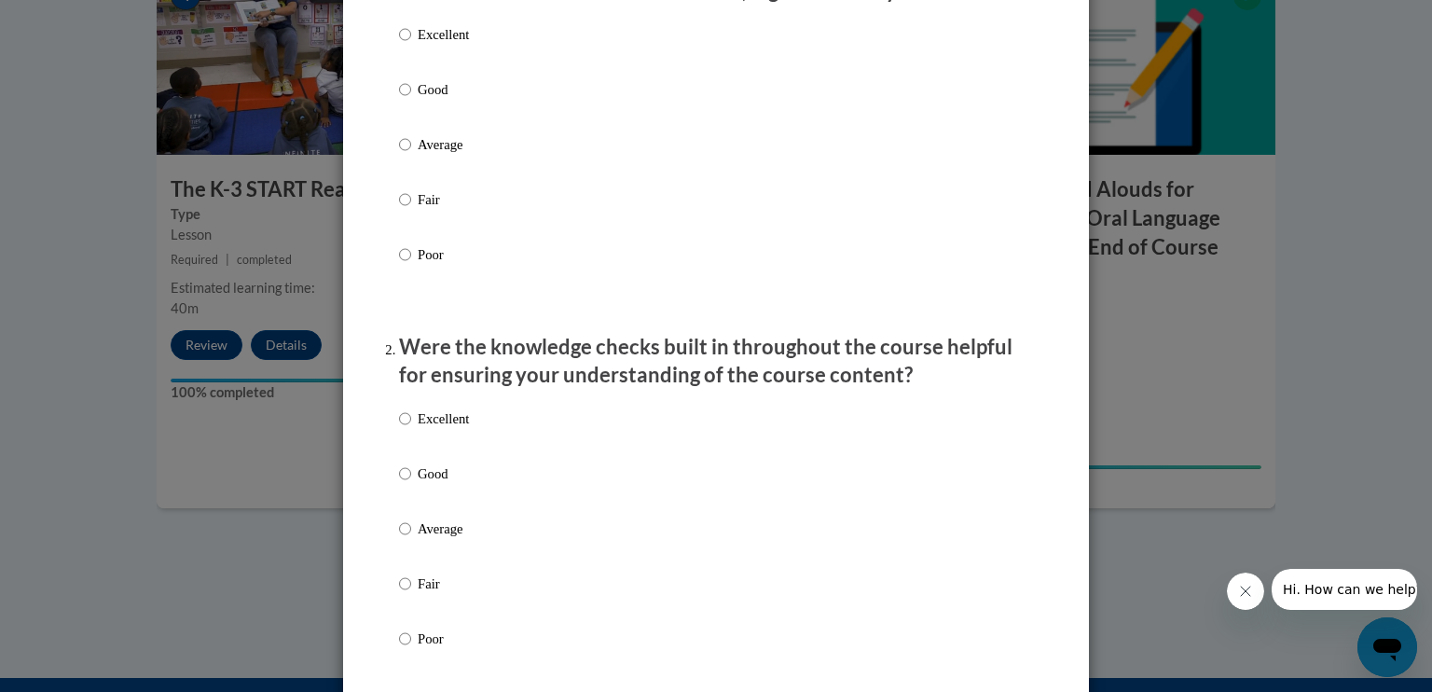
scroll to position [0, 0]
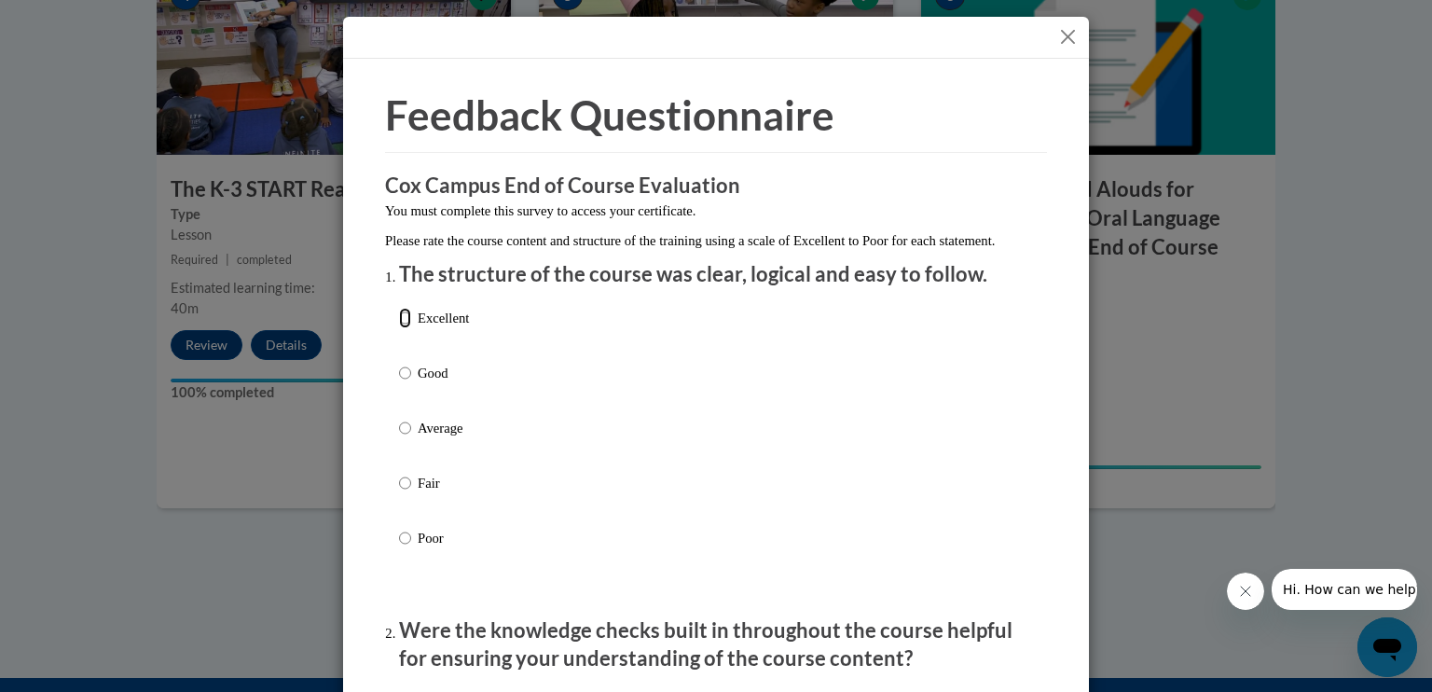
click at [399, 328] on input "Excellent" at bounding box center [405, 318] width 12 height 21
radio input "true"
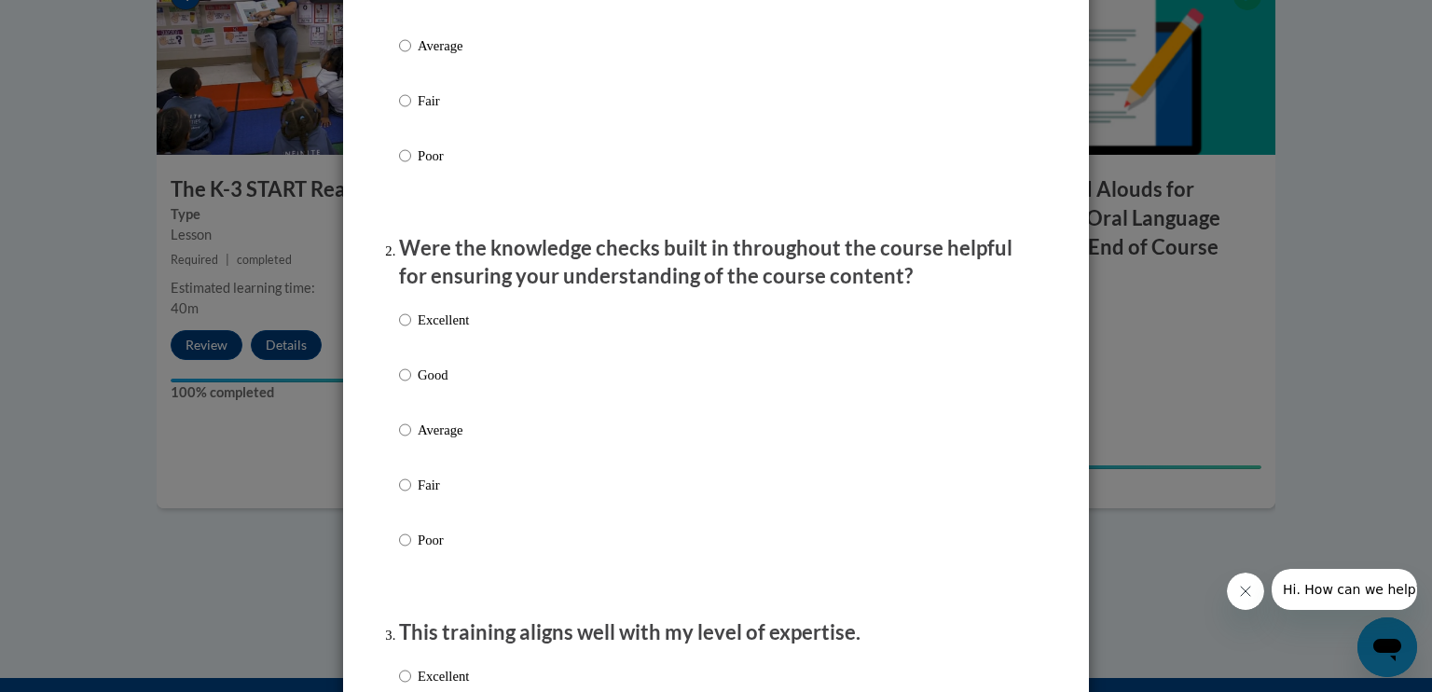
scroll to position [384, 0]
click at [399, 328] on input "Excellent" at bounding box center [405, 318] width 12 height 21
radio input "true"
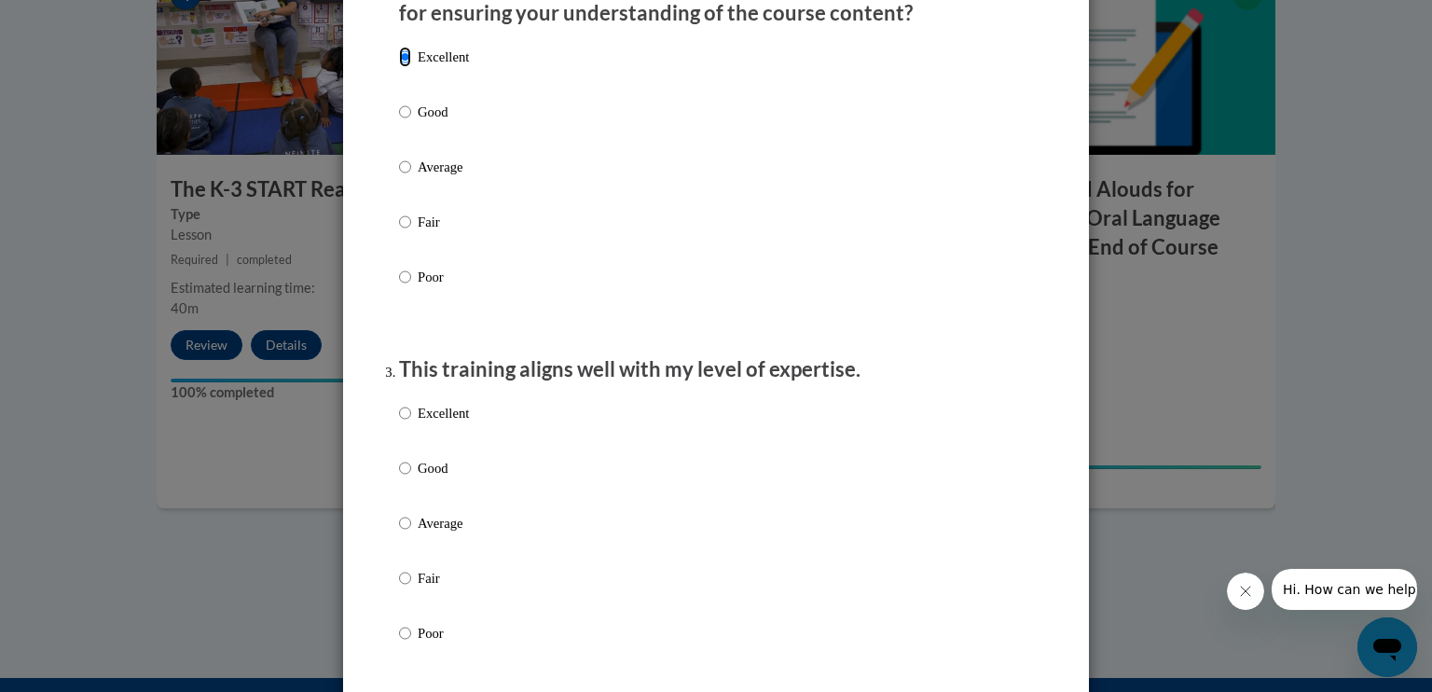
scroll to position [657, 0]
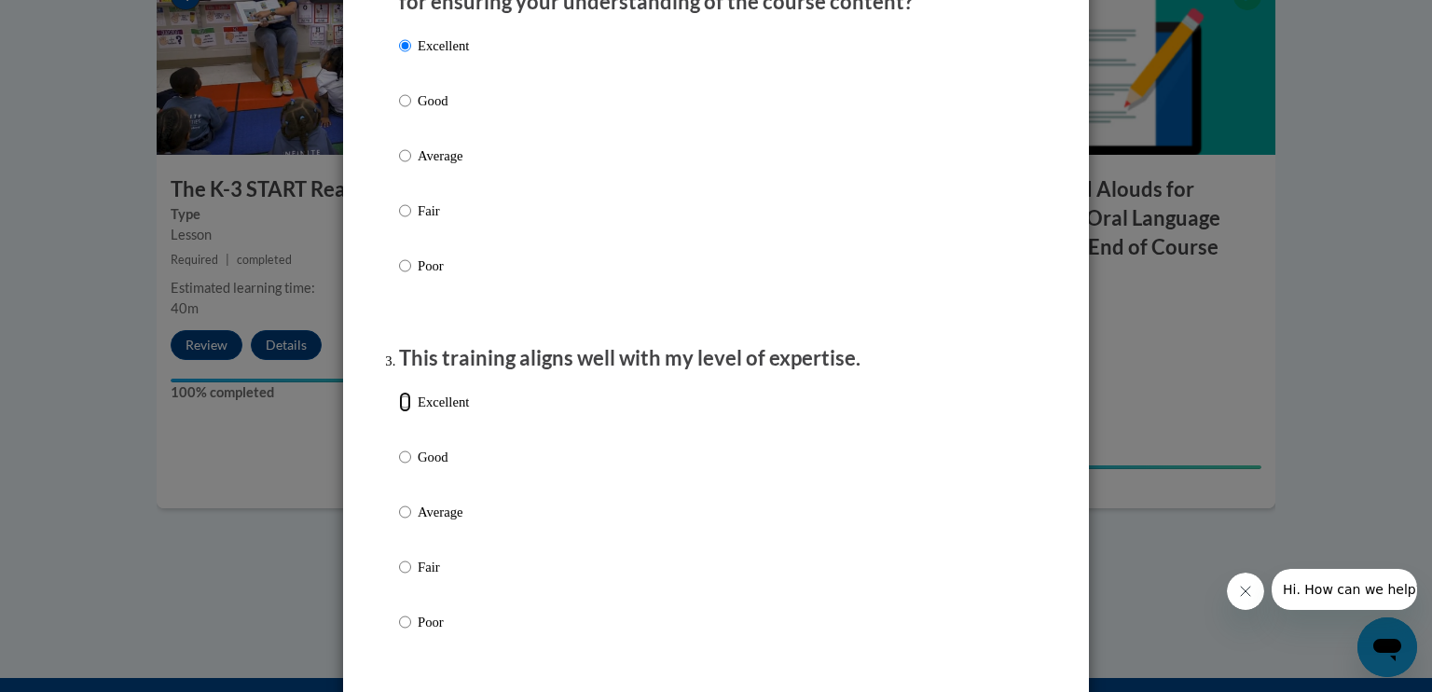
click at [399, 412] on input "Excellent" at bounding box center [405, 402] width 12 height 21
radio input "true"
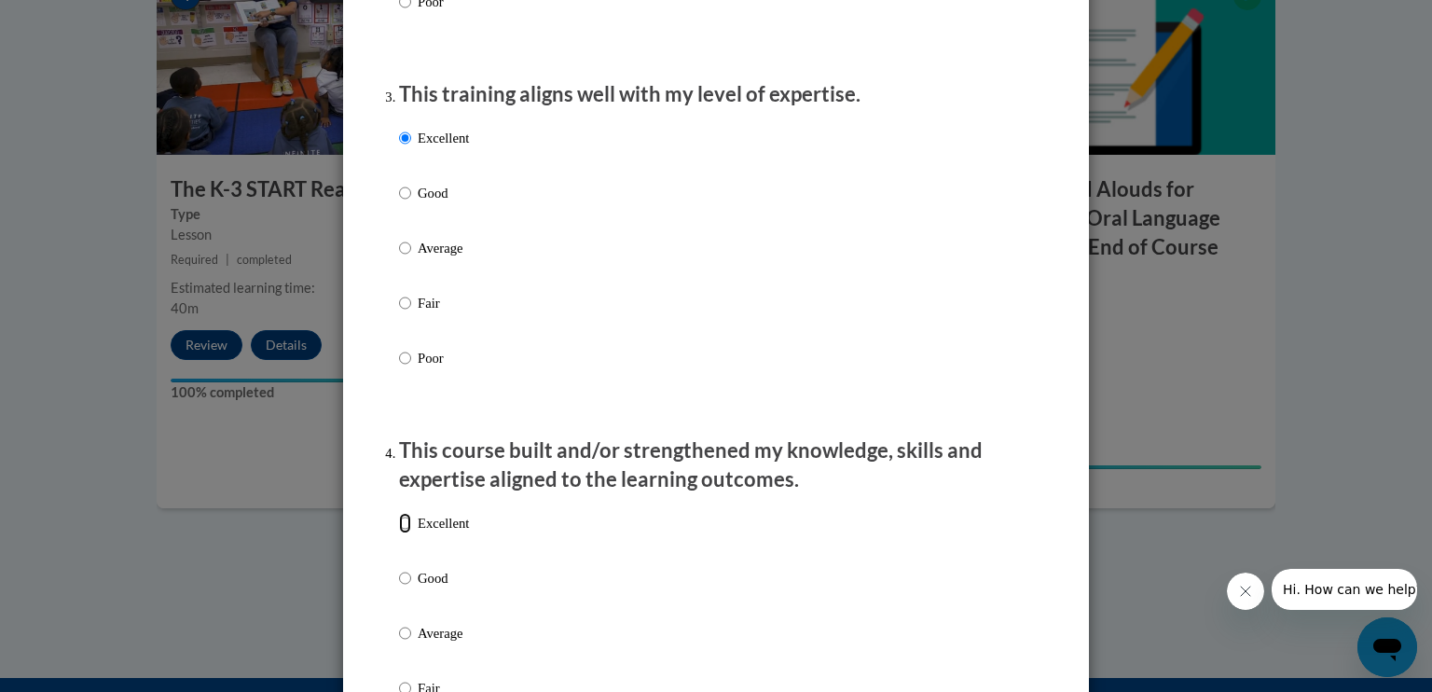
click at [402, 533] on input "Excellent" at bounding box center [405, 523] width 12 height 21
radio input "true"
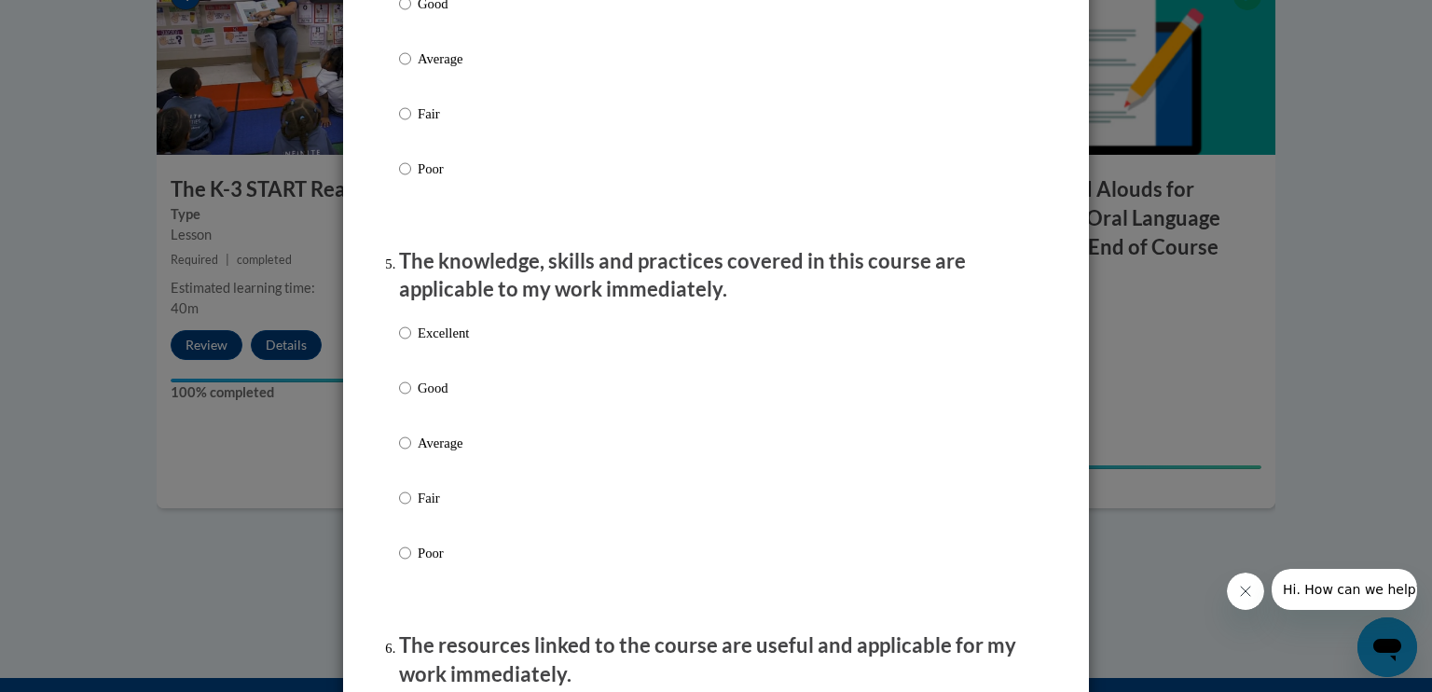
scroll to position [1565, 0]
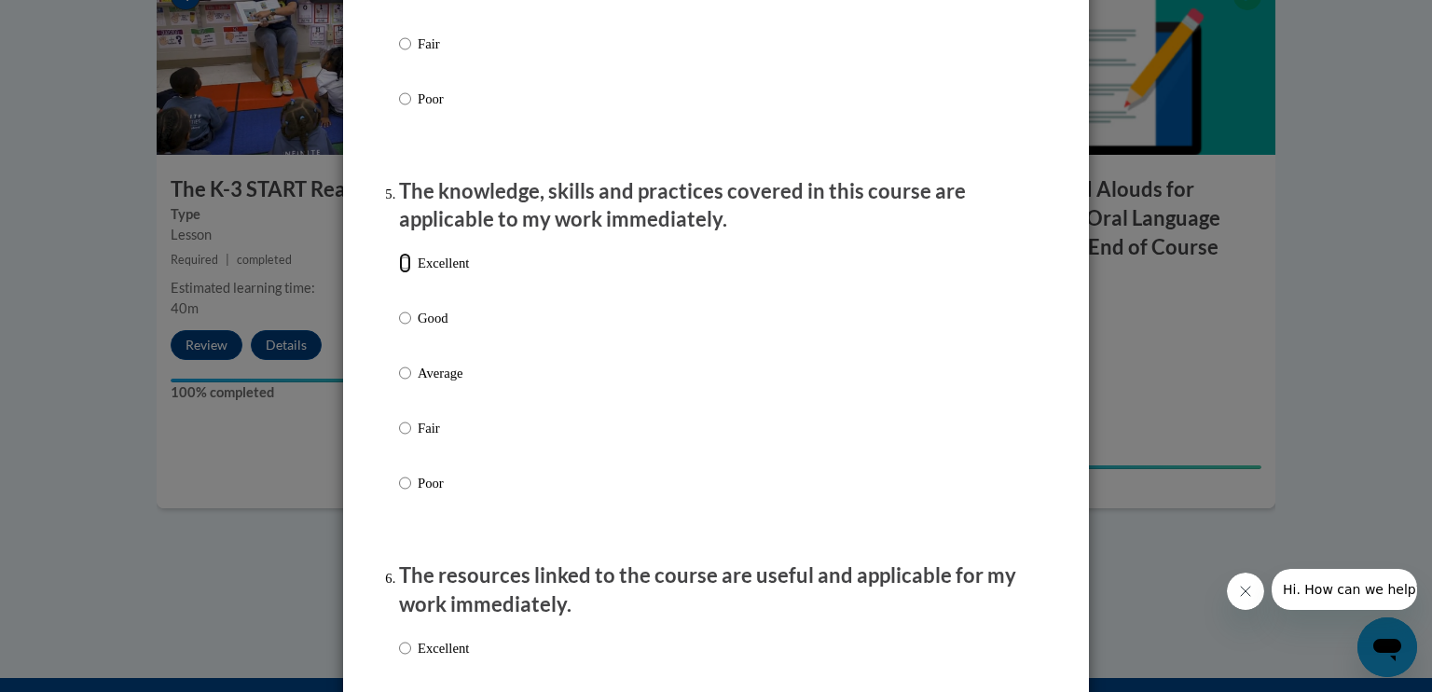
click at [399, 273] on input "Excellent" at bounding box center [405, 263] width 12 height 21
radio input "true"
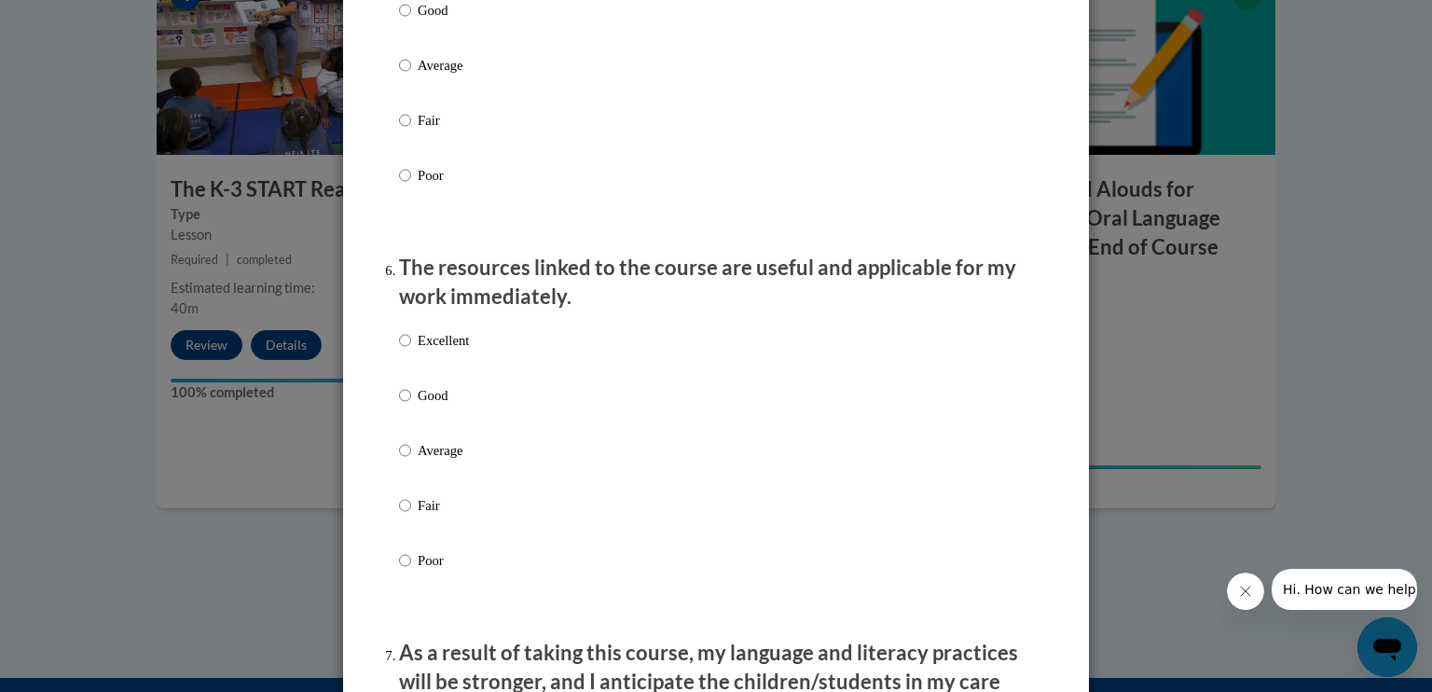
scroll to position [1893, 0]
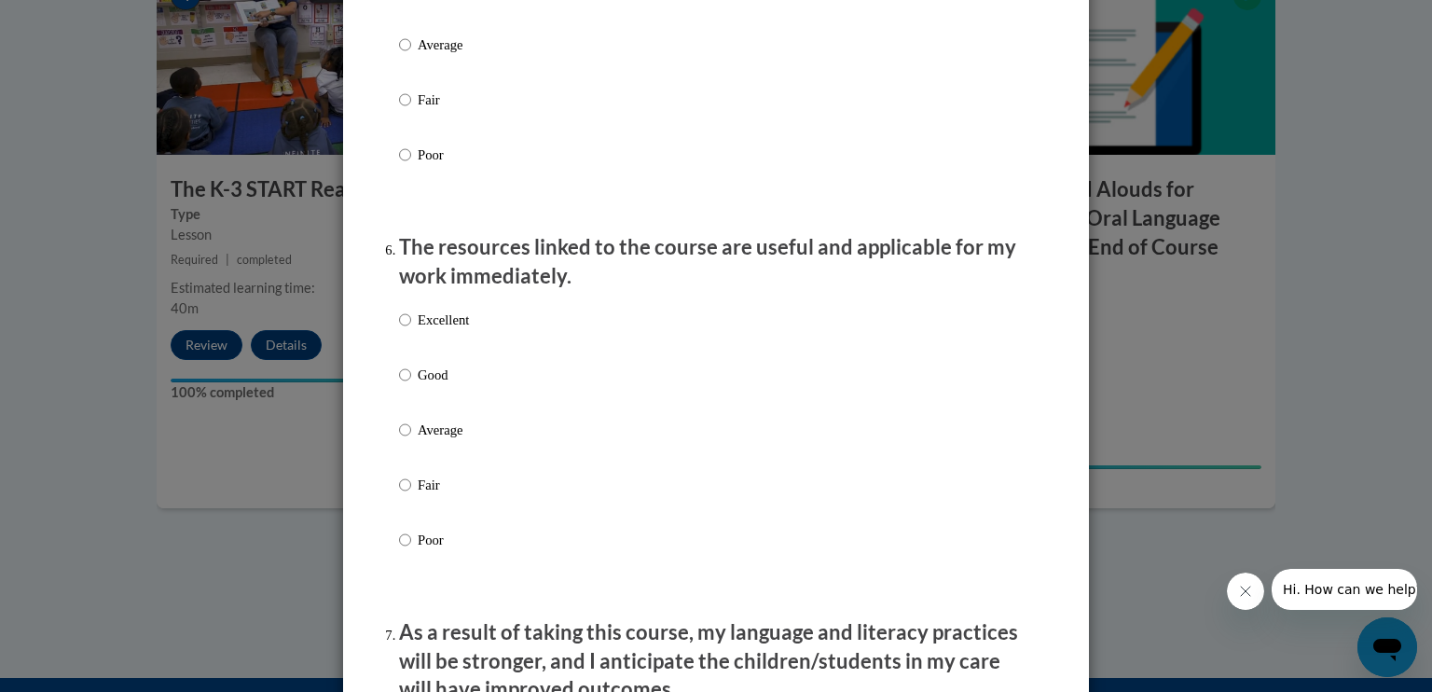
click at [433, 330] on p "Excellent" at bounding box center [443, 320] width 51 height 21
click at [411, 330] on input "Excellent" at bounding box center [405, 320] width 12 height 21
radio input "true"
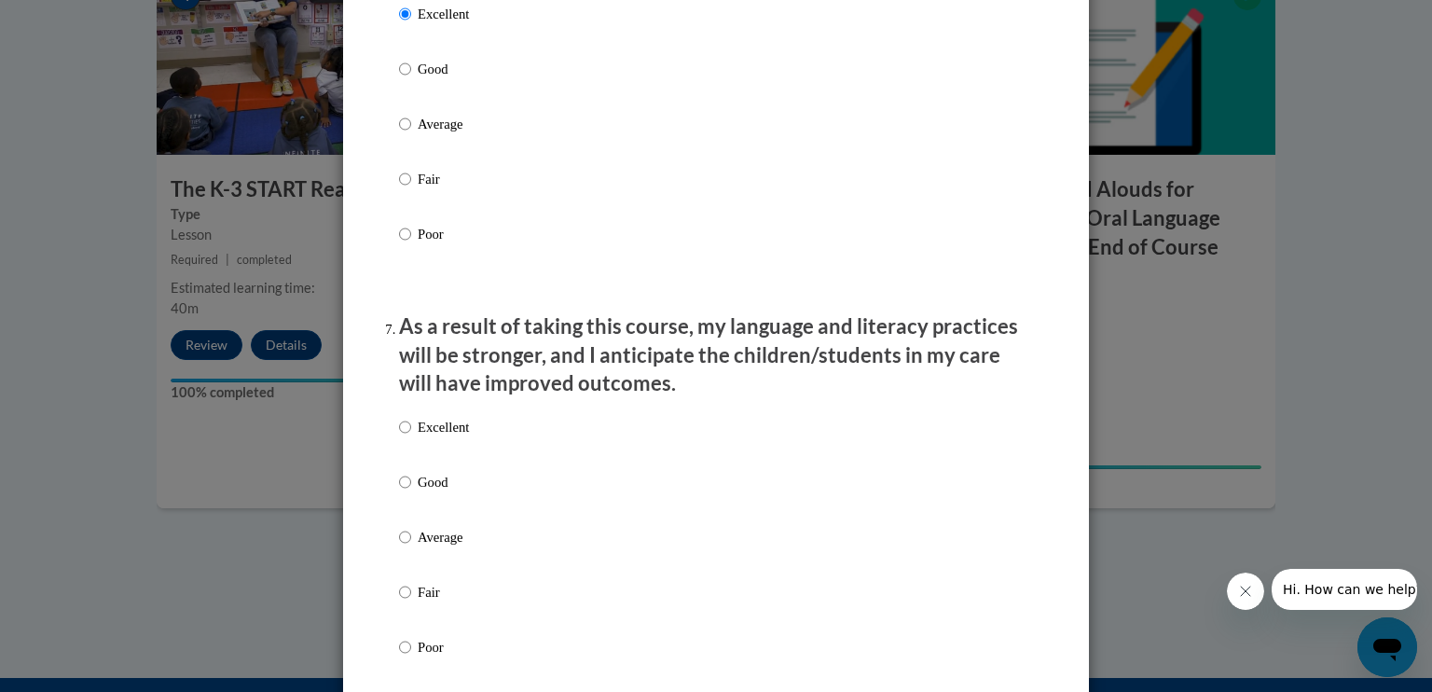
click at [409, 439] on label "Excellent" at bounding box center [434, 442] width 70 height 50
click at [409, 437] on input "Excellent" at bounding box center [405, 427] width 12 height 21
radio input "true"
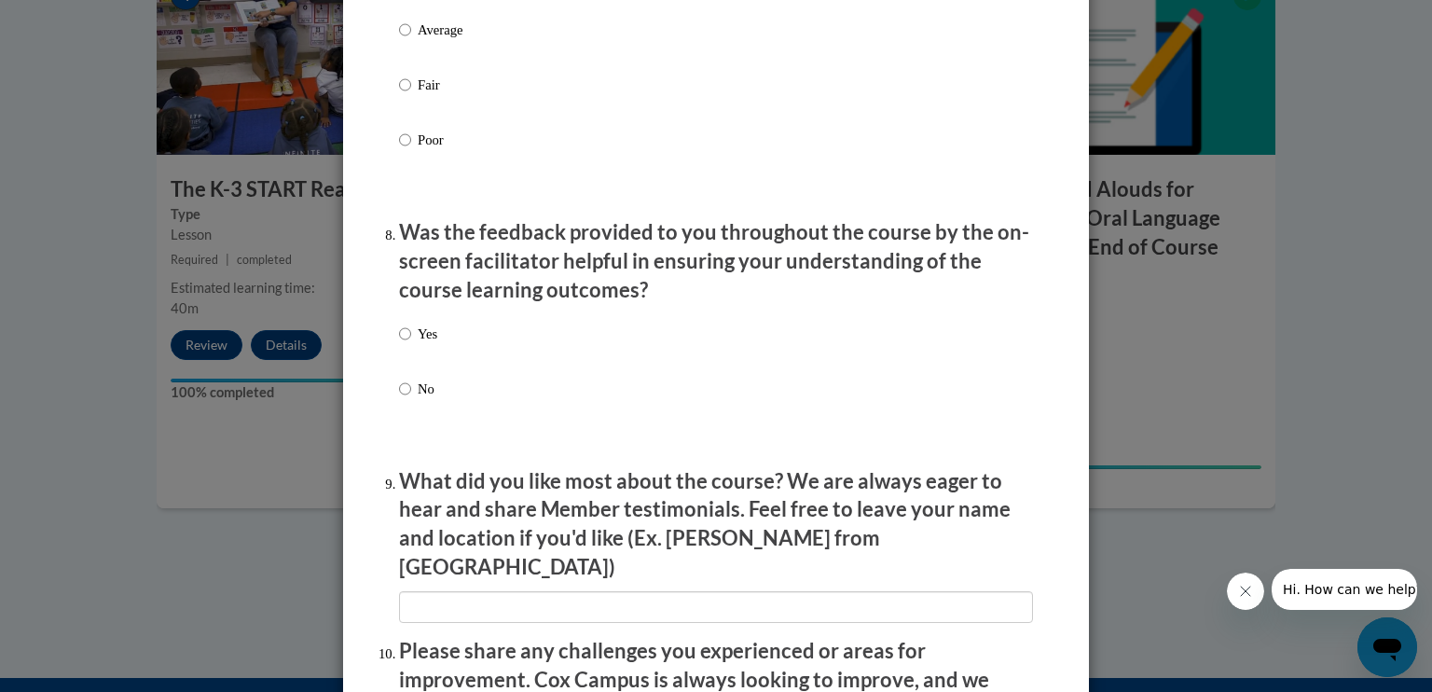
scroll to position [2708, 0]
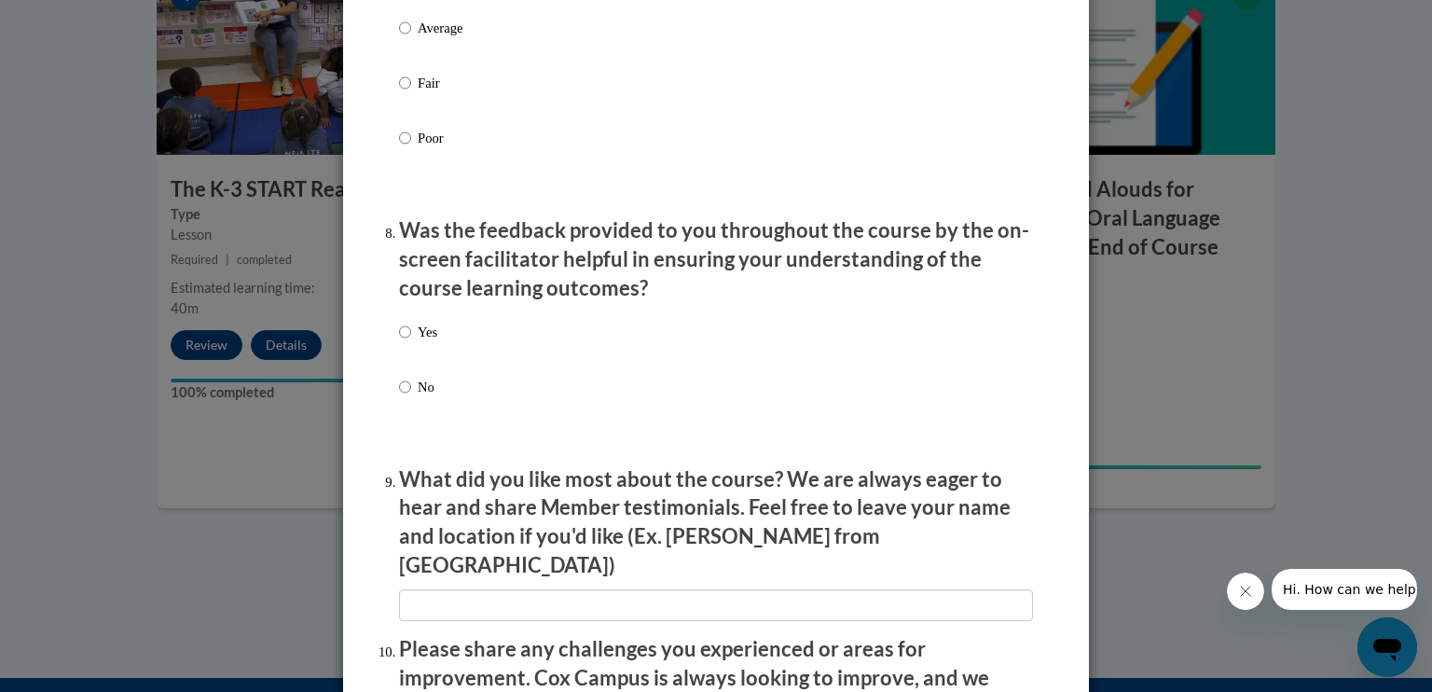
click at [403, 372] on label "Yes" at bounding box center [418, 347] width 38 height 50
click at [403, 342] on input "Yes" at bounding box center [405, 332] width 12 height 21
radio input "true"
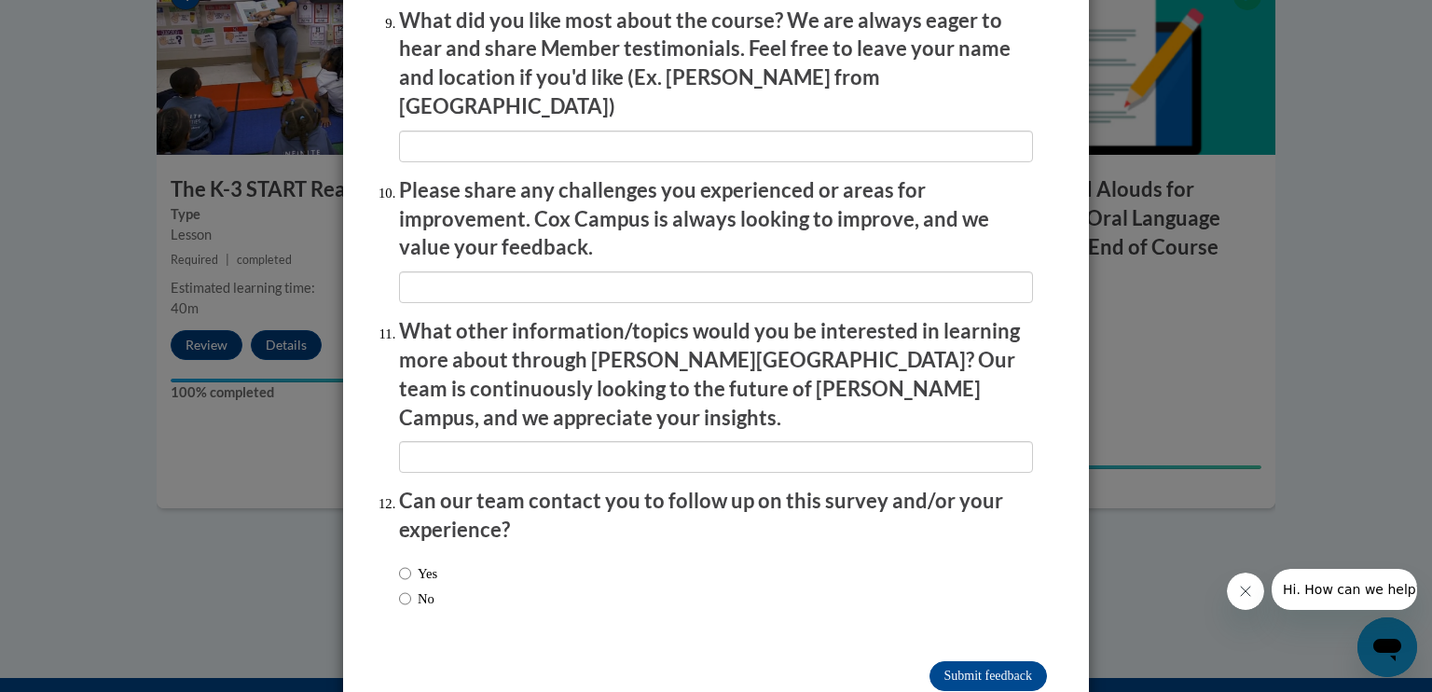
scroll to position [3191, 0]
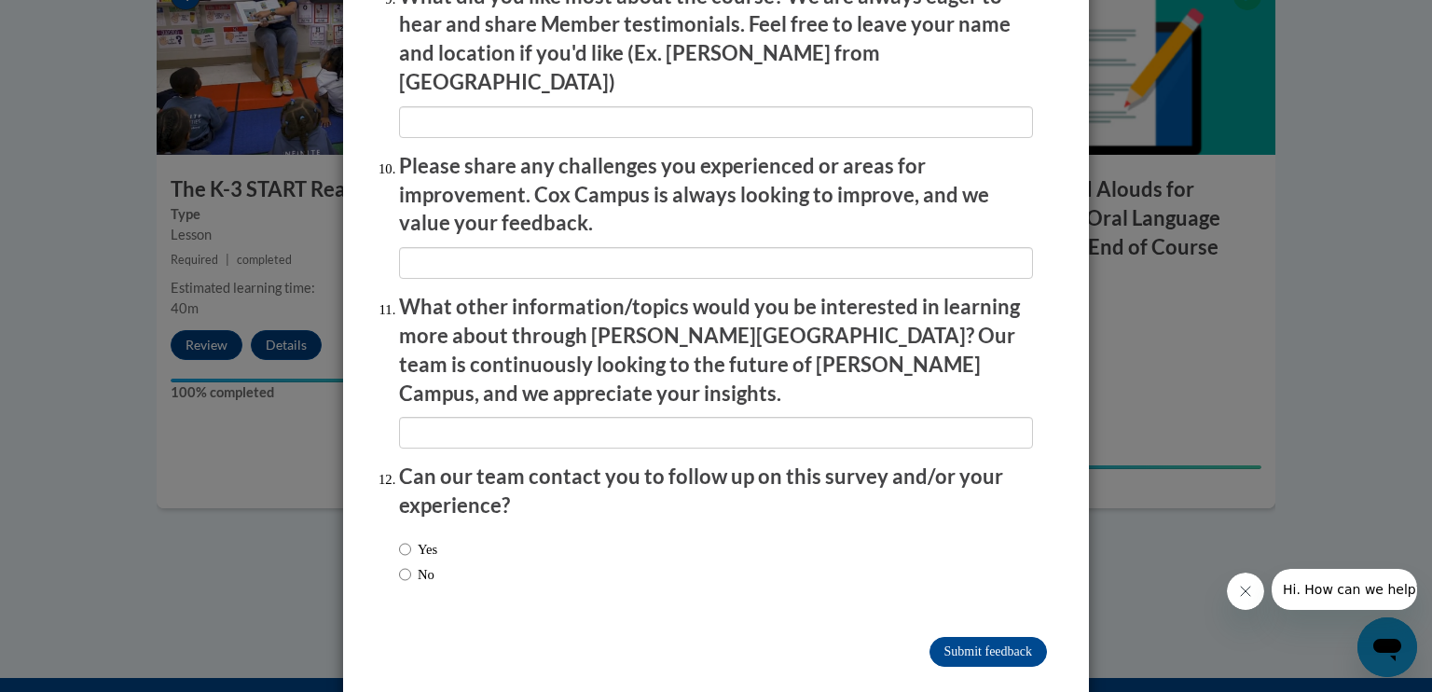
click at [417, 564] on label "No" at bounding box center [416, 574] width 35 height 21
click at [411, 564] on input "No" at bounding box center [405, 574] width 12 height 21
radio input "true"
click at [976, 637] on input "Submit feedback" at bounding box center [989, 652] width 118 height 30
click at [976, 637] on input "Submitting" at bounding box center [989, 652] width 118 height 30
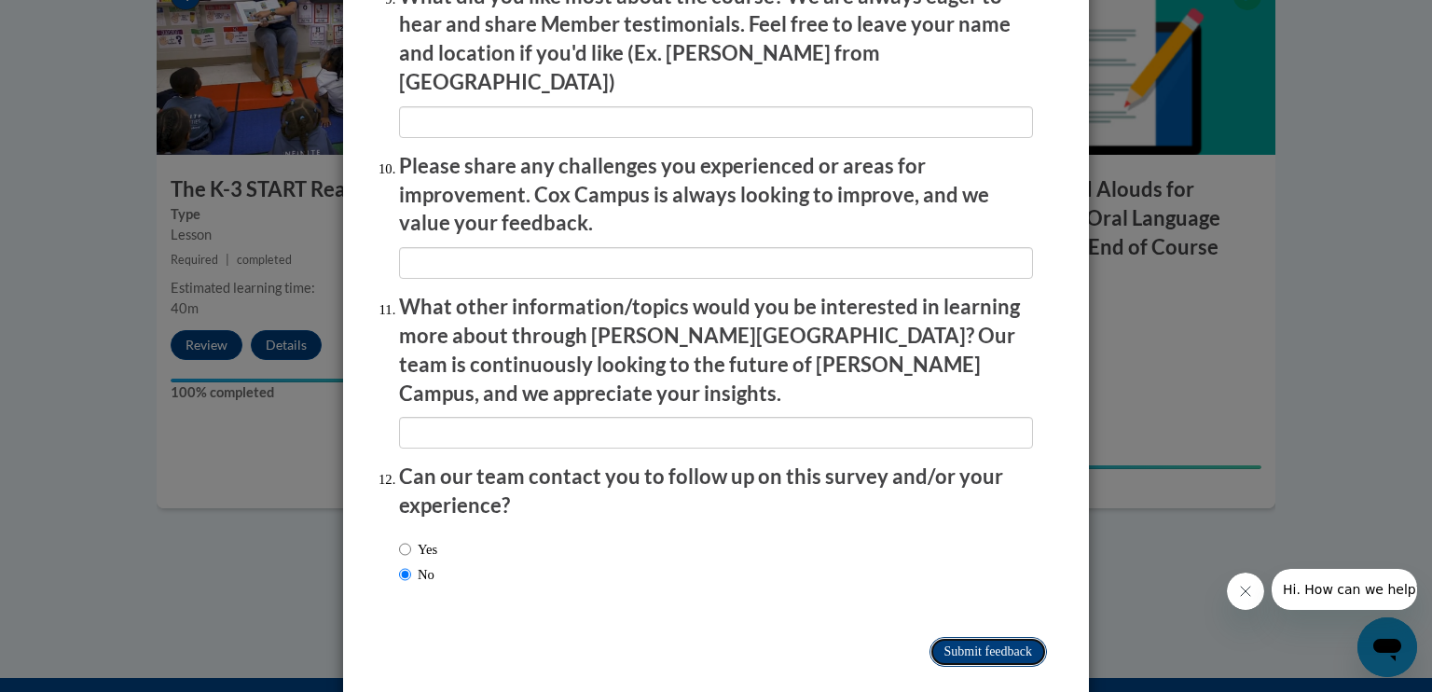
click at [968, 637] on input "Submitting" at bounding box center [989, 652] width 118 height 30
drag, startPoint x: 968, startPoint y: 612, endPoint x: 933, endPoint y: 604, distance: 36.2
click at [933, 637] on input "Submitting" at bounding box center [989, 652] width 118 height 30
click at [988, 637] on input "Submitting" at bounding box center [989, 652] width 118 height 30
click at [976, 637] on input "Submitting" at bounding box center [989, 652] width 118 height 30
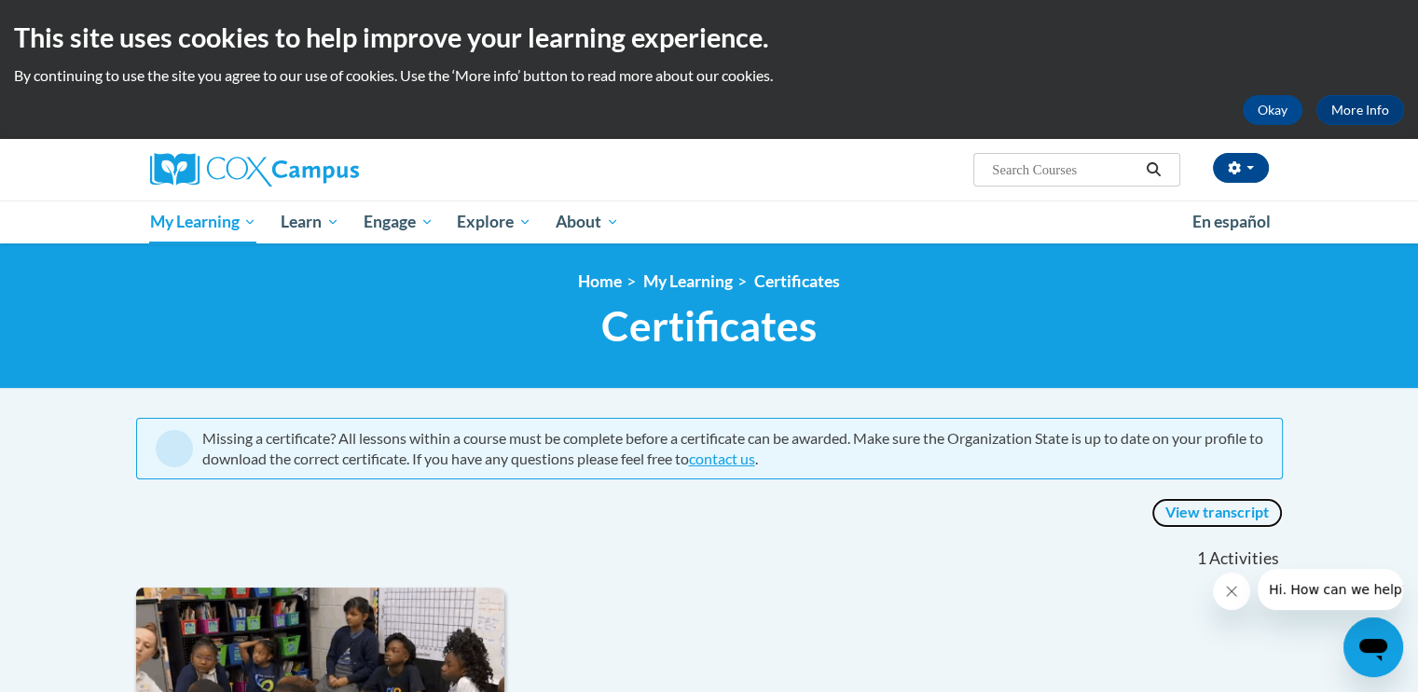
click at [1197, 522] on link "View transcript" at bounding box center [1217, 513] width 131 height 30
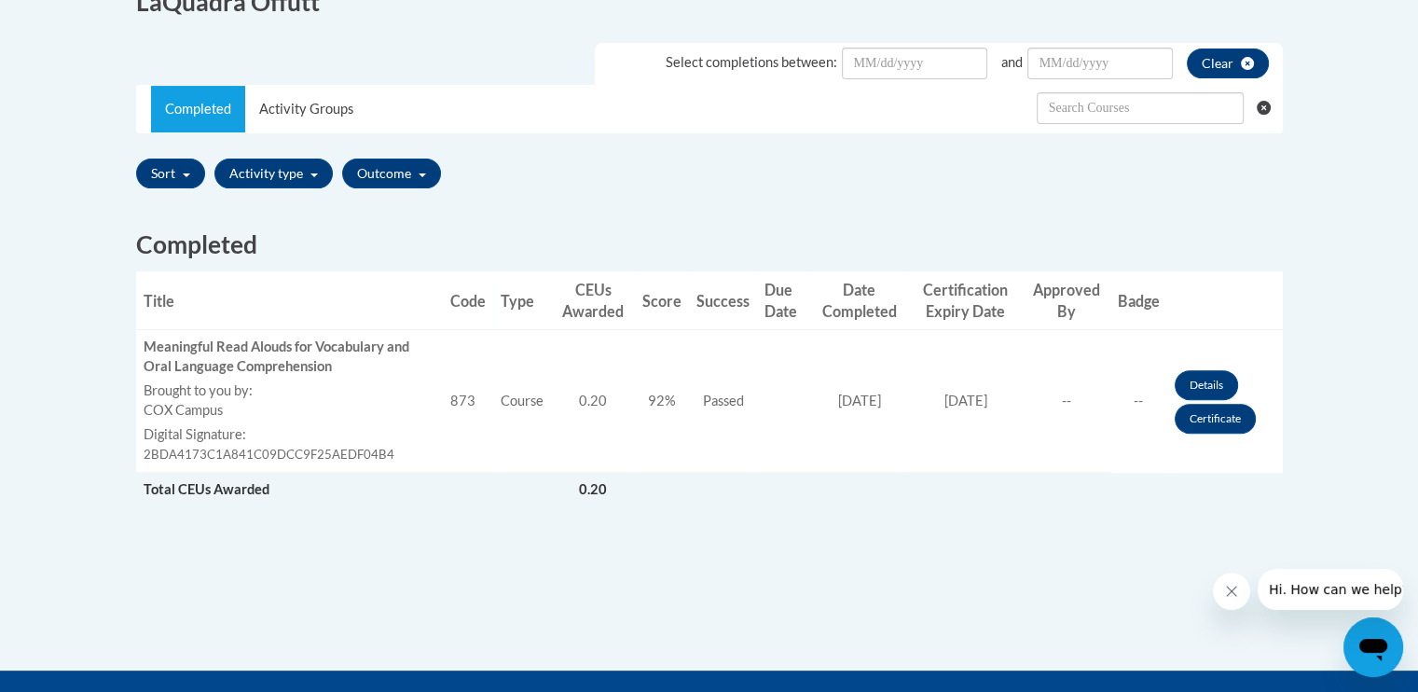
scroll to position [533, 0]
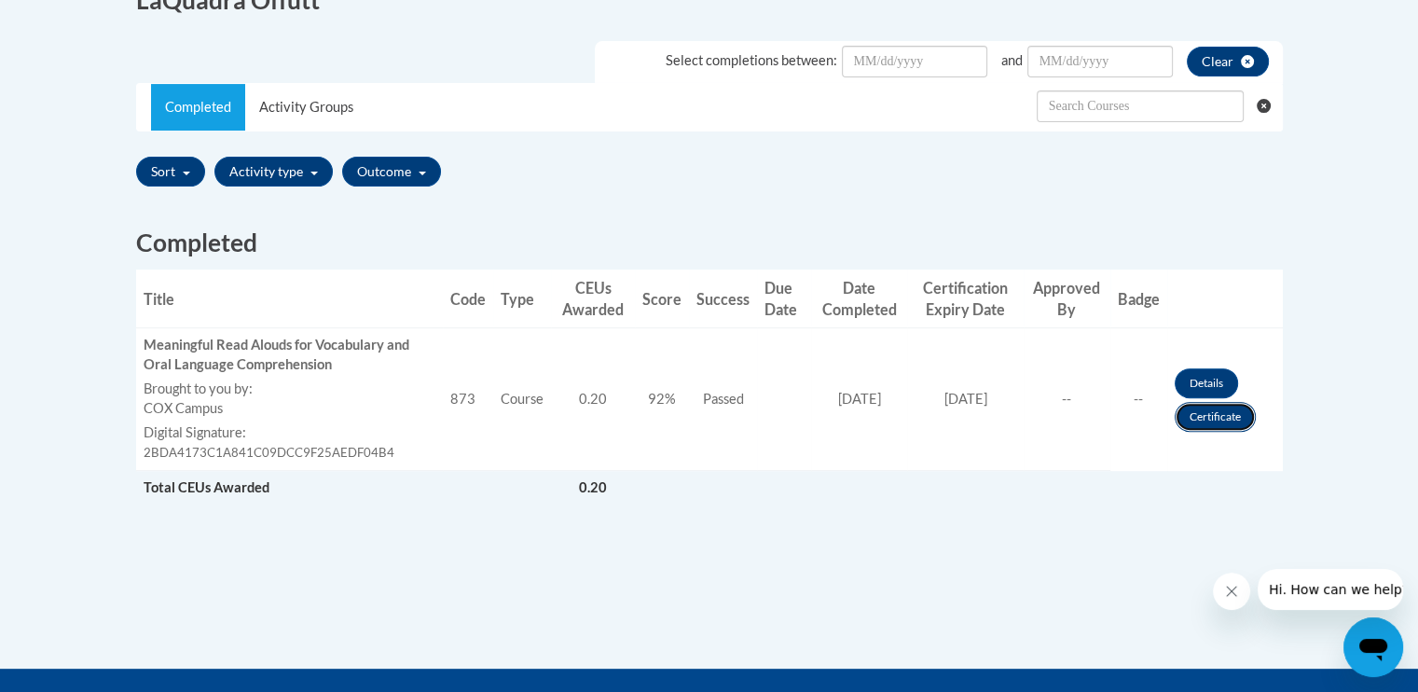
click at [1205, 408] on link "Certificate" at bounding box center [1215, 417] width 81 height 30
click at [1209, 413] on link "Certificate" at bounding box center [1215, 417] width 81 height 30
click at [1183, 385] on link "Details" at bounding box center [1206, 383] width 63 height 30
click at [1223, 414] on link "Certificate" at bounding box center [1215, 417] width 81 height 30
click at [1220, 422] on link "Certificate" at bounding box center [1215, 417] width 81 height 30
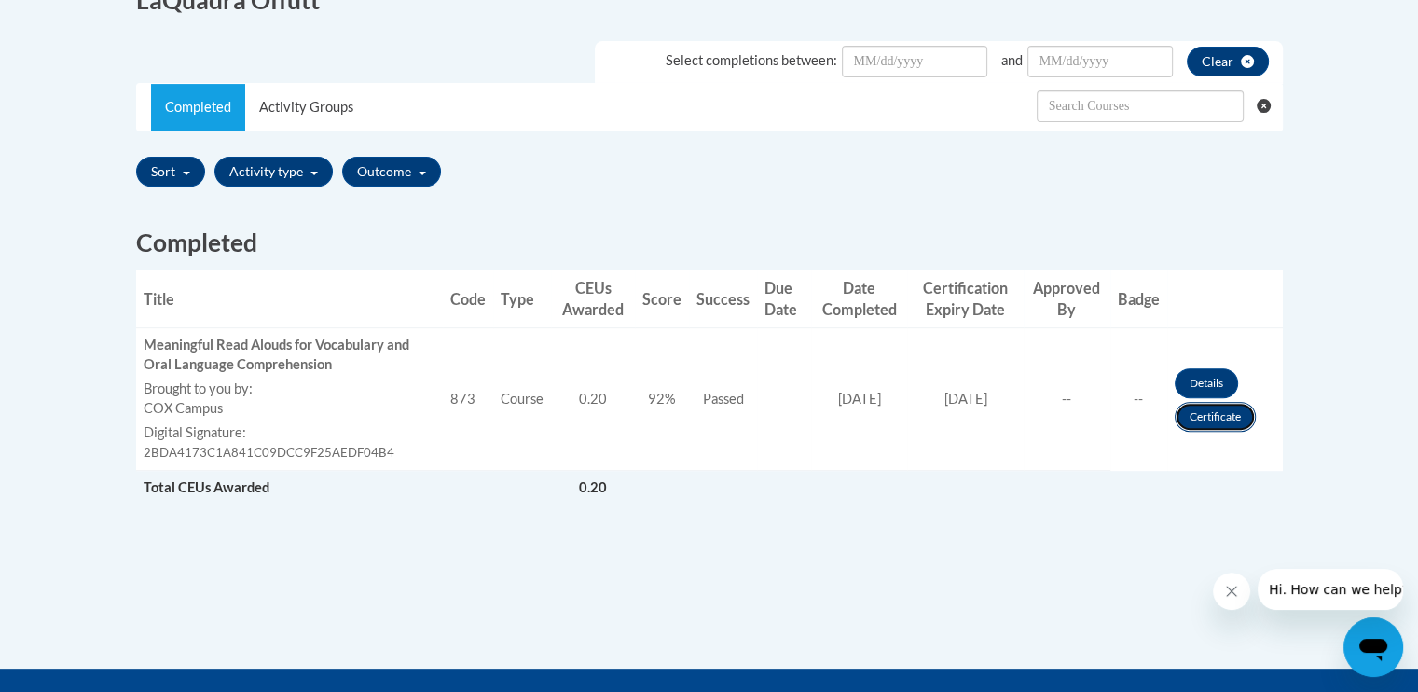
click at [1230, 420] on link "Certificate" at bounding box center [1215, 417] width 81 height 30
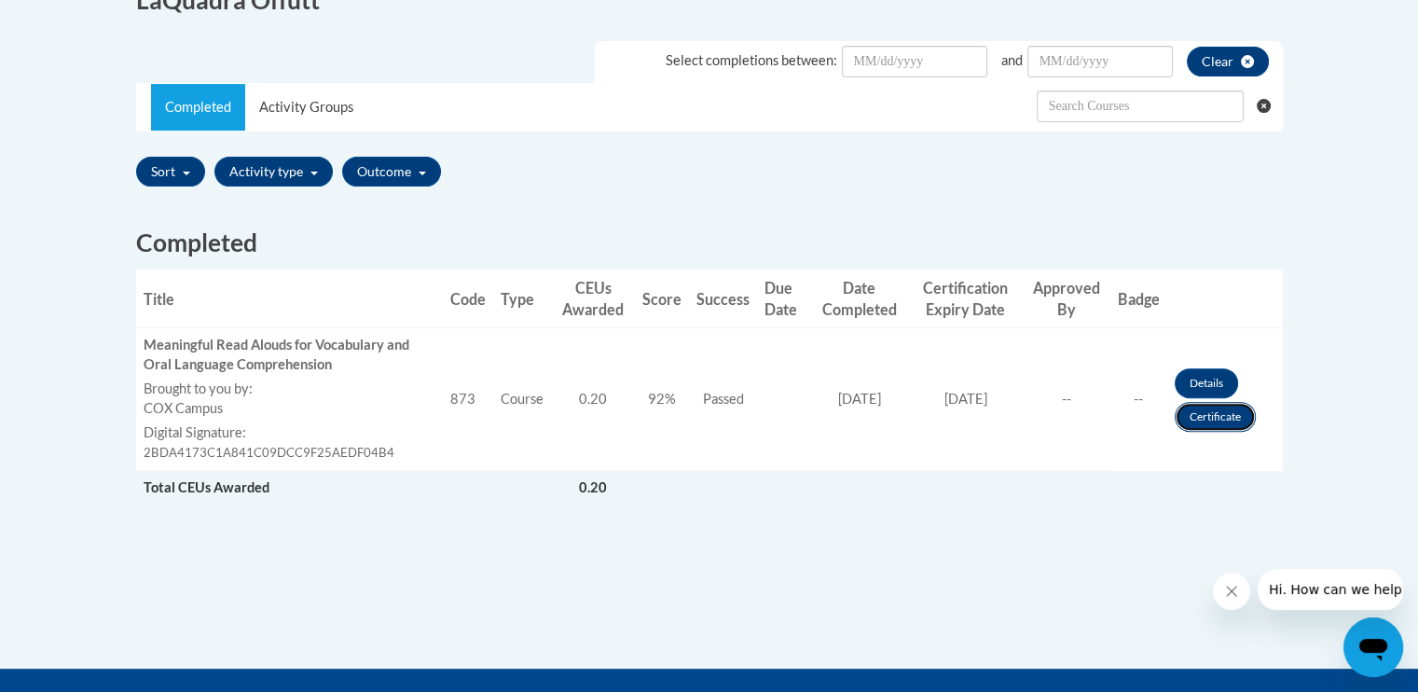
click at [1230, 420] on link "Certificate" at bounding box center [1215, 417] width 81 height 30
click at [1194, 380] on link "Details" at bounding box center [1206, 383] width 63 height 30
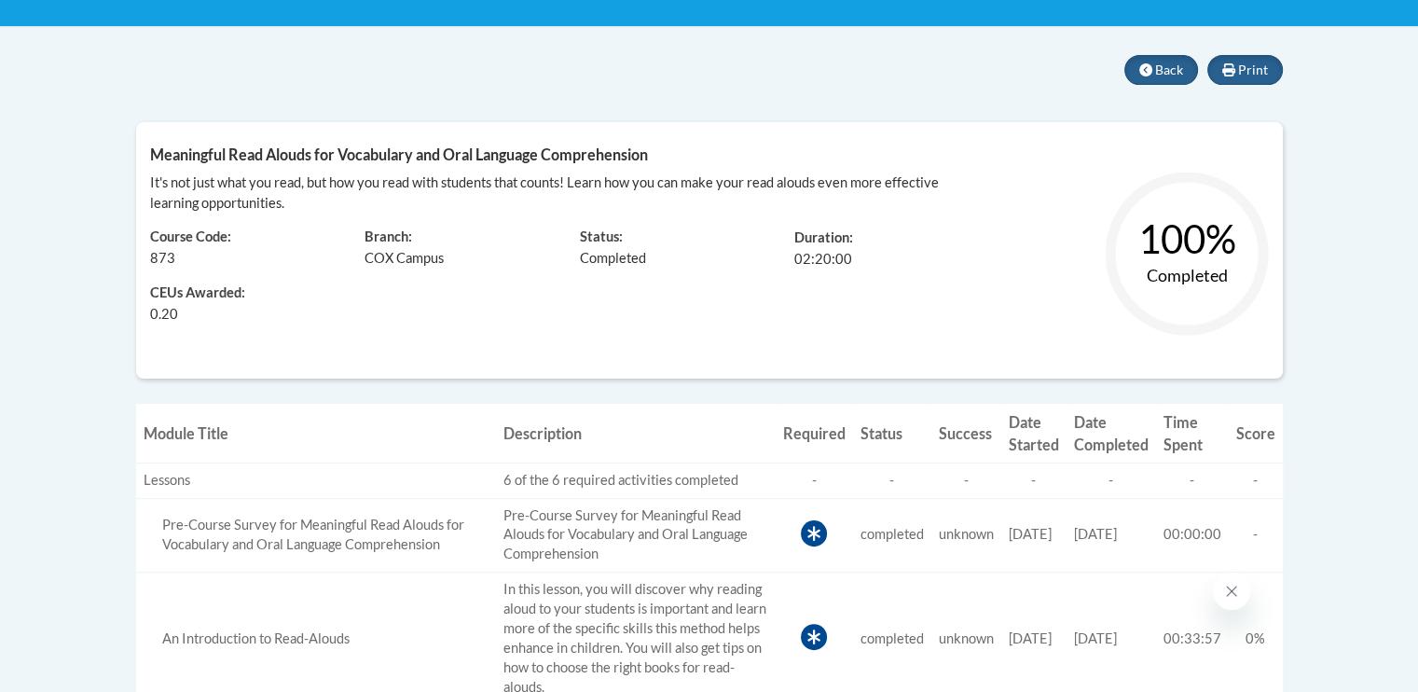
scroll to position [361, 0]
click at [1243, 66] on span "Print" at bounding box center [1254, 70] width 30 height 16
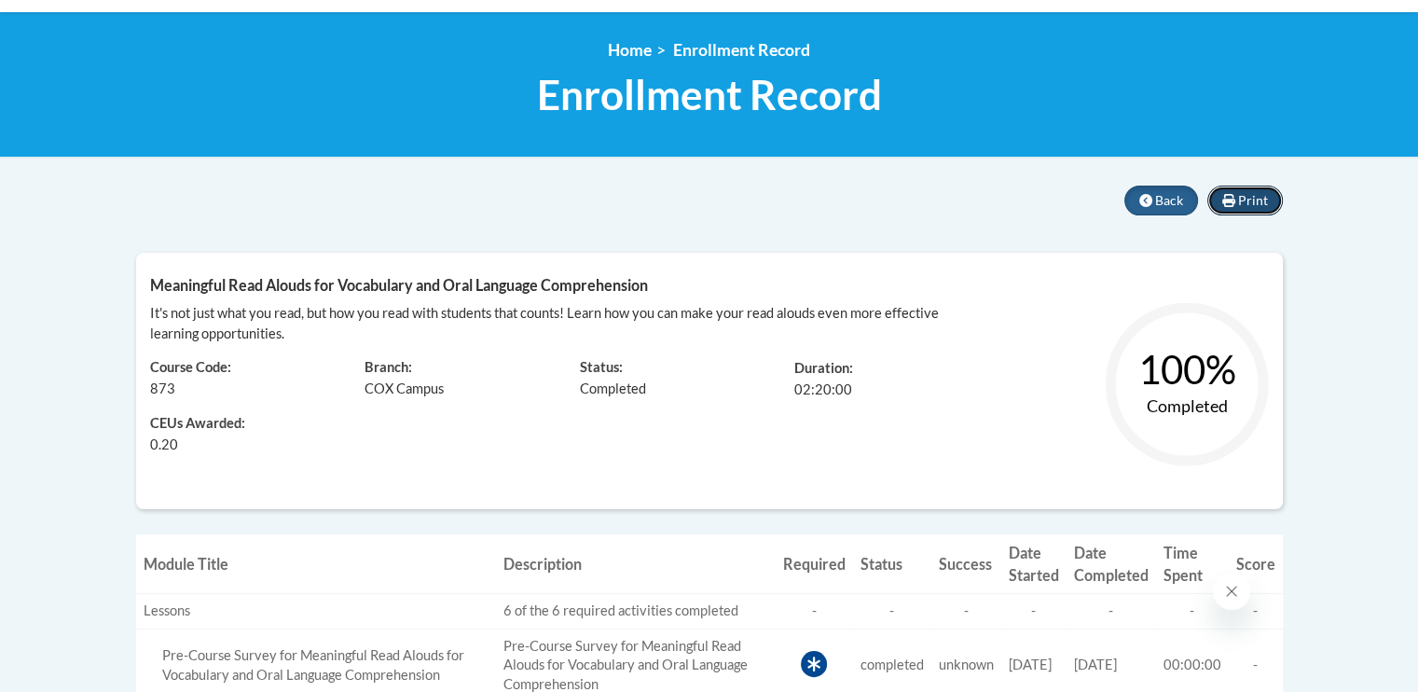
scroll to position [213, 0]
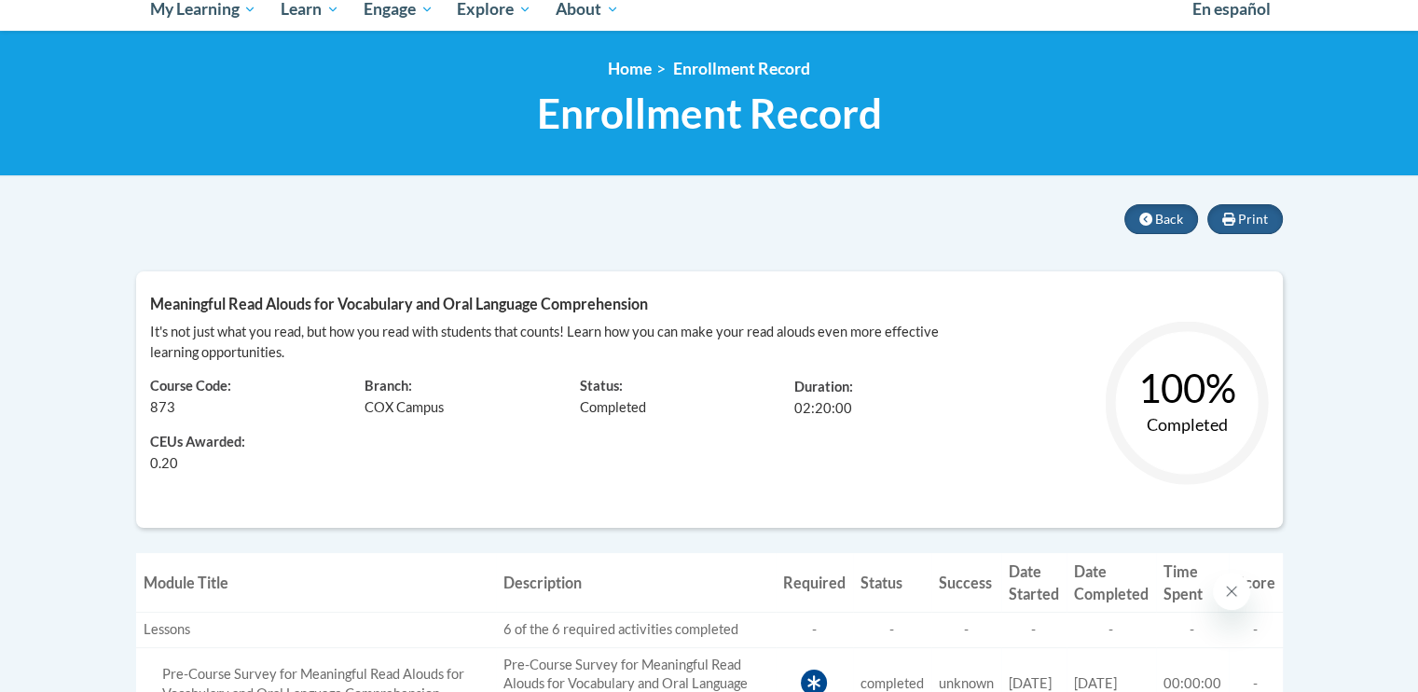
click at [1082, 346] on div "100% Completed" at bounding box center [1139, 418] width 287 height 192
click at [1073, 371] on div "100% Completed" at bounding box center [1139, 418] width 287 height 192
click at [1176, 391] on text "100%" at bounding box center [1187, 388] width 98 height 47
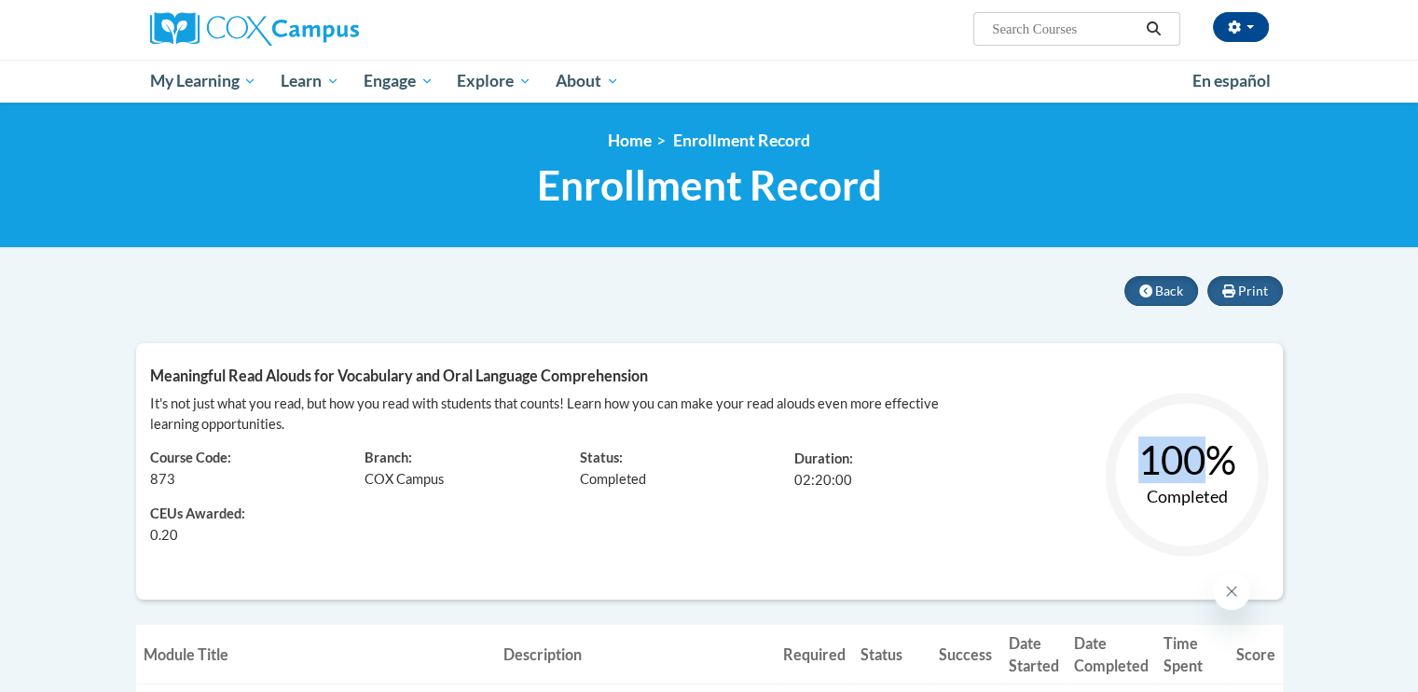
scroll to position [140, 0]
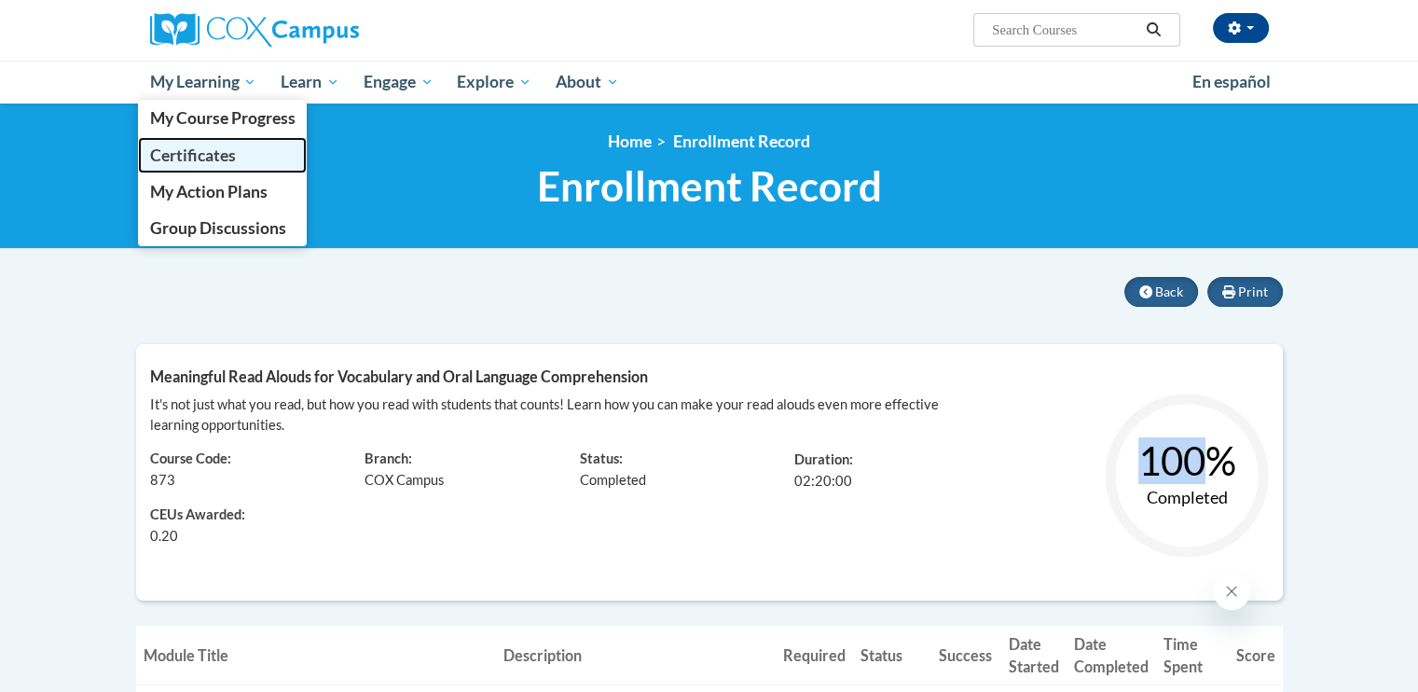
click at [217, 155] on span "Certificates" at bounding box center [192, 155] width 86 height 20
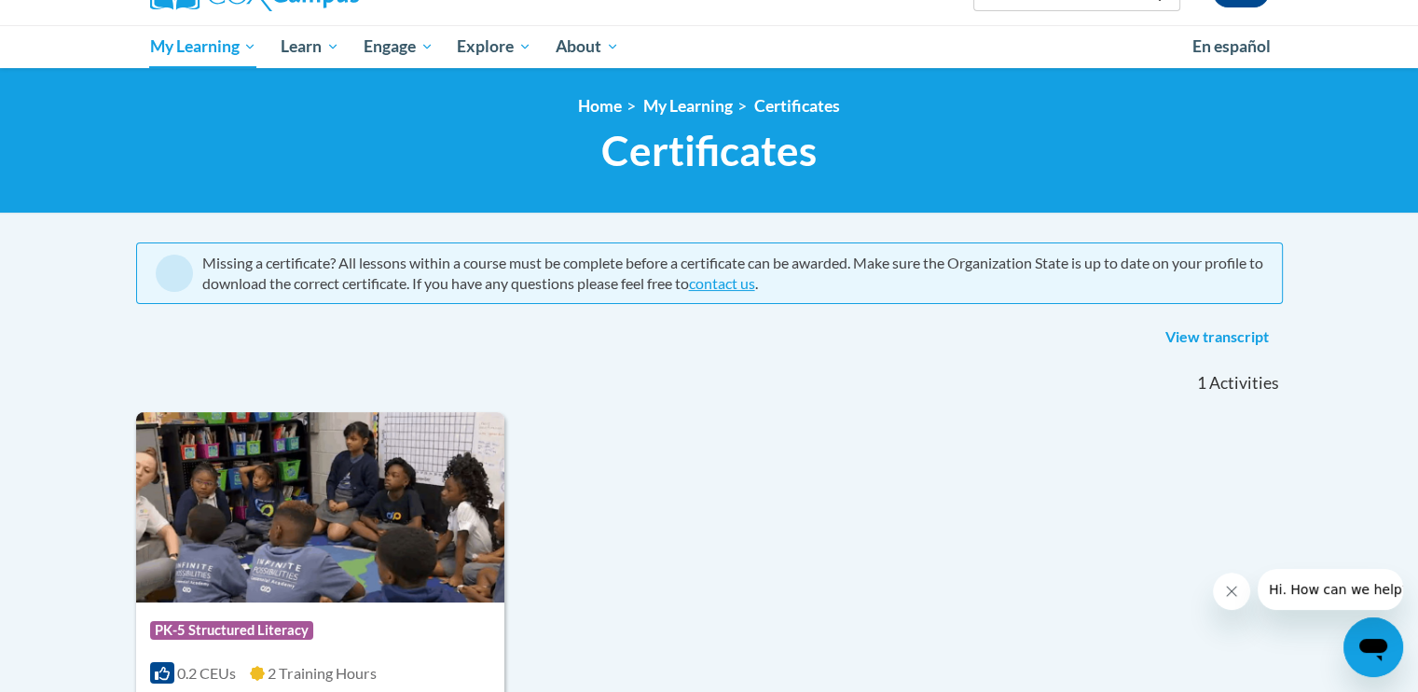
scroll to position [235, 0]
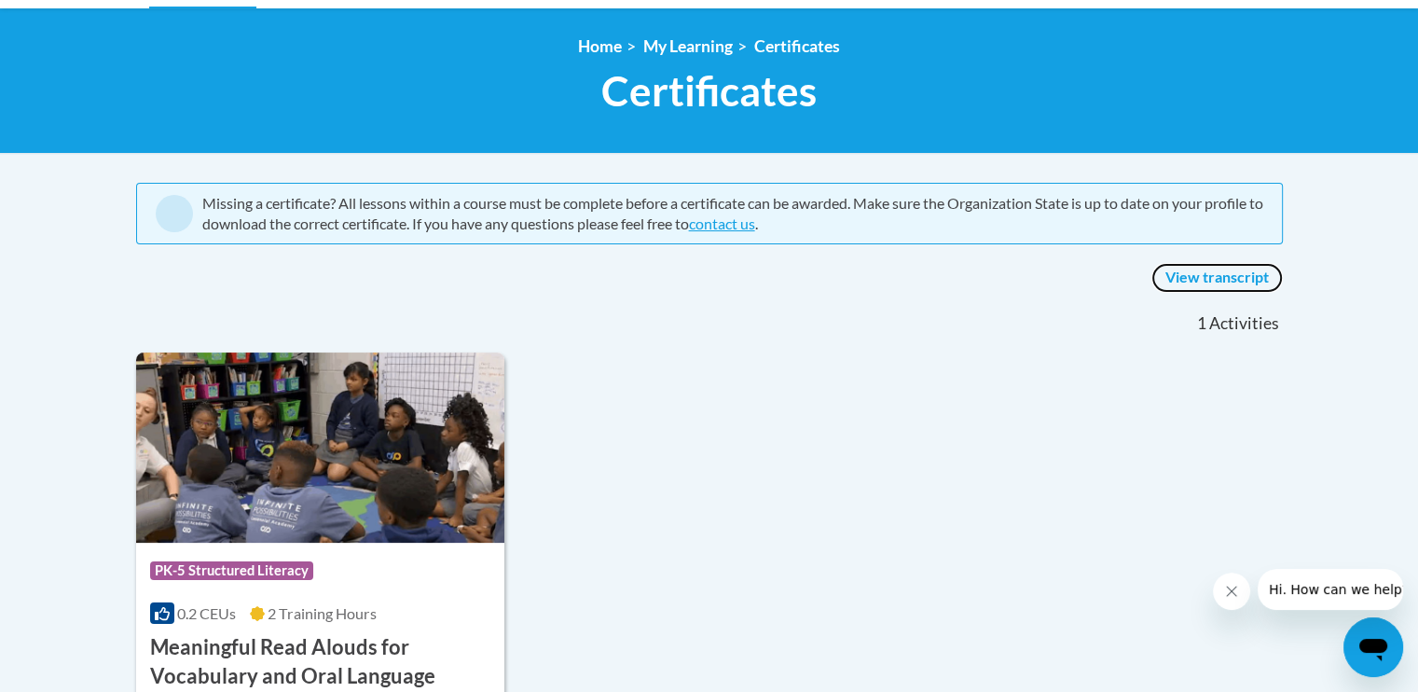
click at [1215, 274] on link "View transcript" at bounding box center [1217, 278] width 131 height 30
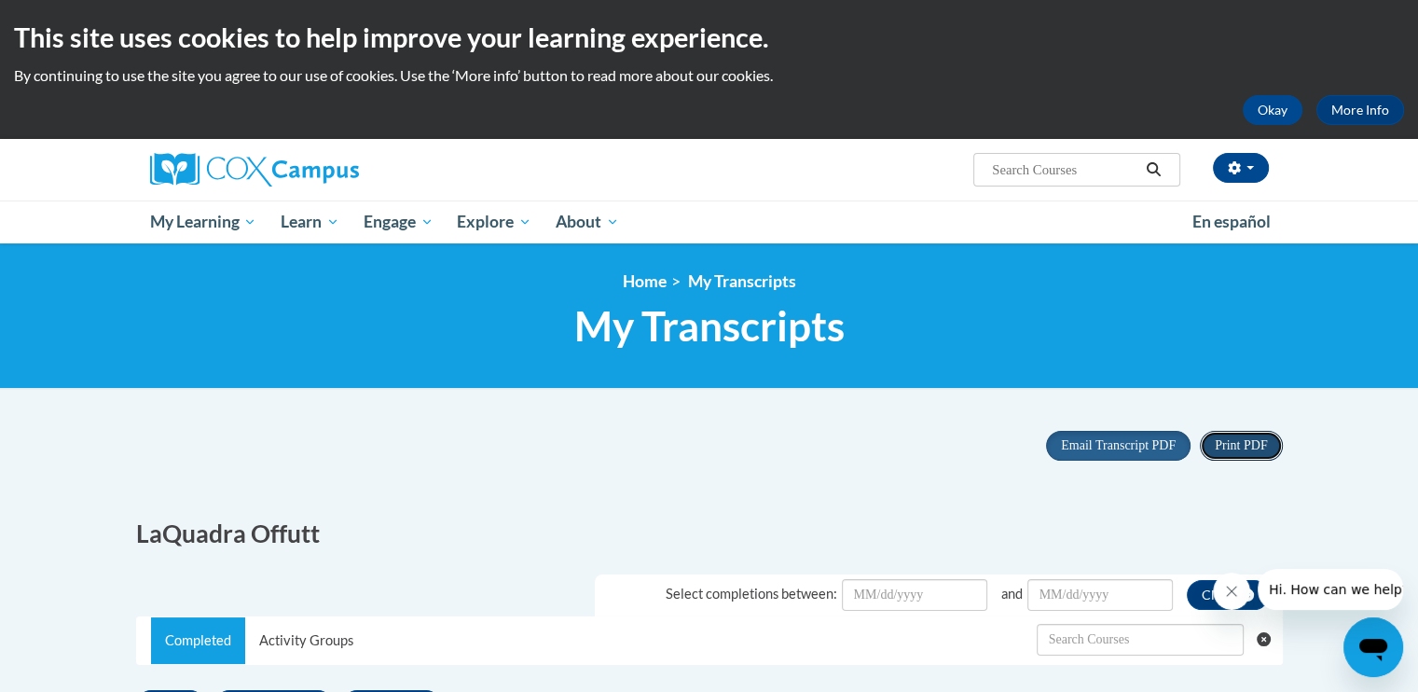
click at [1236, 452] on span "Print PDF" at bounding box center [1241, 445] width 52 height 14
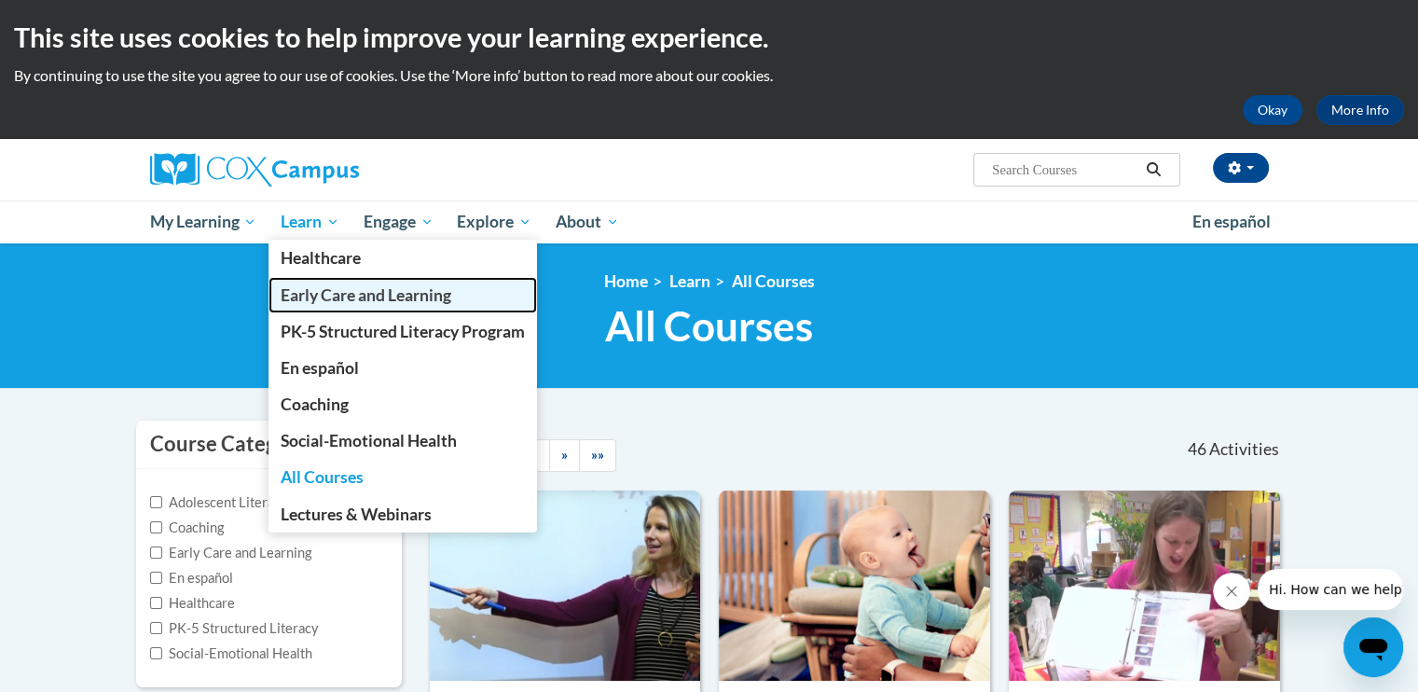
click at [319, 286] on span "Early Care and Learning" at bounding box center [366, 295] width 171 height 20
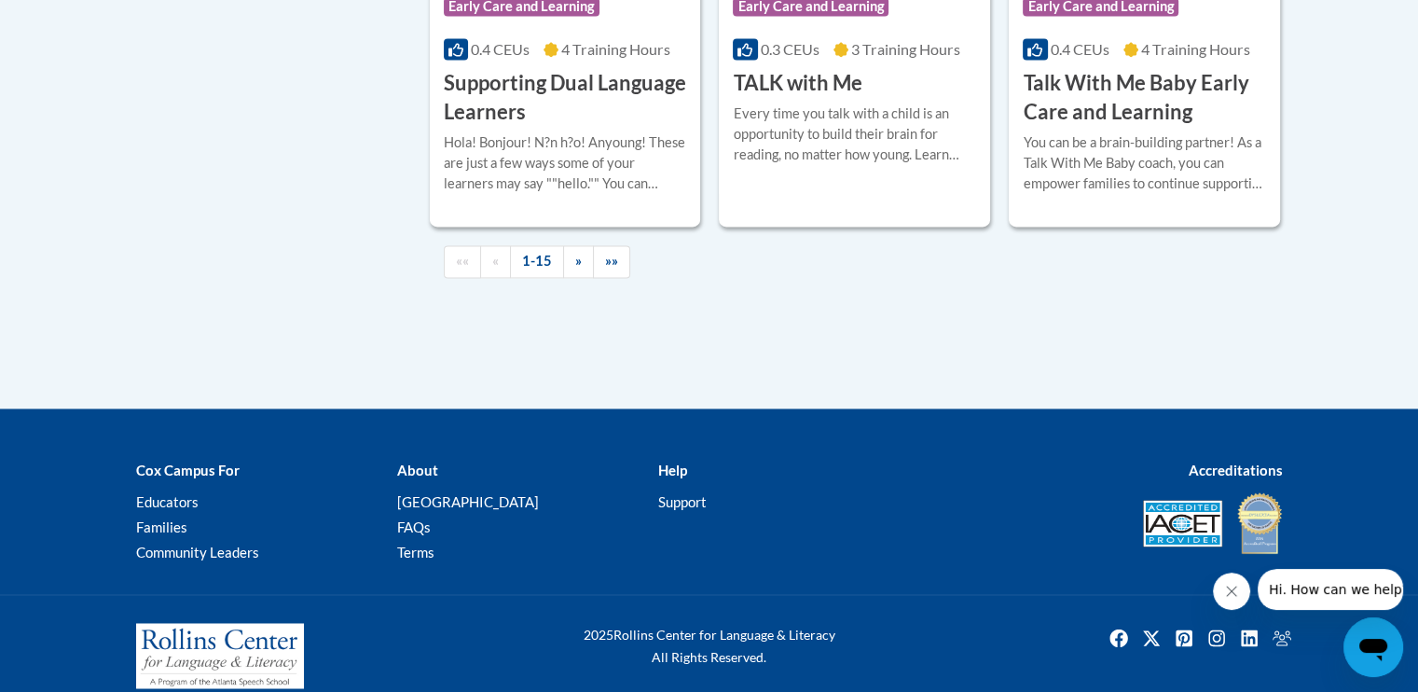
scroll to position [2962, 0]
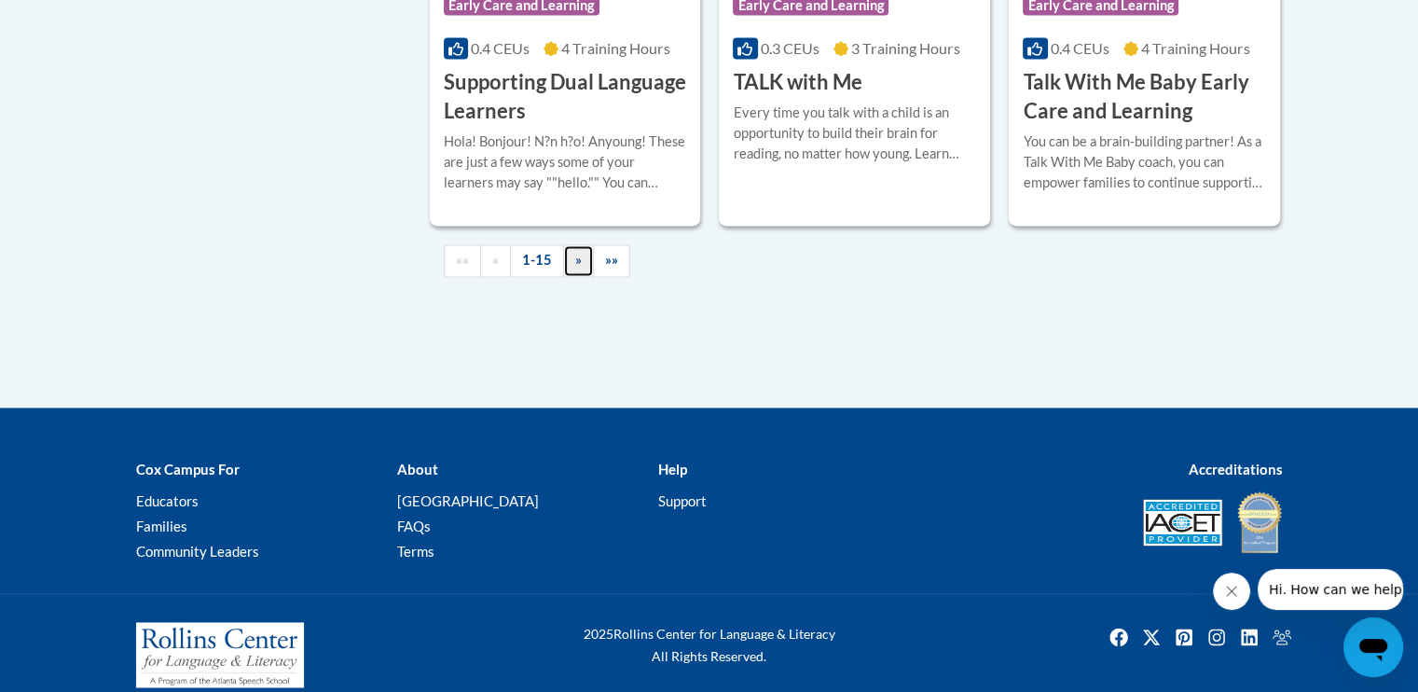
click at [575, 268] on span "»" at bounding box center [578, 260] width 7 height 16
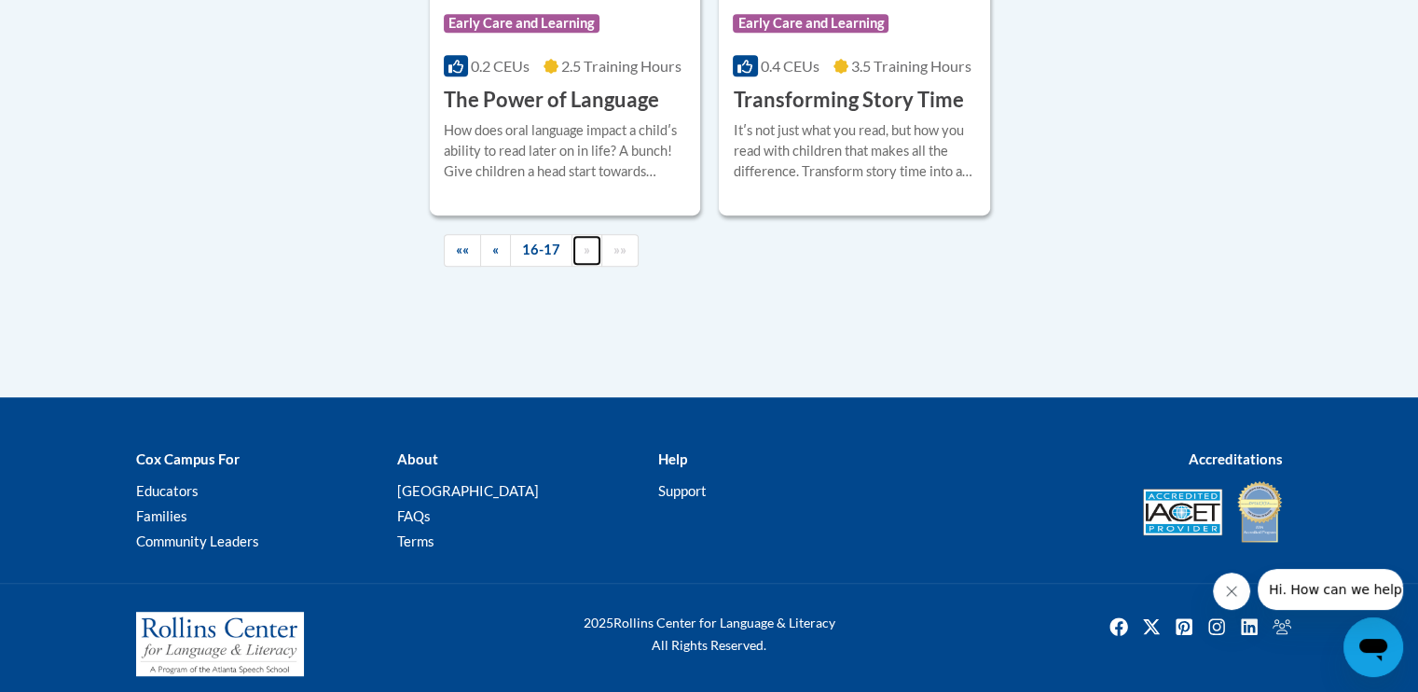
scroll to position [936, 0]
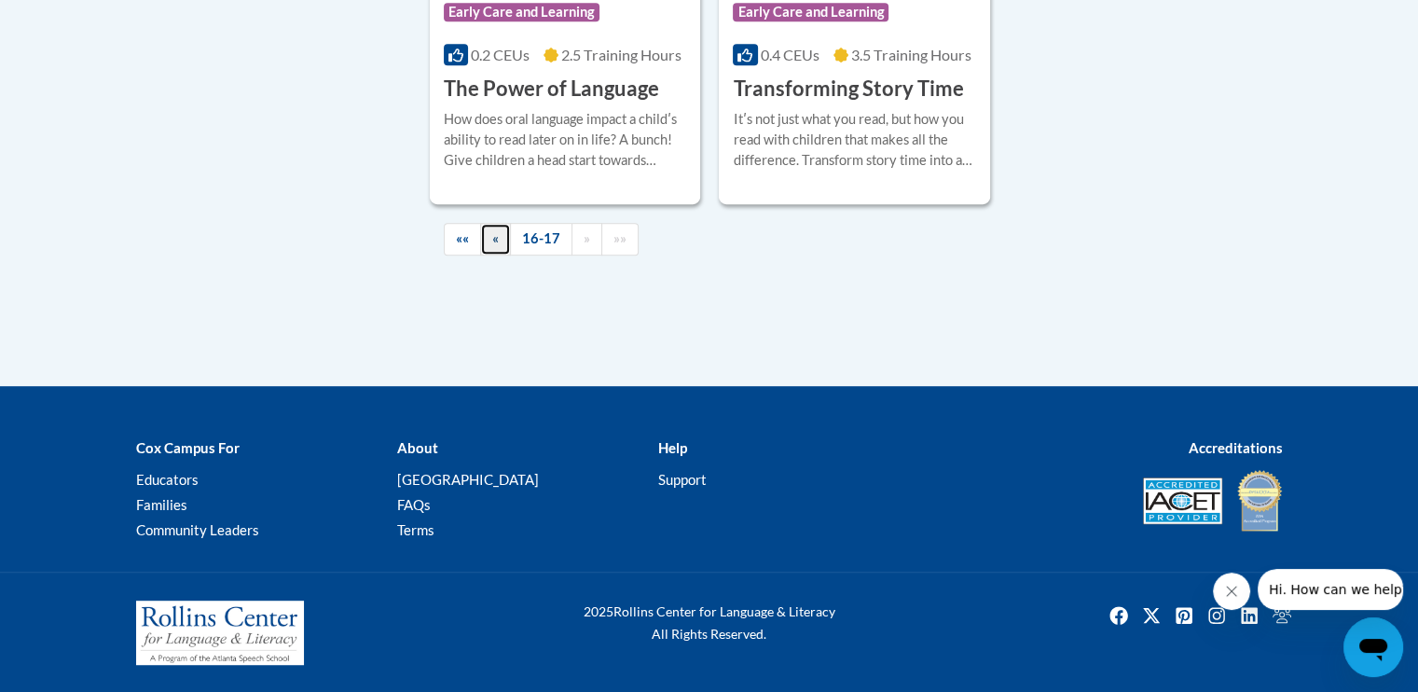
click at [490, 237] on link "«" at bounding box center [495, 239] width 31 height 33
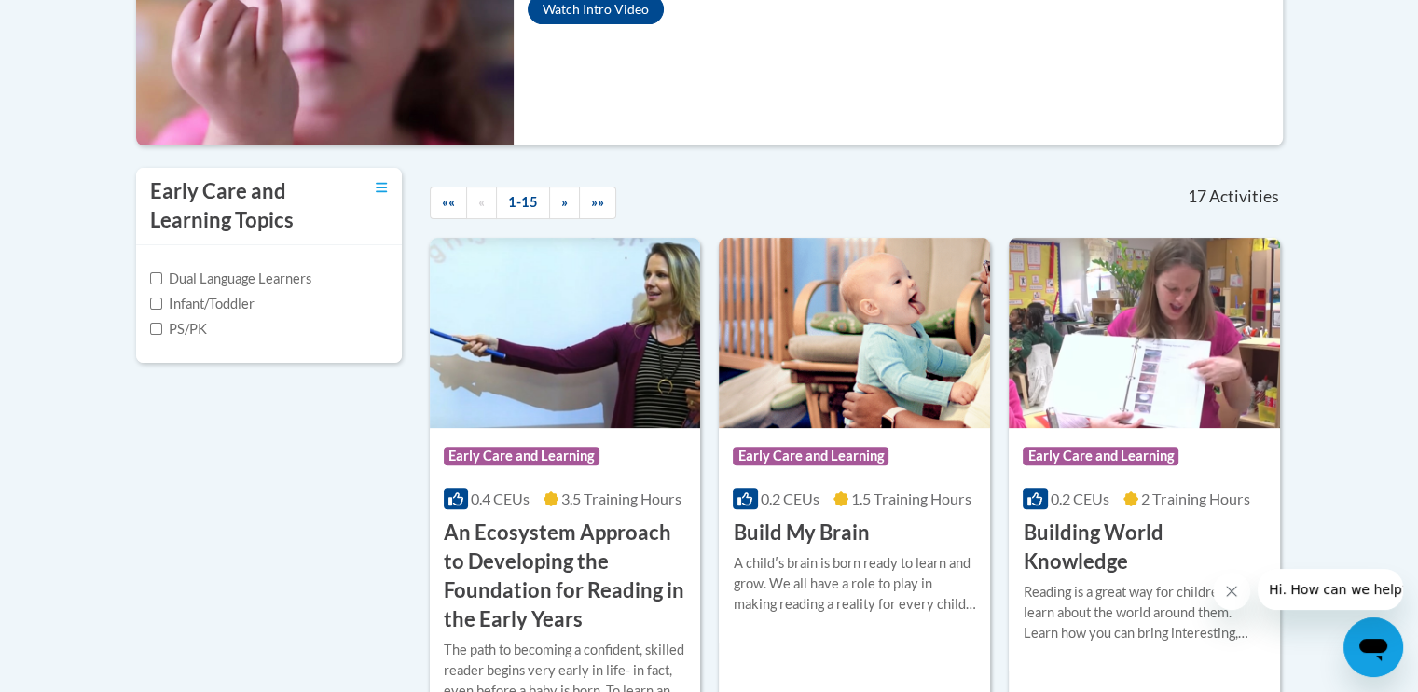
scroll to position [0, 0]
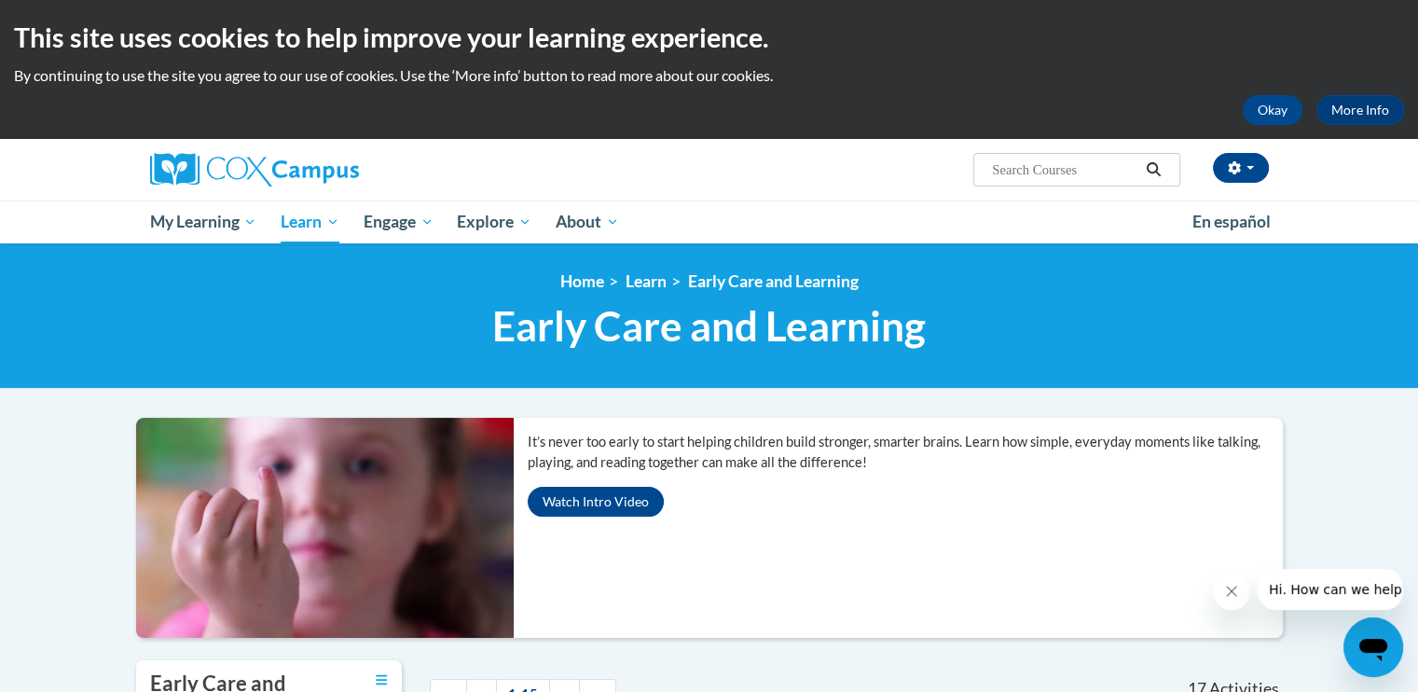
click at [1035, 171] on input "Search..." at bounding box center [1064, 170] width 149 height 22
type input "Reading comprehension"
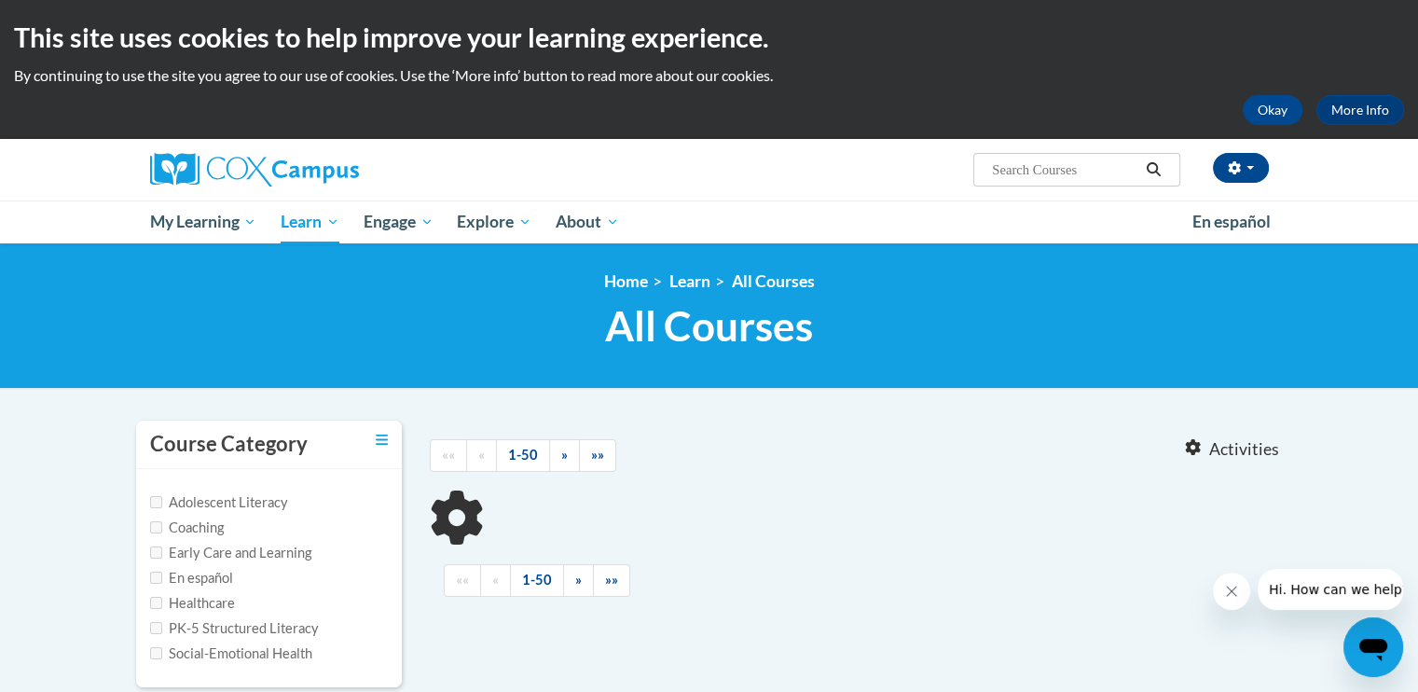
type input "Reading comprehension"
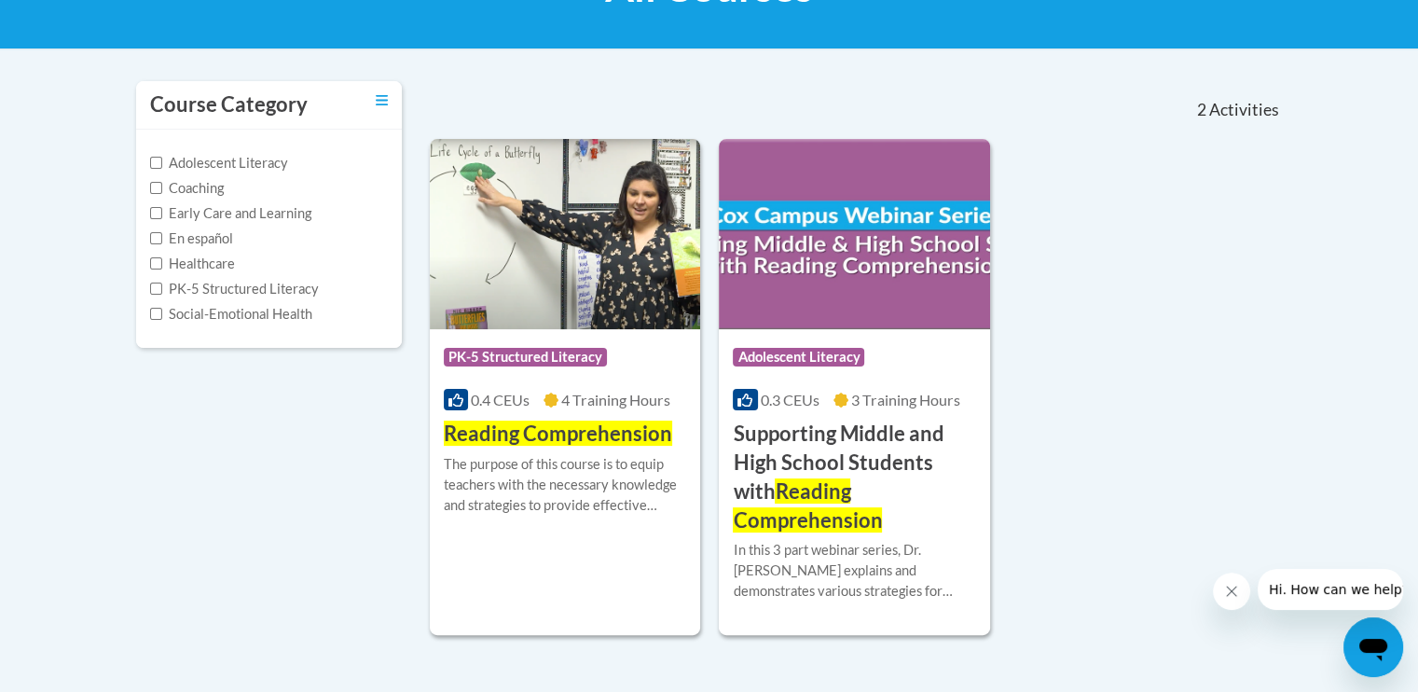
scroll to position [343, 0]
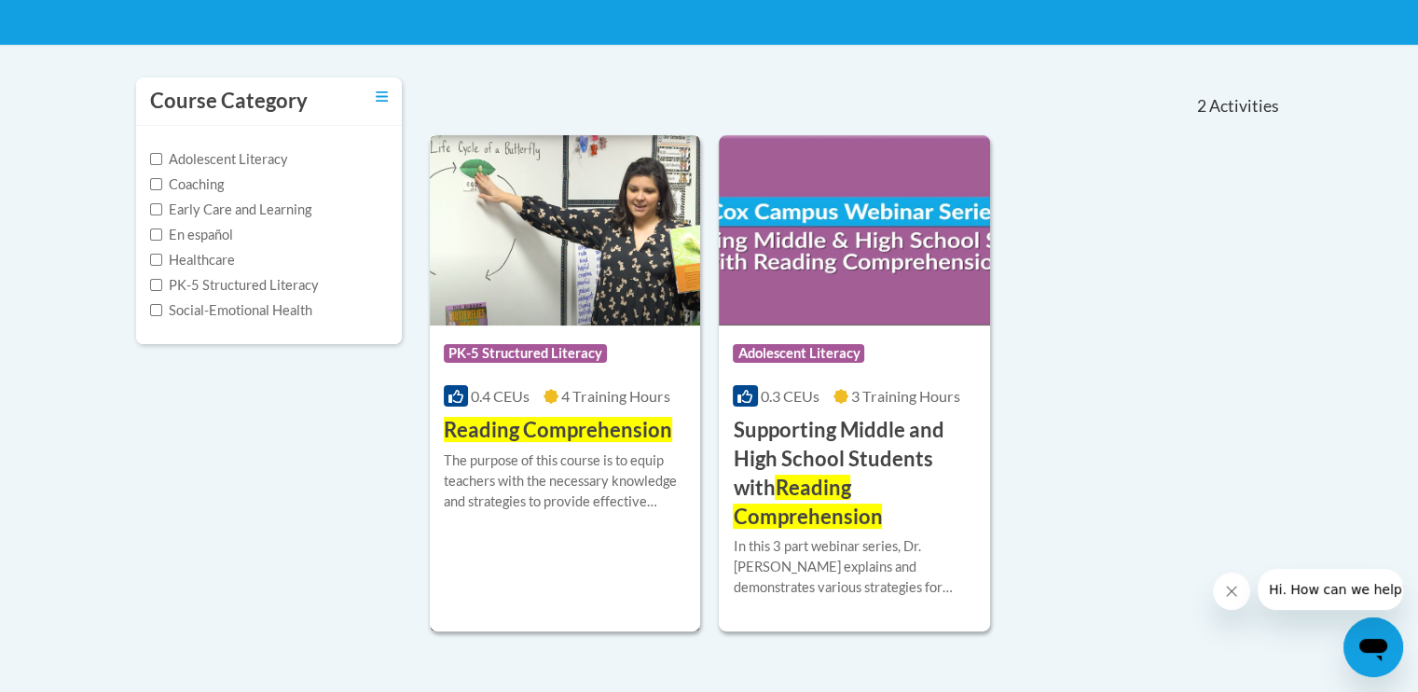
click at [548, 433] on span "Reading Comprehension" at bounding box center [558, 429] width 228 height 25
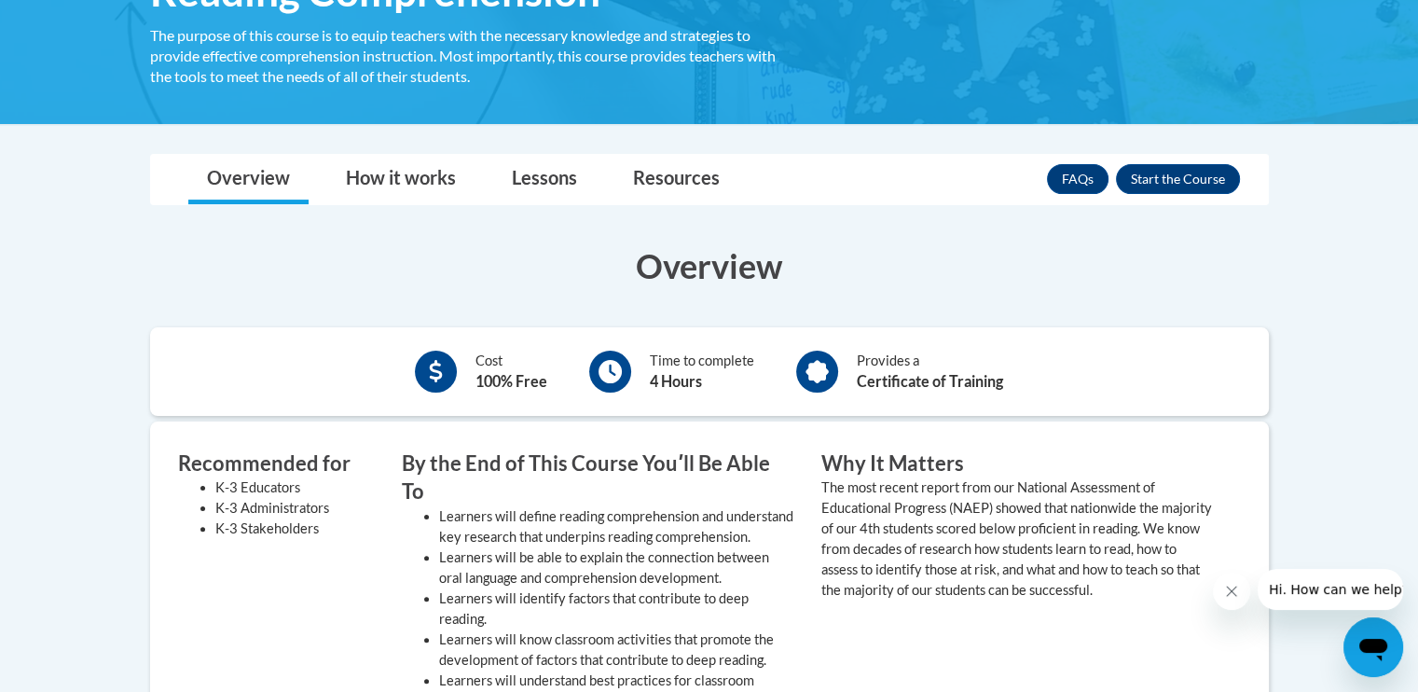
scroll to position [336, 0]
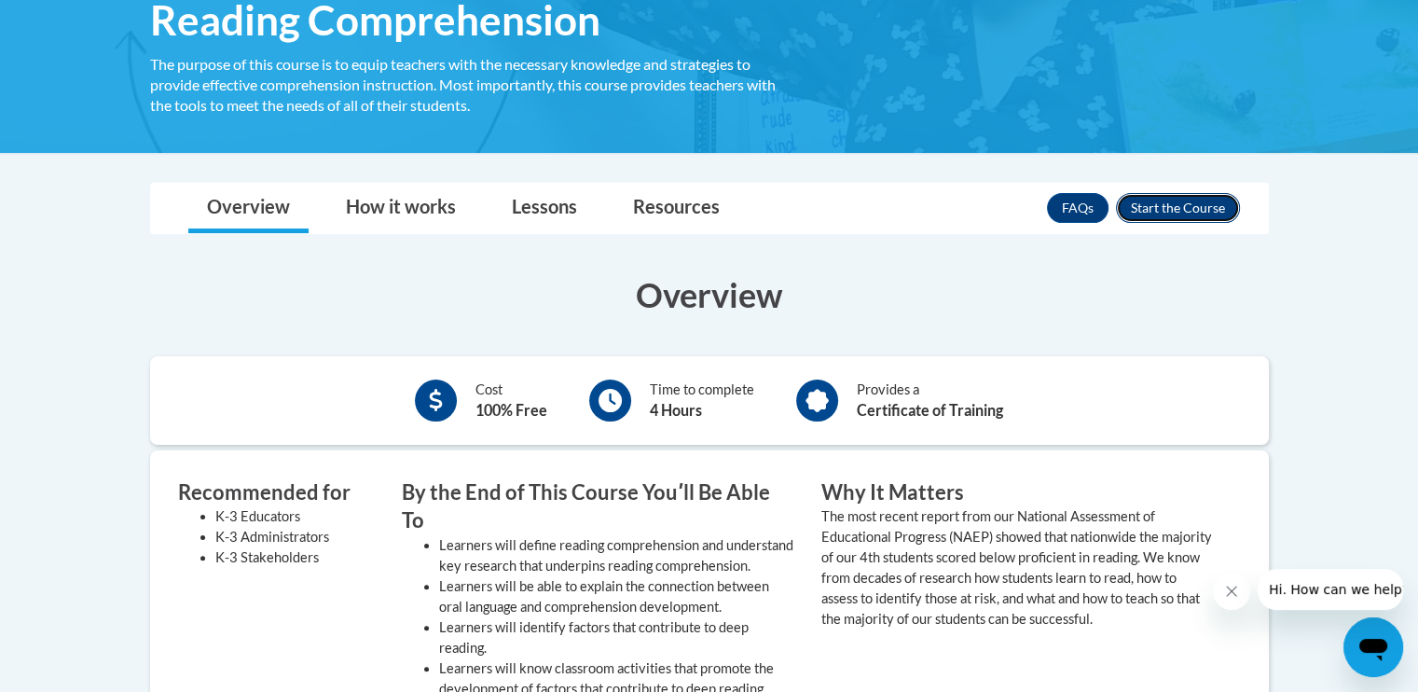
click at [1160, 206] on button "Enroll" at bounding box center [1178, 208] width 124 height 30
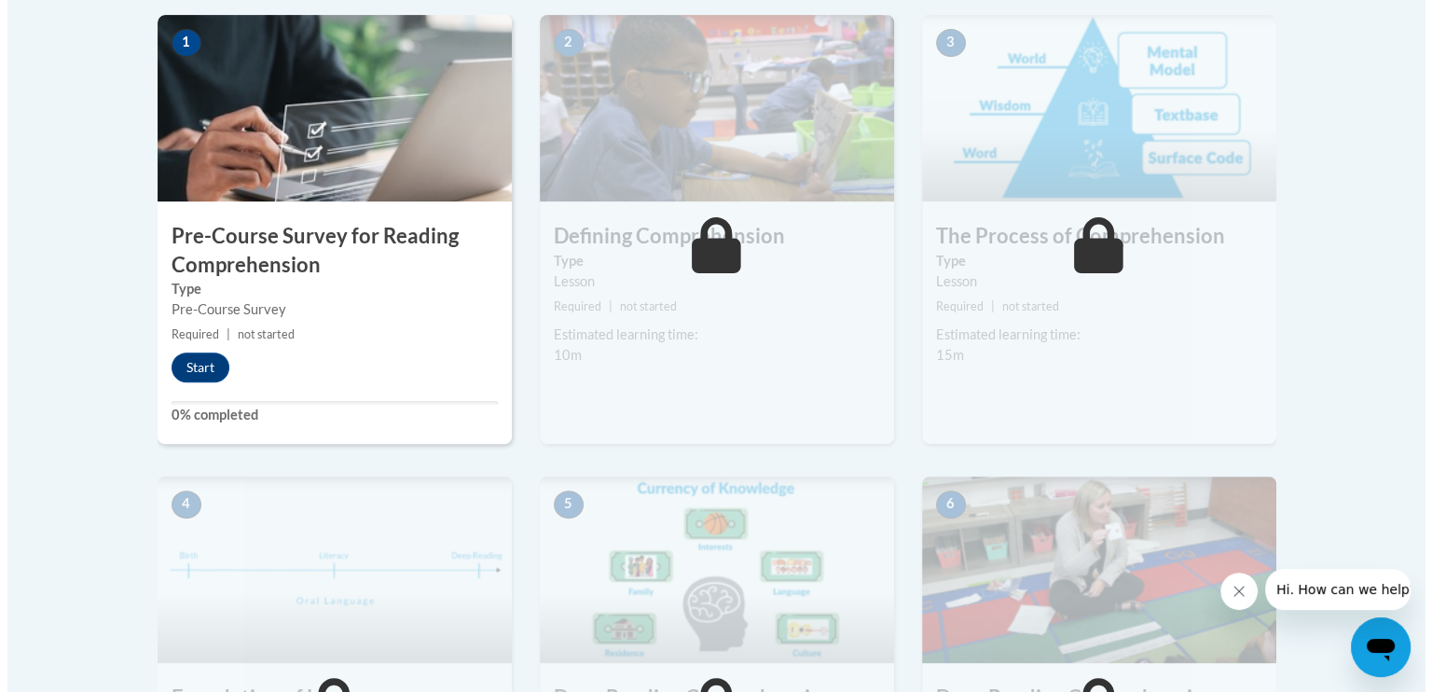
scroll to position [611, 0]
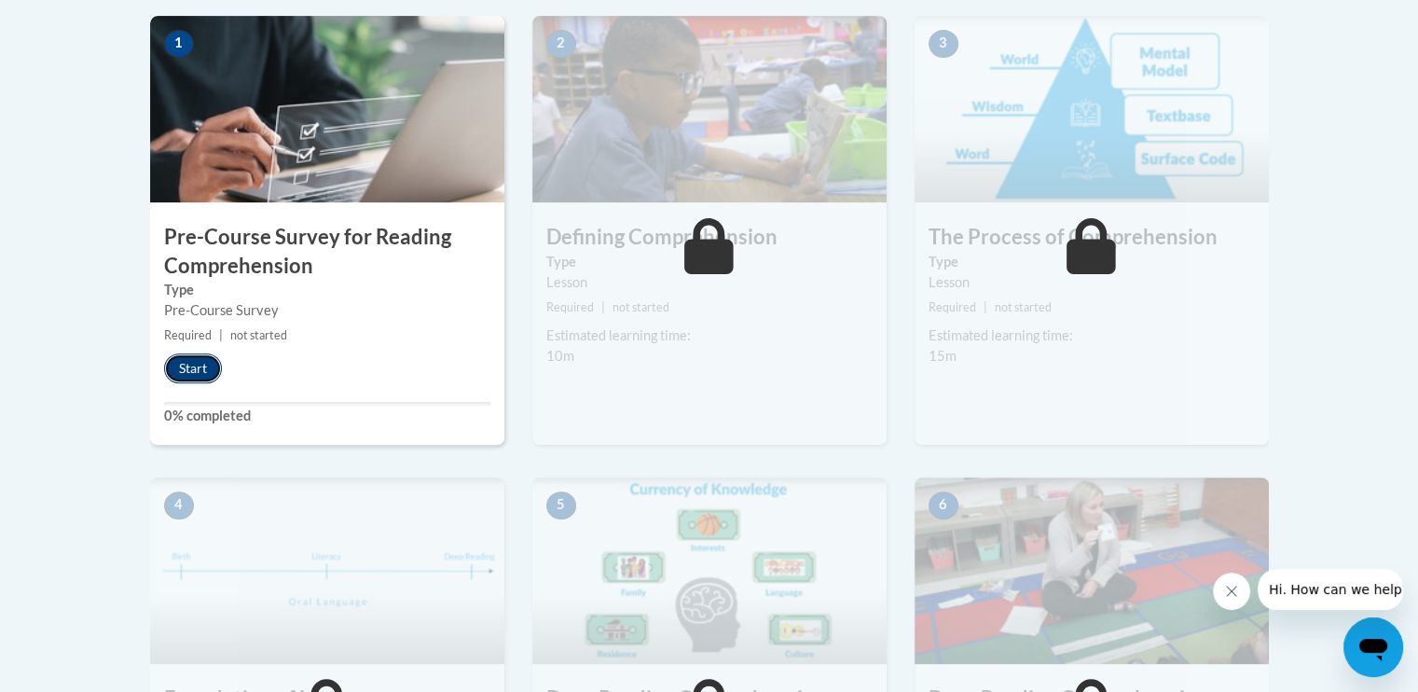
click at [201, 361] on button "Start" at bounding box center [193, 368] width 58 height 30
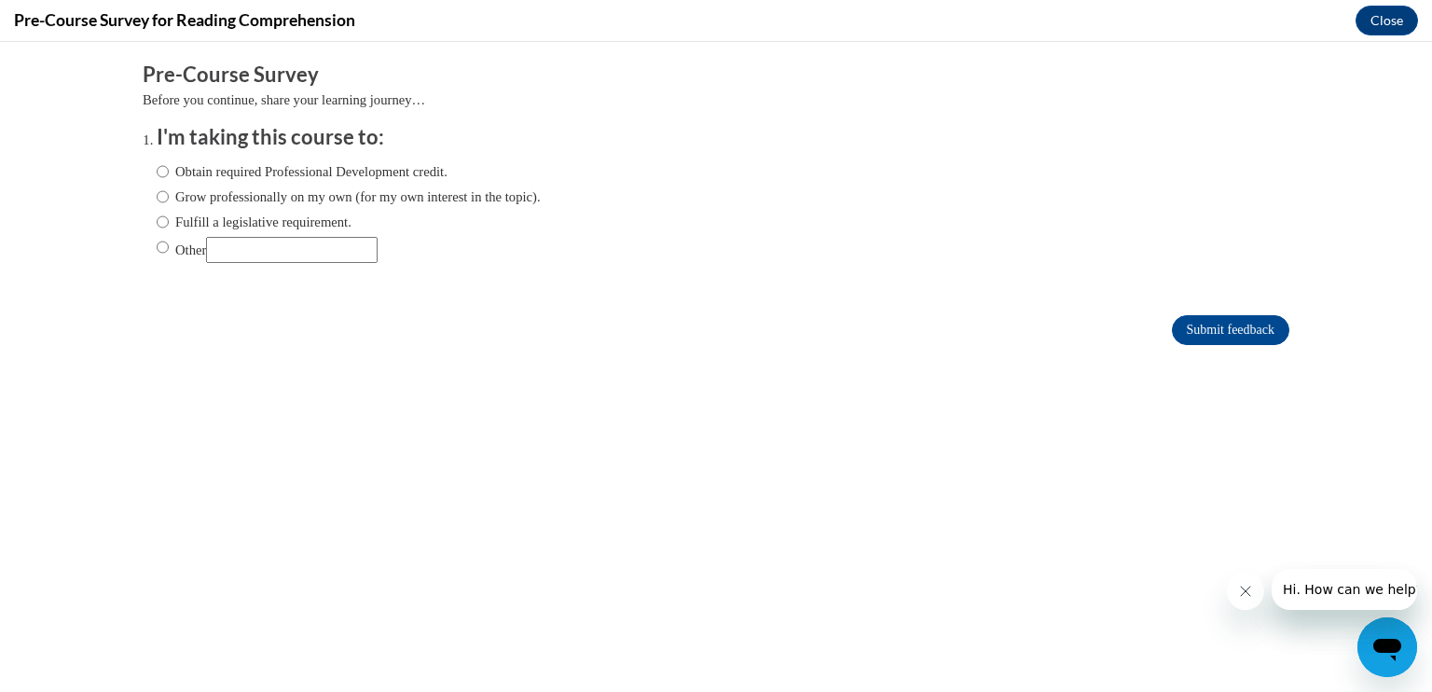
scroll to position [0, 0]
click at [157, 183] on div "Obtain required Professional Development credit. Grow professionally on my own …" at bounding box center [349, 212] width 384 height 120
click at [143, 171] on ol "I'm taking this course to: Obtain required Professional Development credit. Gro…" at bounding box center [716, 207] width 1147 height 169
click at [159, 167] on label "Obtain required Professional Development credit." at bounding box center [302, 171] width 291 height 21
click at [159, 167] on input "Obtain required Professional Development credit." at bounding box center [163, 171] width 12 height 21
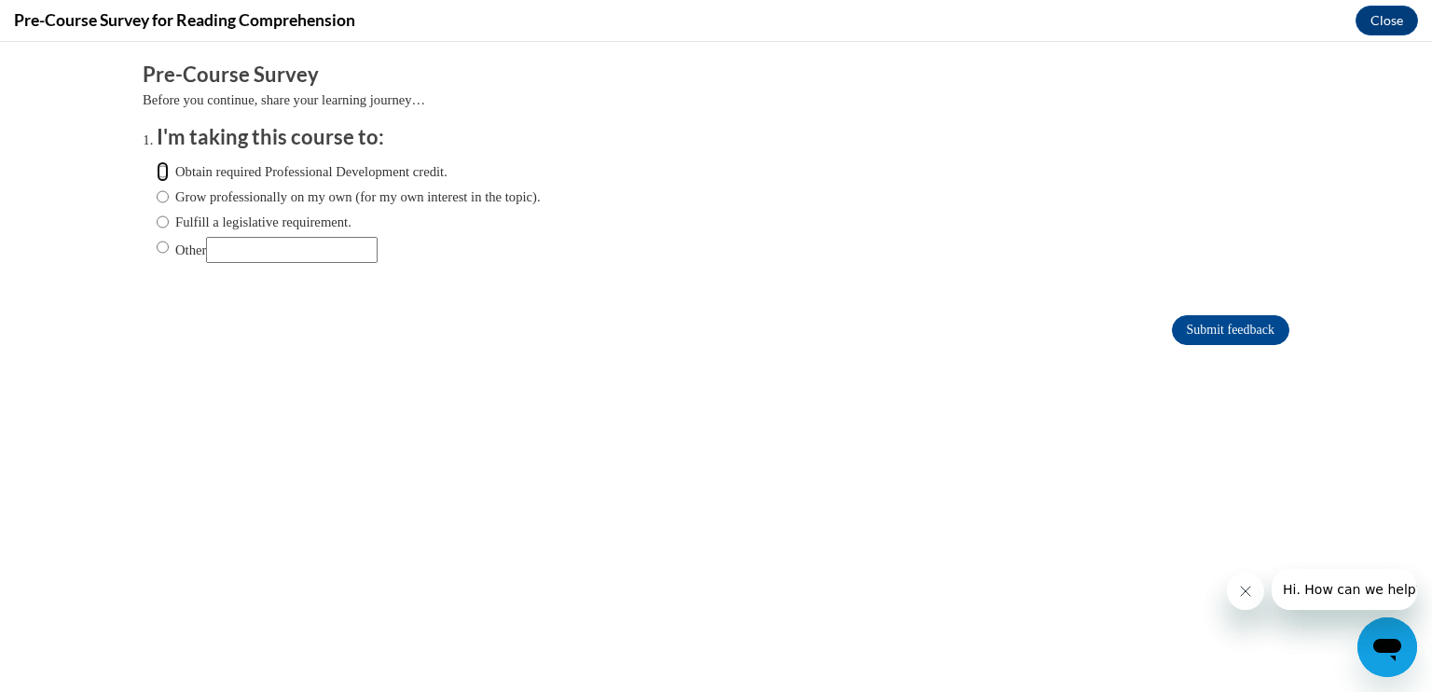
radio input "true"
click at [1195, 320] on input "Submit feedback" at bounding box center [1231, 330] width 118 height 30
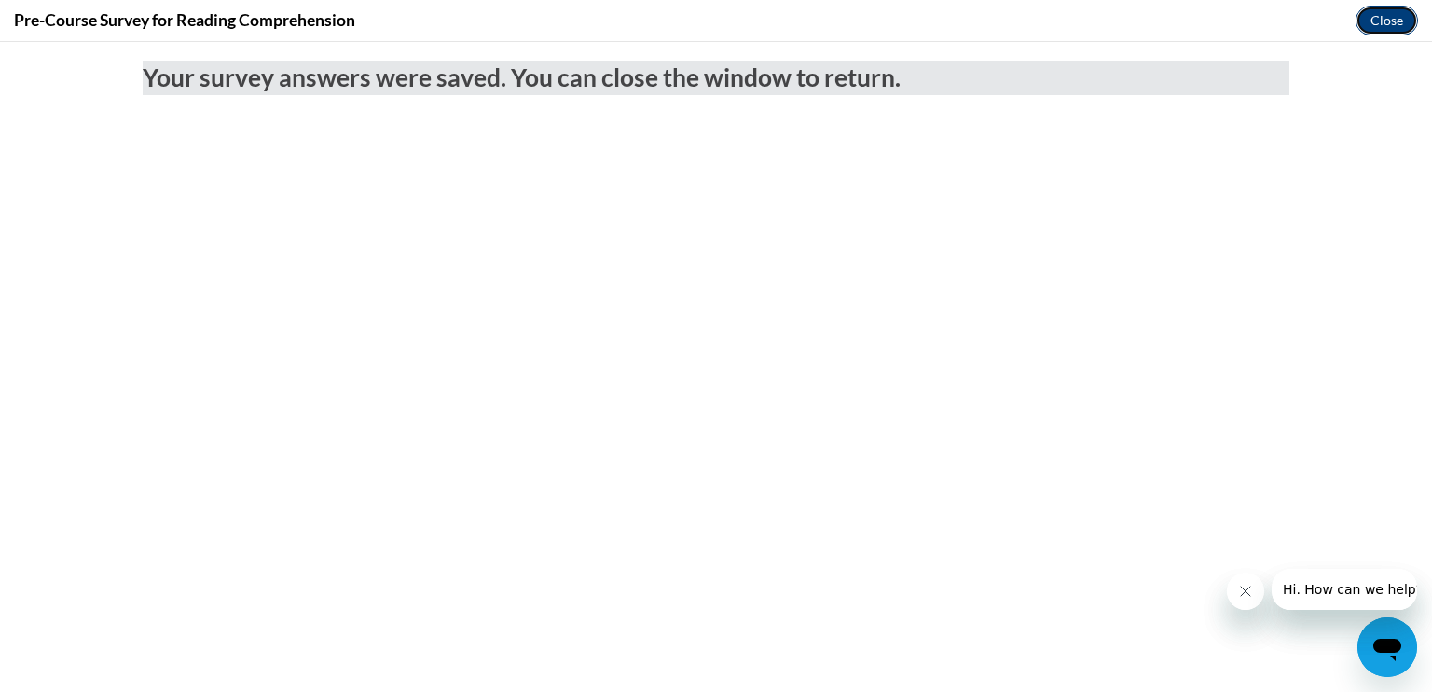
click at [1395, 21] on button "Close" at bounding box center [1387, 21] width 62 height 30
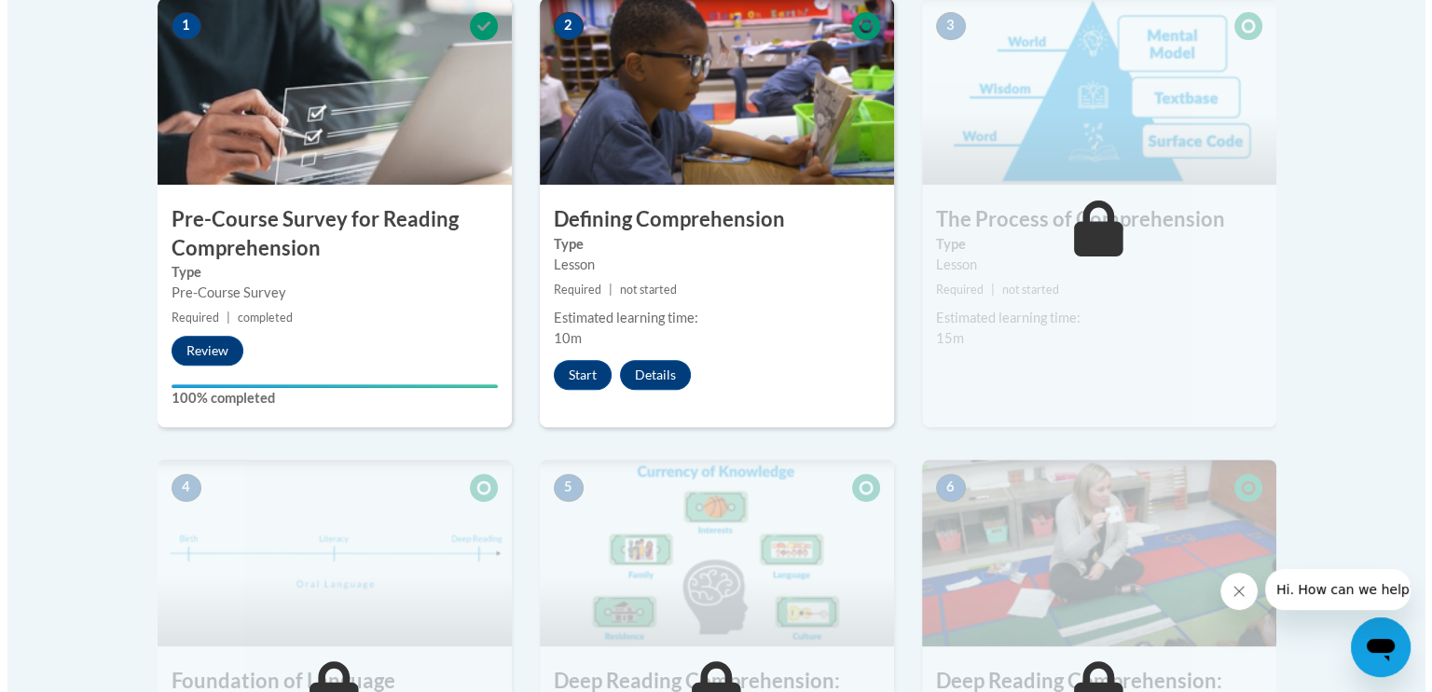
scroll to position [630, 0]
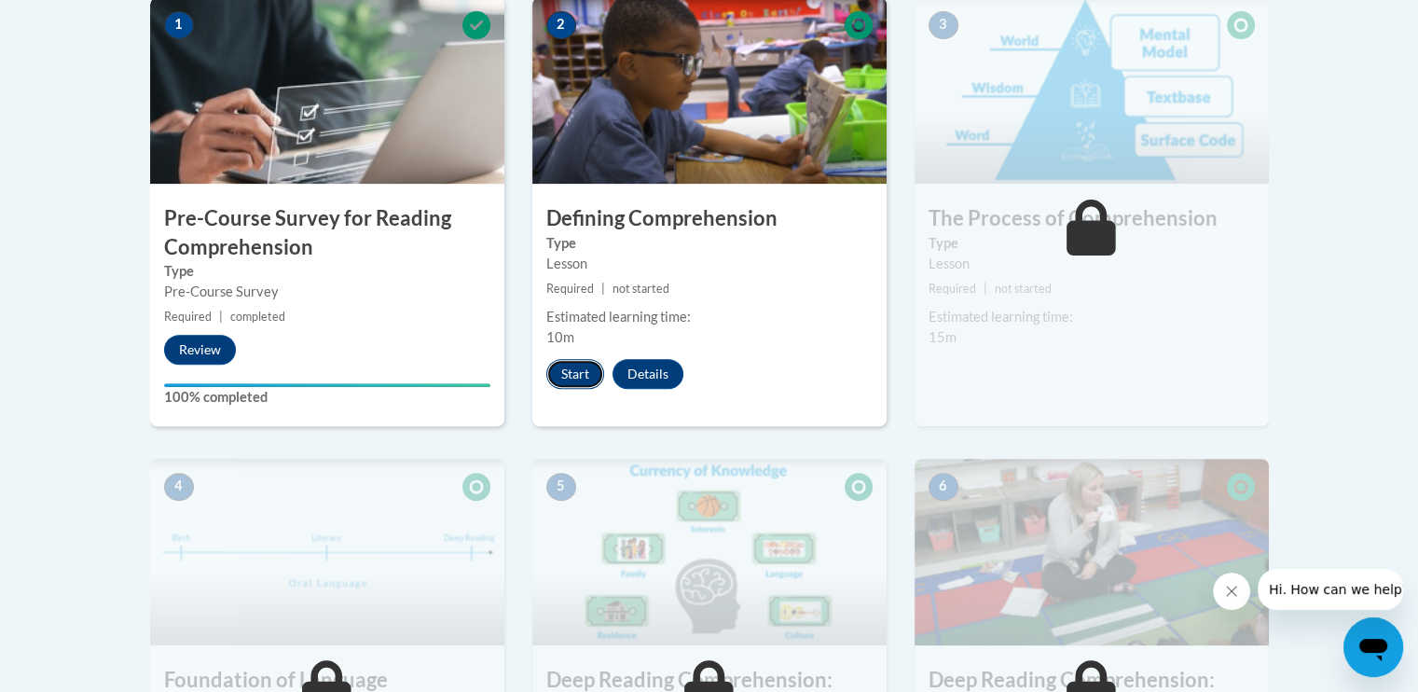
click at [573, 380] on button "Start" at bounding box center [576, 374] width 58 height 30
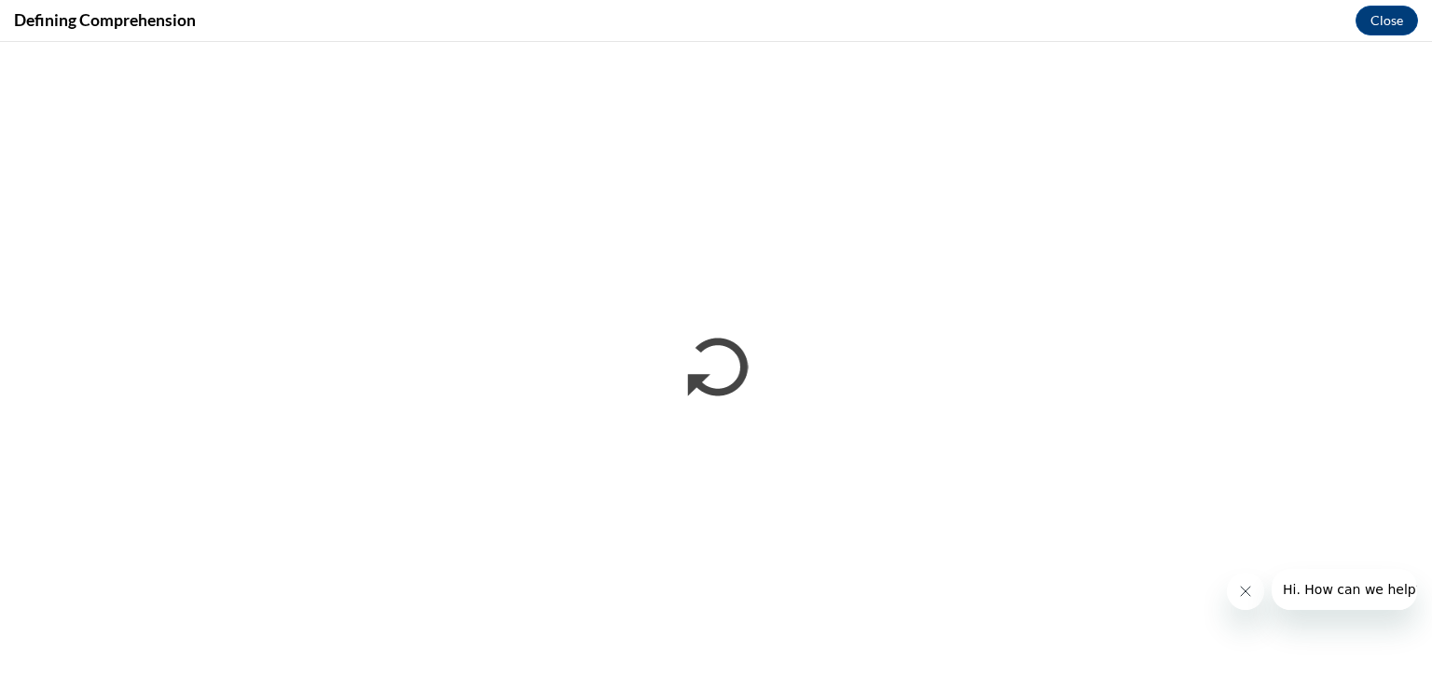
scroll to position [0, 0]
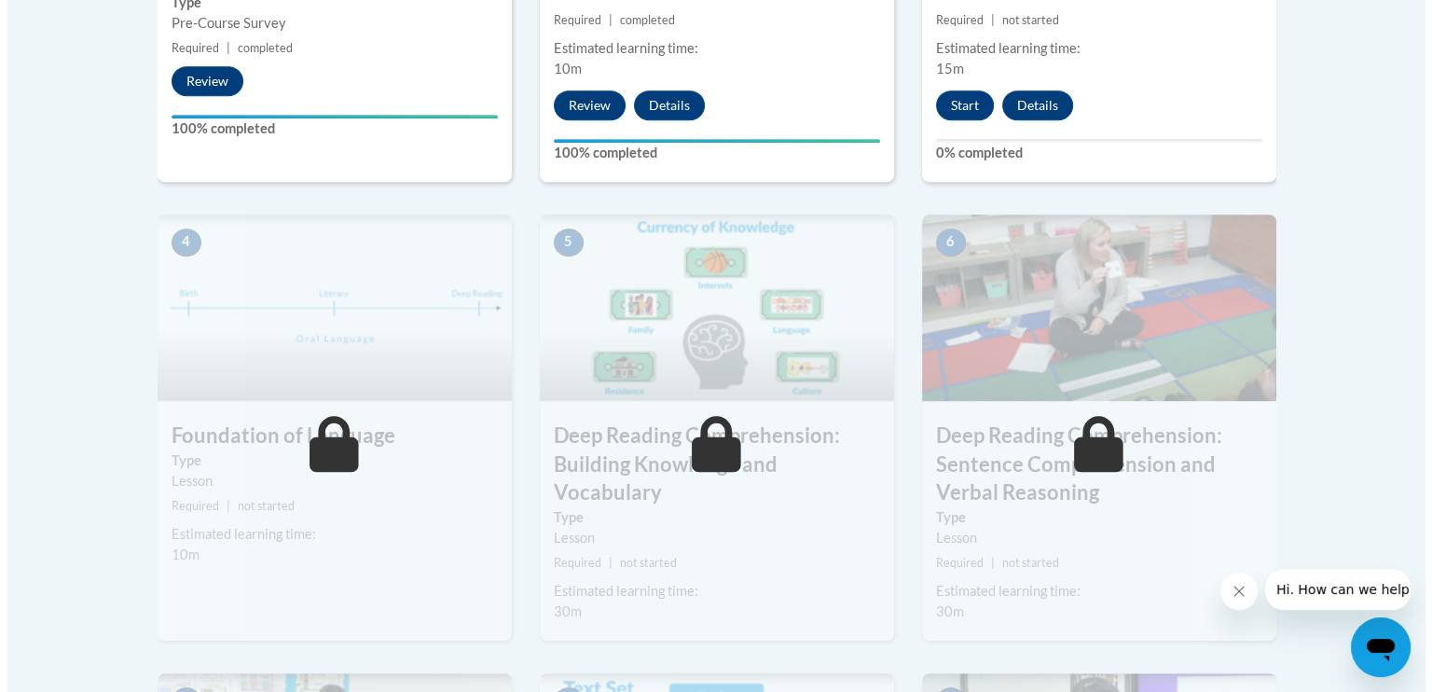
scroll to position [914, 0]
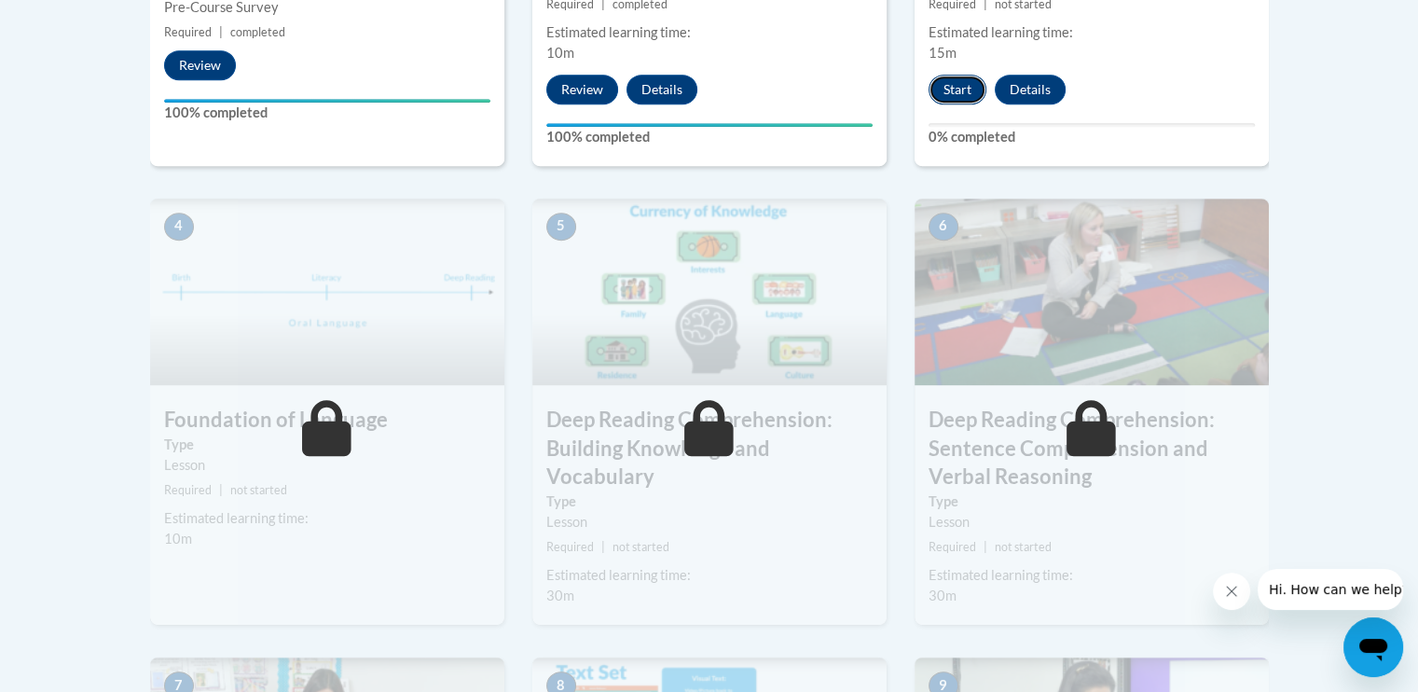
click at [957, 81] on button "Start" at bounding box center [958, 90] width 58 height 30
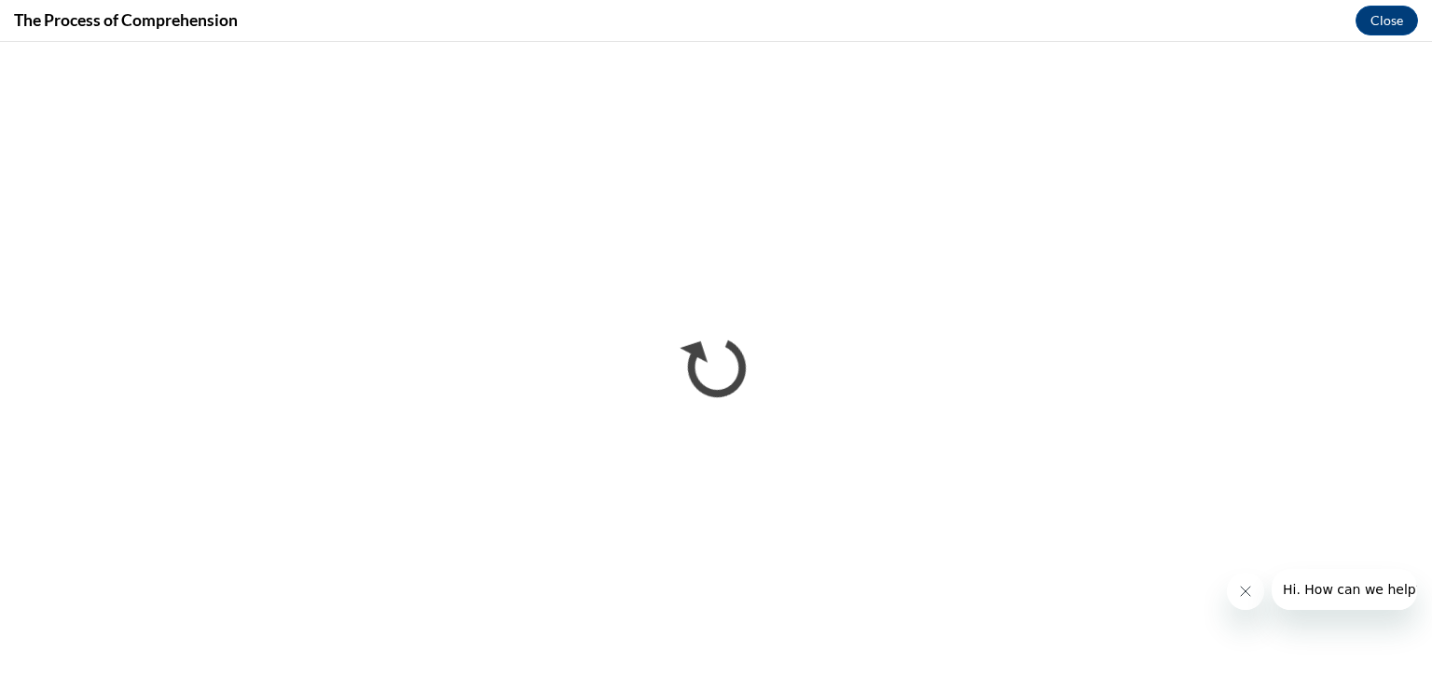
scroll to position [0, 0]
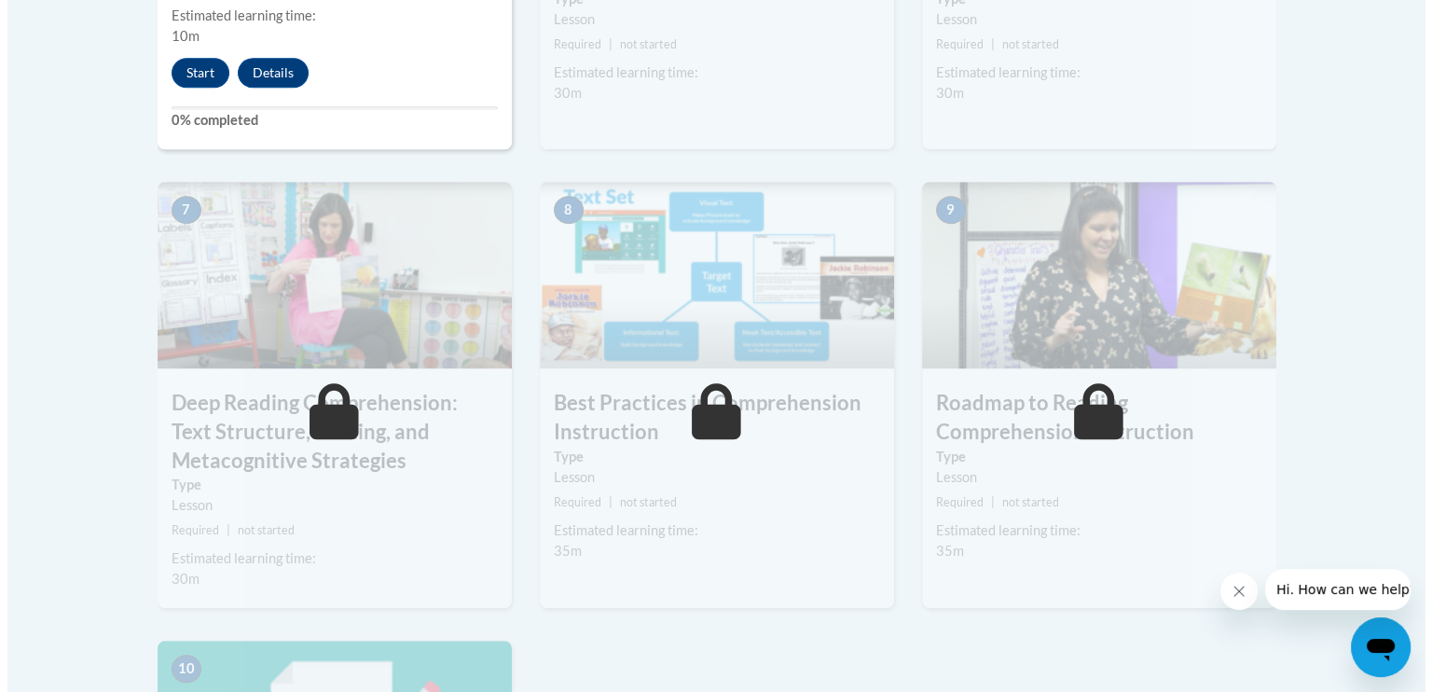
scroll to position [1418, 0]
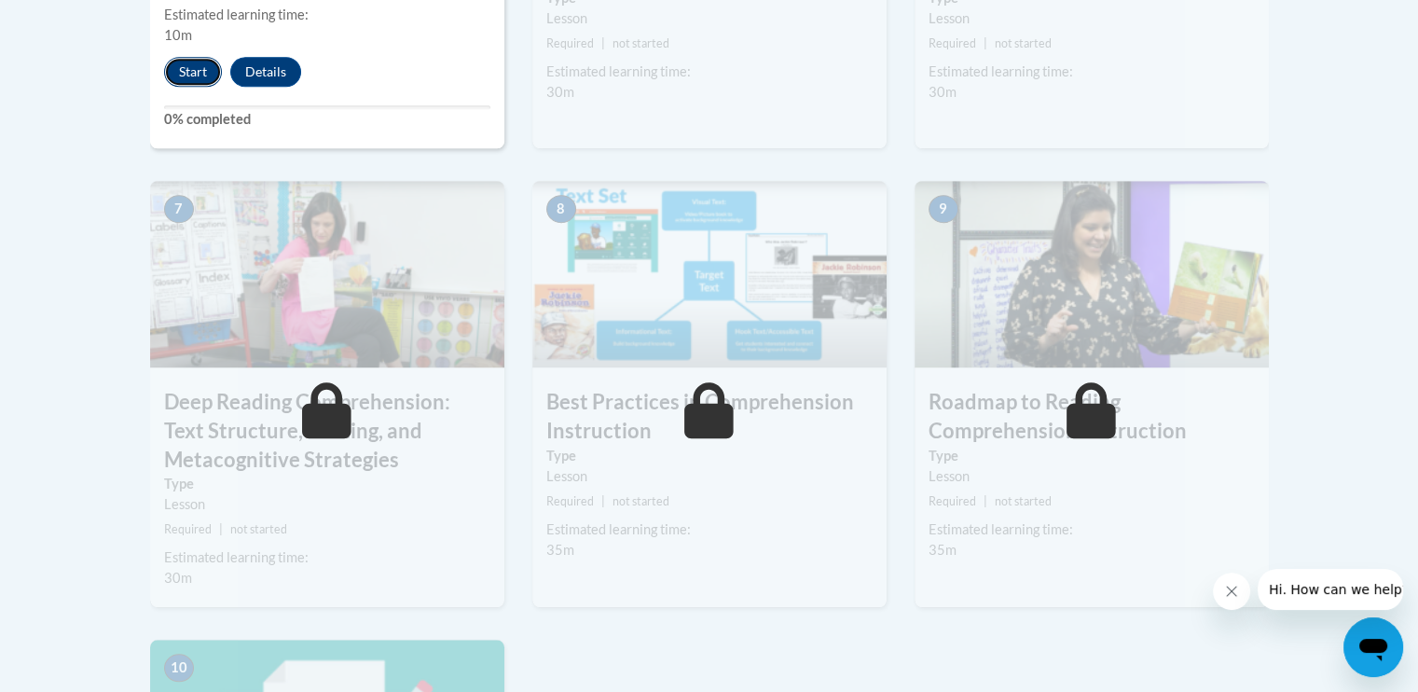
click at [179, 73] on button "Start" at bounding box center [193, 72] width 58 height 30
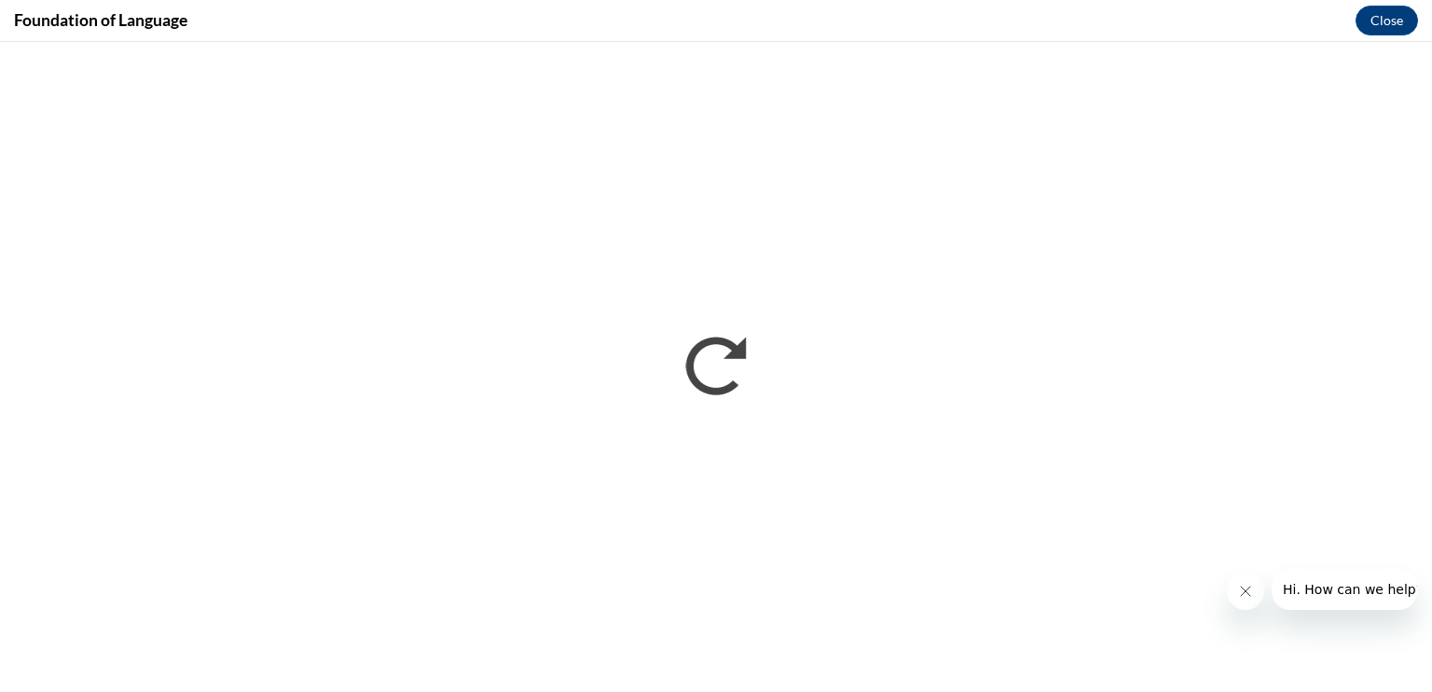
scroll to position [0, 0]
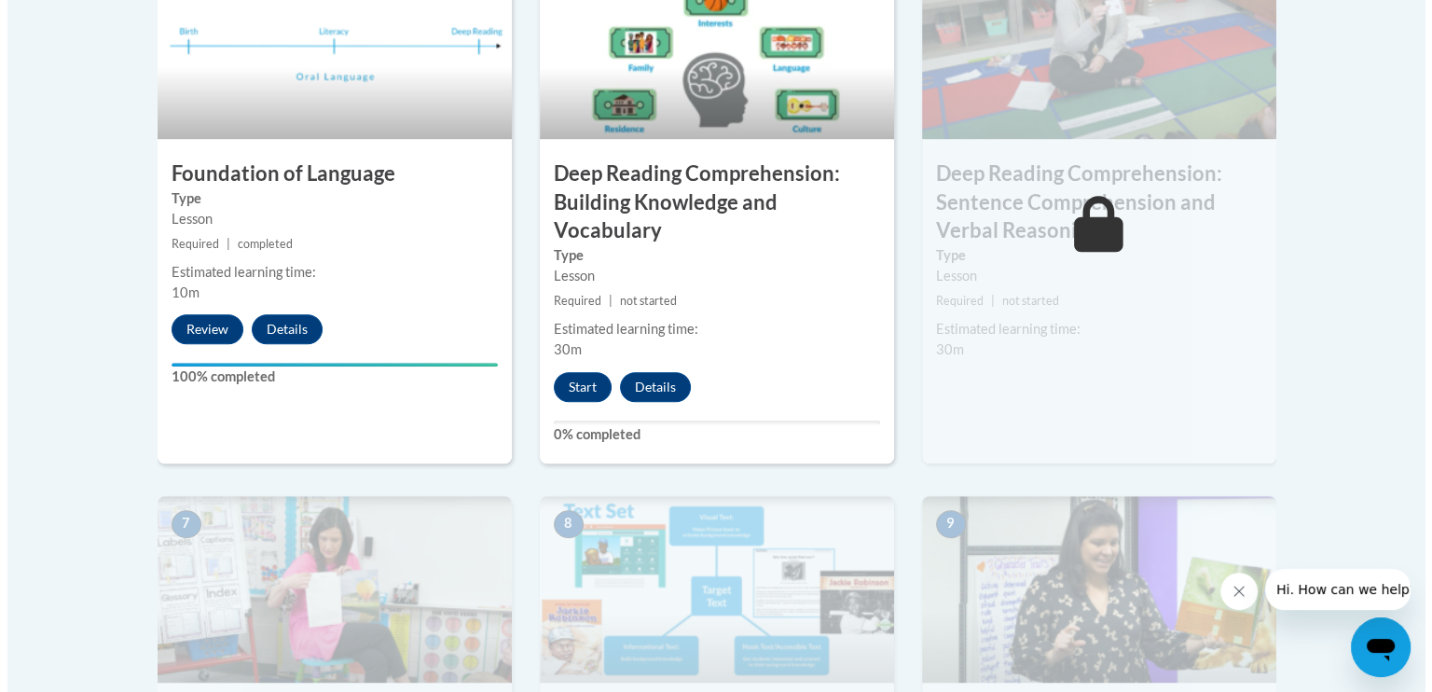
scroll to position [1160, 0]
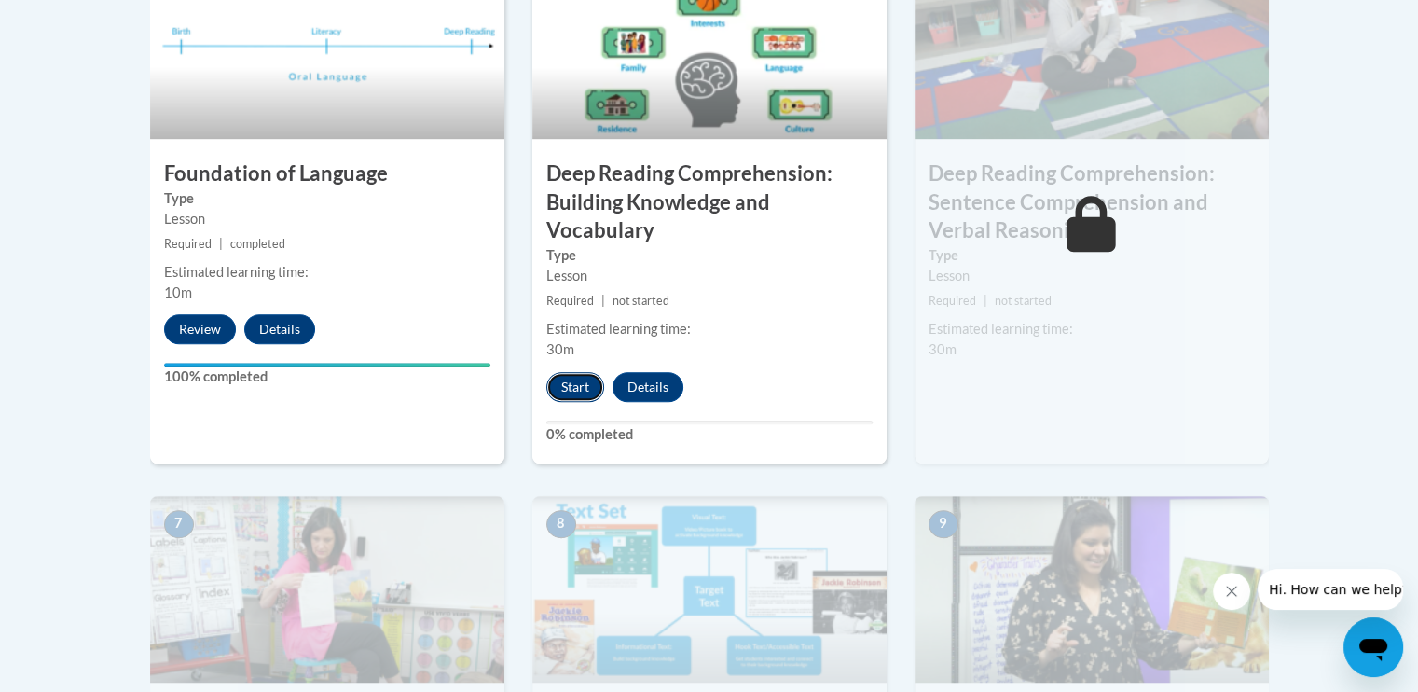
click at [580, 381] on button "Start" at bounding box center [576, 387] width 58 height 30
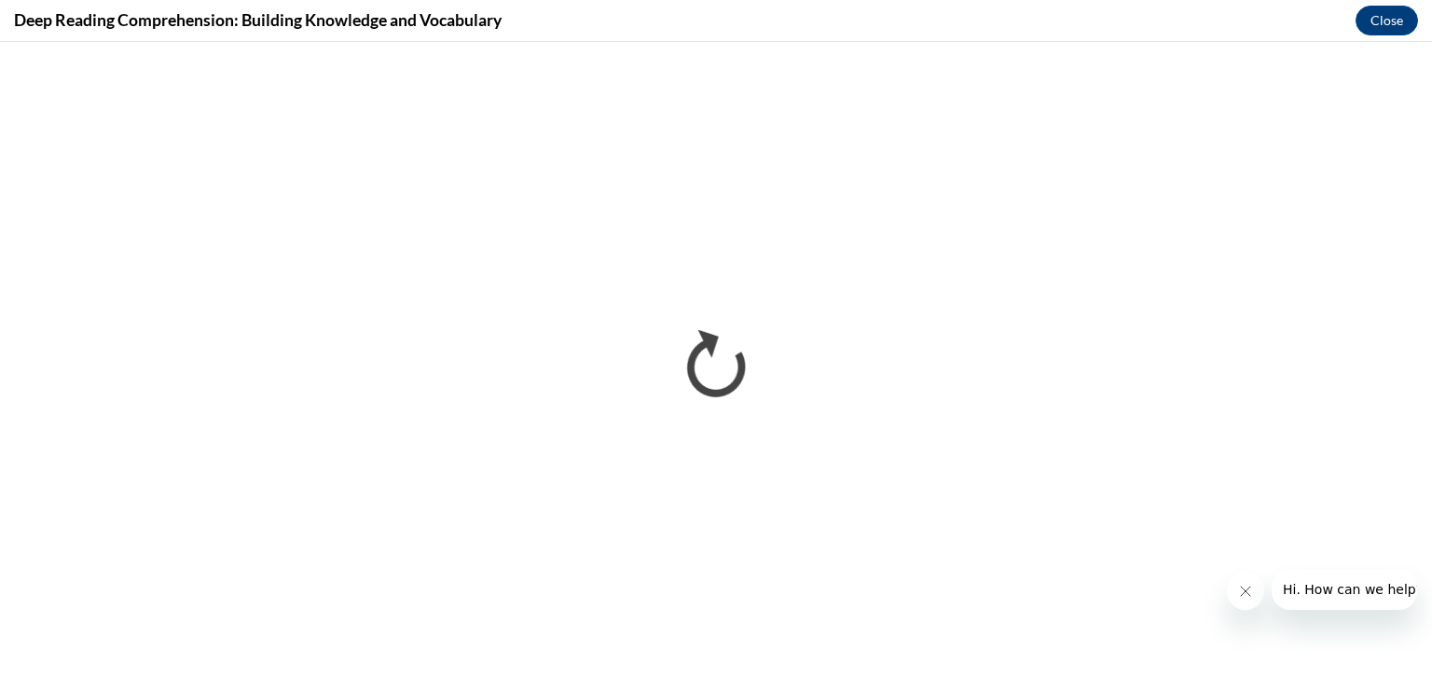
scroll to position [0, 0]
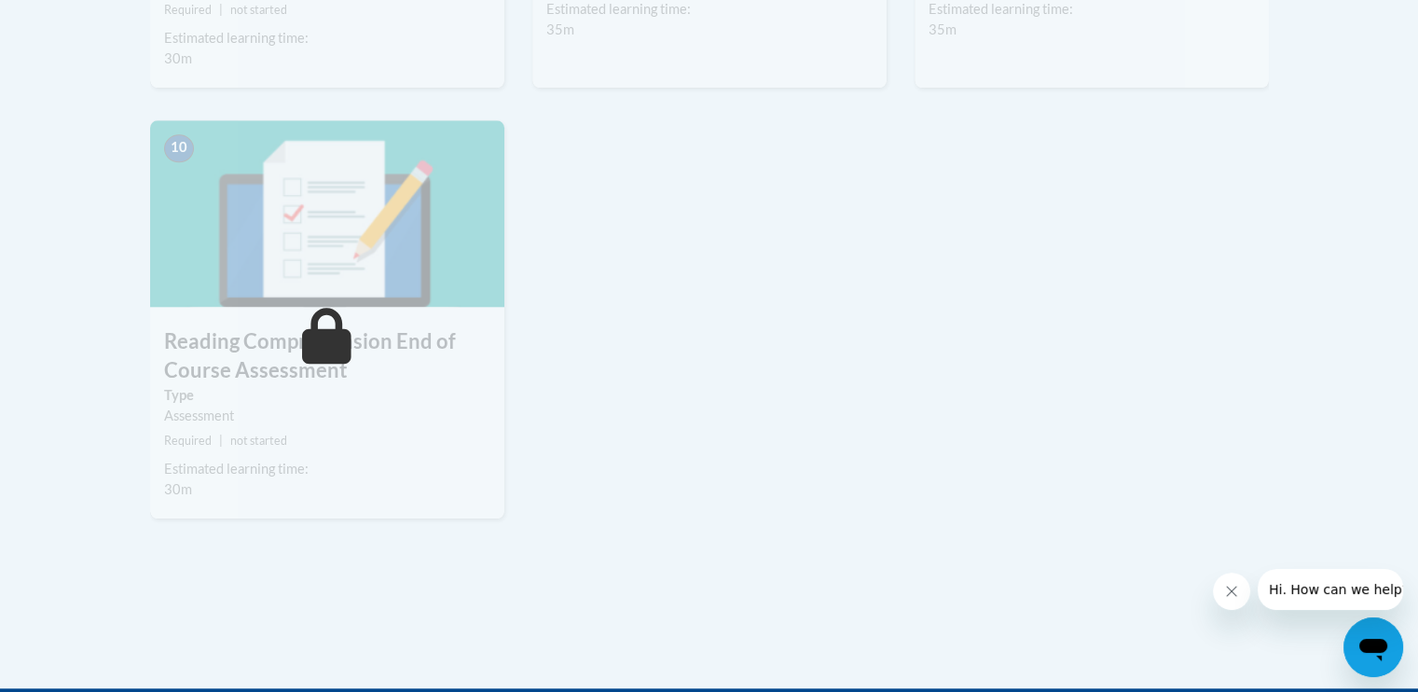
scroll to position [1991, 0]
